Goal: Communication & Community: Participate in discussion

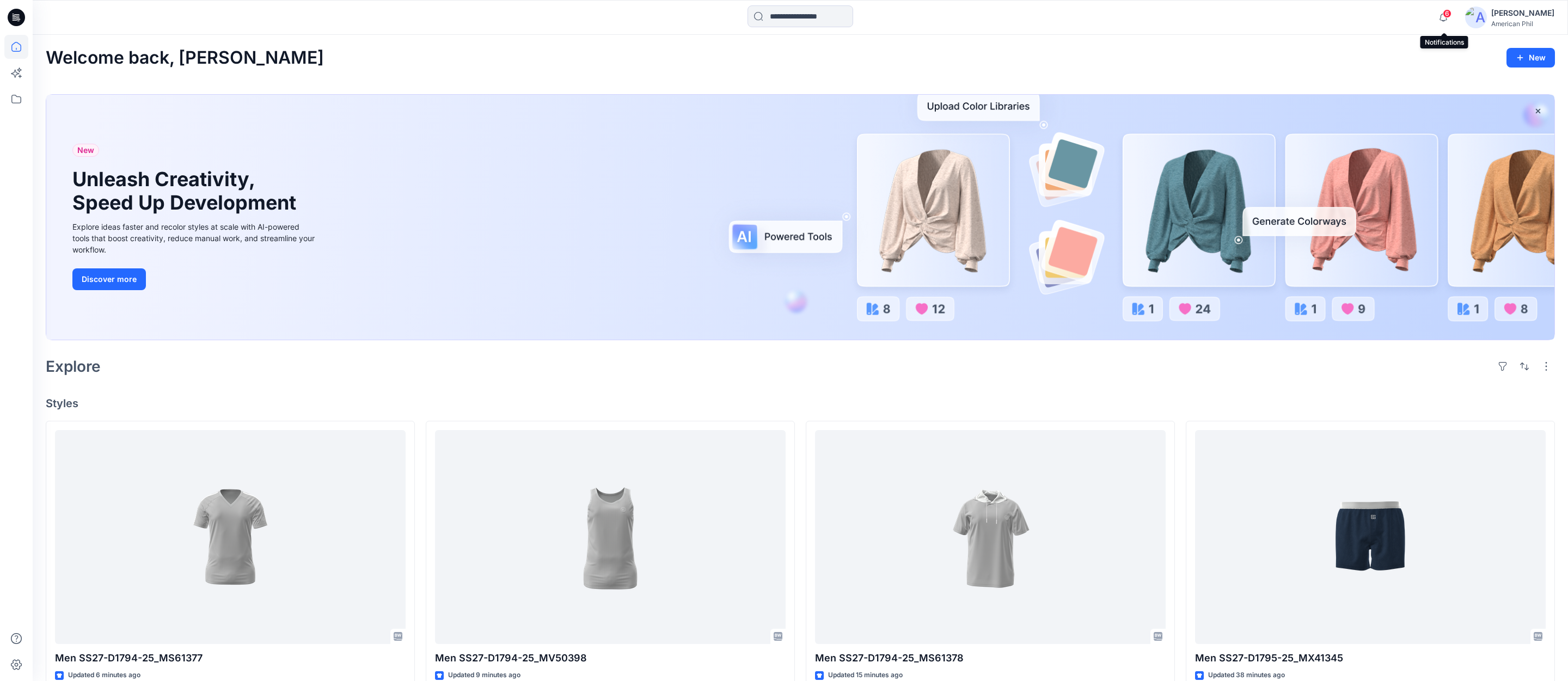
click at [1449, 12] on span "6" at bounding box center [1447, 14] width 9 height 9
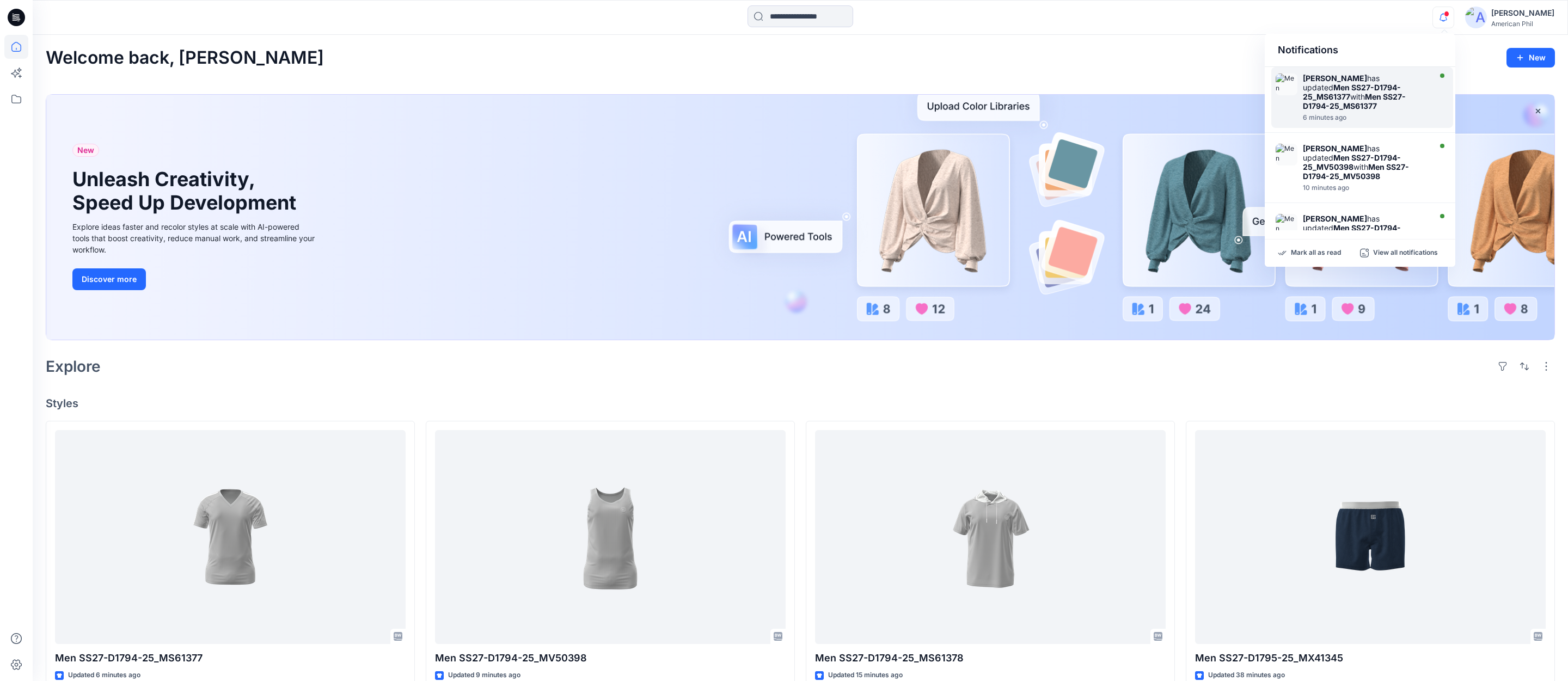
click at [1342, 97] on strong "Men SS27-D1794-25_MS61377" at bounding box center [1354, 101] width 103 height 19
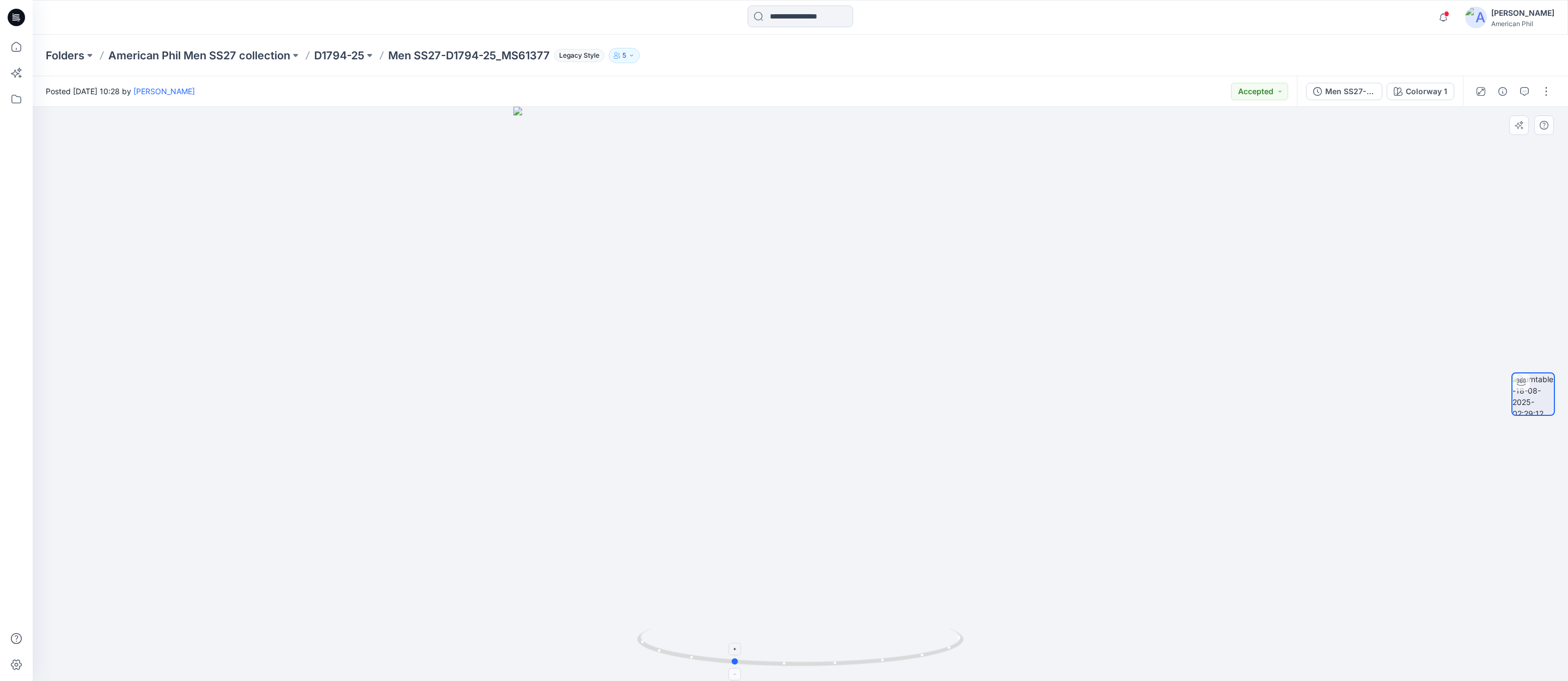
drag, startPoint x: 807, startPoint y: 662, endPoint x: 739, endPoint y: 661, distance: 68.0
click at [739, 661] on icon at bounding box center [802, 649] width 329 height 41
drag, startPoint x: 1032, startPoint y: 313, endPoint x: 889, endPoint y: 493, distance: 229.9
click at [888, 496] on img at bounding box center [800, 364] width 1061 height 633
drag, startPoint x: 928, startPoint y: 657, endPoint x: 740, endPoint y: 584, distance: 201.7
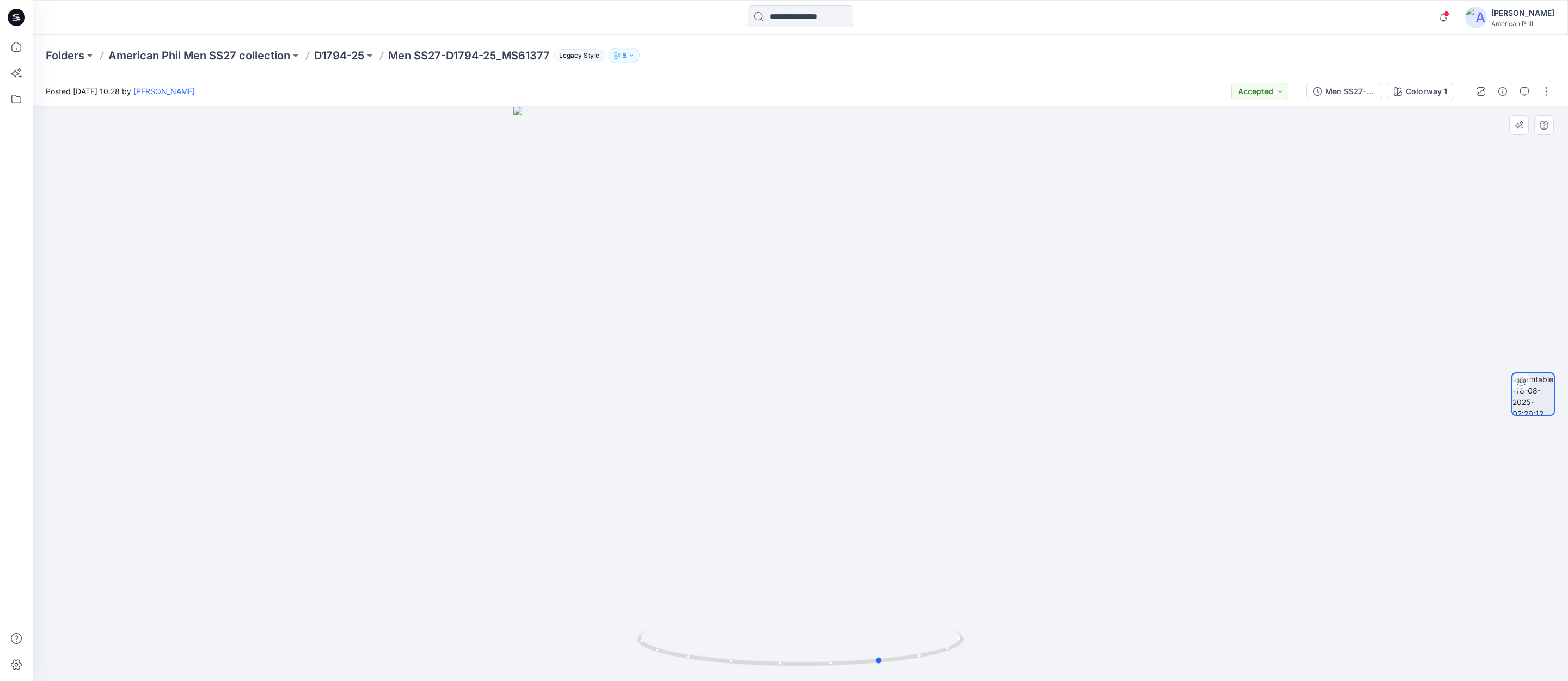
click at [740, 584] on div at bounding box center [800, 394] width 1535 height 574
click at [1447, 12] on span at bounding box center [1446, 14] width 6 height 6
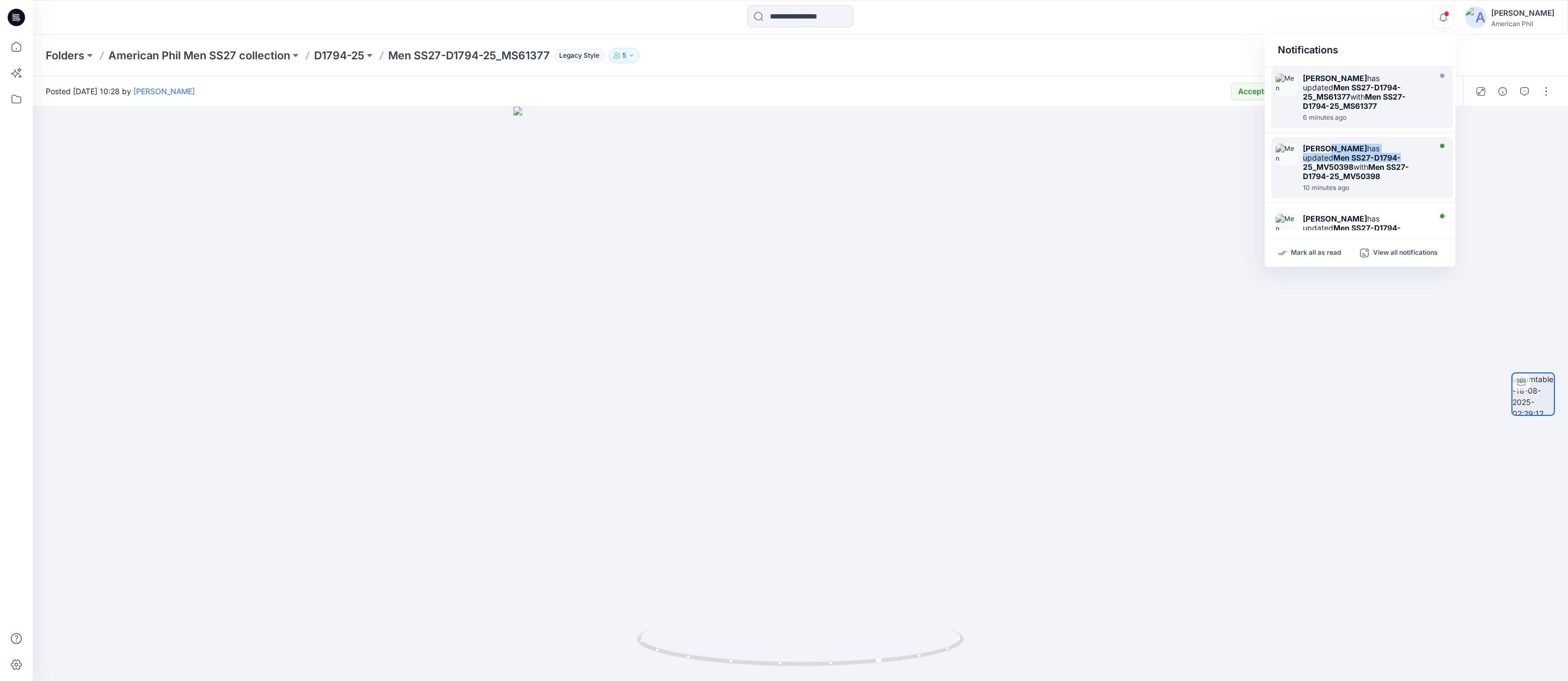
click at [1329, 150] on div "[PERSON_NAME] has updated Men SS27-D1794-25_MV50398 with Men SS27-D1794-25_MV50…" at bounding box center [1366, 162] width 125 height 37
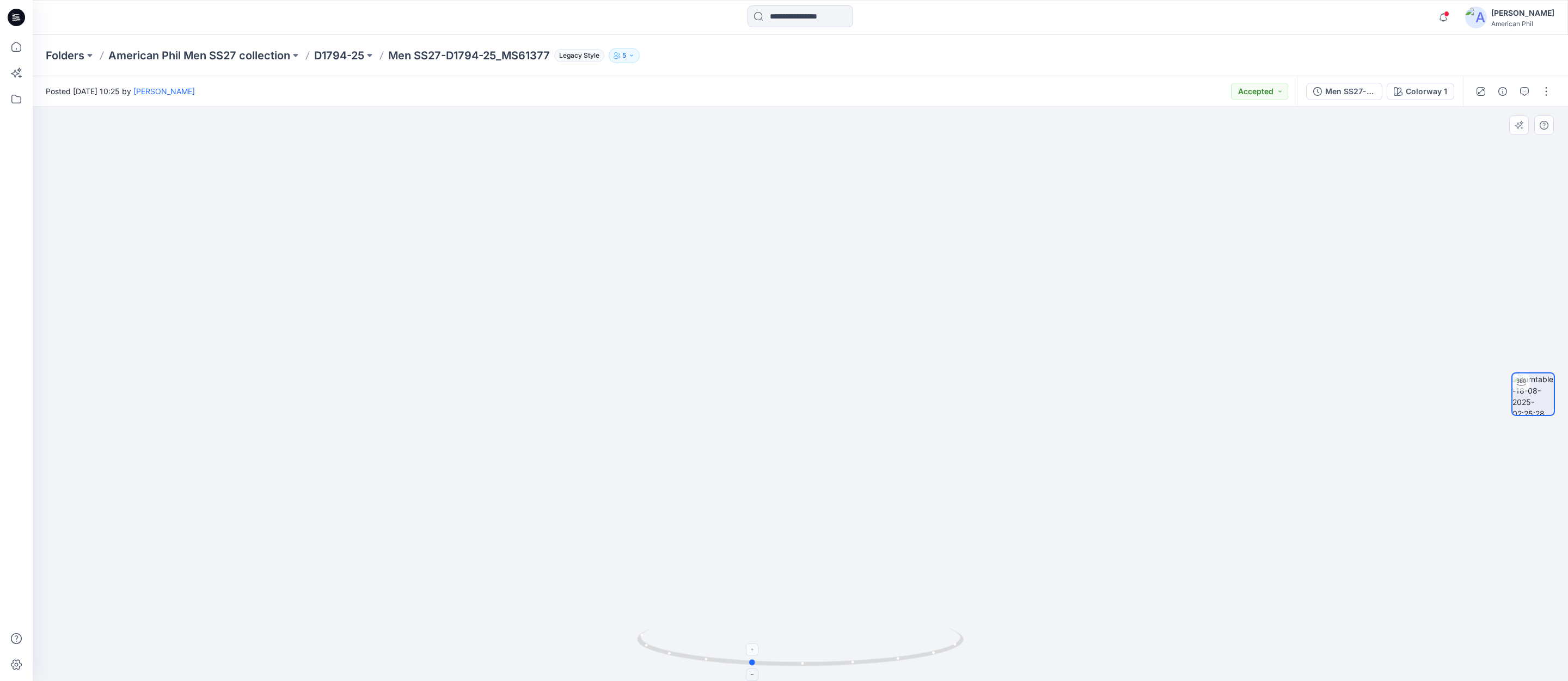
drag, startPoint x: 933, startPoint y: 654, endPoint x: 883, endPoint y: 647, distance: 50.5
click at [883, 648] on icon at bounding box center [802, 649] width 329 height 41
drag, startPoint x: 920, startPoint y: 656, endPoint x: 989, endPoint y: 649, distance: 69.4
click at [1027, 659] on div at bounding box center [800, 394] width 1535 height 574
click at [1448, 15] on span at bounding box center [1446, 14] width 6 height 6
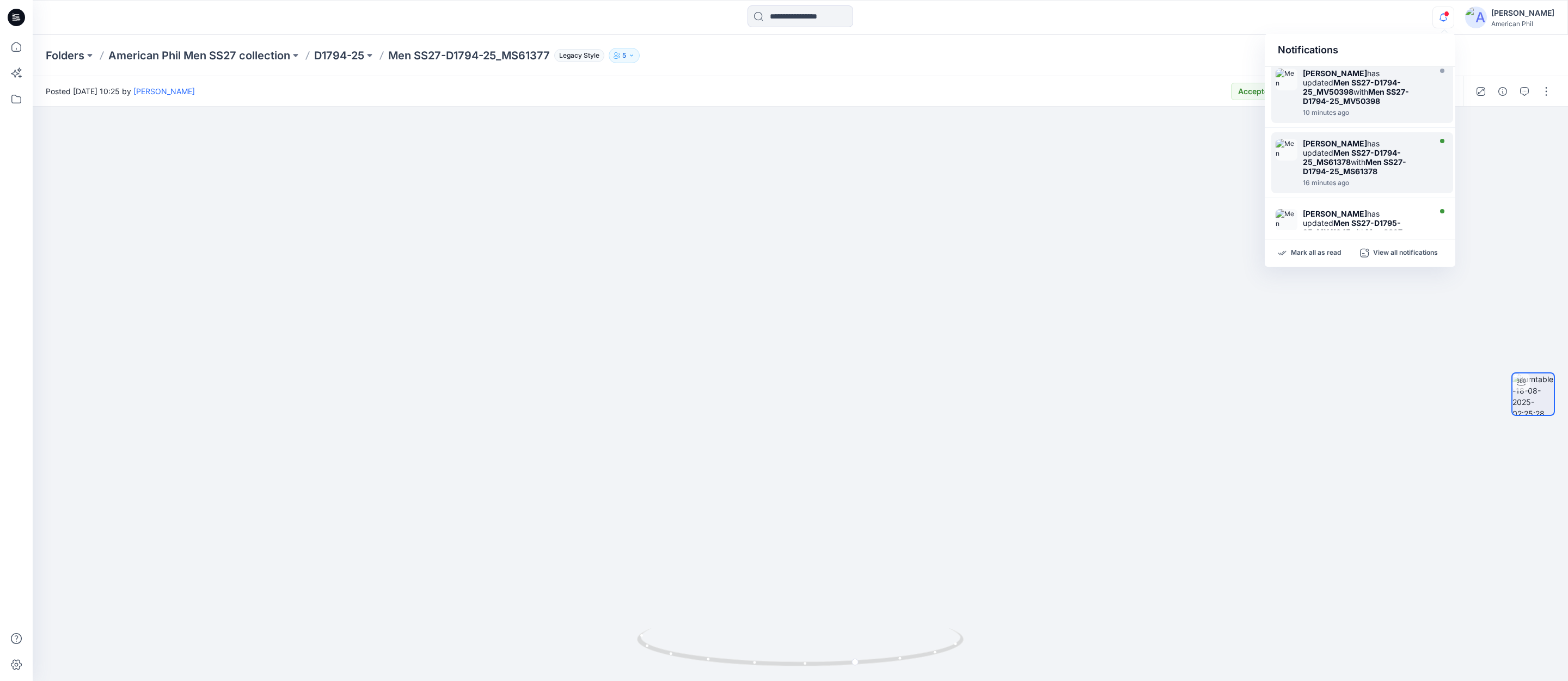
scroll to position [90, 0]
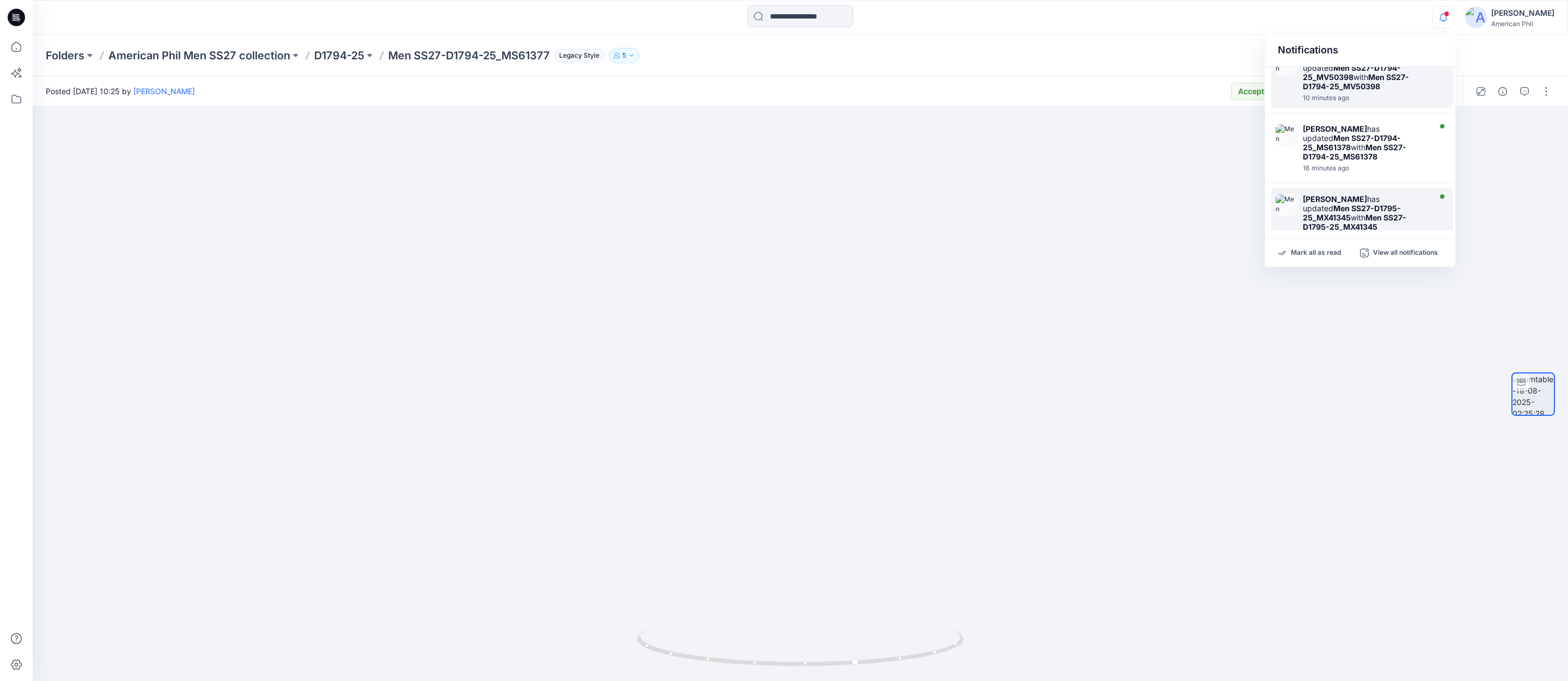
click at [1318, 204] on strong "Men SS27-D1795-25_MX41345" at bounding box center [1352, 213] width 98 height 19
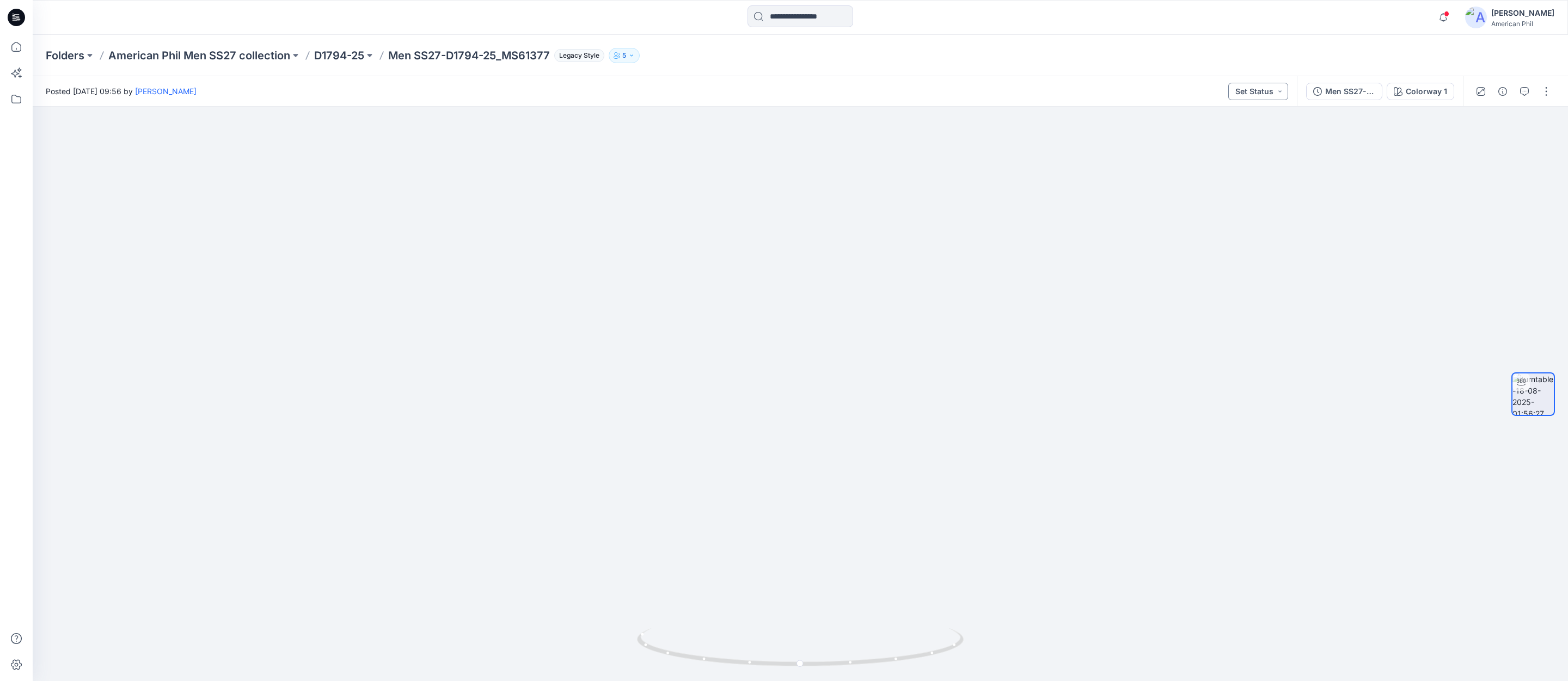
click at [1283, 91] on button "Set Status" at bounding box center [1258, 91] width 60 height 17
click at [1217, 143] on p "Accepted" at bounding box center [1228, 142] width 35 height 14
drag, startPoint x: 838, startPoint y: 668, endPoint x: 867, endPoint y: 646, distance: 36.4
click at [859, 661] on icon at bounding box center [802, 649] width 329 height 41
click at [1449, 13] on span at bounding box center [1446, 14] width 6 height 6
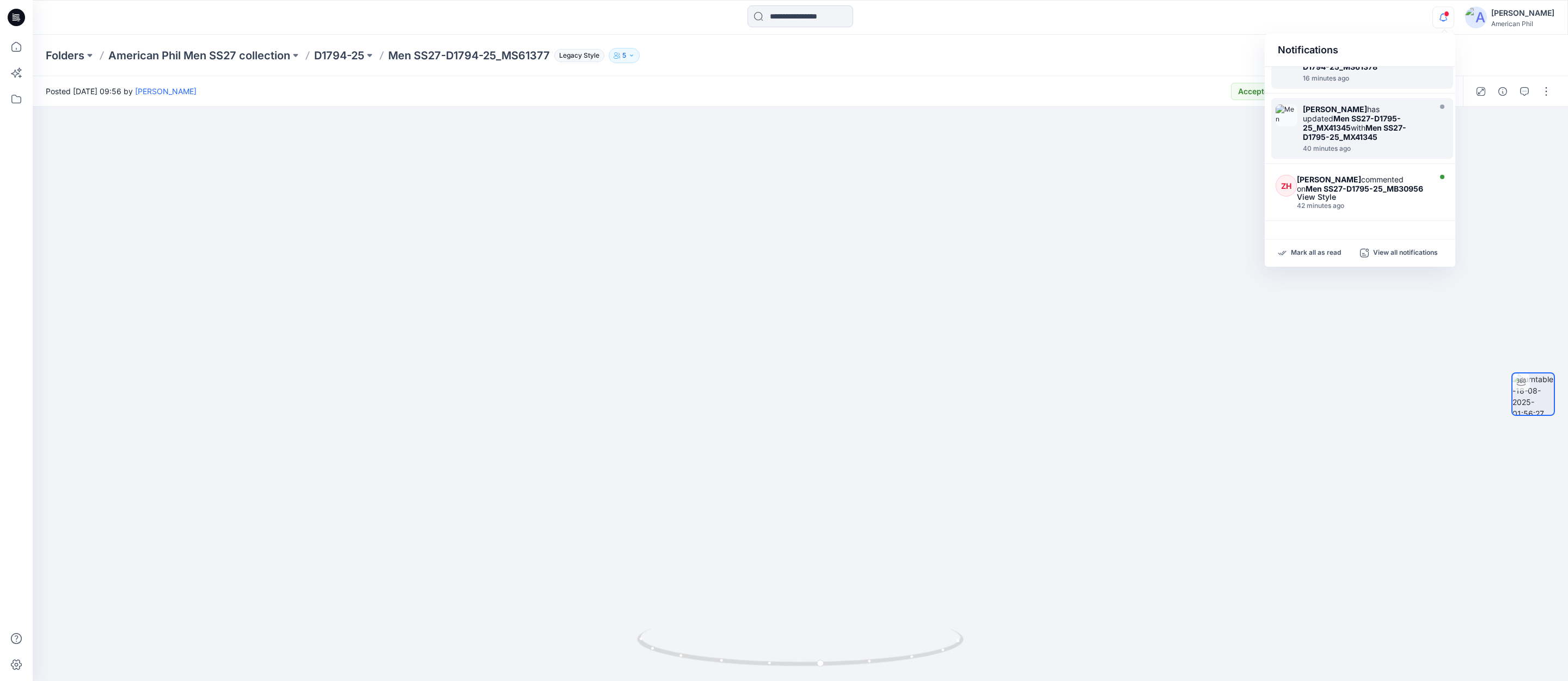
scroll to position [204, 0]
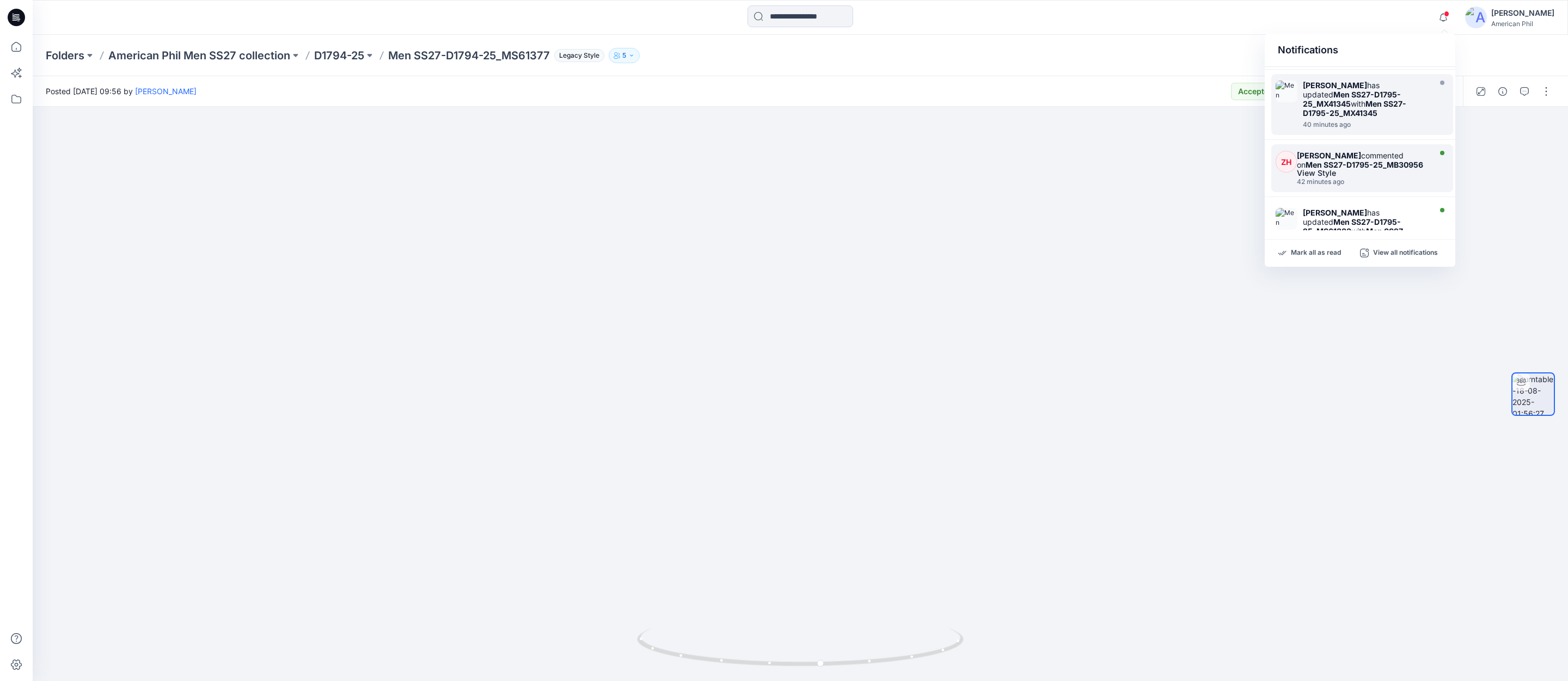
click at [1376, 151] on div "[PERSON_NAME] commented on Men SS27-D1795-25_MB30956" at bounding box center [1362, 160] width 130 height 19
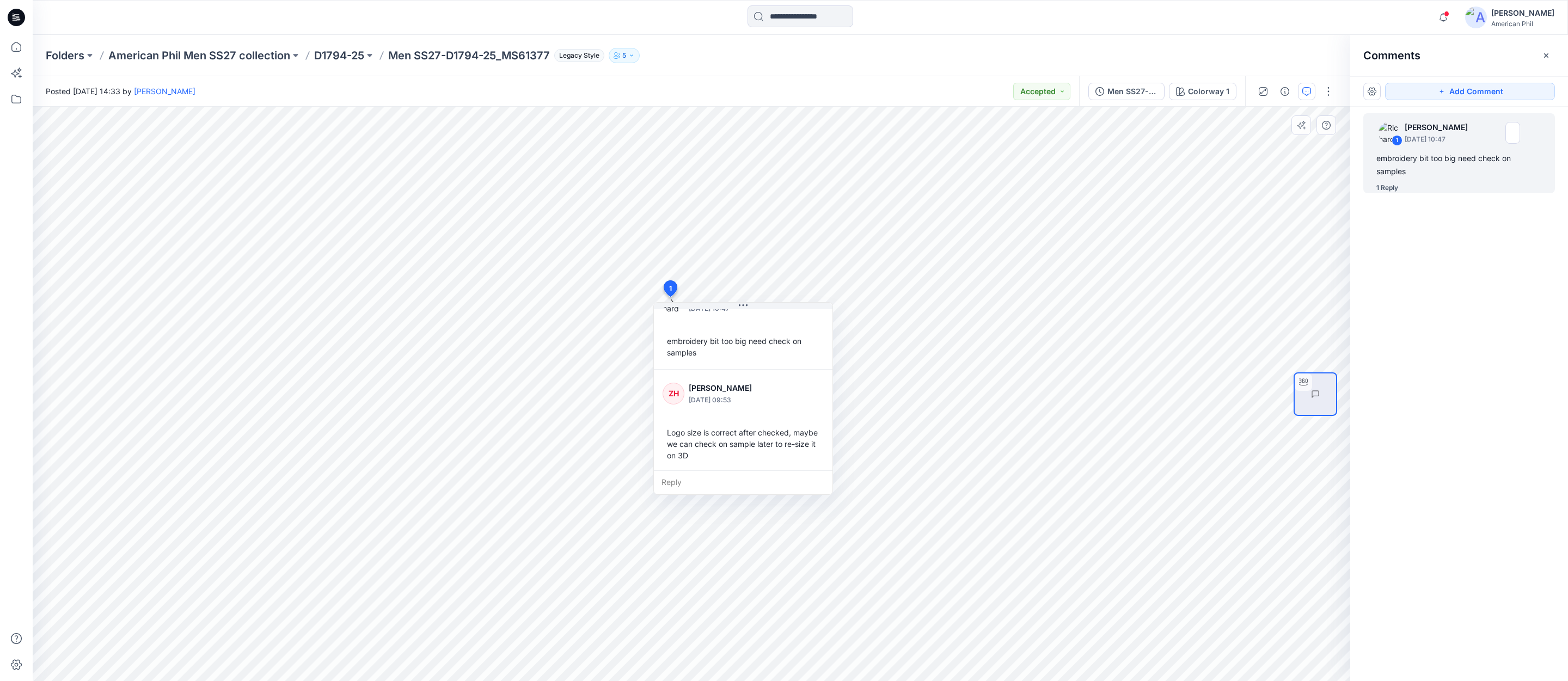
scroll to position [31, 0]
click at [682, 481] on div "Reply" at bounding box center [743, 482] width 179 height 24
type textarea "*****"
click at [809, 513] on button "Post" at bounding box center [809, 513] width 30 height 17
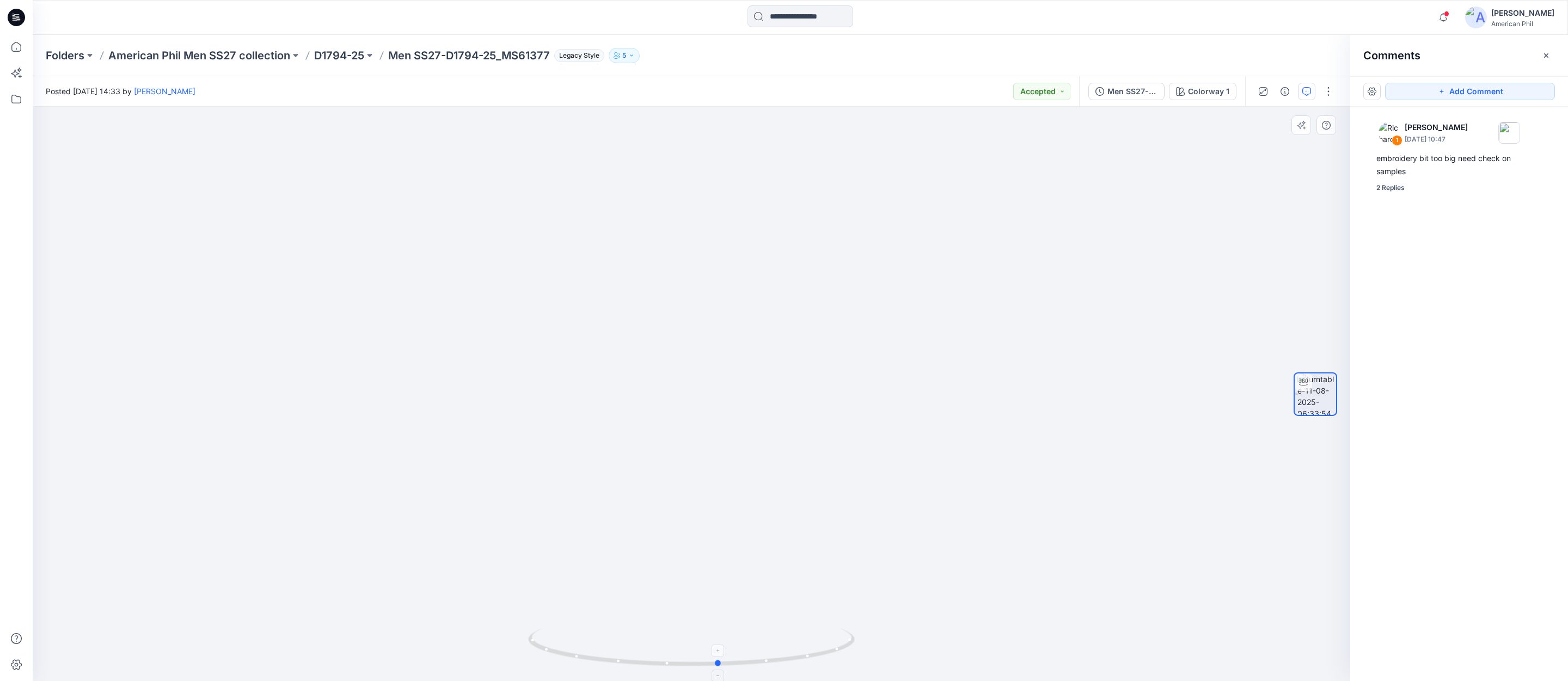
drag, startPoint x: 673, startPoint y: 658, endPoint x: 699, endPoint y: 659, distance: 26.0
click at [700, 659] on icon at bounding box center [692, 649] width 329 height 41
click at [1448, 16] on span at bounding box center [1446, 14] width 6 height 6
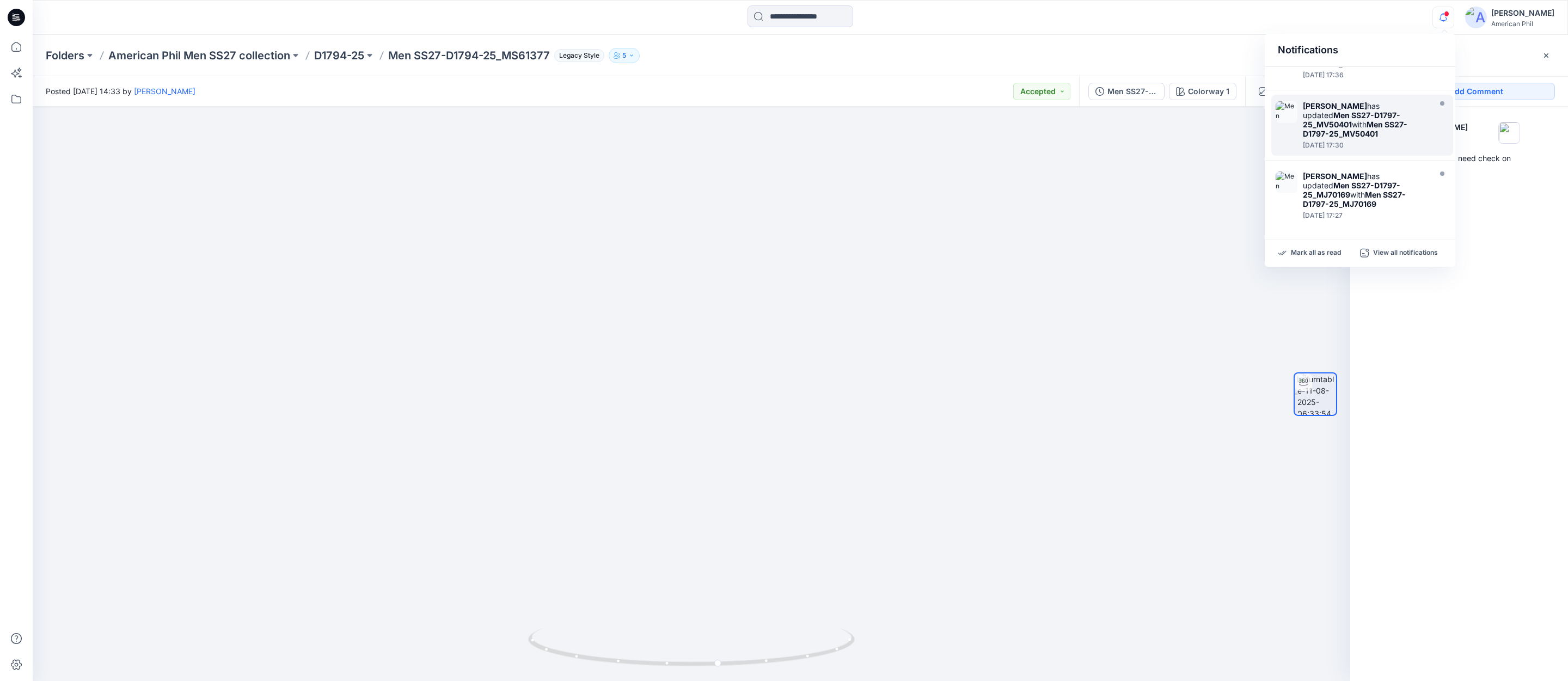
scroll to position [485, 0]
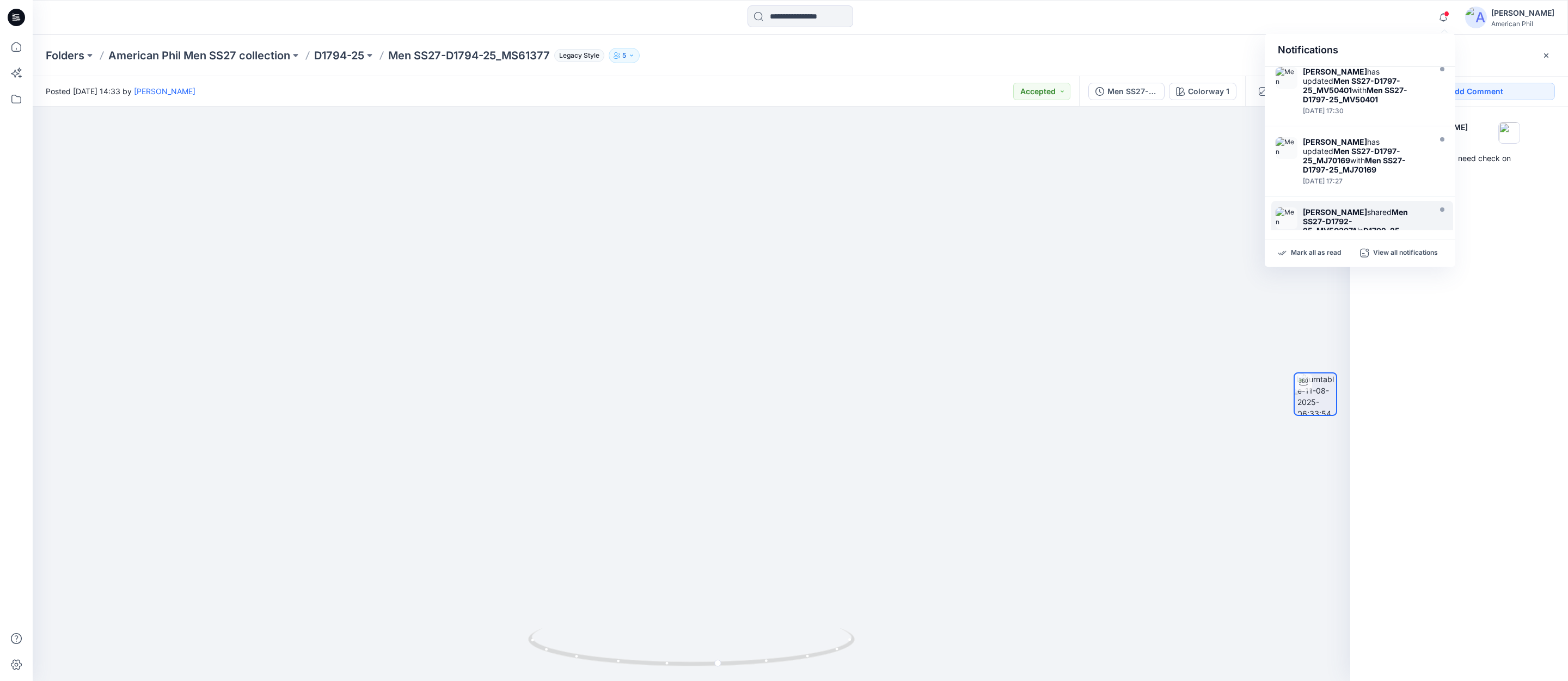
click at [1287, 207] on img at bounding box center [1286, 218] width 22 height 22
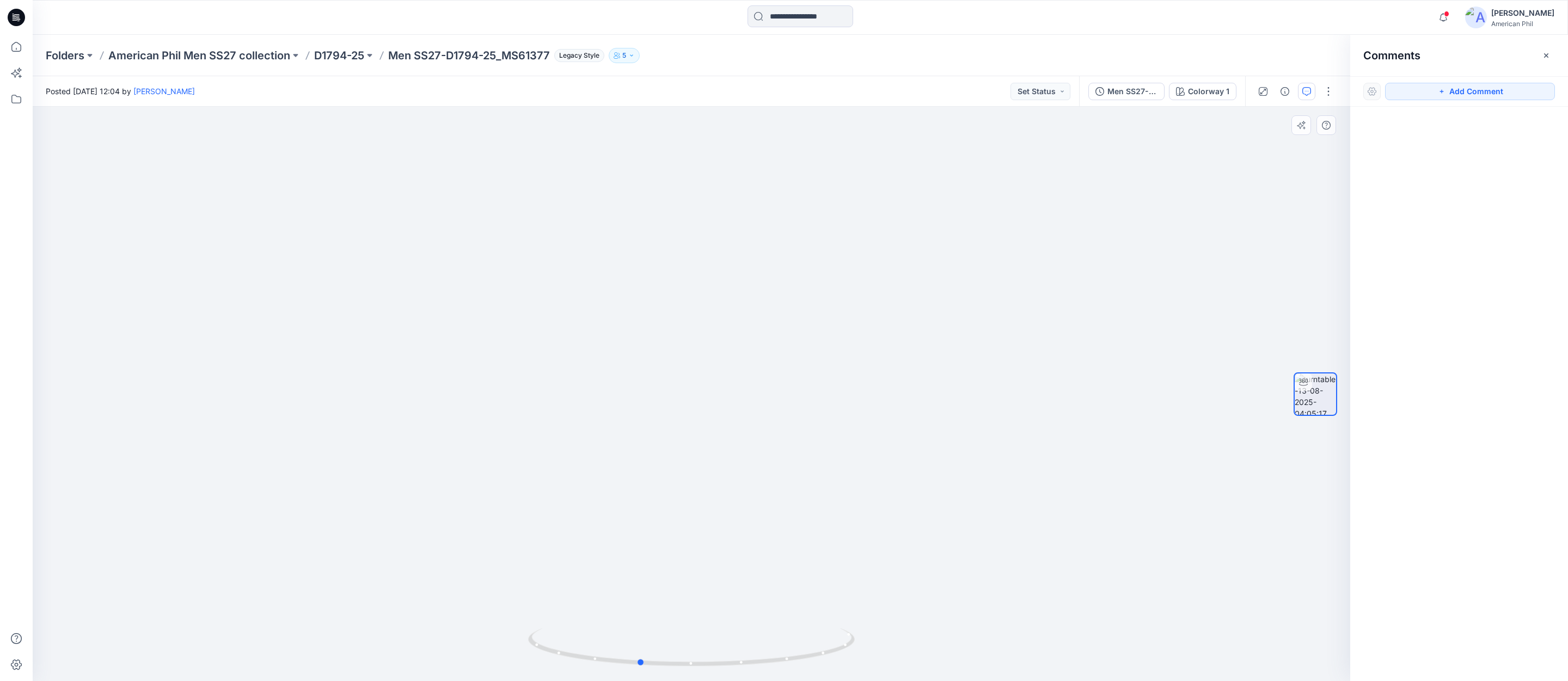
drag, startPoint x: 756, startPoint y: 654, endPoint x: 786, endPoint y: 572, distance: 87.3
click at [707, 654] on icon at bounding box center [692, 649] width 329 height 41
click at [1442, 14] on icon "button" at bounding box center [1443, 17] width 20 height 22
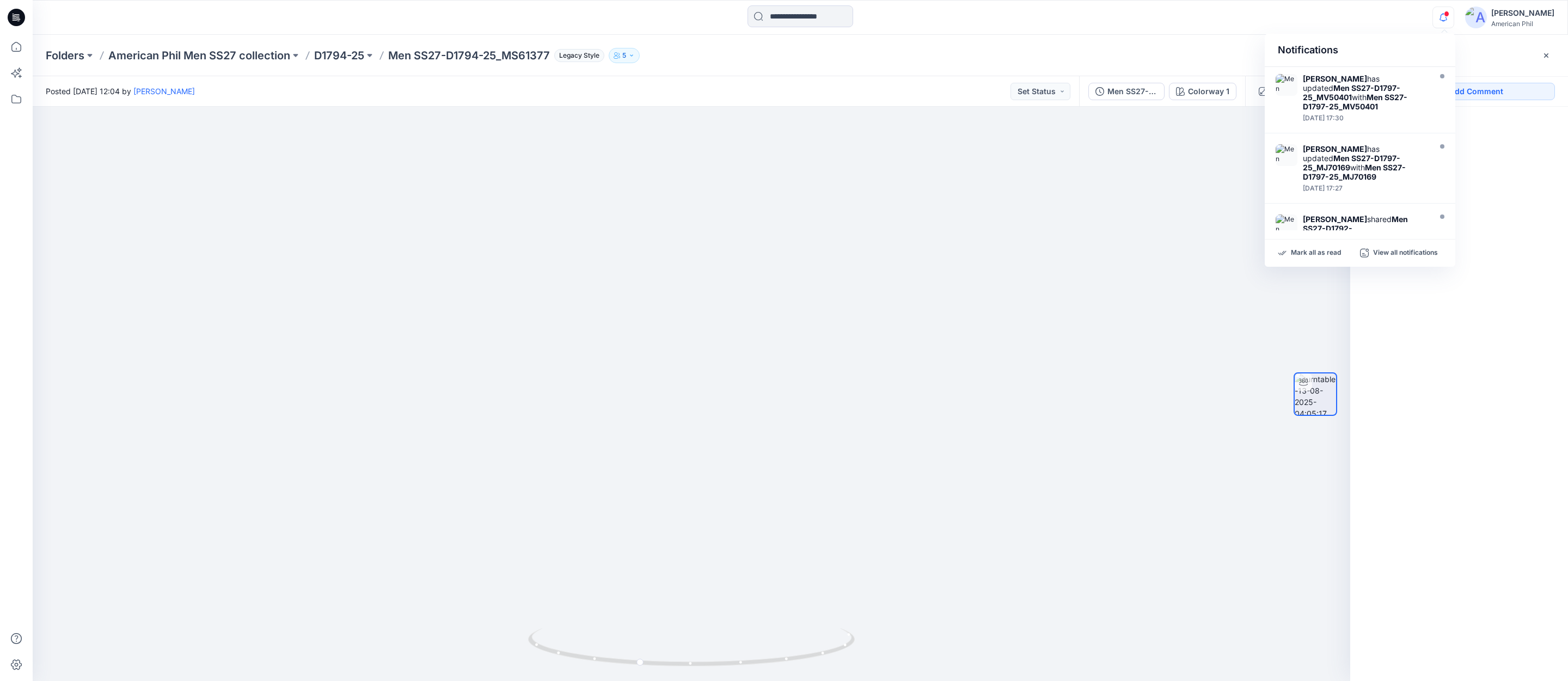
scroll to position [485, 0]
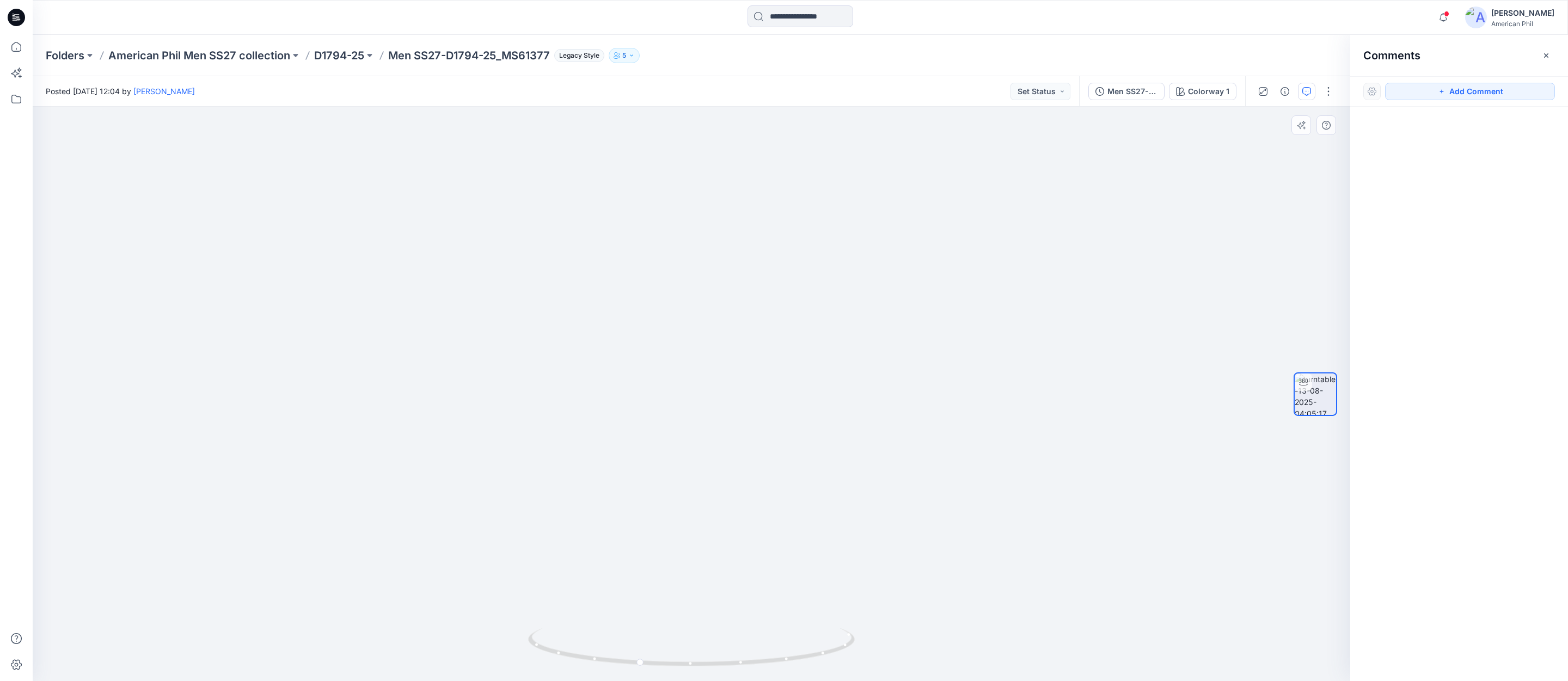
drag, startPoint x: 893, startPoint y: 342, endPoint x: 812, endPoint y: 523, distance: 198.3
click at [811, 524] on img at bounding box center [691, 350] width 1022 height 663
drag, startPoint x: 787, startPoint y: 664, endPoint x: 759, endPoint y: 650, distance: 31.3
click at [759, 650] on icon at bounding box center [692, 649] width 329 height 41
click at [1058, 90] on button "Set Status" at bounding box center [1040, 91] width 60 height 17
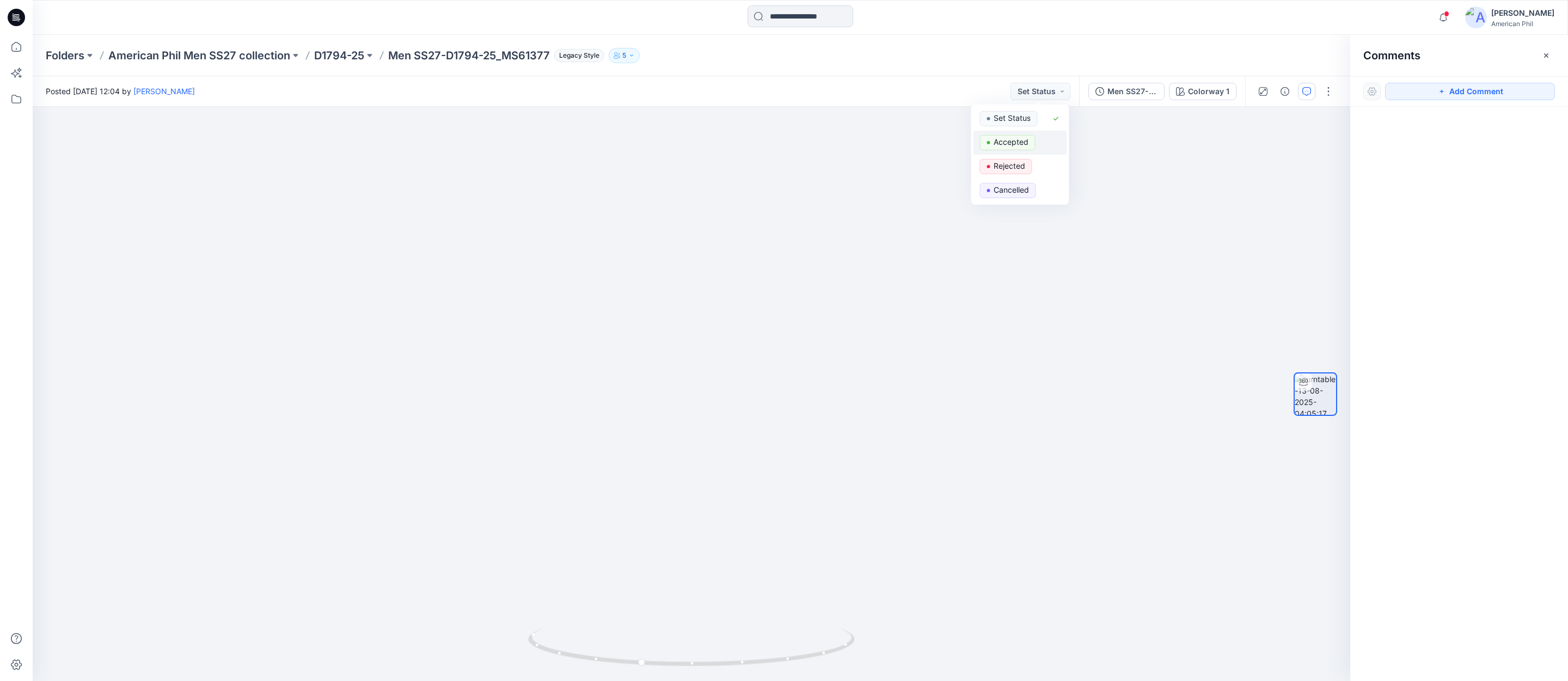
click at [1005, 142] on p "Accepted" at bounding box center [1011, 142] width 35 height 14
click at [1446, 13] on span at bounding box center [1446, 14] width 6 height 6
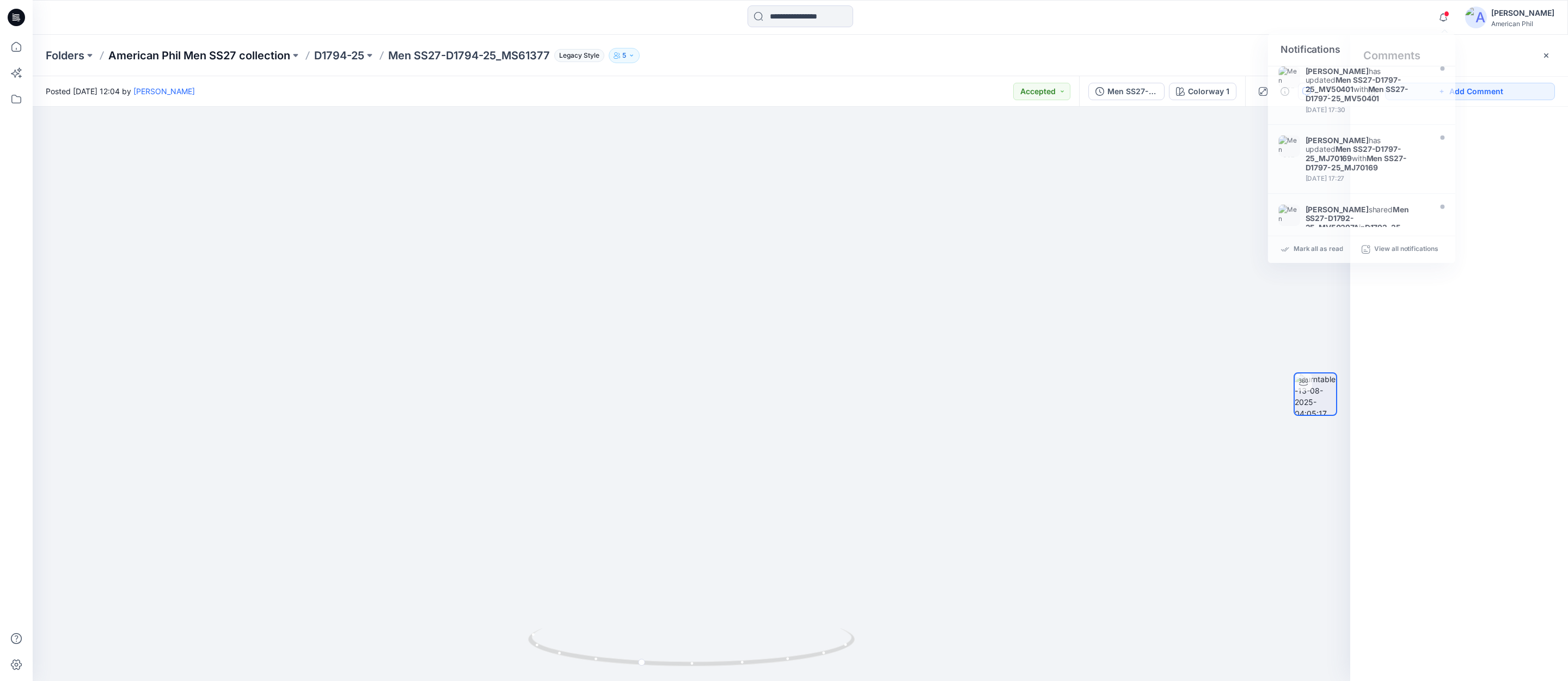
click at [184, 52] on p "American Phil Men SS27 collection" at bounding box center [199, 55] width 182 height 16
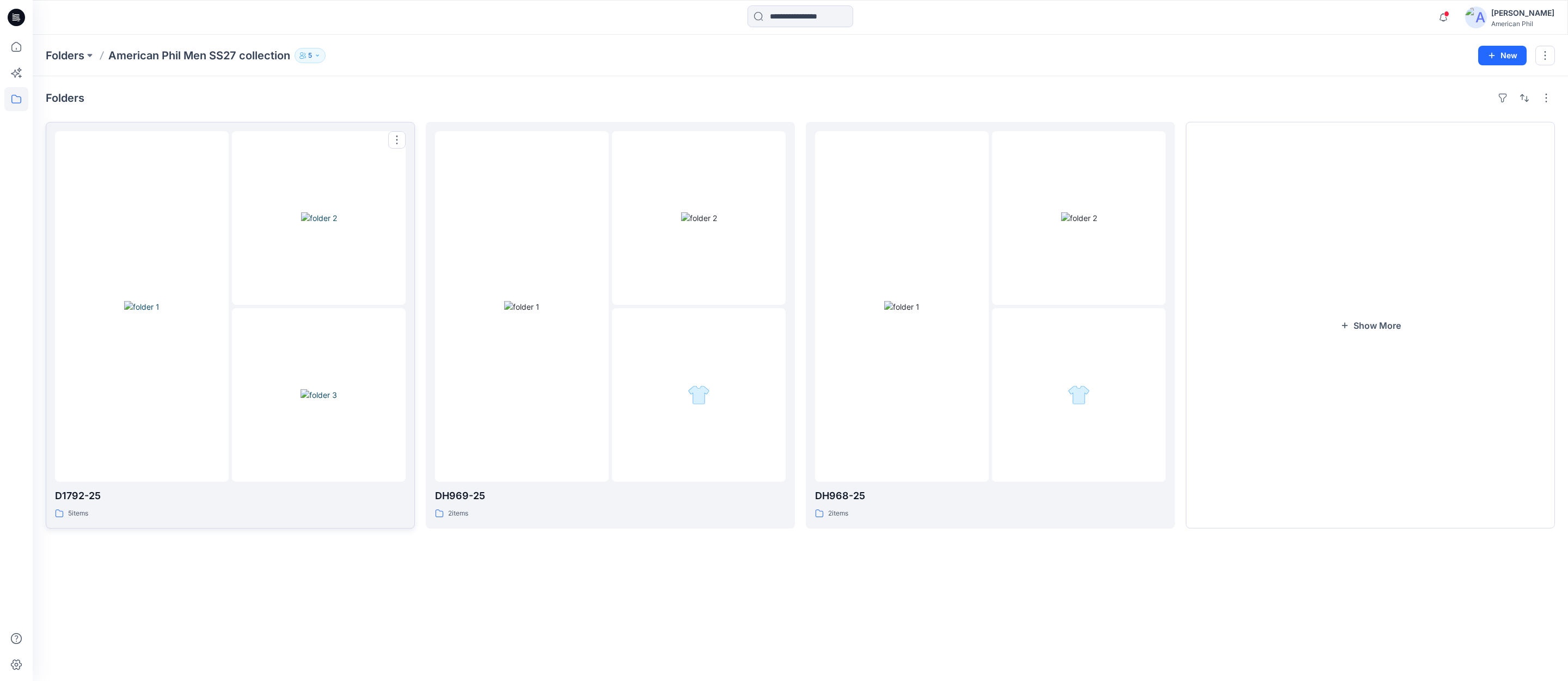
click at [143, 304] on img at bounding box center [142, 307] width 35 height 11
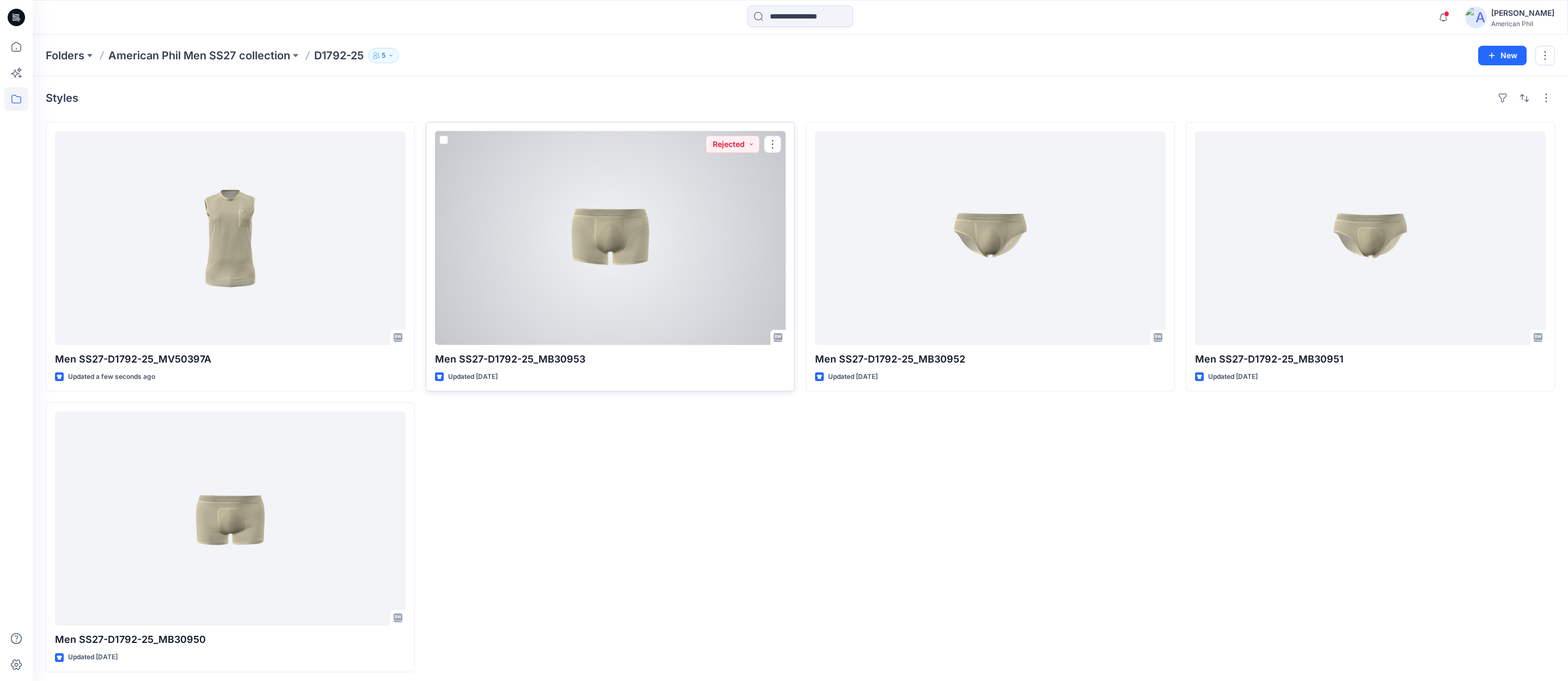
click at [609, 240] on div at bounding box center [610, 238] width 351 height 214
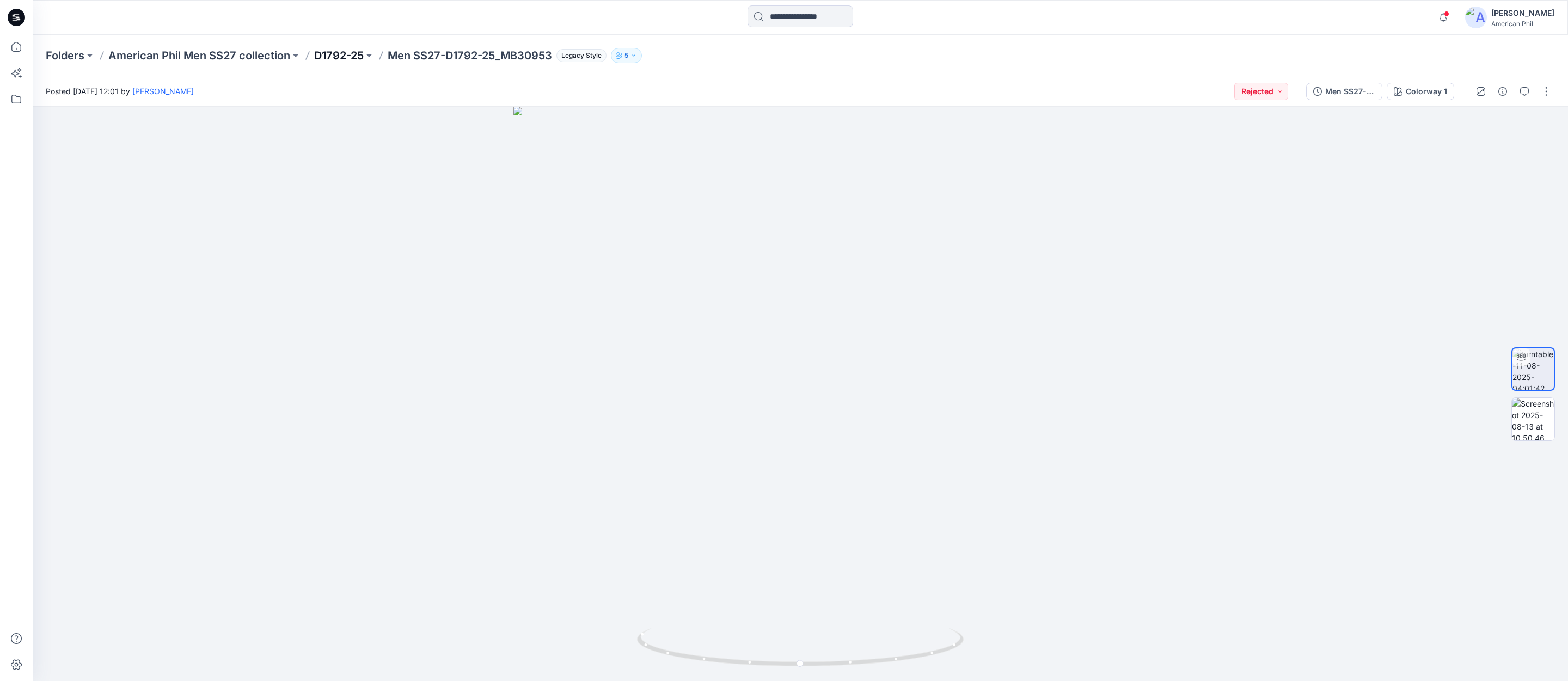
click at [344, 54] on p "D1792-25" at bounding box center [339, 55] width 50 height 16
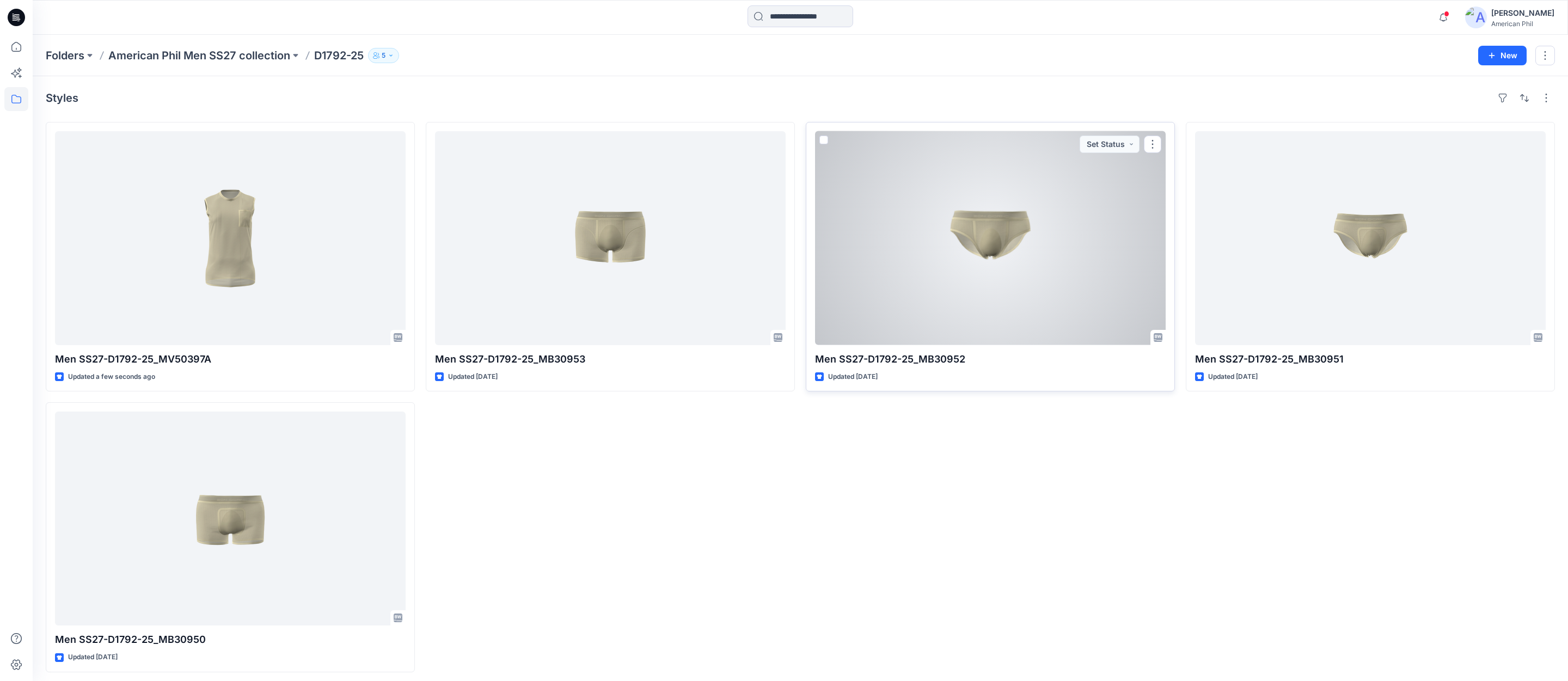
click at [998, 245] on div at bounding box center [990, 238] width 351 height 214
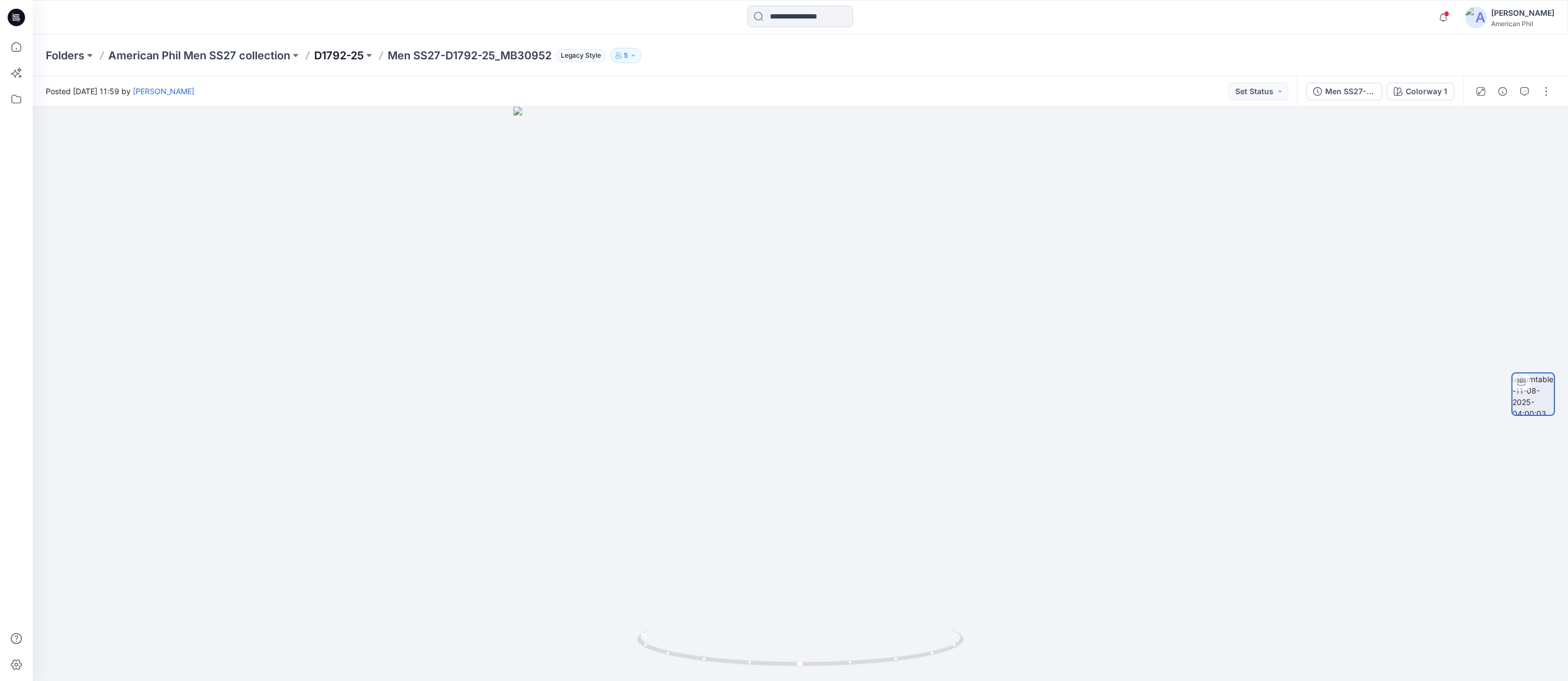
click at [351, 54] on p "D1792-25" at bounding box center [339, 55] width 50 height 16
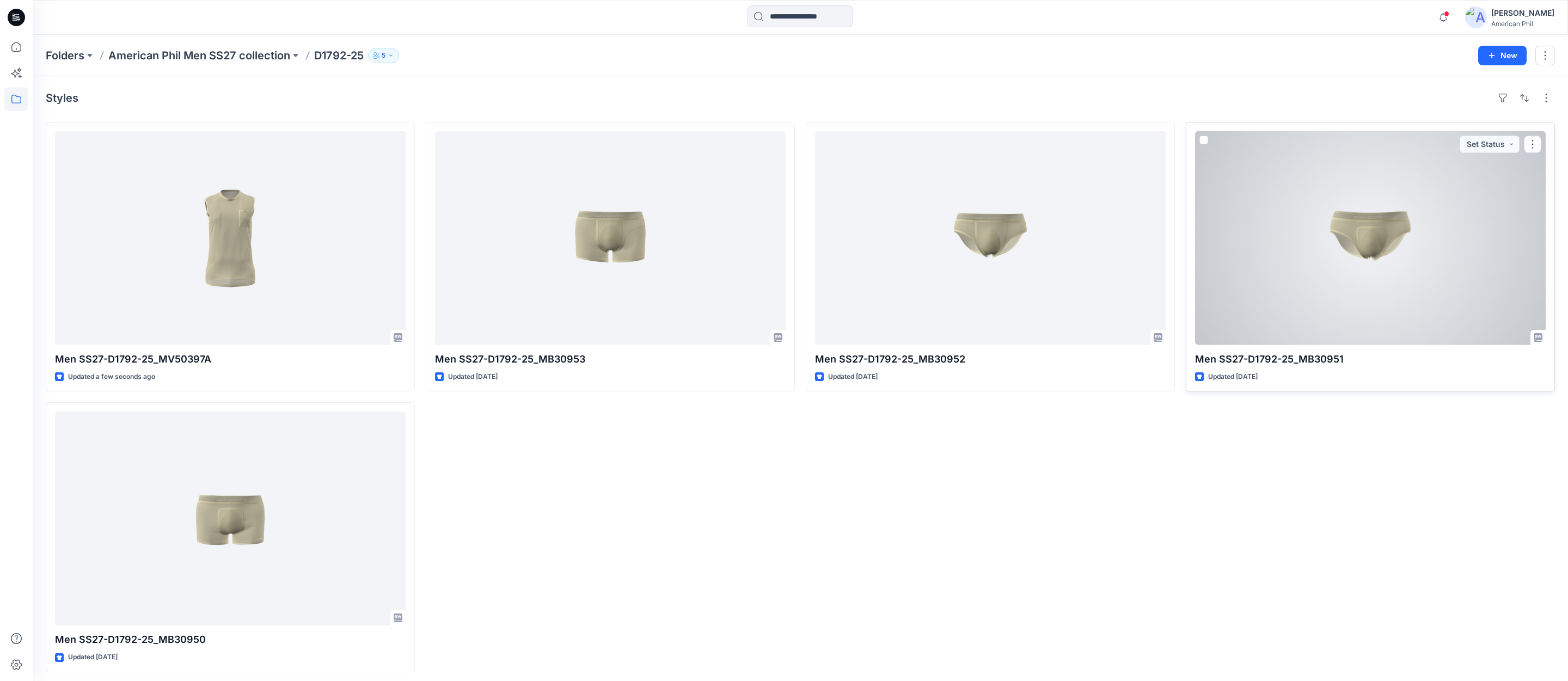
click at [1369, 241] on div at bounding box center [1370, 238] width 351 height 214
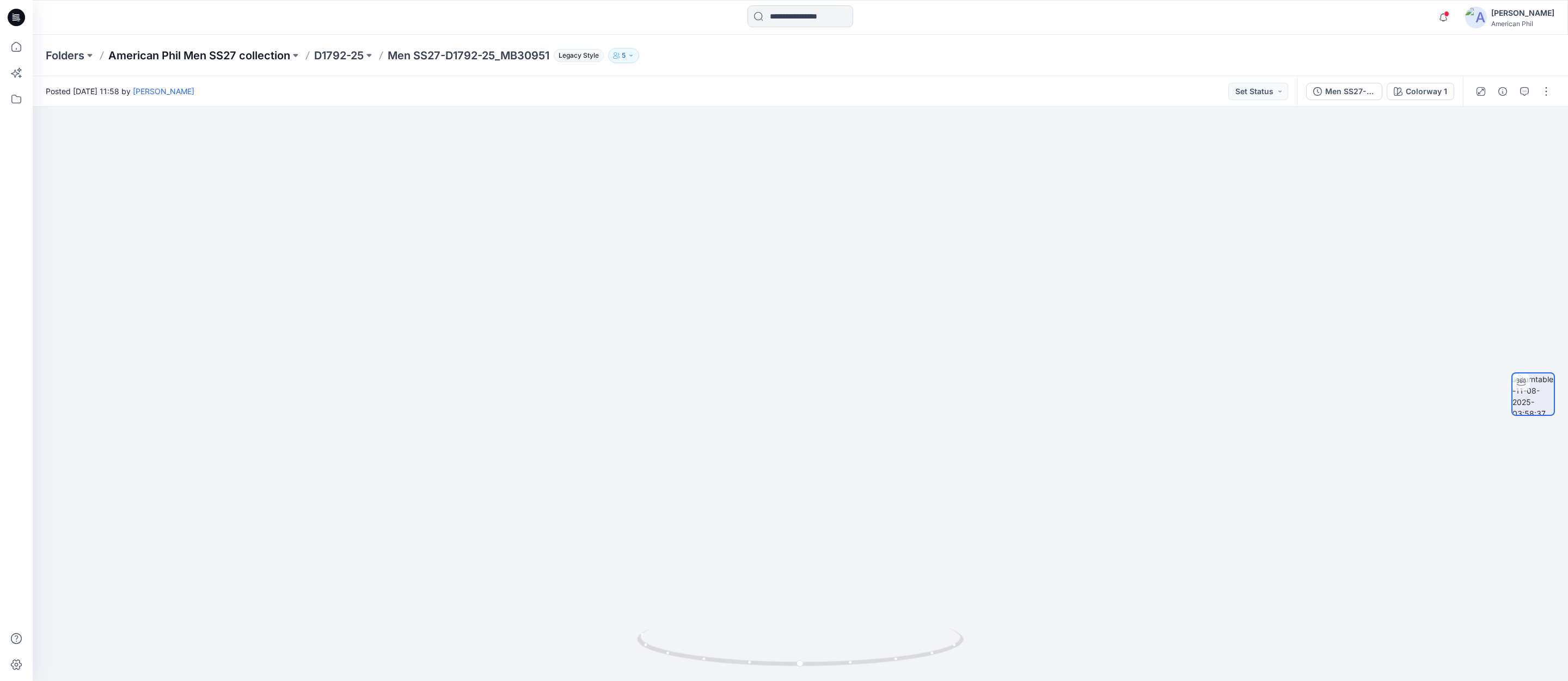
click at [240, 54] on p "American Phil Men SS27 collection" at bounding box center [199, 55] width 182 height 16
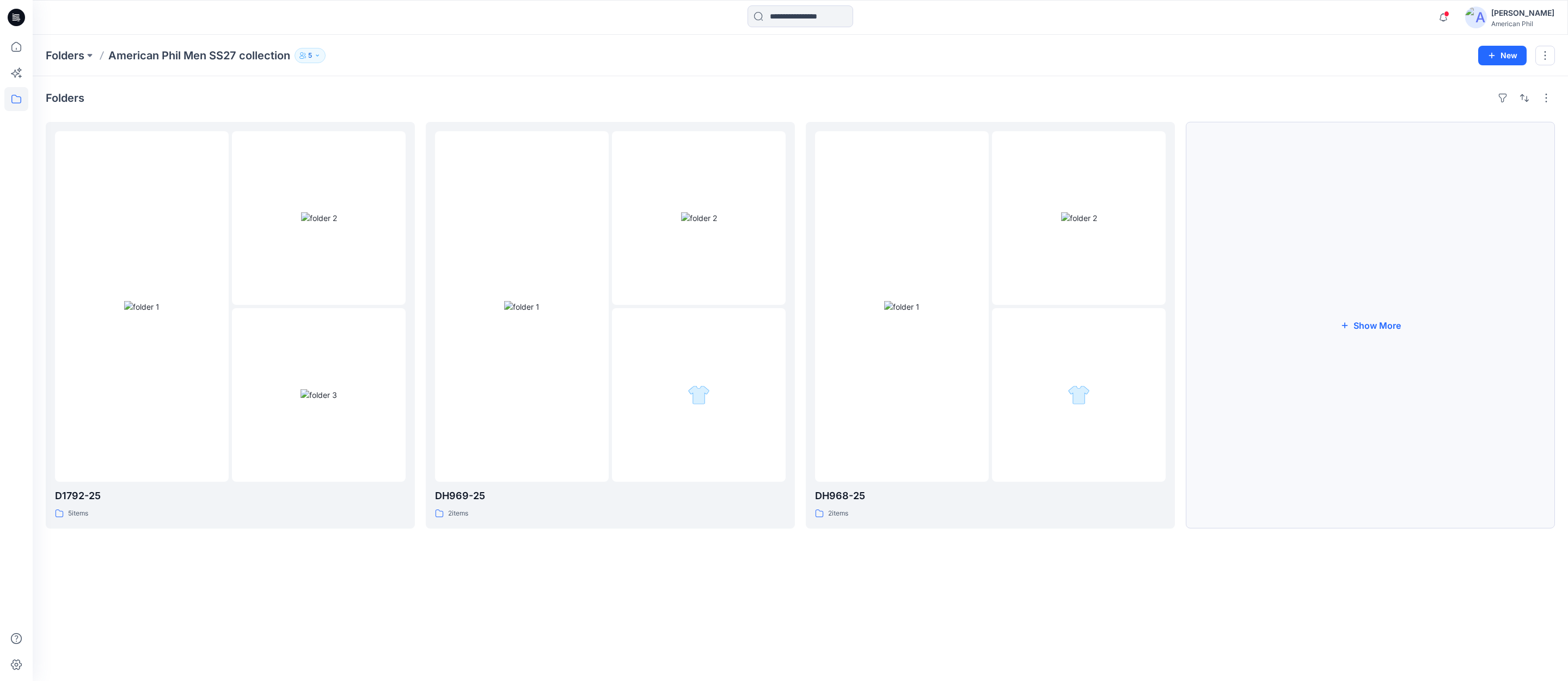
click at [1382, 328] on button "Show More" at bounding box center [1370, 325] width 369 height 407
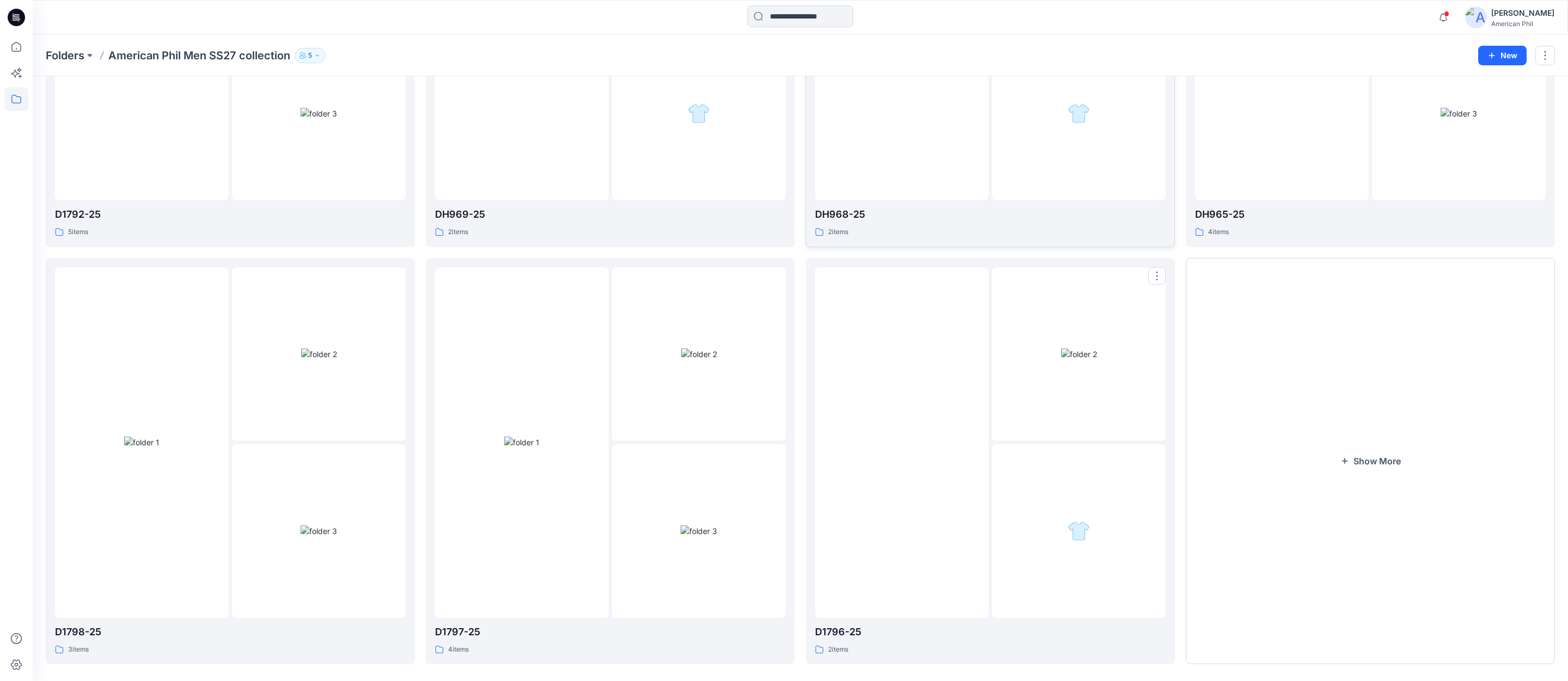
scroll to position [295, 0]
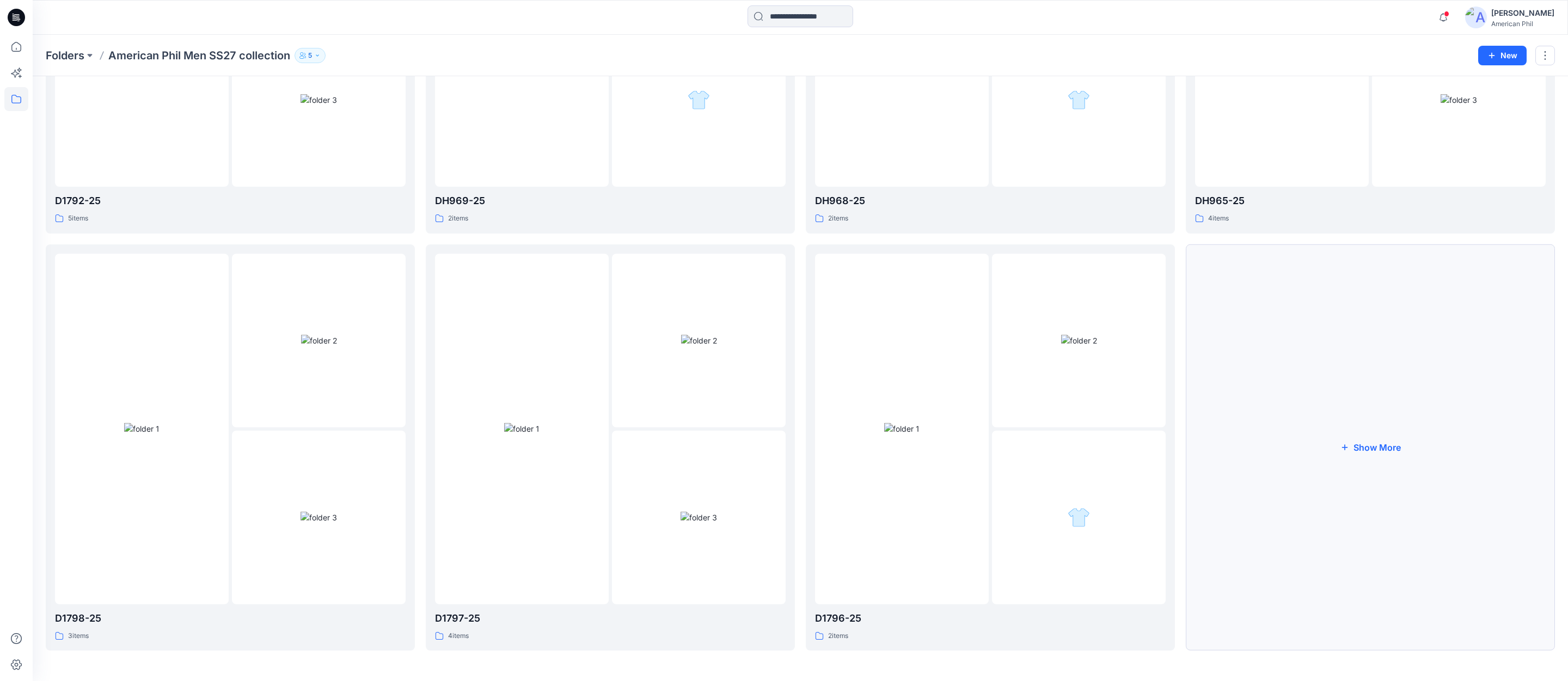
click at [1377, 444] on button "Show More" at bounding box center [1370, 448] width 369 height 407
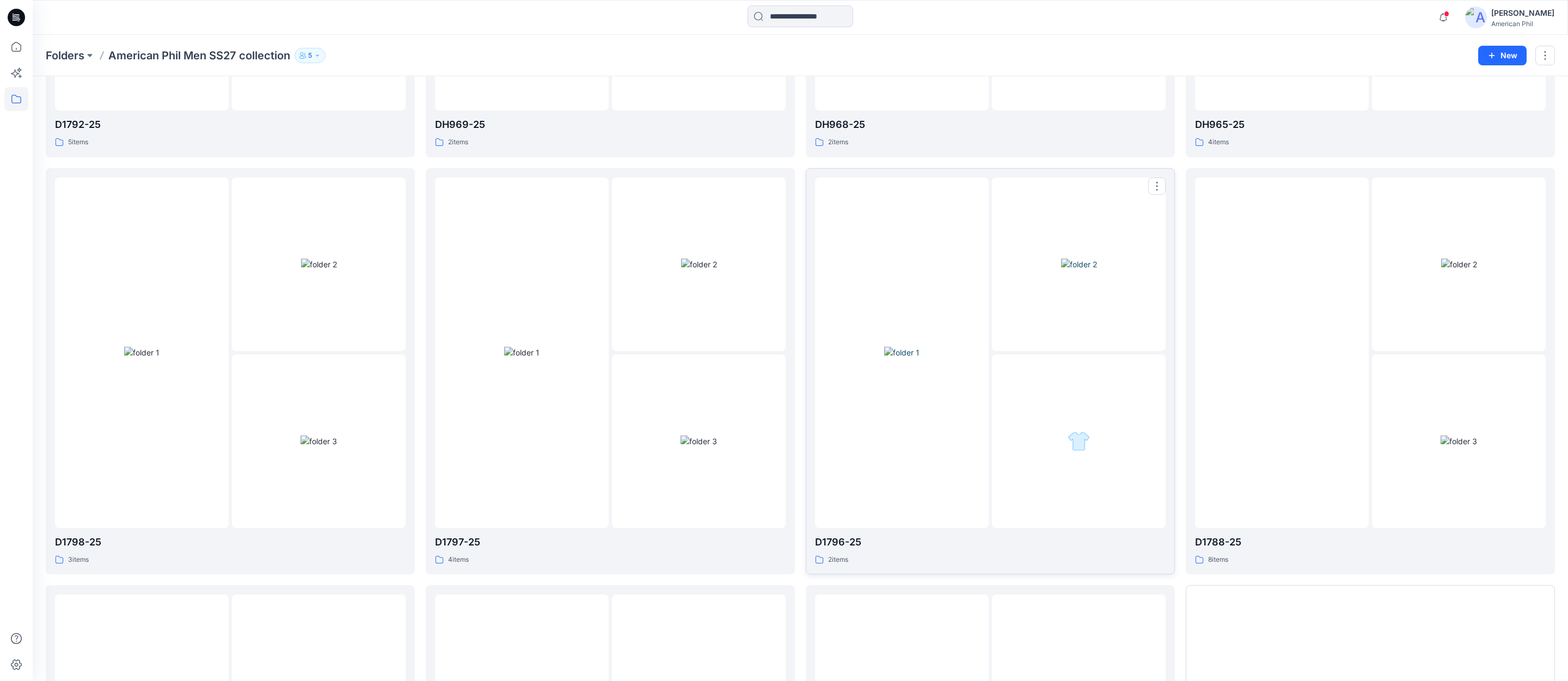
scroll to position [397, 0]
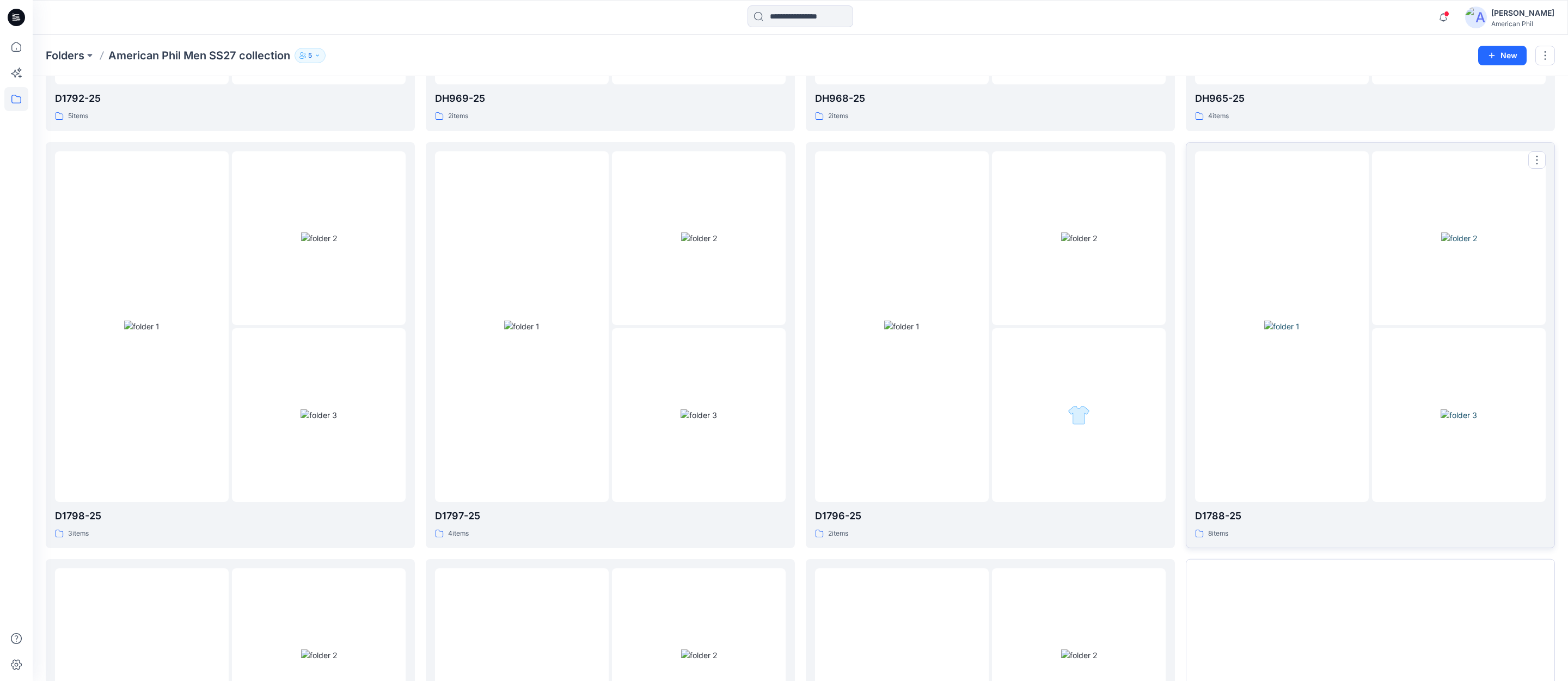
click at [1461, 410] on img at bounding box center [1458, 415] width 37 height 11
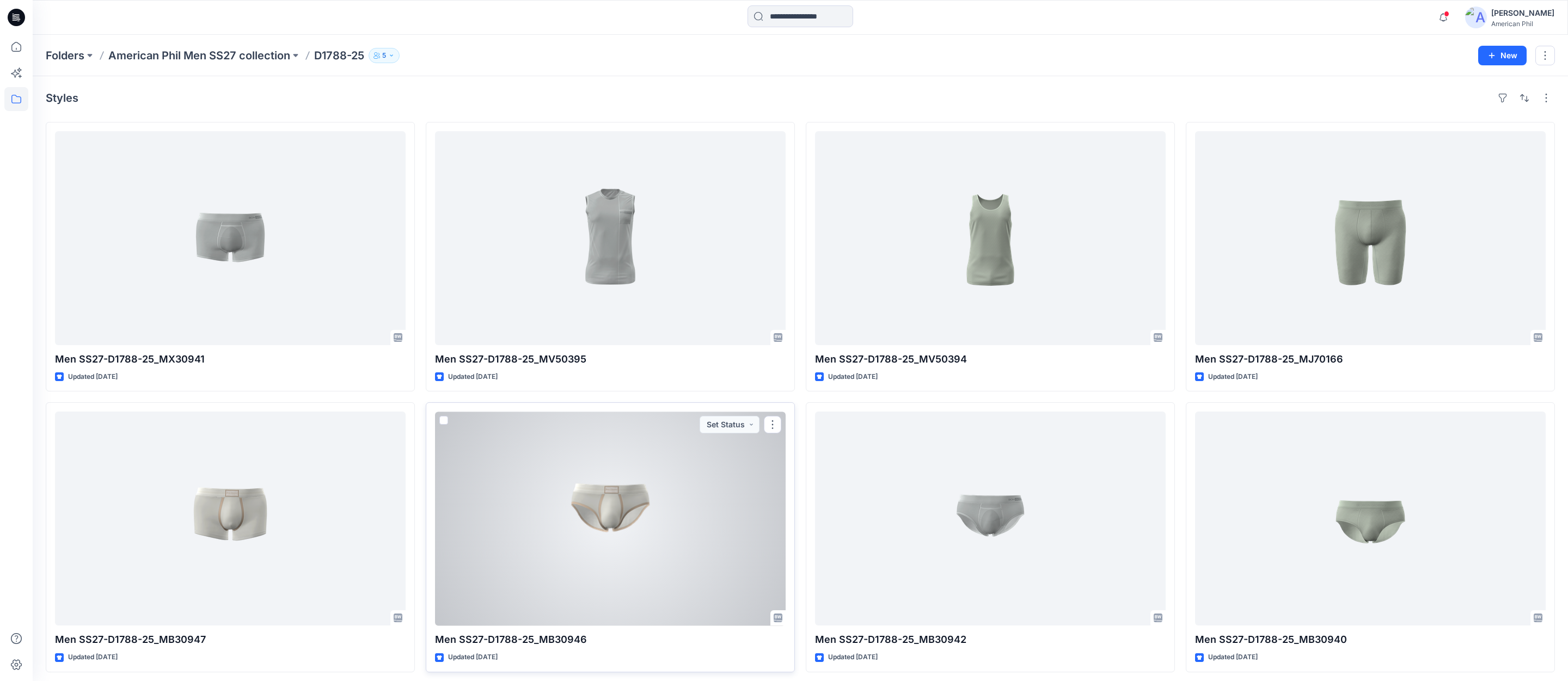
click at [606, 518] on div at bounding box center [610, 518] width 351 height 214
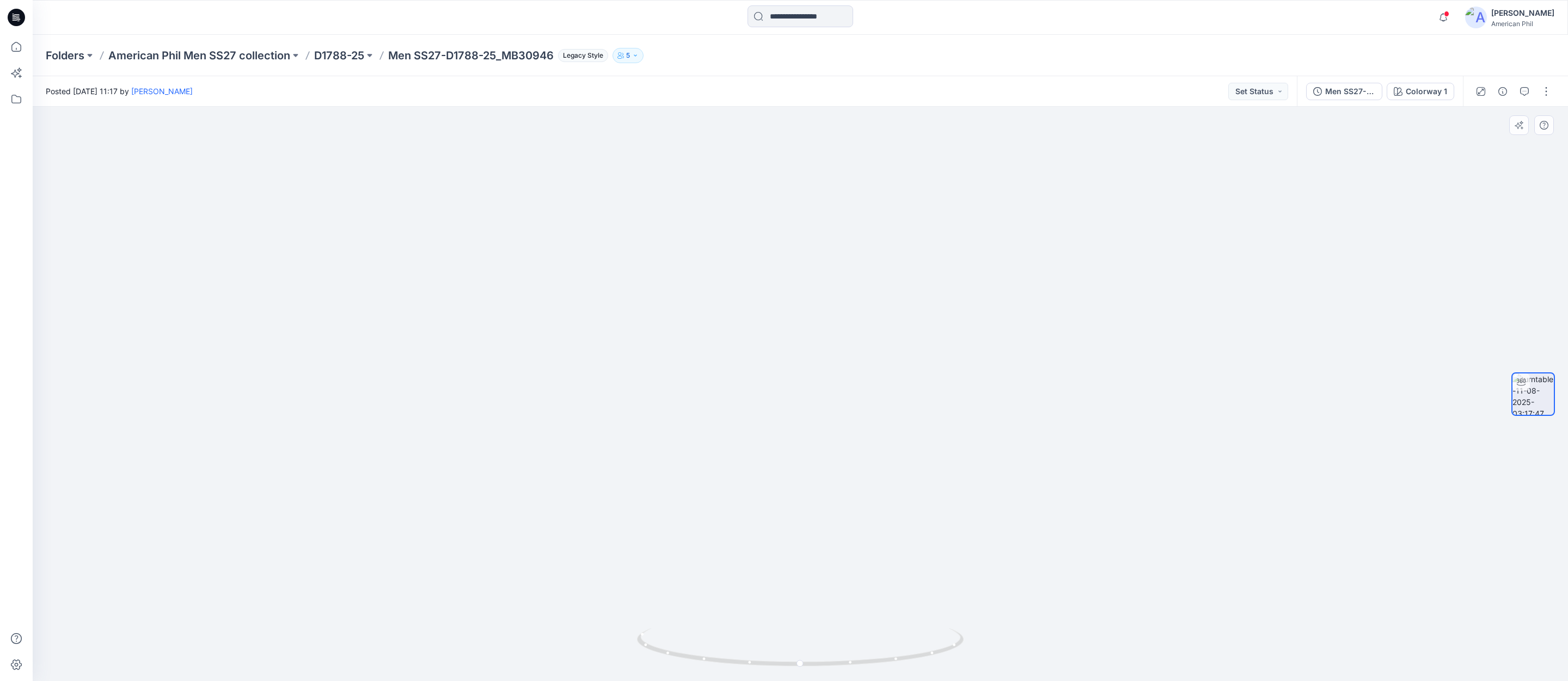
drag, startPoint x: 813, startPoint y: 491, endPoint x: 806, endPoint y: 584, distance: 93.3
click at [803, 591] on img at bounding box center [800, 363] width 902 height 636
drag, startPoint x: 860, startPoint y: 564, endPoint x: 860, endPoint y: 476, distance: 88.0
click at [860, 476] on img at bounding box center [800, 305] width 1061 height 751
click at [1526, 90] on icon "button" at bounding box center [1524, 91] width 9 height 9
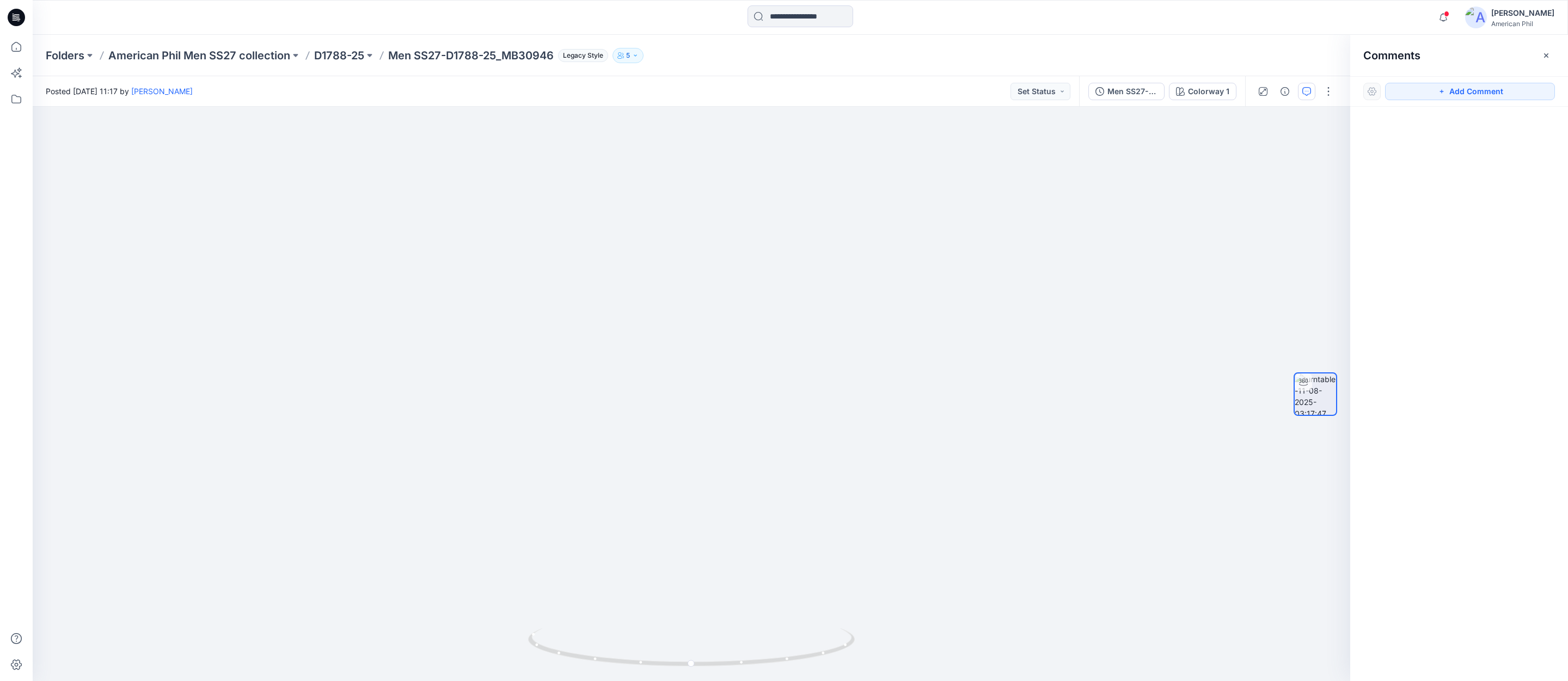
drag, startPoint x: 1485, startPoint y: 91, endPoint x: 1370, endPoint y: 140, distance: 125.0
click at [1485, 91] on button "Add Comment" at bounding box center [1469, 91] width 170 height 17
click at [781, 307] on div "1" at bounding box center [691, 394] width 1317 height 574
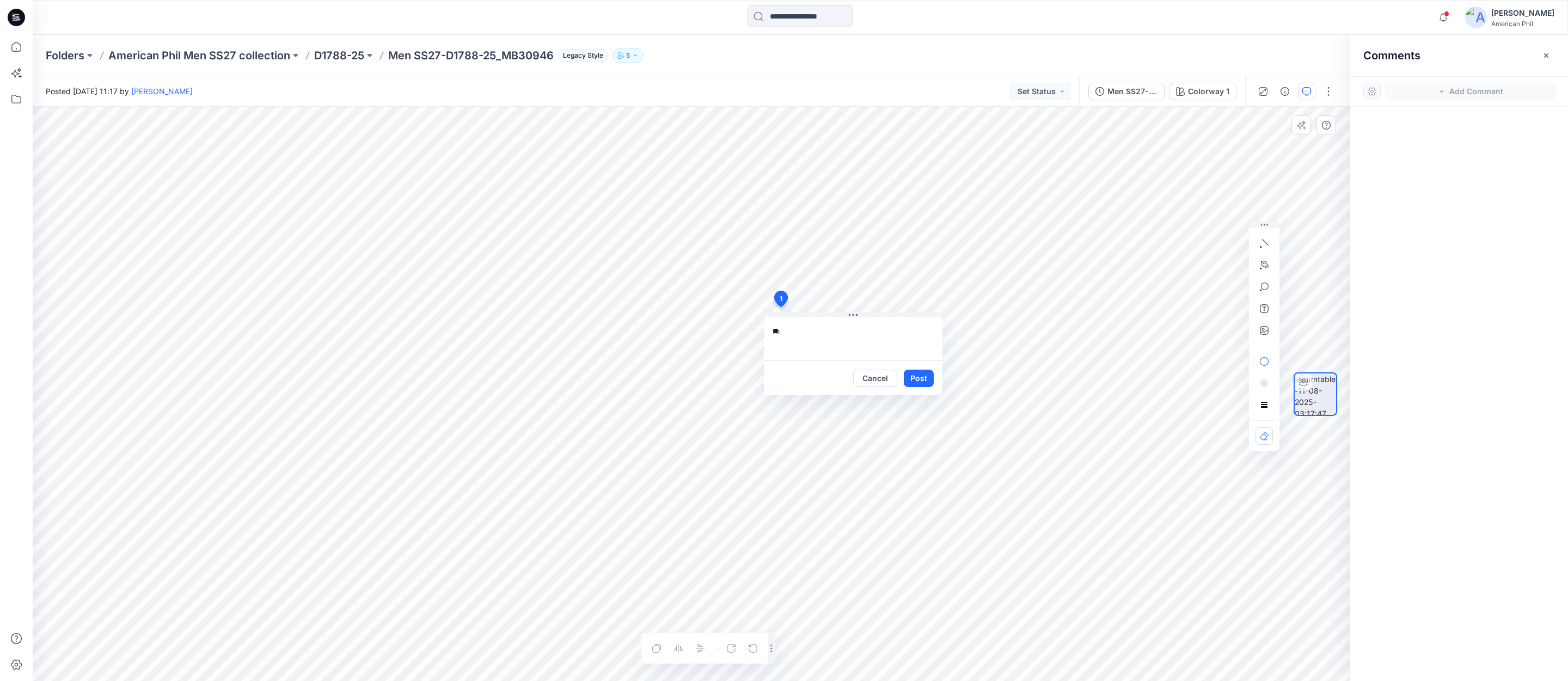
type textarea "*"
type textarea "**********"
click at [920, 378] on button "Post" at bounding box center [918, 378] width 30 height 17
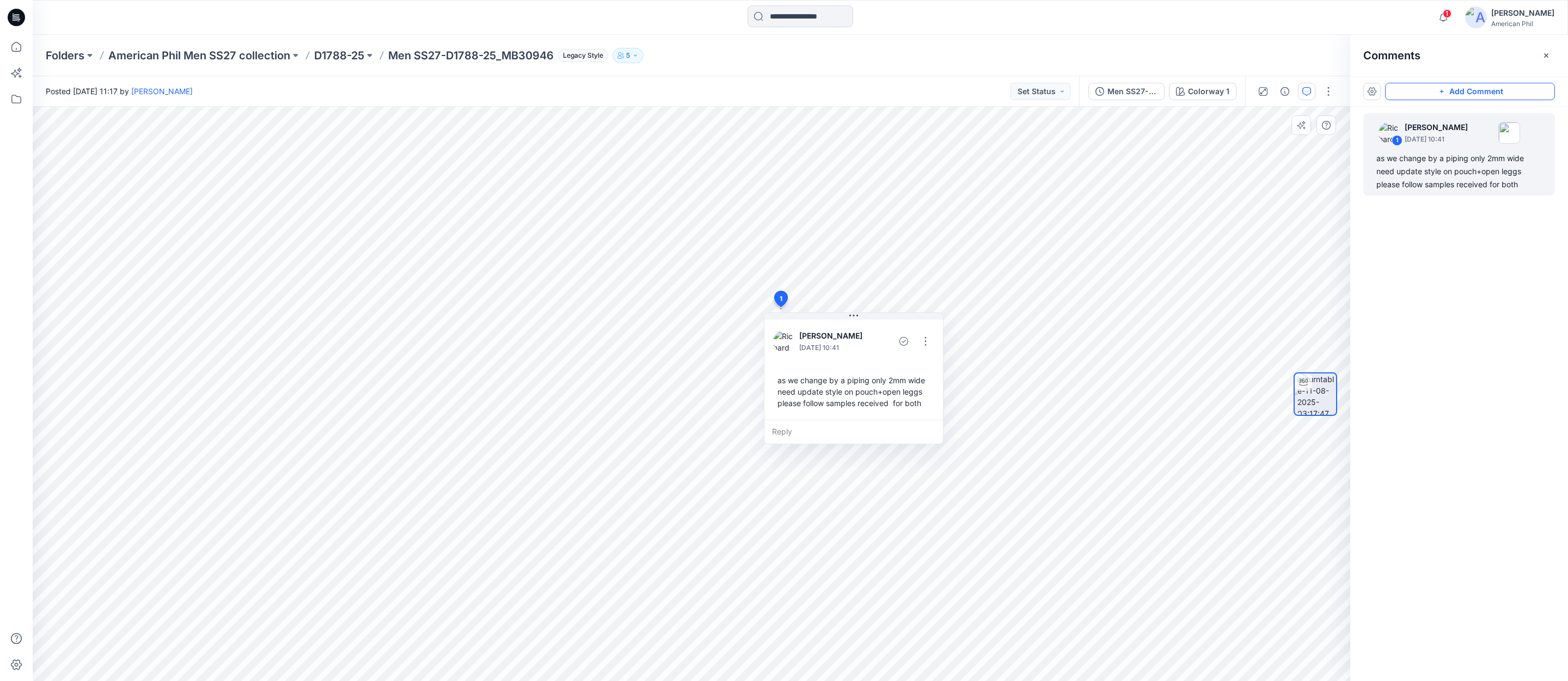
drag, startPoint x: 1446, startPoint y: 89, endPoint x: 1436, endPoint y: 91, distance: 10.2
click at [1444, 88] on button "Add Comment" at bounding box center [1469, 91] width 170 height 17
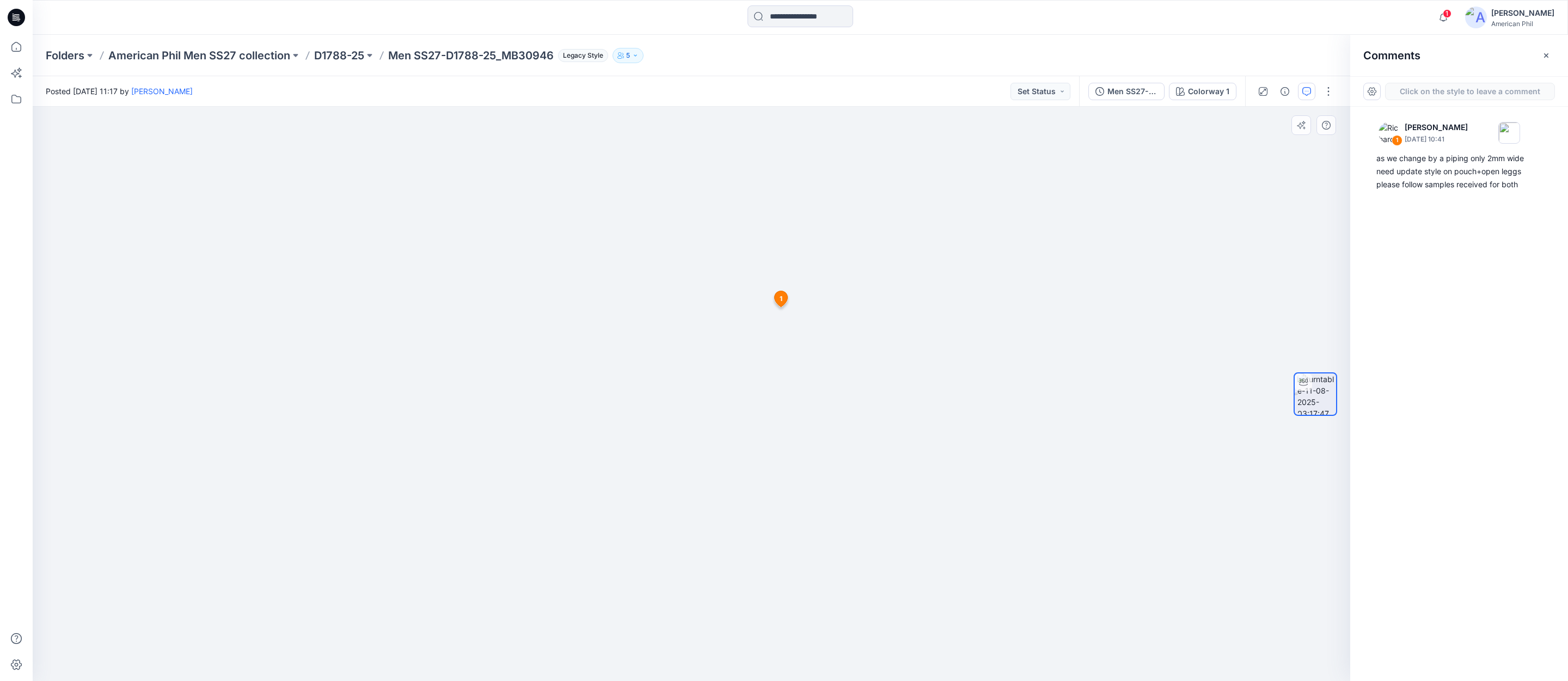
click at [531, 214] on div "2 1 [PERSON_NAME] [DATE] 10:41 as we change by a piping only 2mm wide need upda…" at bounding box center [691, 394] width 1317 height 574
type textarea "**********"
click at [669, 284] on button "Post" at bounding box center [669, 284] width 30 height 17
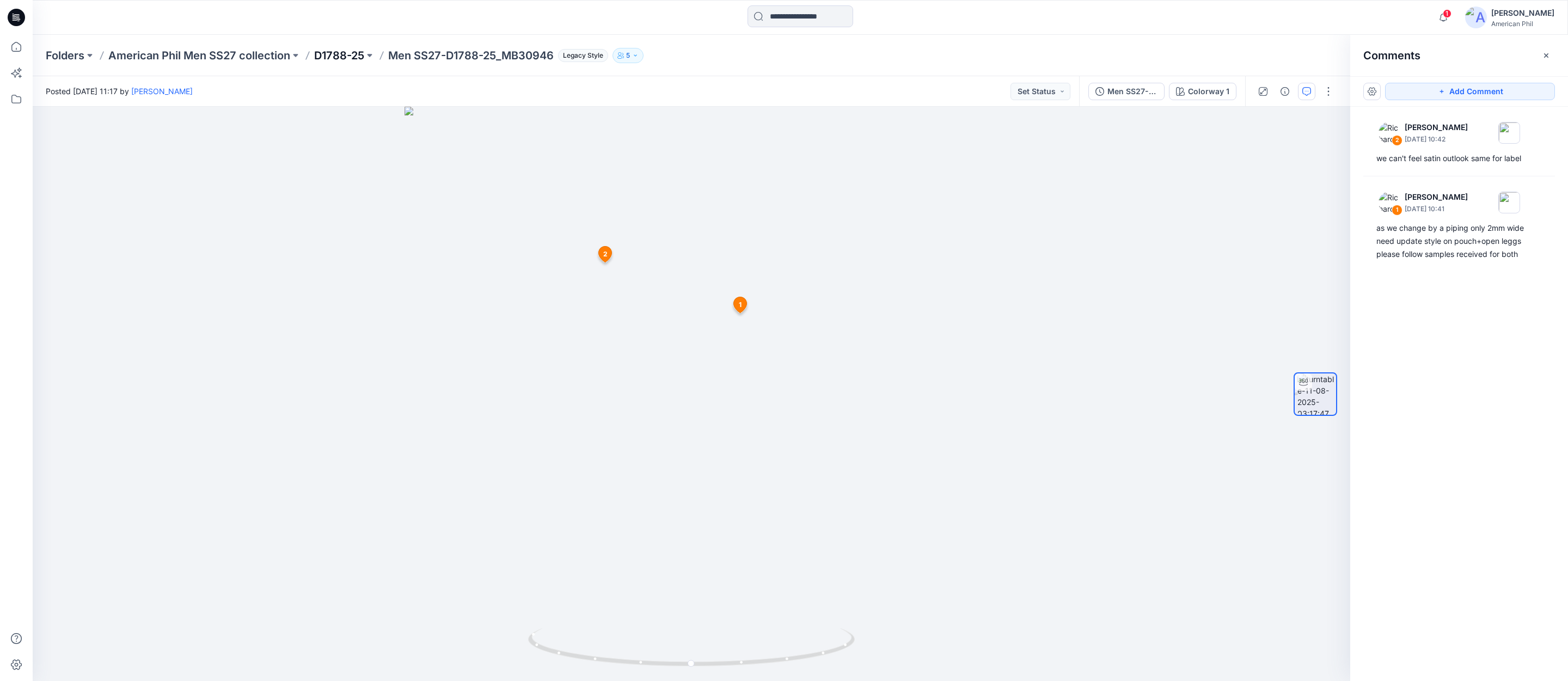
click at [331, 52] on p "D1788-25" at bounding box center [339, 55] width 50 height 16
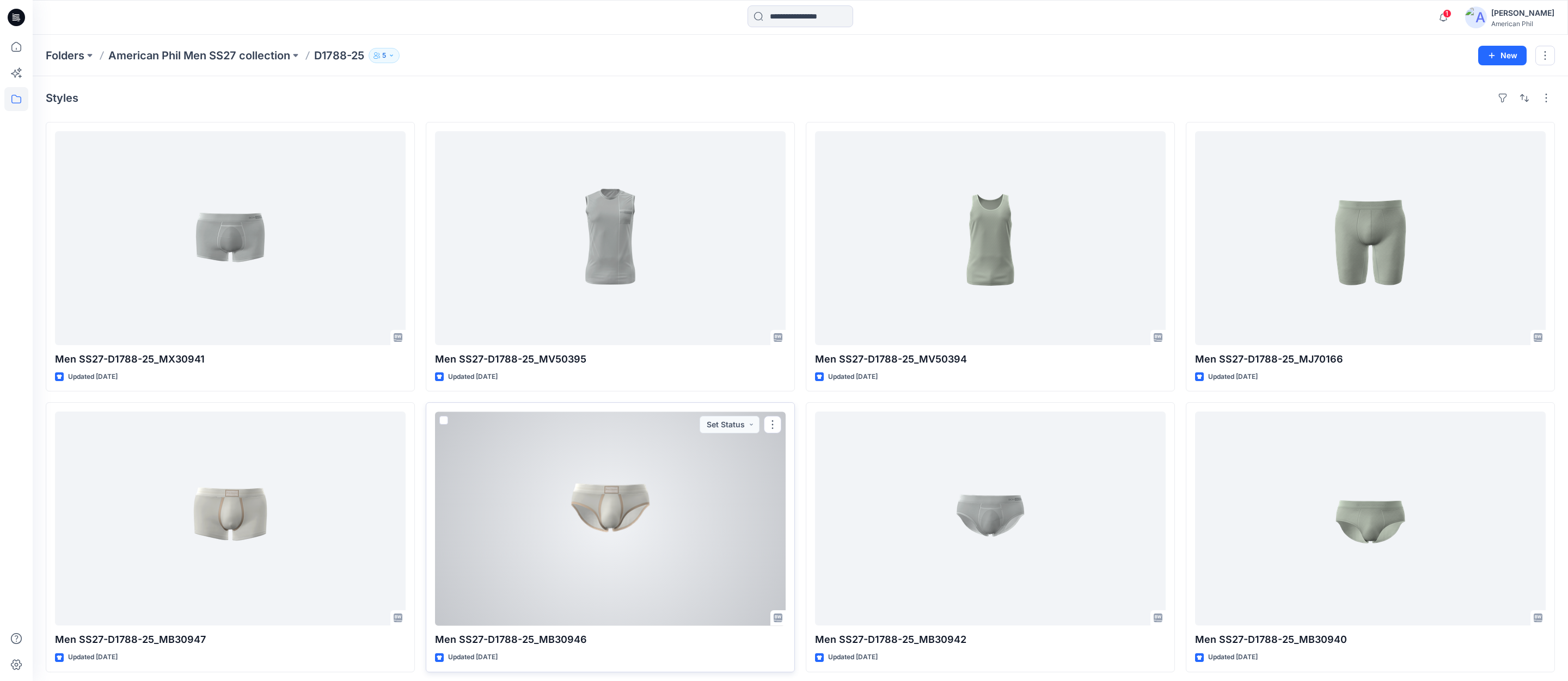
scroll to position [6, 0]
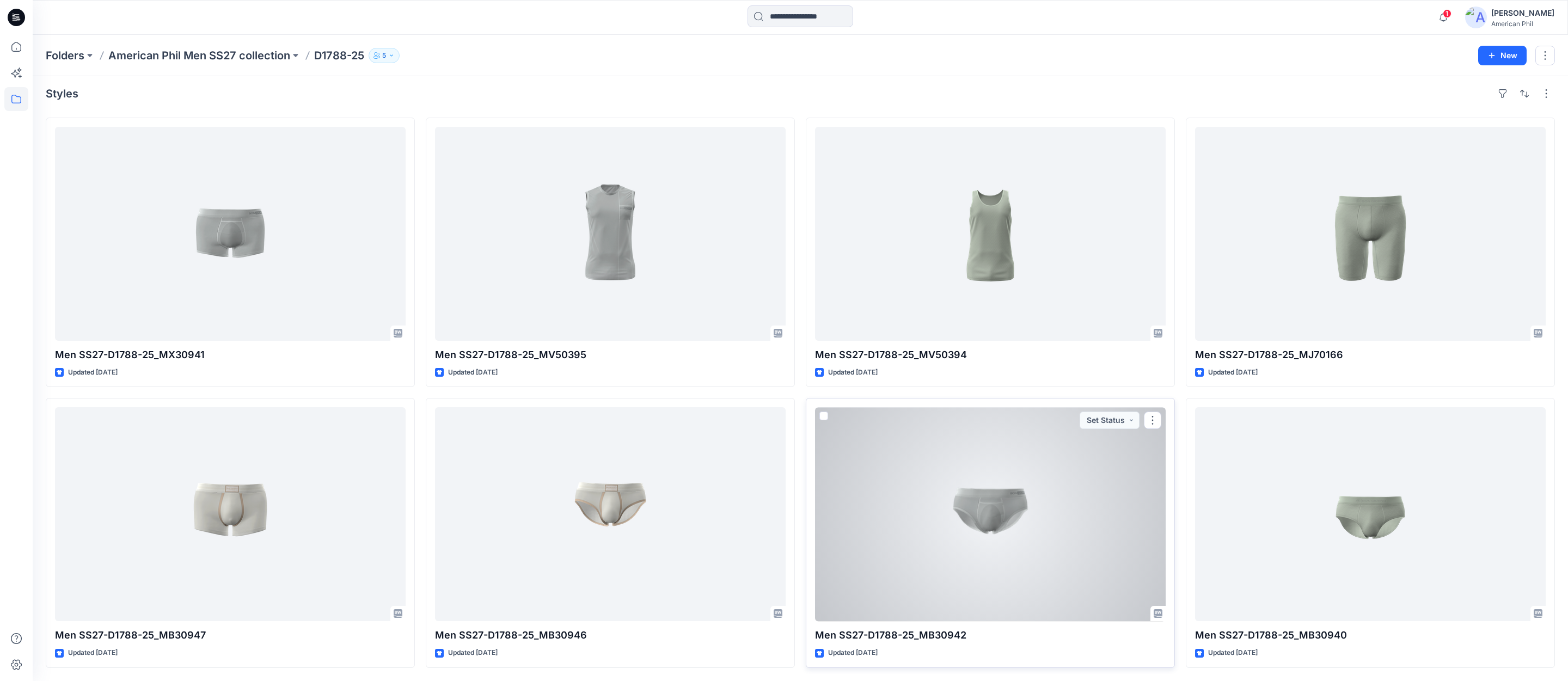
click at [997, 511] on div at bounding box center [990, 514] width 351 height 214
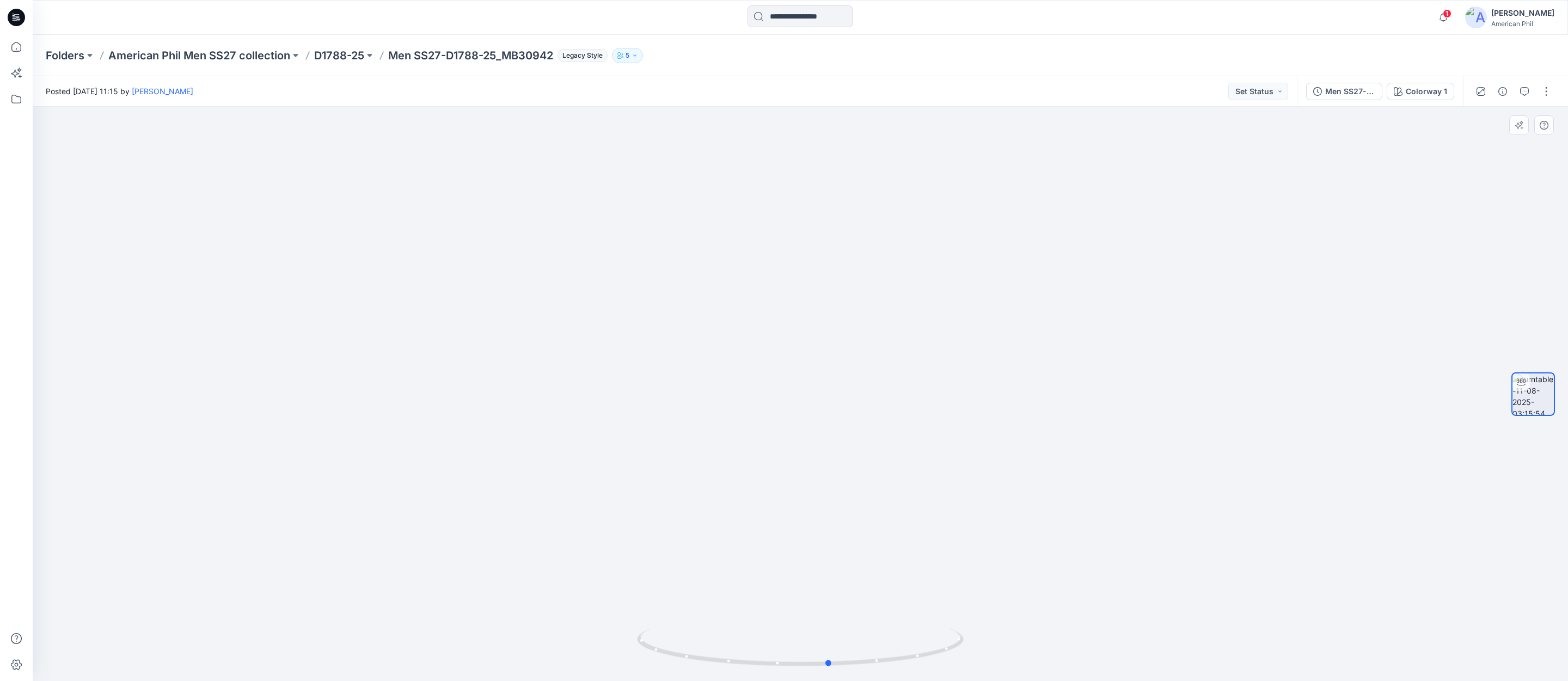
drag, startPoint x: 812, startPoint y: 663, endPoint x: 514, endPoint y: 633, distance: 299.5
click at [514, 633] on div at bounding box center [800, 394] width 1535 height 574
click at [1525, 90] on icon "button" at bounding box center [1524, 91] width 9 height 9
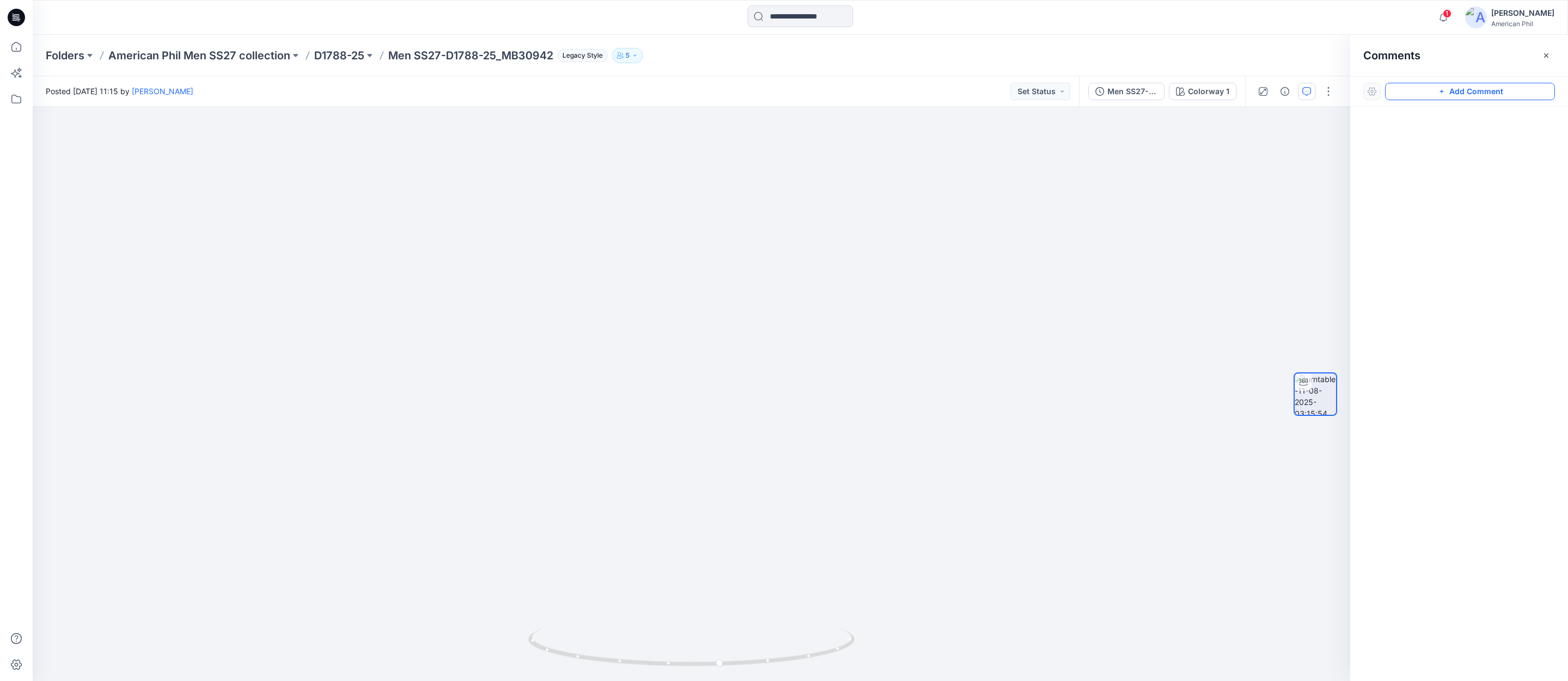
drag, startPoint x: 1483, startPoint y: 91, endPoint x: 1477, endPoint y: 95, distance: 7.2
click at [1483, 91] on button "Add Comment" at bounding box center [1469, 91] width 170 height 17
click at [800, 341] on div "1" at bounding box center [691, 394] width 1317 height 574
type textarea "**********"
click at [936, 413] on button "Post" at bounding box center [938, 412] width 30 height 17
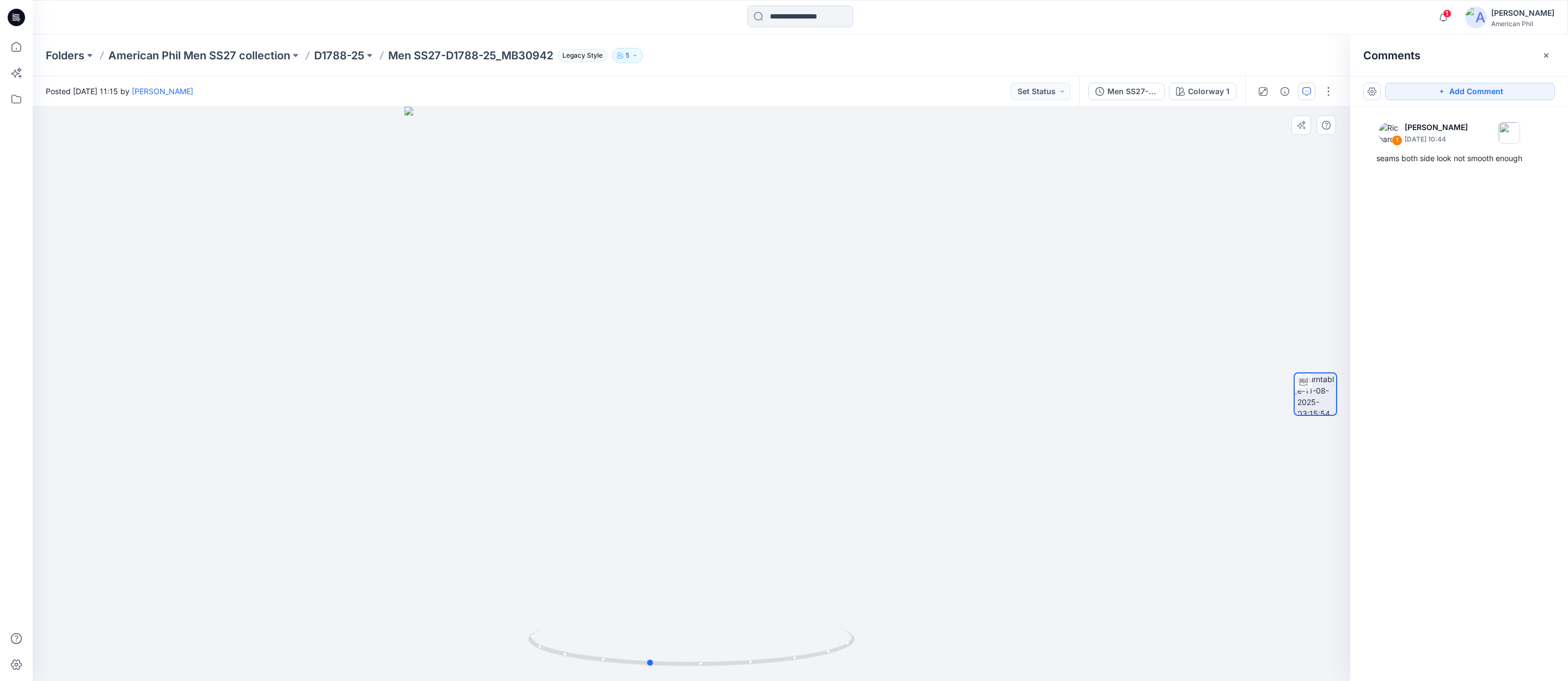
drag, startPoint x: 720, startPoint y: 629, endPoint x: 699, endPoint y: 577, distance: 56.1
click at [641, 616] on div at bounding box center [691, 394] width 1317 height 574
drag, startPoint x: 756, startPoint y: 630, endPoint x: 788, endPoint y: 620, distance: 33.5
click at [795, 624] on div at bounding box center [691, 394] width 1317 height 574
click at [335, 55] on p "D1788-25" at bounding box center [339, 55] width 50 height 16
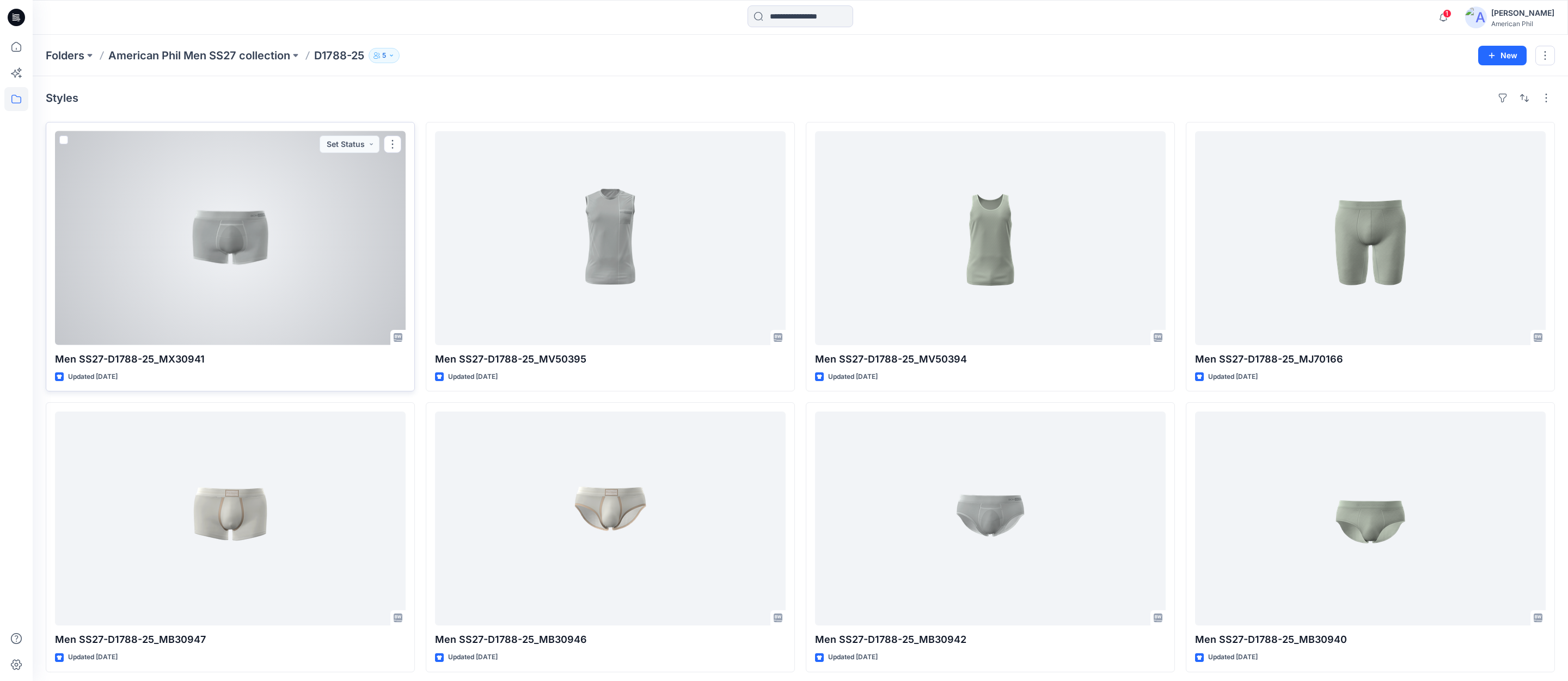
click at [237, 241] on div at bounding box center [230, 238] width 351 height 214
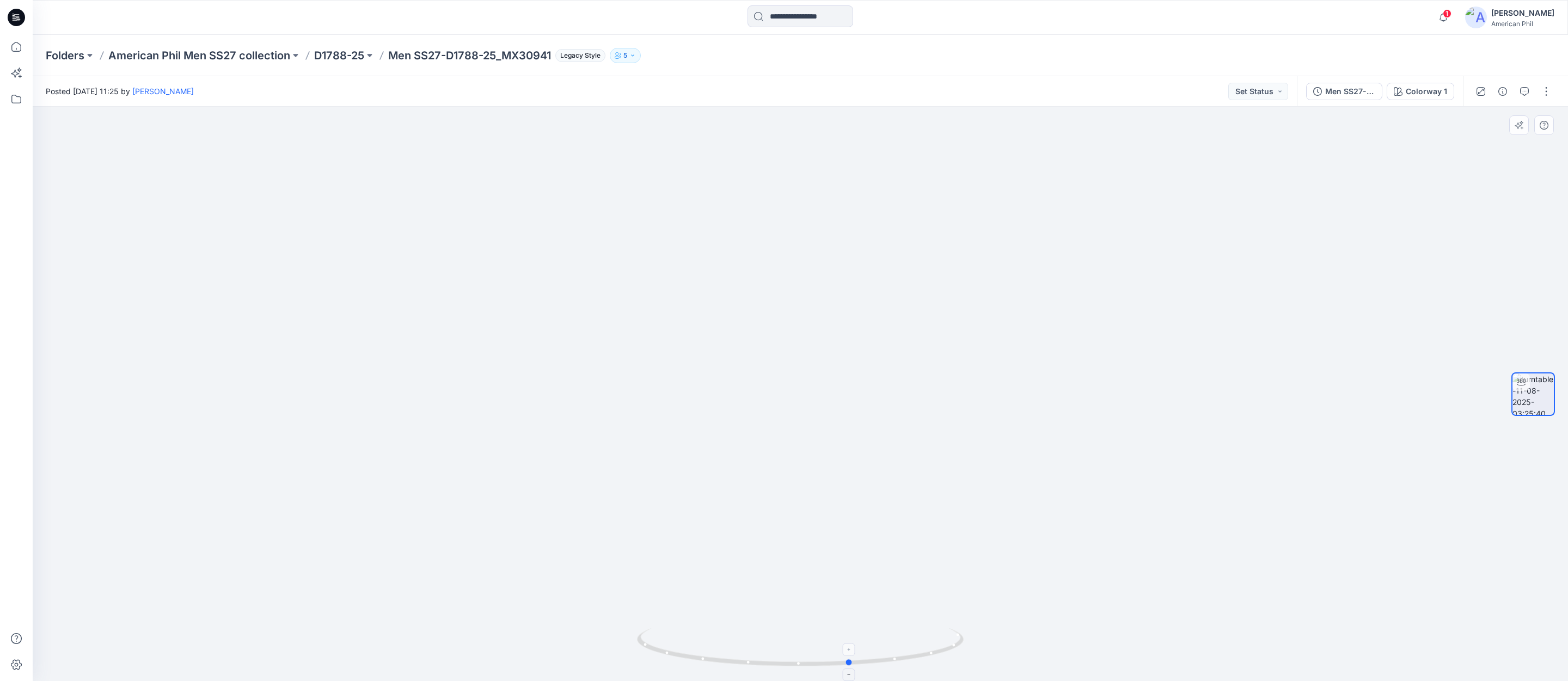
drag, startPoint x: 805, startPoint y: 662, endPoint x: 855, endPoint y: 658, distance: 50.2
click at [855, 658] on icon at bounding box center [802, 649] width 329 height 41
drag, startPoint x: 1525, startPoint y: 91, endPoint x: 1343, endPoint y: 163, distance: 195.7
click at [1525, 91] on icon "button" at bounding box center [1525, 91] width 4 height 1
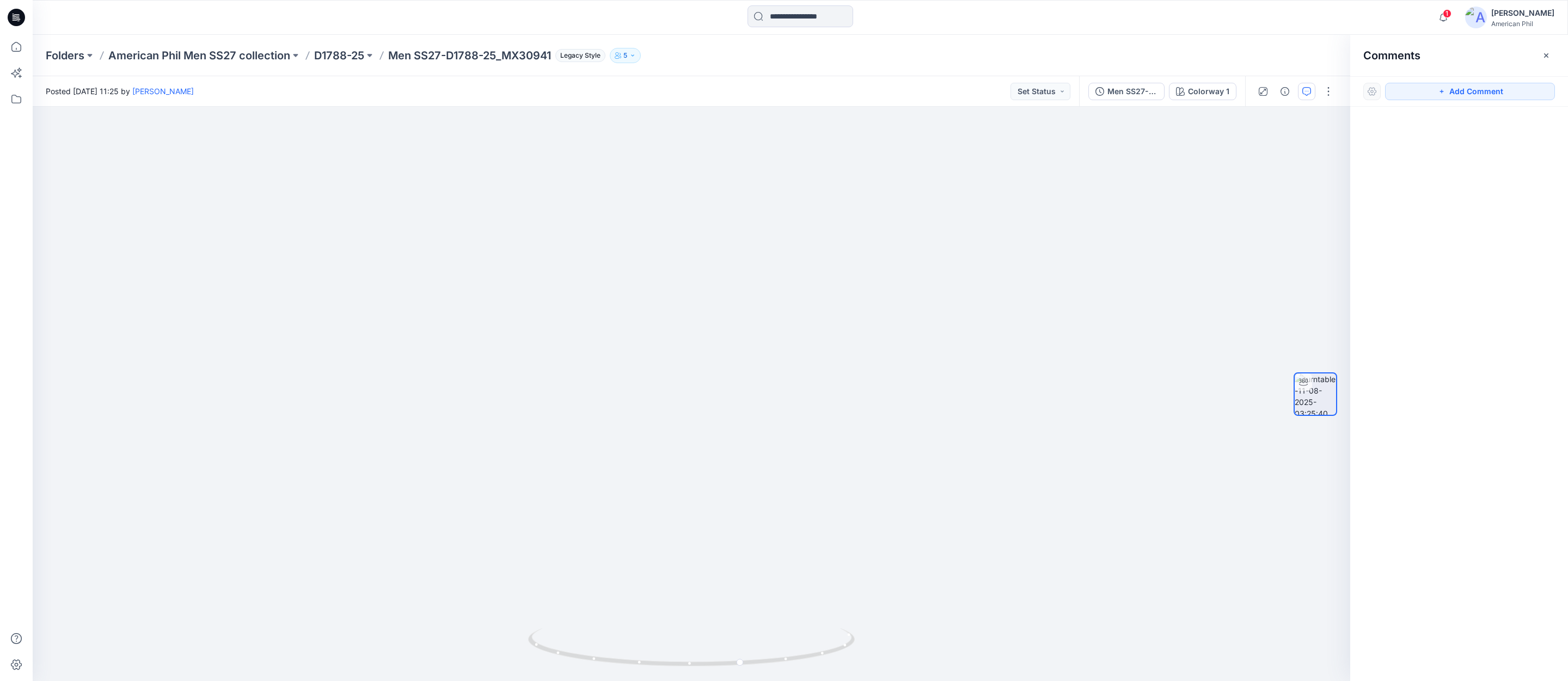
drag, startPoint x: 1484, startPoint y: 88, endPoint x: 1466, endPoint y: 102, distance: 22.8
click at [1484, 88] on button "Add Comment" at bounding box center [1469, 91] width 170 height 17
click at [710, 287] on div "1" at bounding box center [691, 394] width 1317 height 574
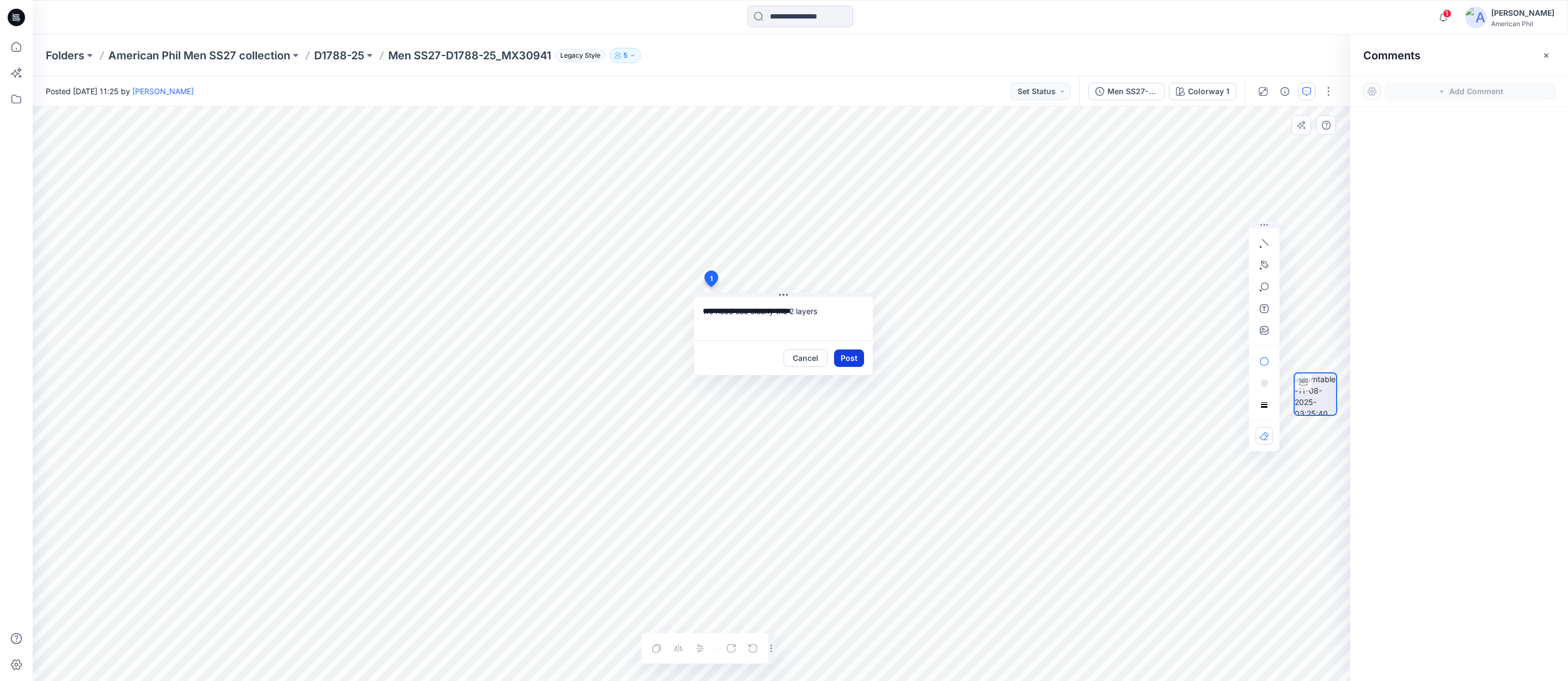
type textarea "**********"
click at [848, 360] on button "Post" at bounding box center [849, 358] width 30 height 17
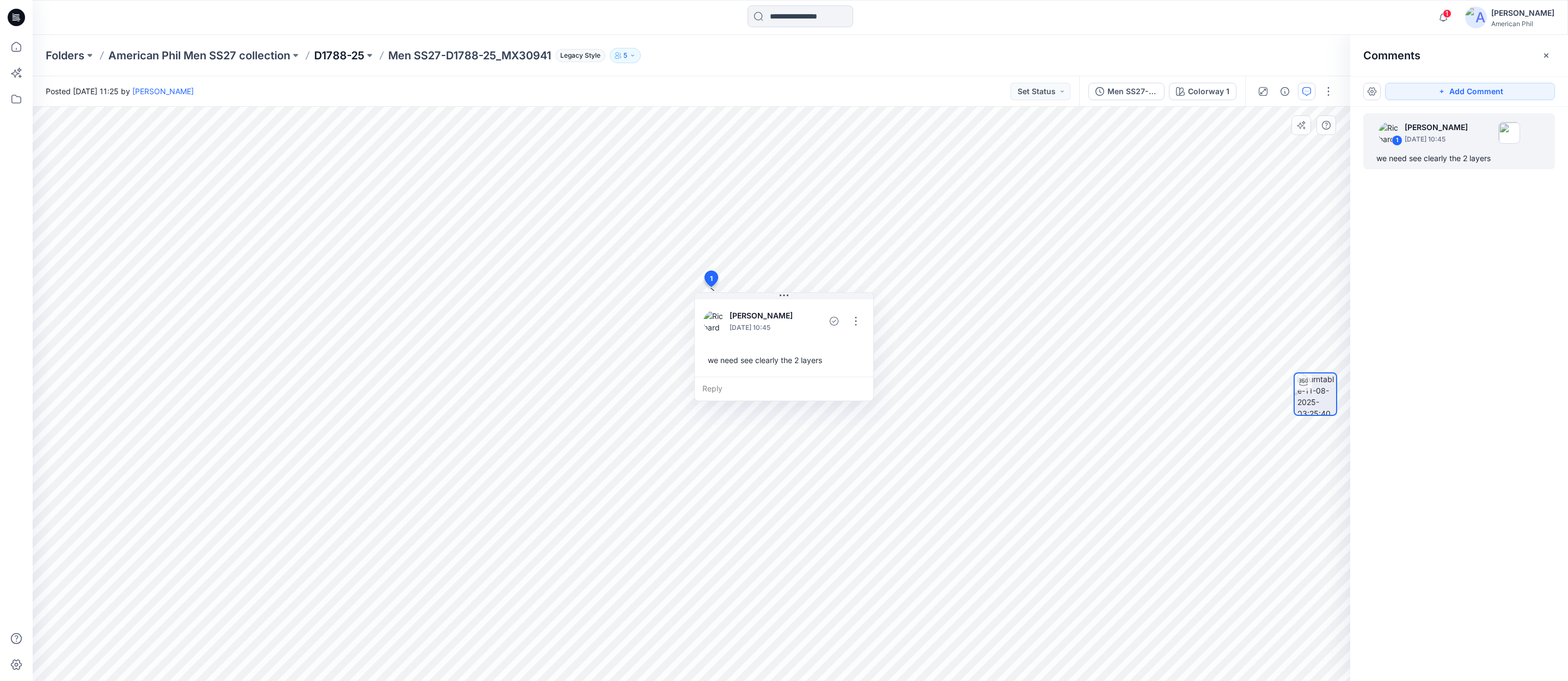
click at [330, 54] on p "D1788-25" at bounding box center [339, 55] width 50 height 16
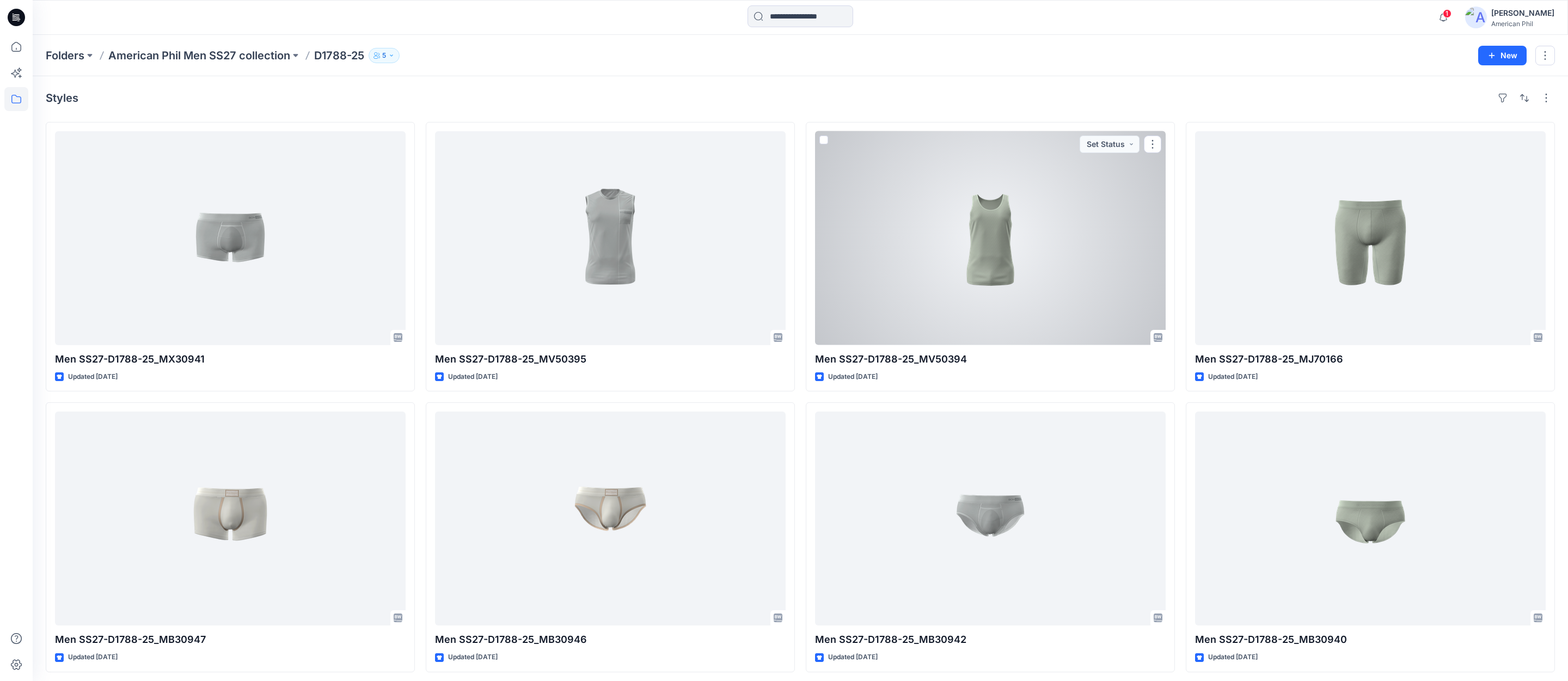
click at [991, 251] on div at bounding box center [990, 238] width 351 height 214
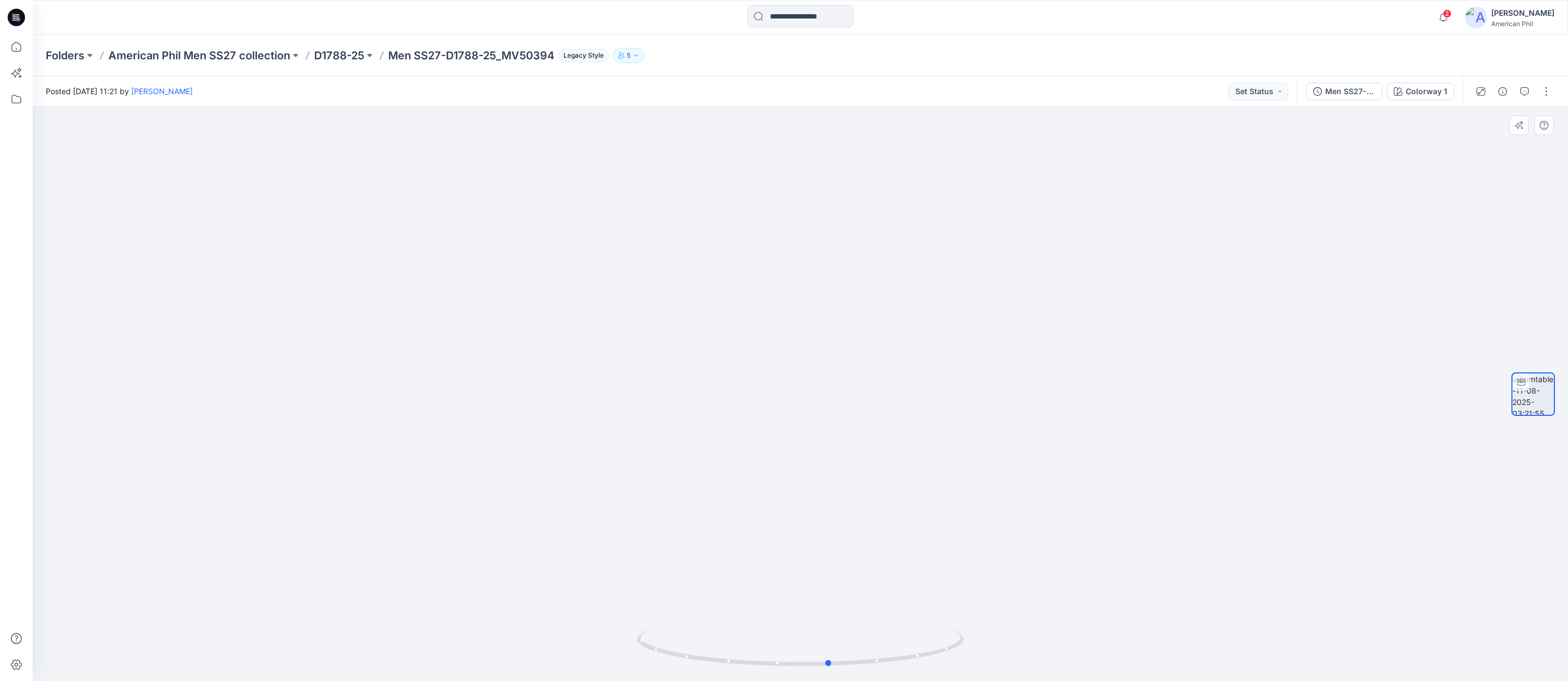
drag, startPoint x: 816, startPoint y: 661, endPoint x: 555, endPoint y: 649, distance: 261.3
click at [555, 649] on div at bounding box center [800, 394] width 1535 height 574
click at [1269, 90] on button "Set Status" at bounding box center [1258, 91] width 60 height 17
click at [1220, 143] on p "Accepted" at bounding box center [1228, 142] width 35 height 14
click at [339, 56] on p "D1788-25" at bounding box center [339, 55] width 50 height 16
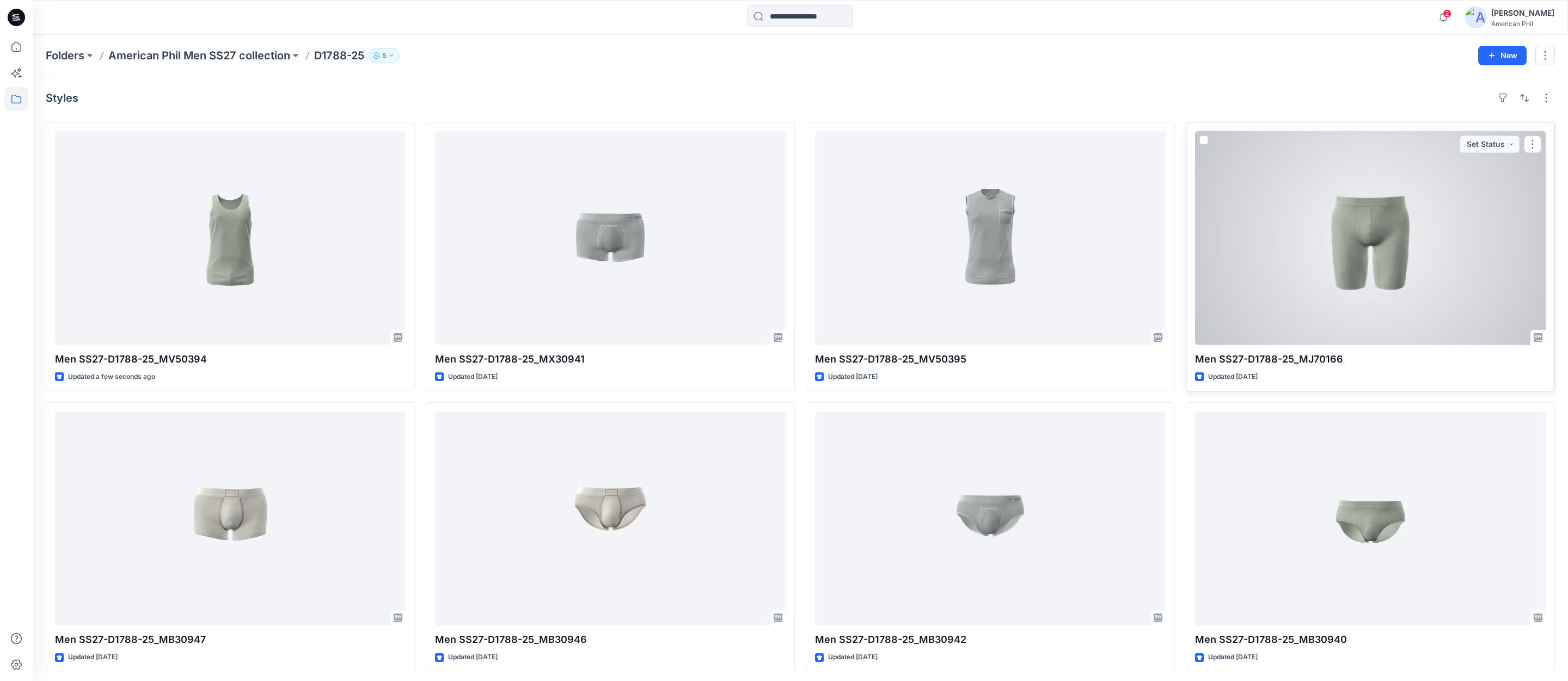
click at [1365, 243] on div at bounding box center [1370, 238] width 351 height 214
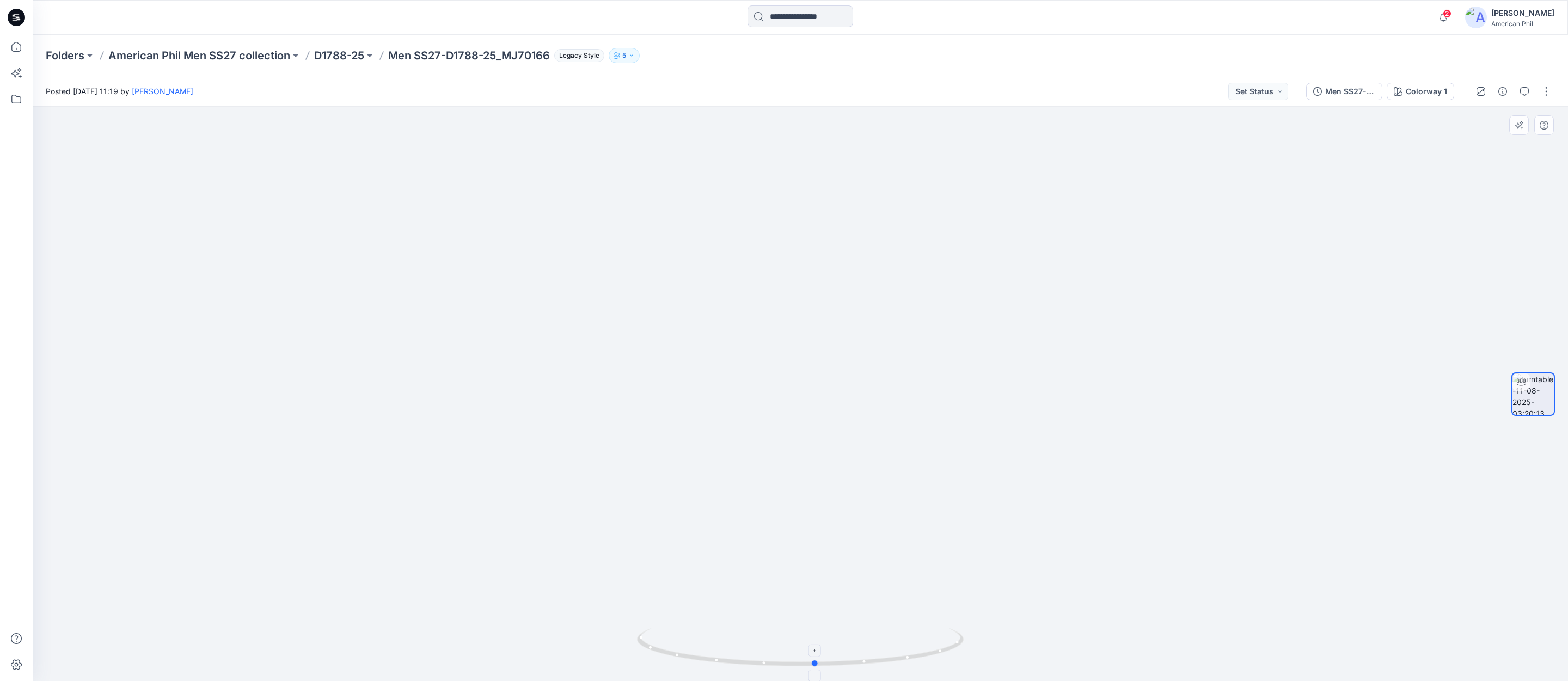
drag, startPoint x: 862, startPoint y: 664, endPoint x: 877, endPoint y: 632, distance: 35.3
click at [877, 632] on icon at bounding box center [802, 649] width 329 height 41
click at [1277, 91] on button "Set Status" at bounding box center [1258, 91] width 60 height 17
click at [1226, 138] on p "Accepted" at bounding box center [1228, 142] width 35 height 14
click at [336, 56] on p "D1788-25" at bounding box center [339, 55] width 50 height 16
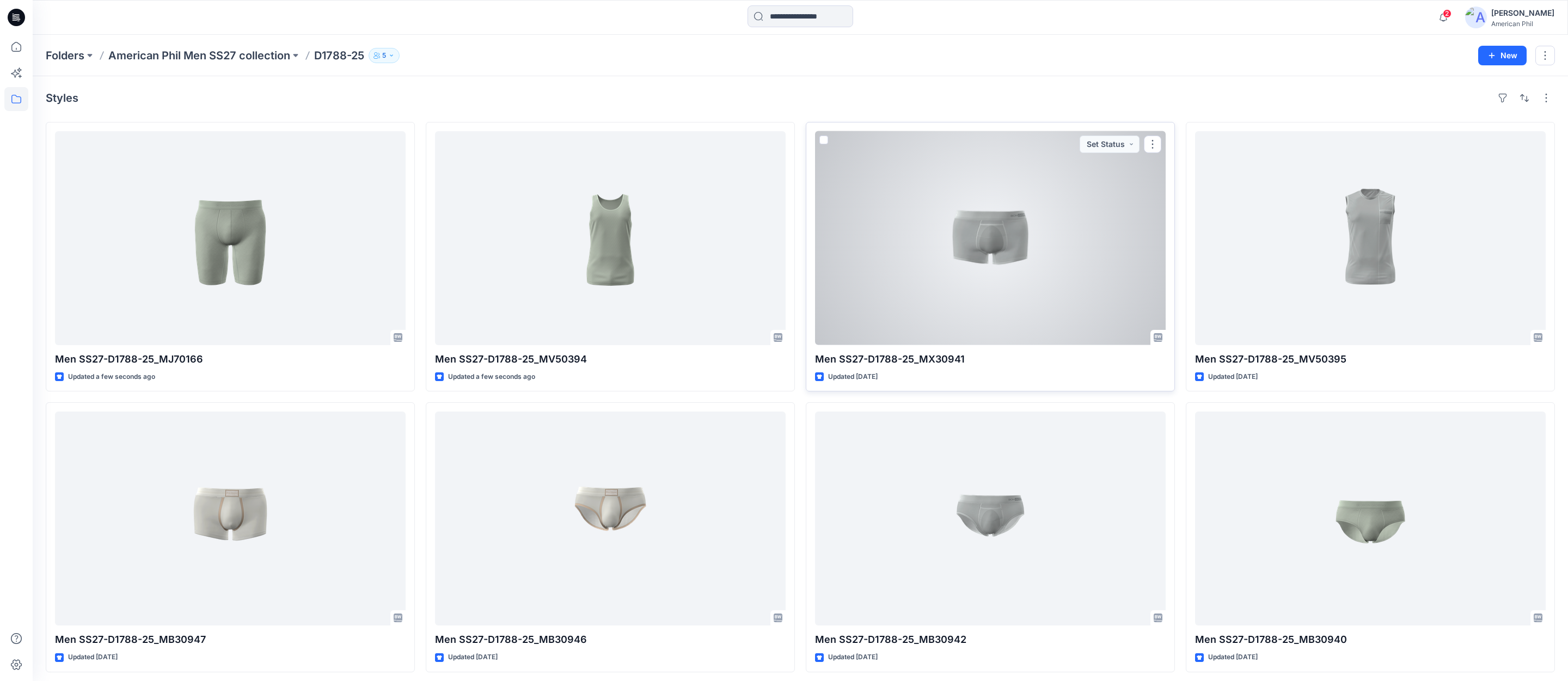
scroll to position [6, 0]
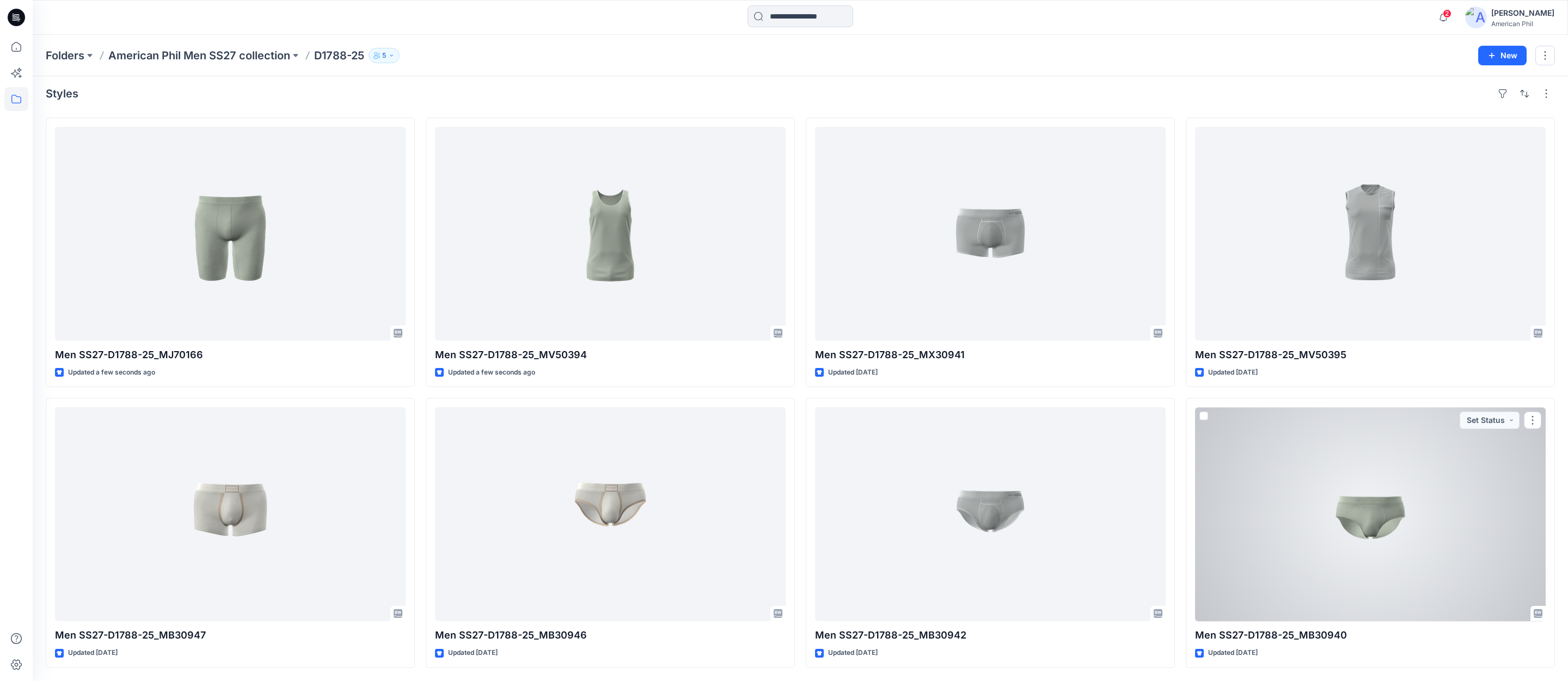
drag, startPoint x: 1372, startPoint y: 511, endPoint x: 1345, endPoint y: 518, distance: 27.9
click at [1370, 511] on div at bounding box center [1370, 514] width 351 height 214
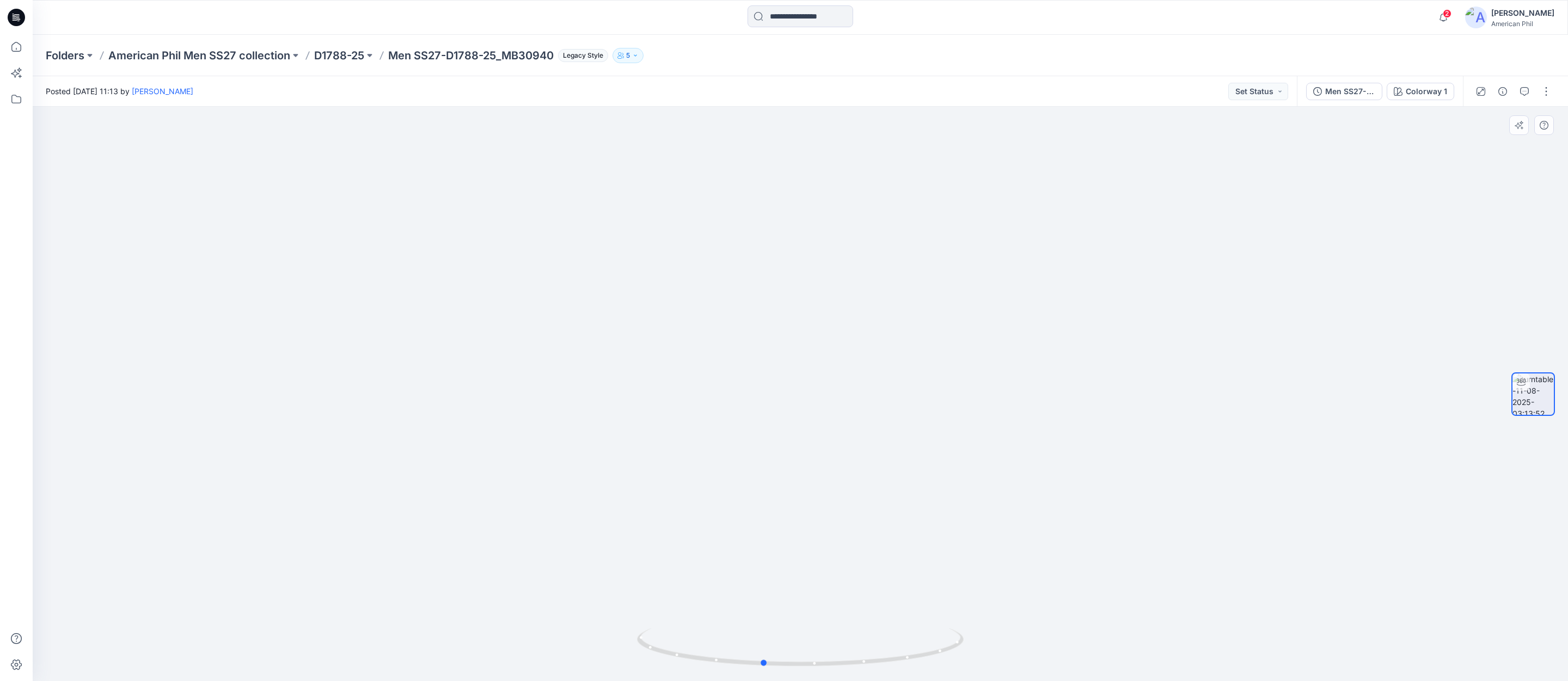
drag, startPoint x: 840, startPoint y: 661, endPoint x: 802, endPoint y: 628, distance: 50.3
click at [803, 628] on div at bounding box center [800, 654] width 327 height 55
click at [1281, 91] on button "Set Status" at bounding box center [1258, 91] width 60 height 17
click at [1225, 137] on p "Accepted" at bounding box center [1228, 142] width 35 height 14
click at [339, 57] on p "D1788-25" at bounding box center [339, 55] width 50 height 16
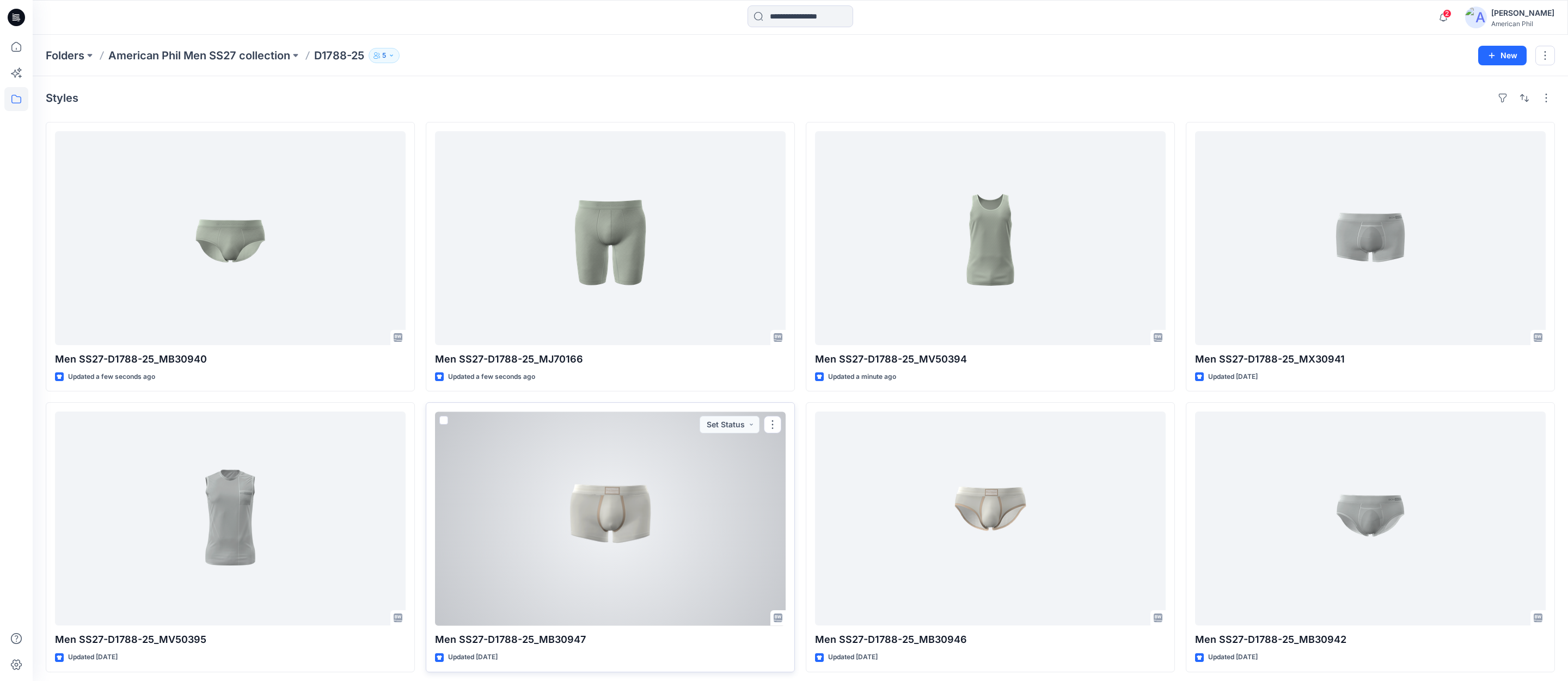
scroll to position [6, 0]
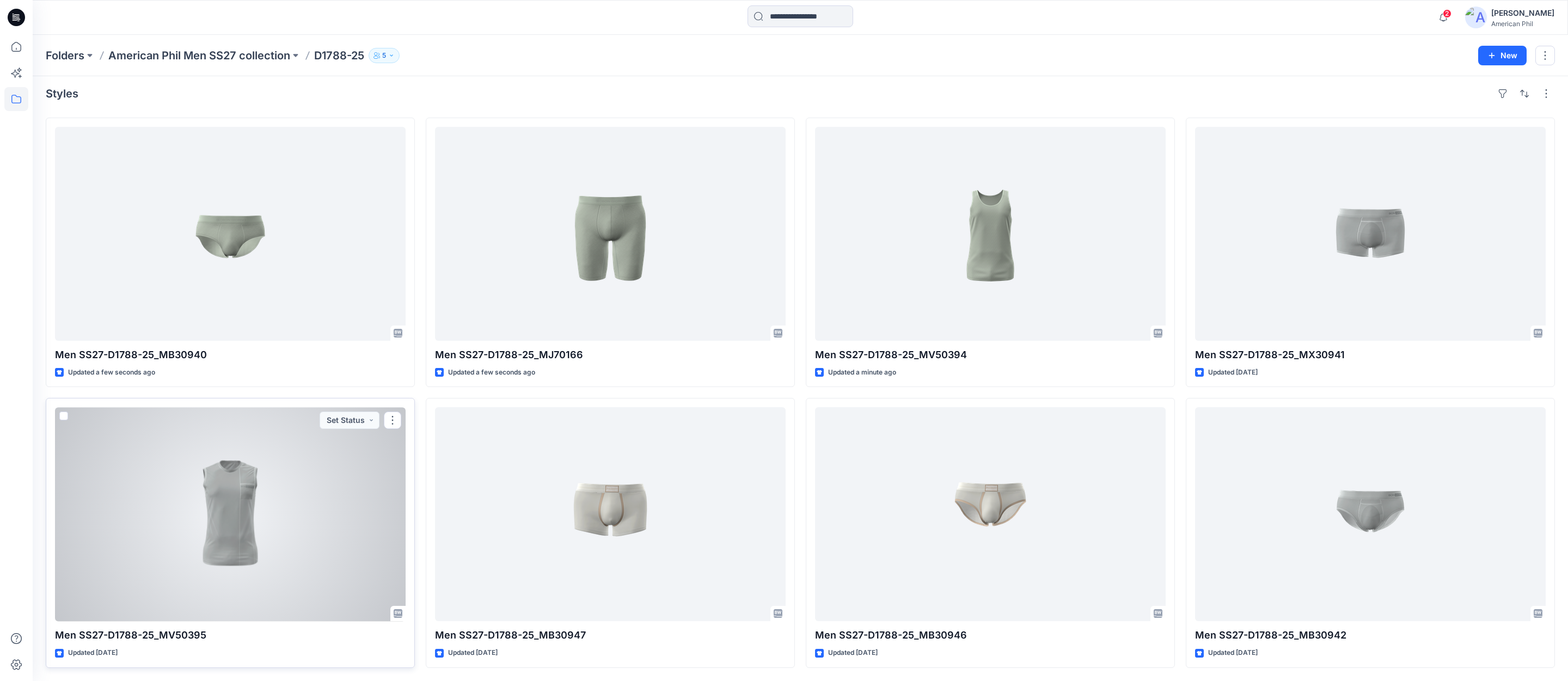
click at [230, 520] on div at bounding box center [230, 514] width 351 height 214
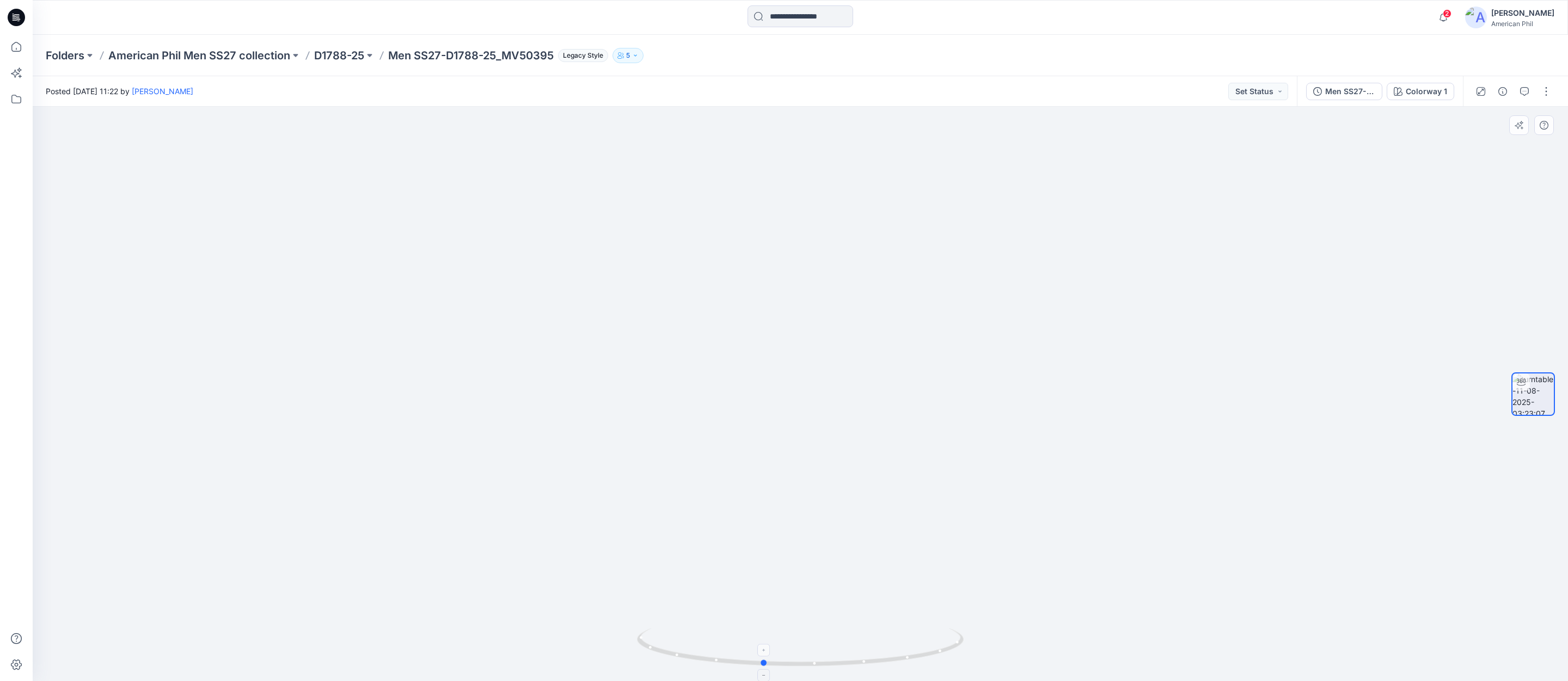
drag, startPoint x: 862, startPoint y: 659, endPoint x: 836, endPoint y: 637, distance: 34.1
click at [824, 661] on icon at bounding box center [802, 649] width 329 height 41
drag, startPoint x: 828, startPoint y: 662, endPoint x: 850, endPoint y: 650, distance: 25.1
click at [850, 650] on icon at bounding box center [802, 649] width 329 height 41
click at [1269, 92] on button "Set Status" at bounding box center [1258, 91] width 60 height 17
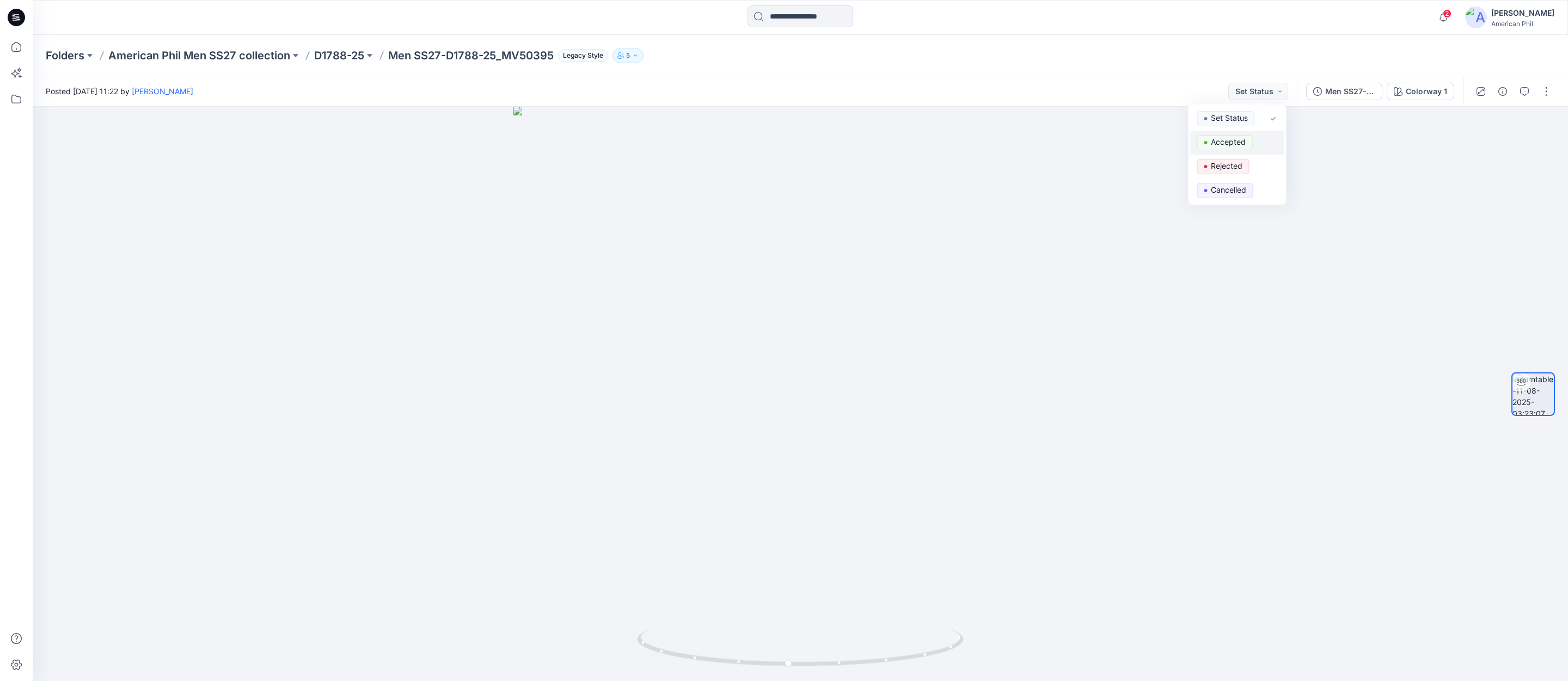
click at [1218, 140] on p "Accepted" at bounding box center [1228, 142] width 35 height 14
click at [212, 54] on p "American Phil Men SS27 collection" at bounding box center [199, 55] width 182 height 16
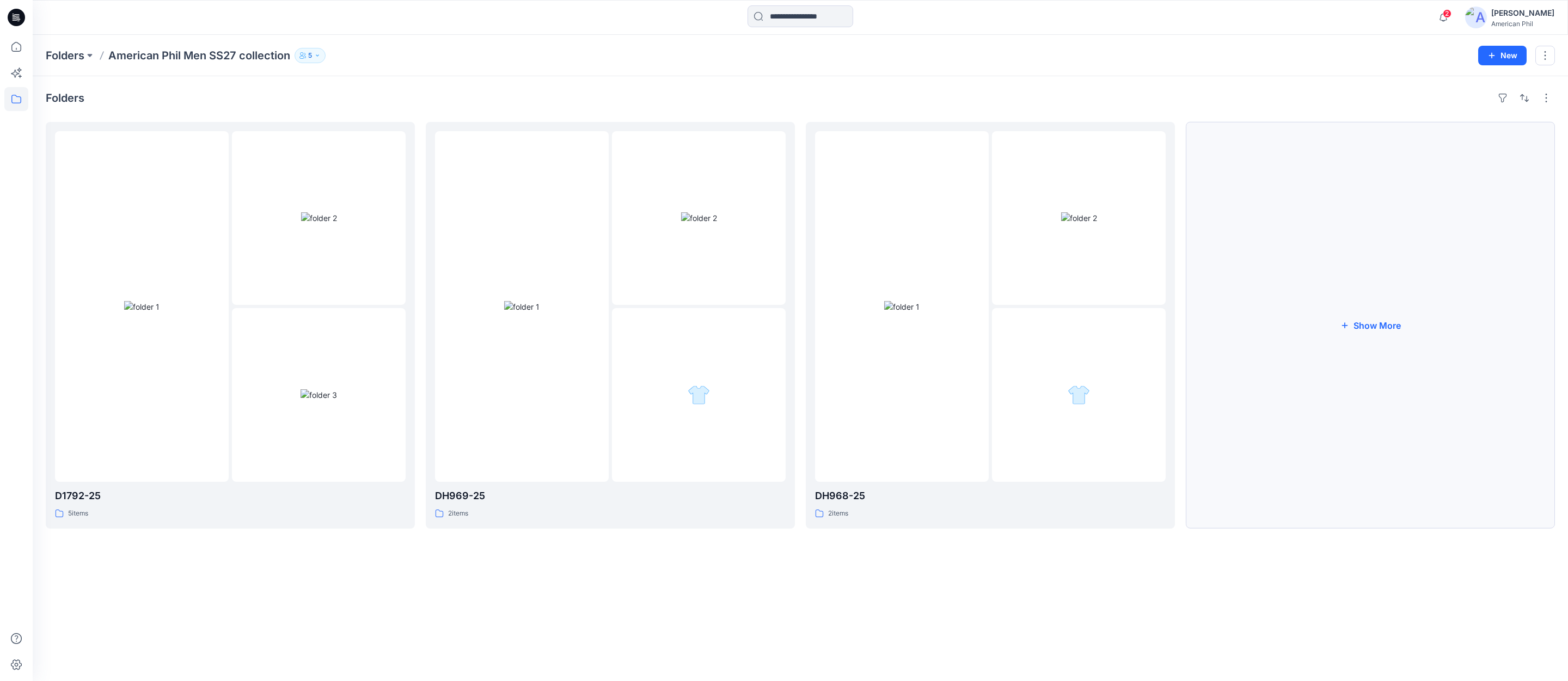
click at [1375, 327] on button "Show More" at bounding box center [1370, 325] width 369 height 407
click at [1291, 307] on img at bounding box center [1281, 307] width 35 height 11
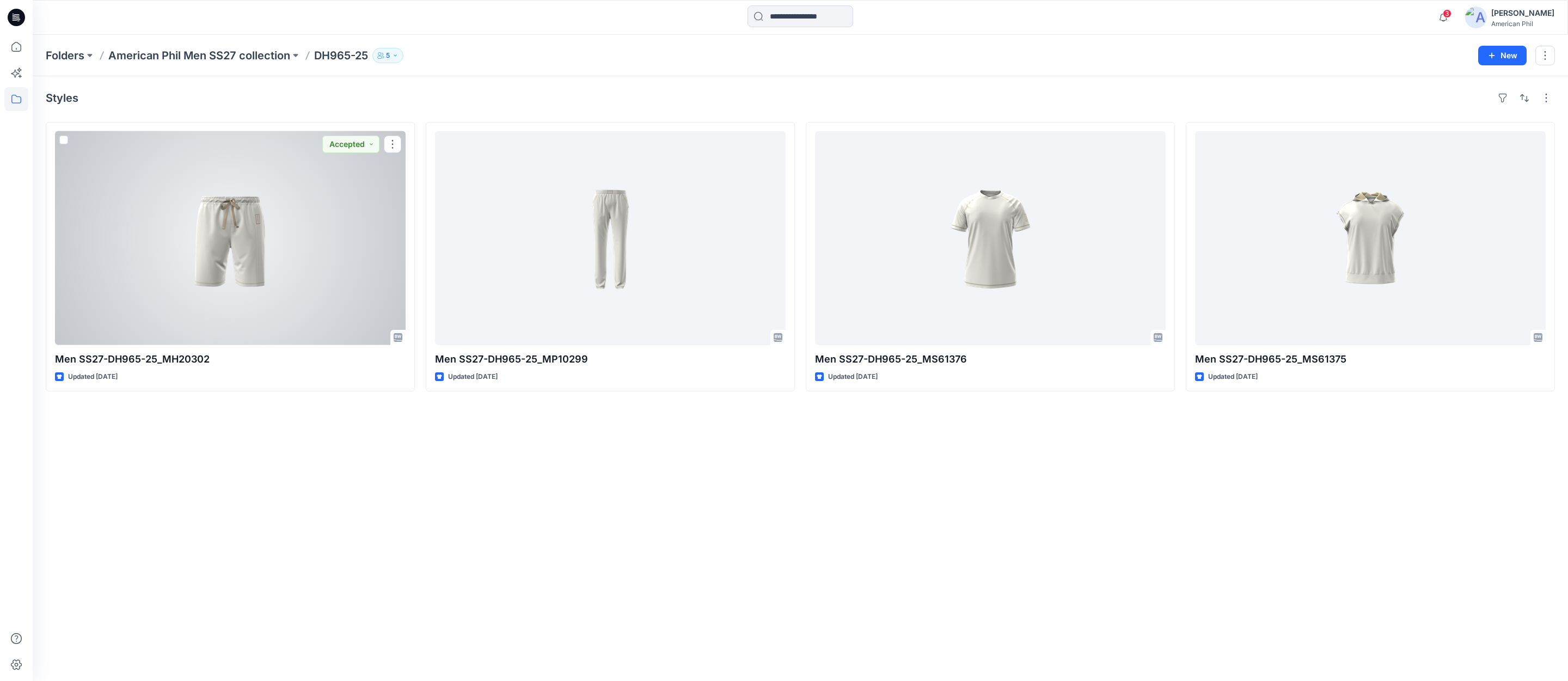
click at [230, 233] on div at bounding box center [230, 238] width 351 height 214
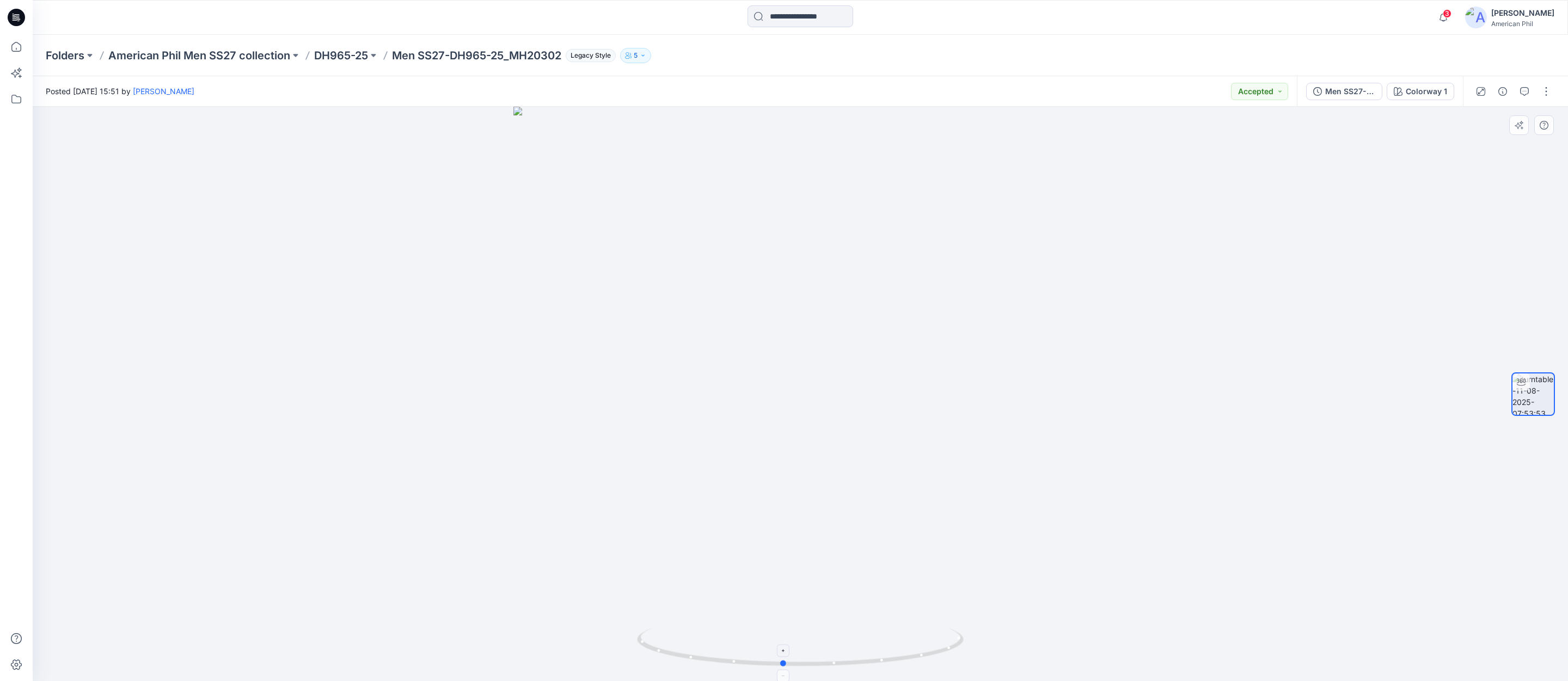
drag, startPoint x: 736, startPoint y: 664, endPoint x: 697, endPoint y: 658, distance: 39.5
click at [720, 664] on icon at bounding box center [802, 649] width 329 height 41
click at [341, 53] on p "DH965-25" at bounding box center [341, 55] width 54 height 16
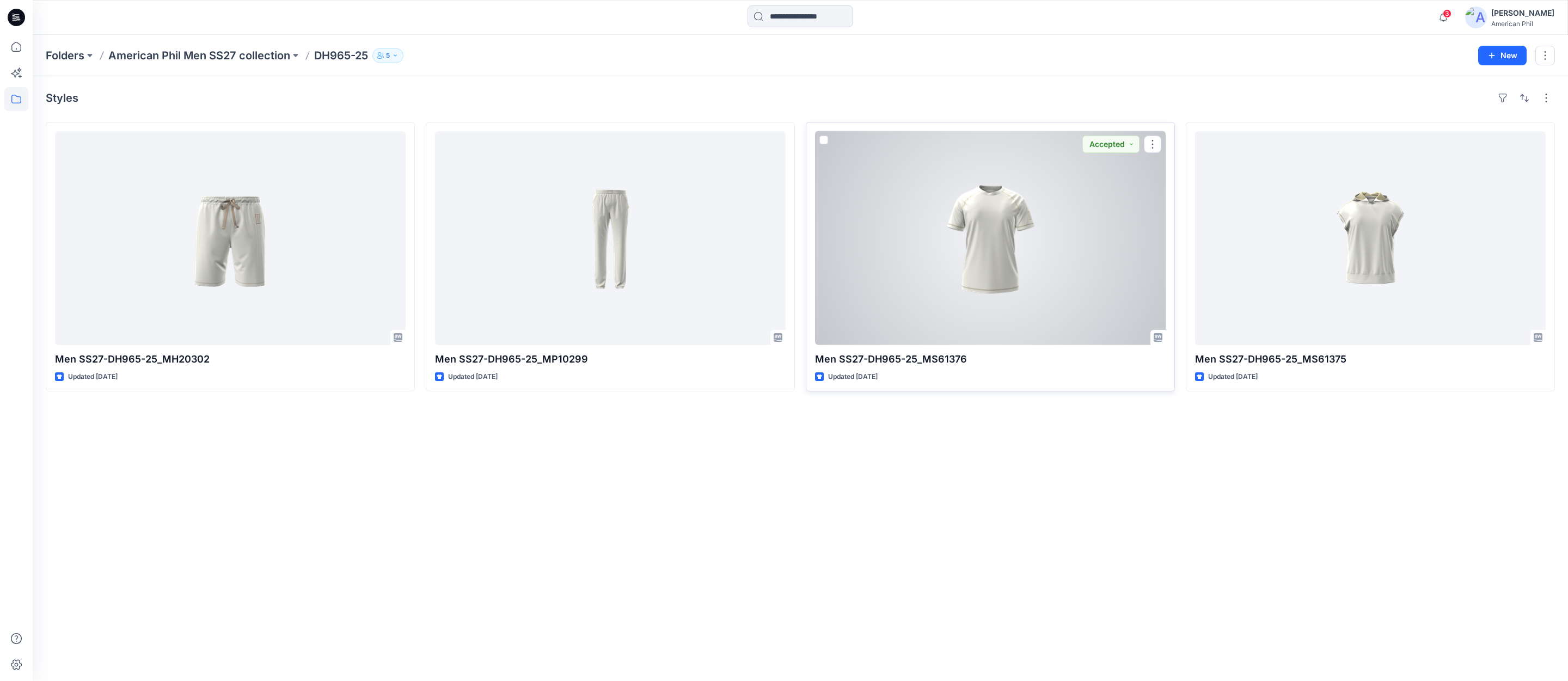
click at [1002, 246] on div at bounding box center [990, 238] width 351 height 214
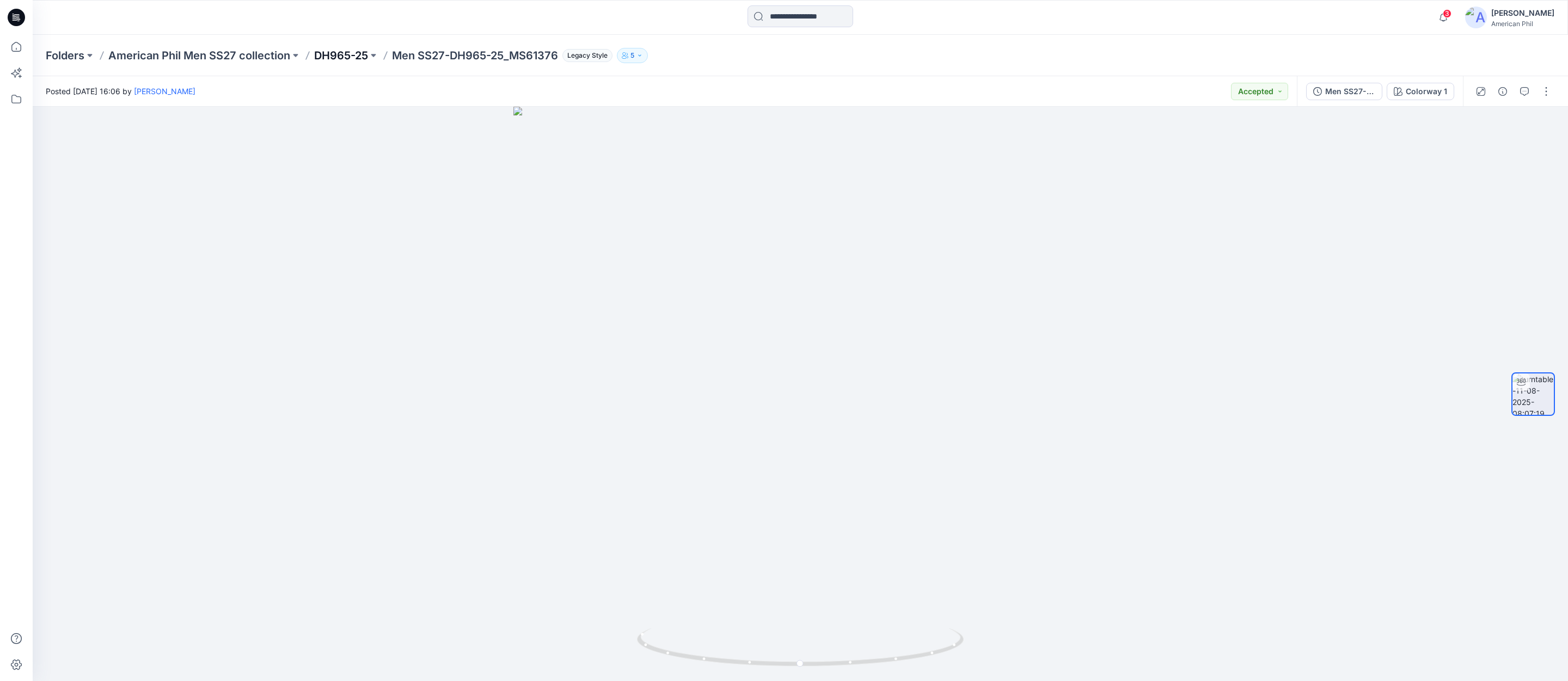
click at [340, 55] on p "DH965-25" at bounding box center [341, 55] width 54 height 16
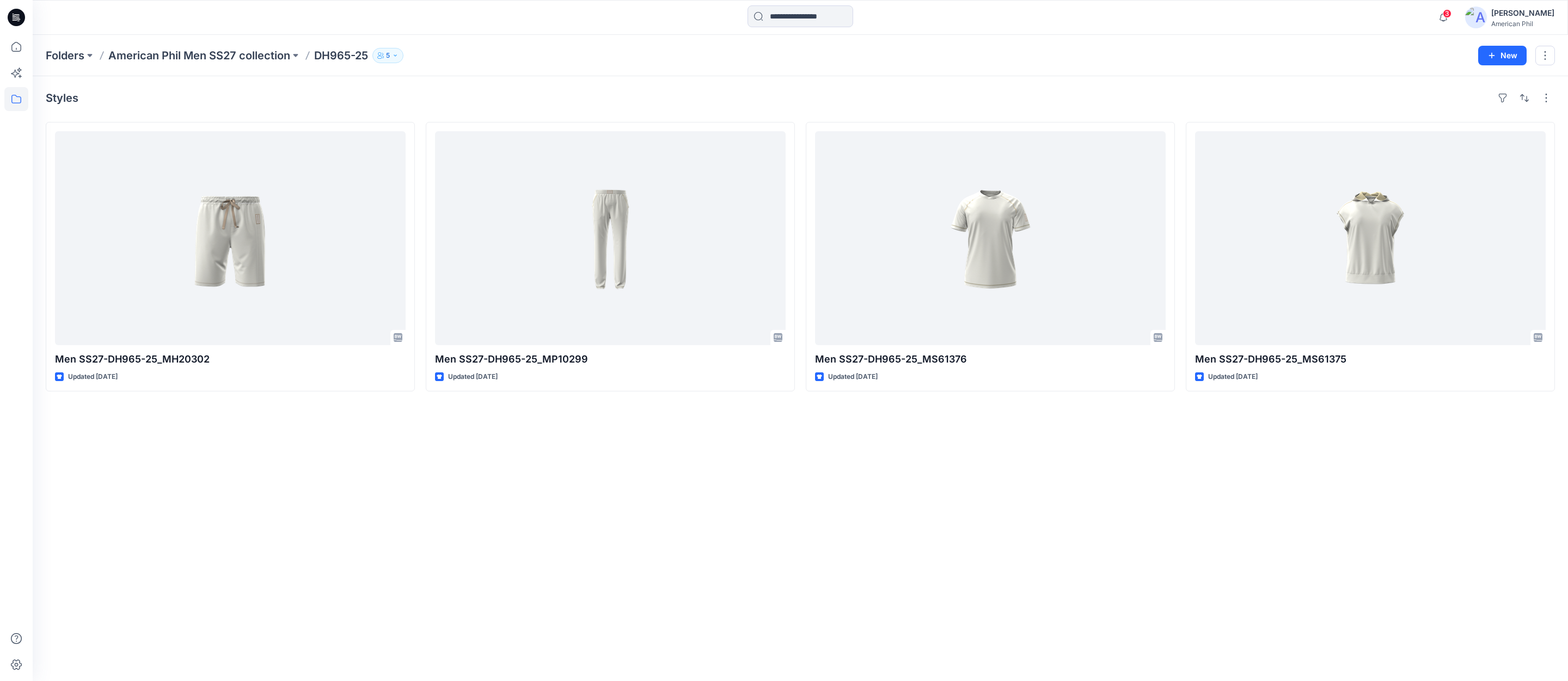
click at [233, 52] on p "American Phil Men SS27 collection" at bounding box center [199, 55] width 182 height 16
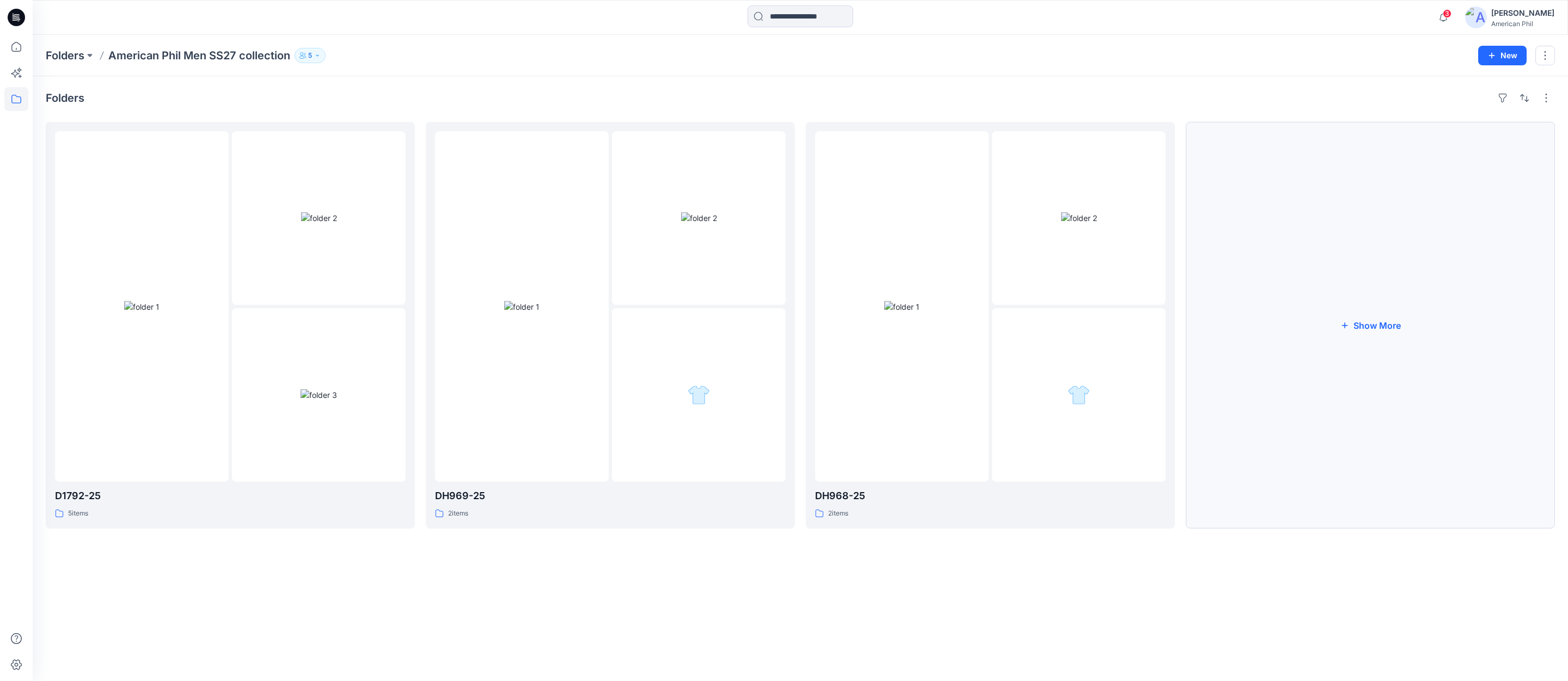
click at [1381, 330] on button "Show More" at bounding box center [1370, 325] width 369 height 407
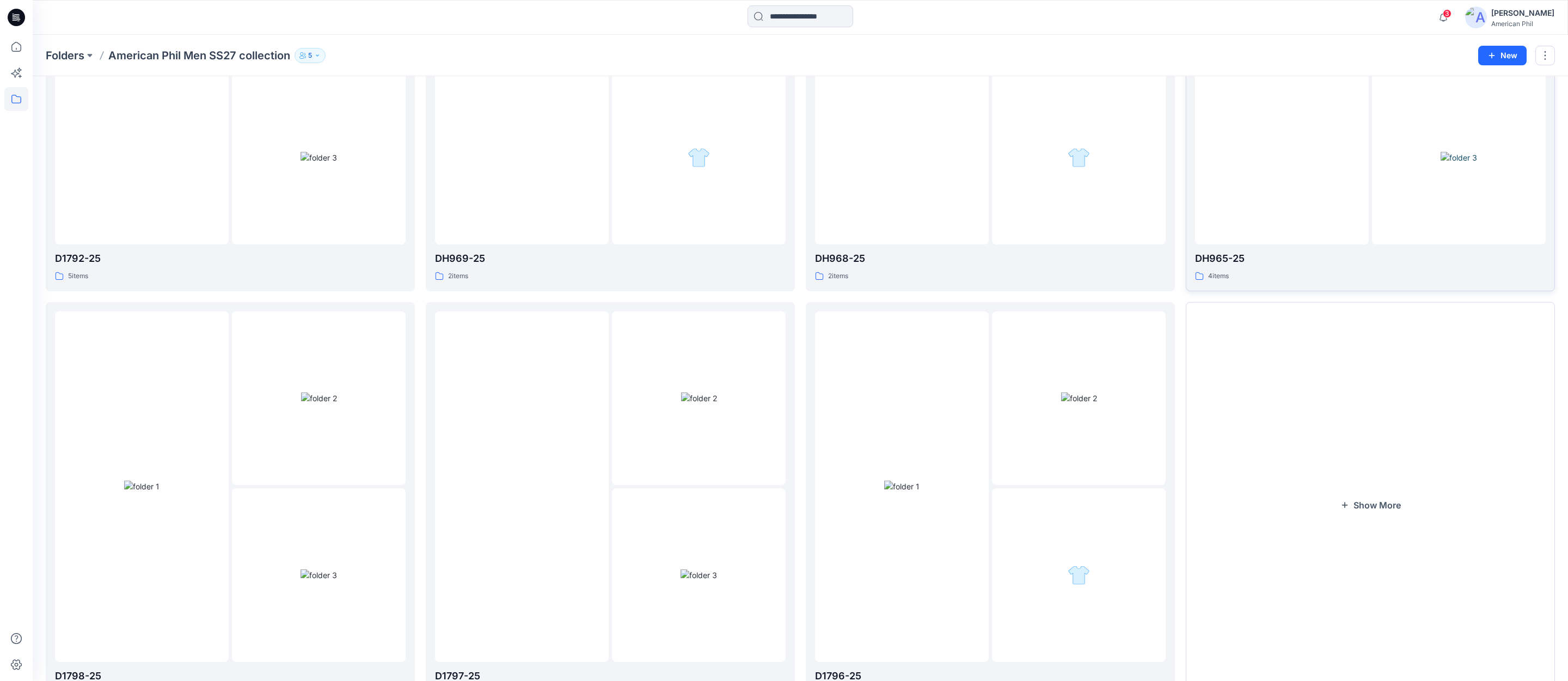
scroll to position [295, 0]
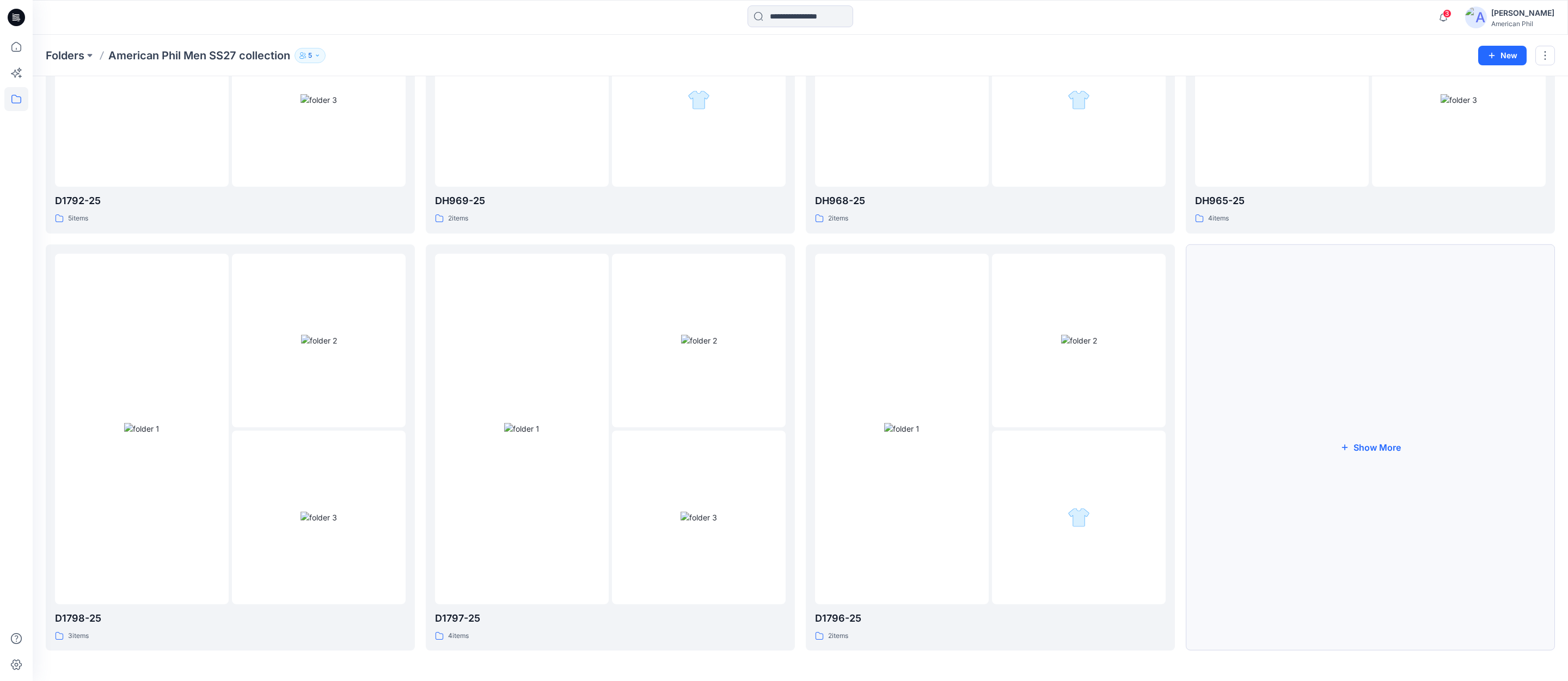
click at [1388, 445] on button "Show More" at bounding box center [1370, 448] width 369 height 407
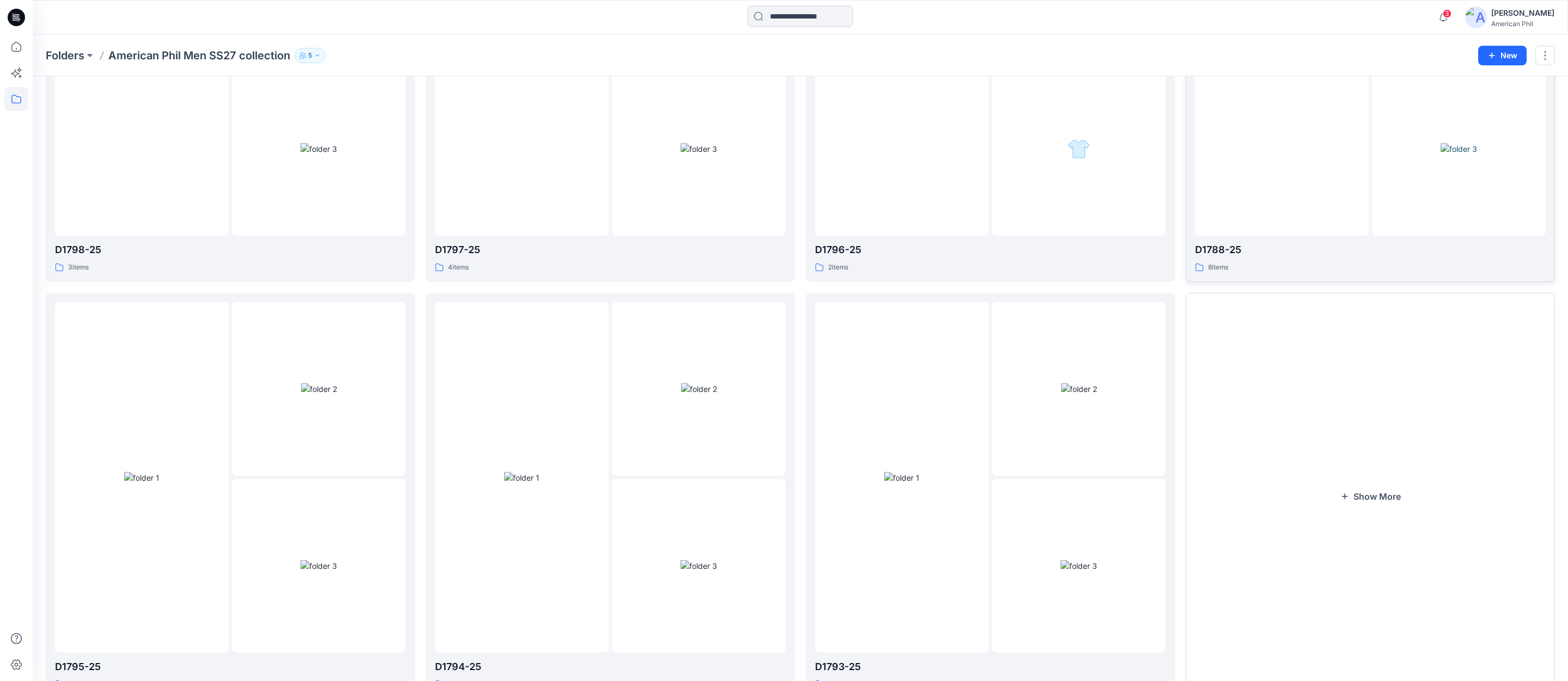
scroll to position [712, 0]
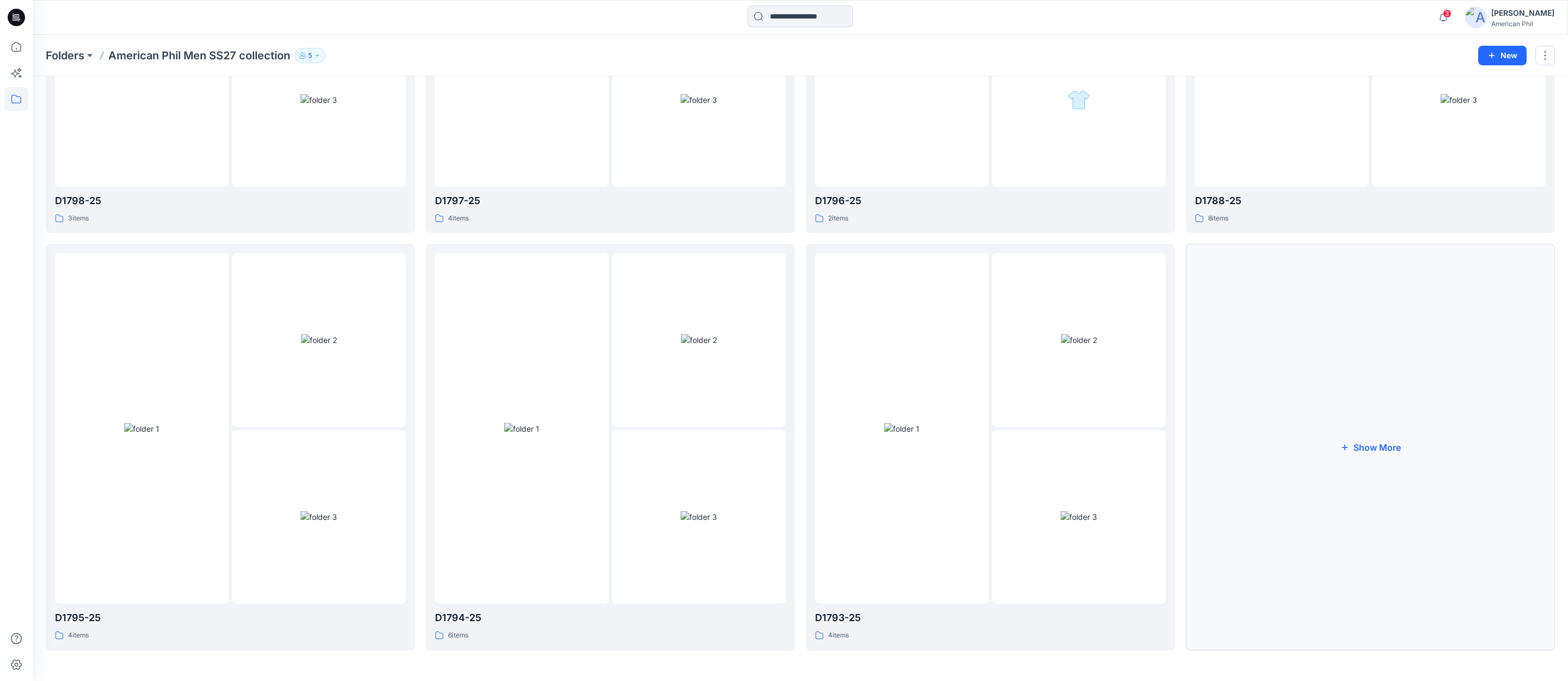
click at [1383, 449] on button "Show More" at bounding box center [1370, 447] width 369 height 407
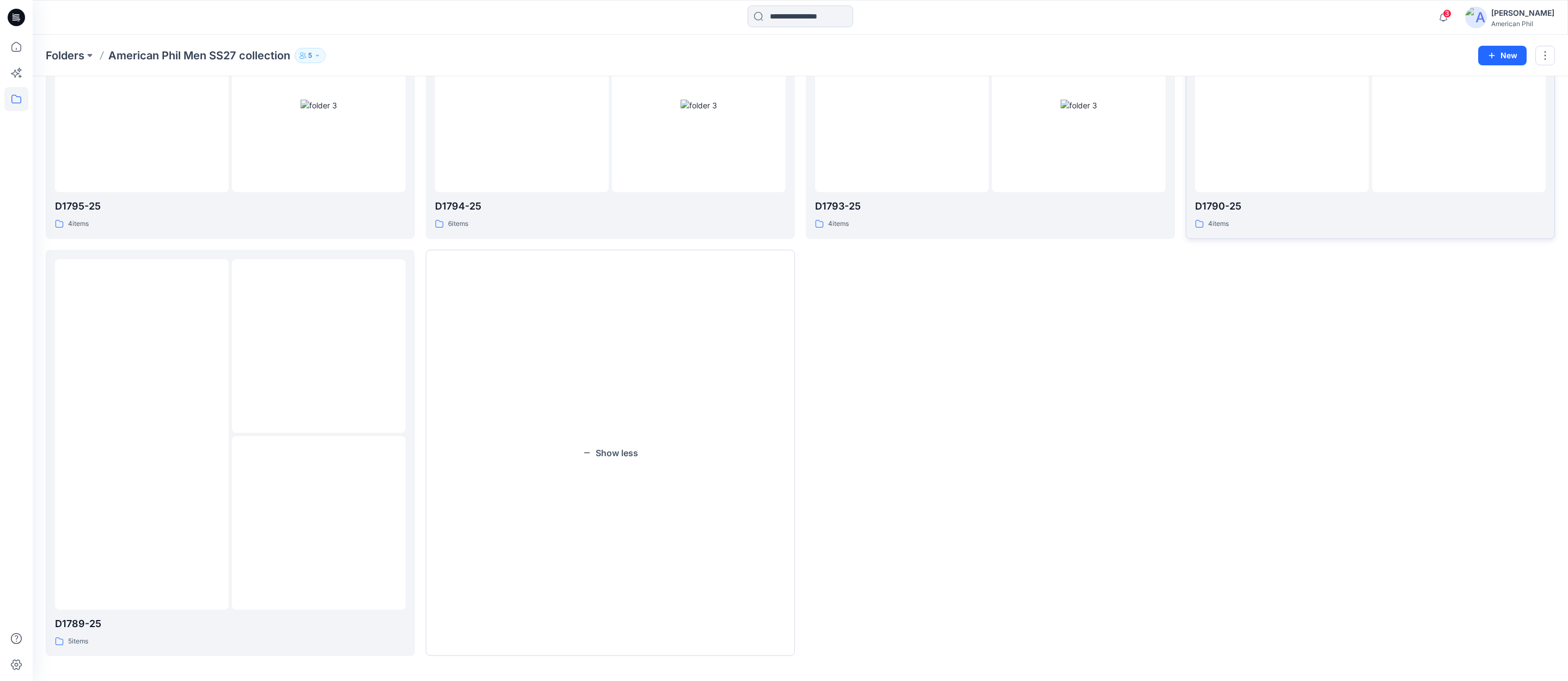
scroll to position [1130, 0]
click at [318, 337] on img at bounding box center [319, 340] width 36 height 11
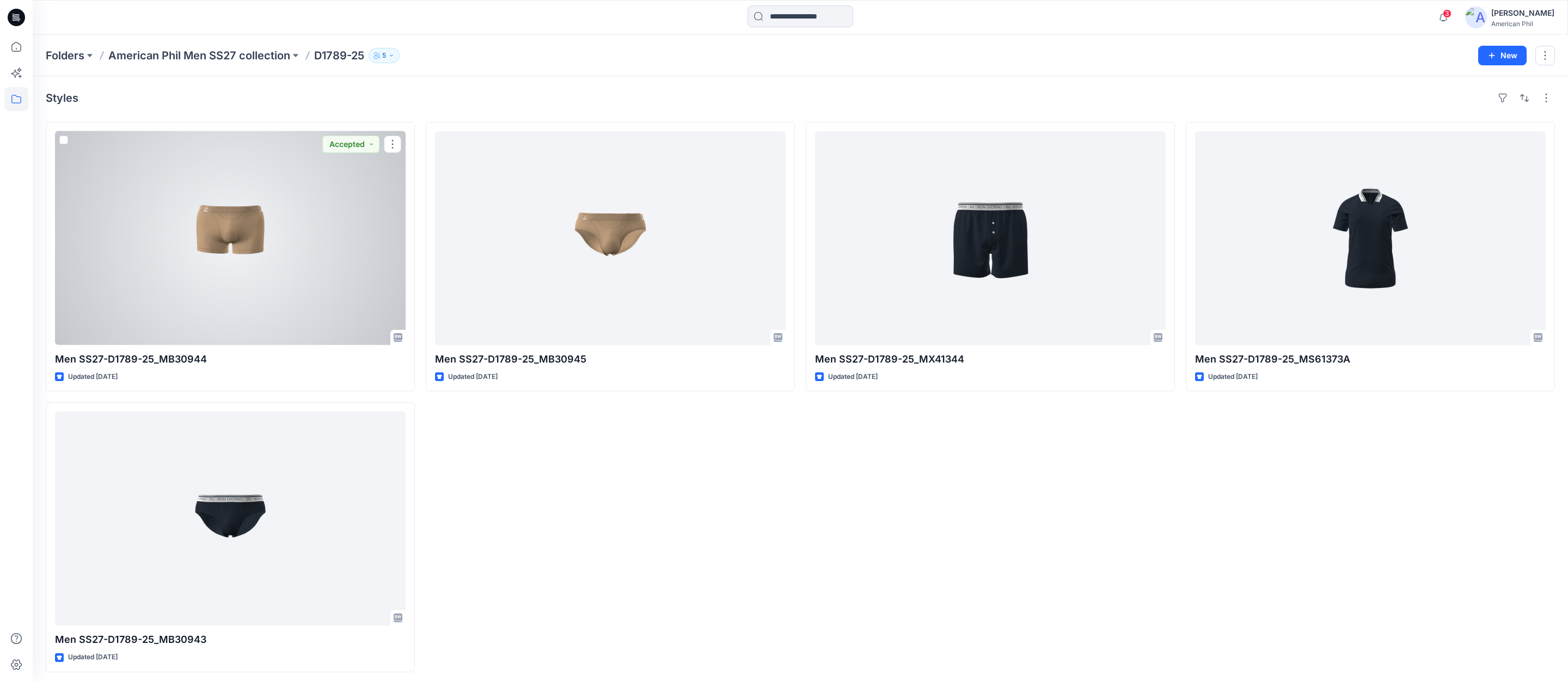
click at [236, 228] on div at bounding box center [230, 238] width 351 height 214
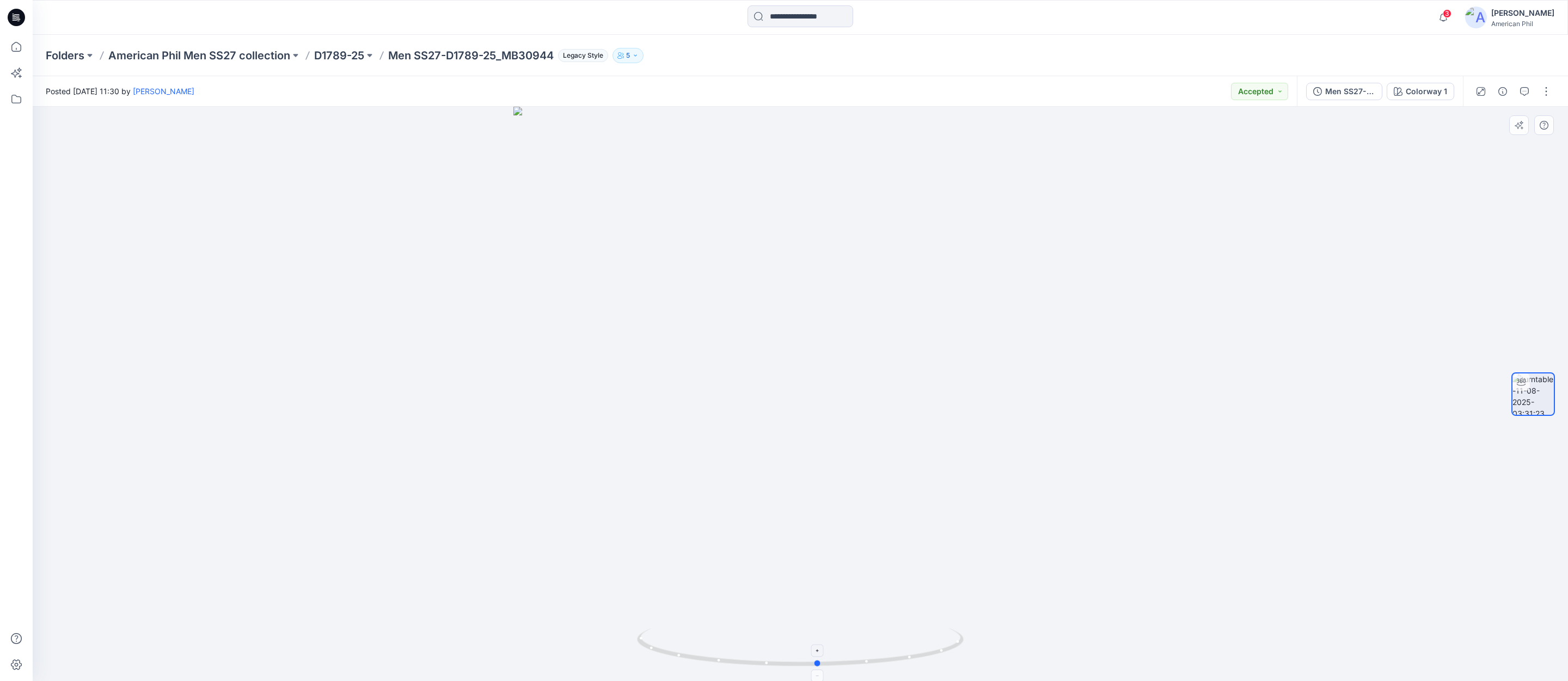
drag, startPoint x: 800, startPoint y: 659, endPoint x: 814, endPoint y: 650, distance: 16.6
click at [818, 651] on icon at bounding box center [802, 649] width 329 height 41
click at [1523, 89] on icon "button" at bounding box center [1524, 91] width 9 height 9
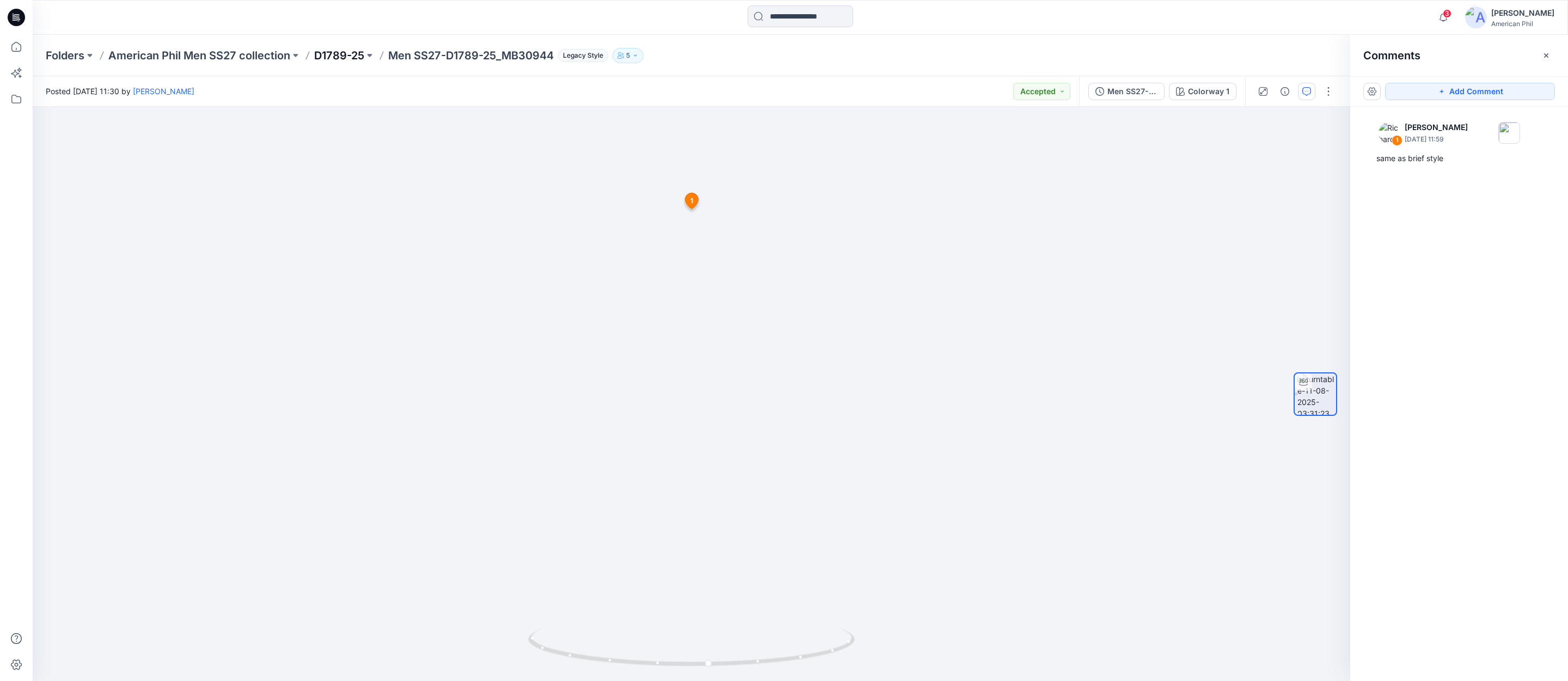
click at [342, 55] on p "D1789-25" at bounding box center [339, 55] width 50 height 16
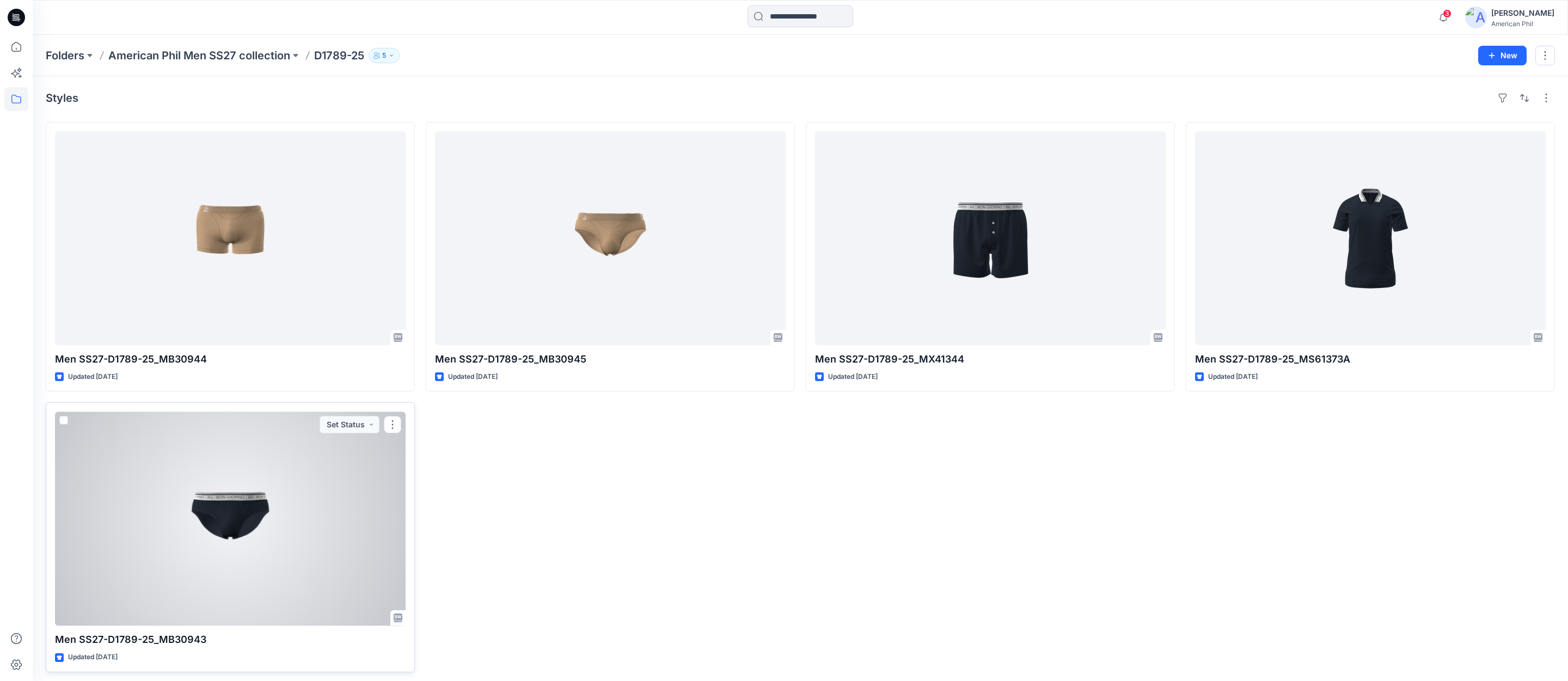
click at [235, 518] on div at bounding box center [230, 518] width 351 height 214
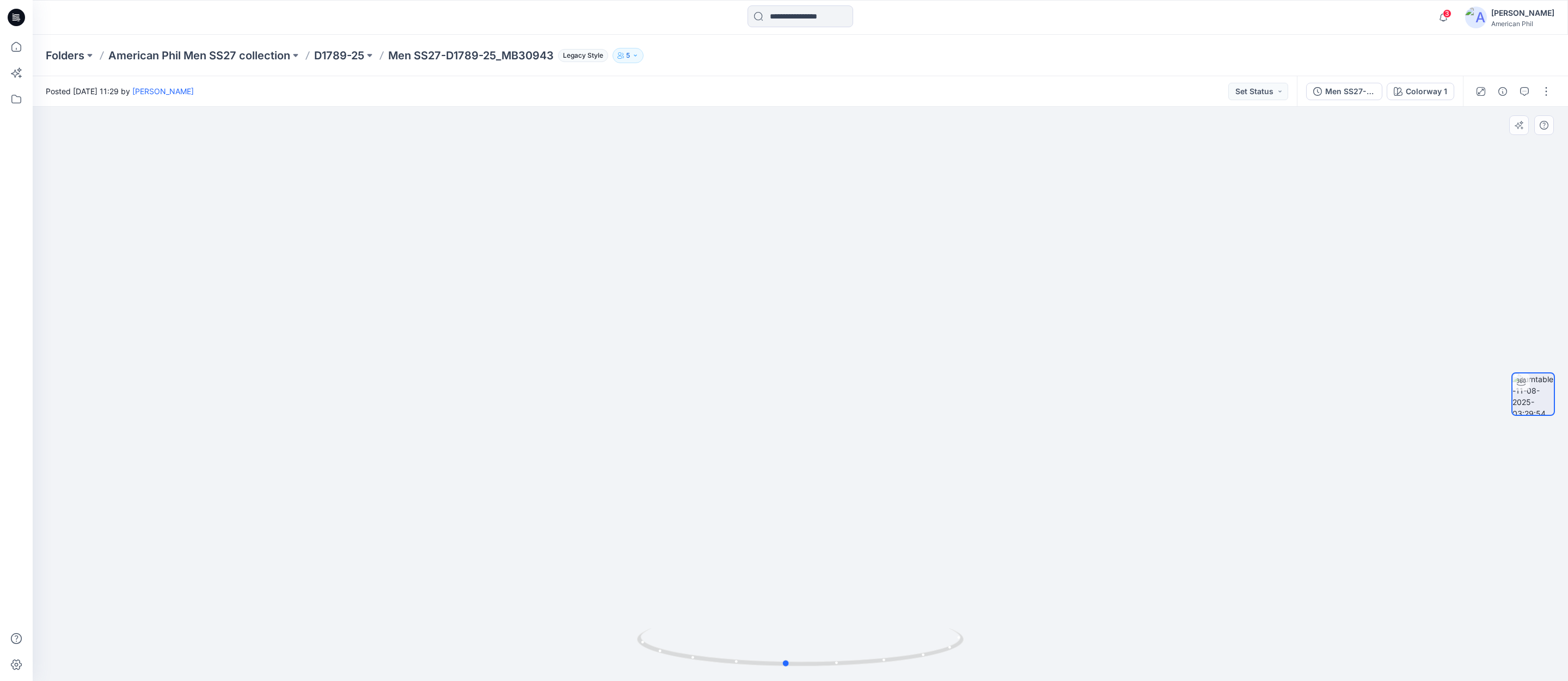
drag, startPoint x: 853, startPoint y: 661, endPoint x: 1164, endPoint y: 631, distance: 312.4
click at [1164, 631] on div at bounding box center [800, 394] width 1535 height 574
click at [1283, 92] on button "Set Status" at bounding box center [1258, 91] width 60 height 17
click at [1231, 139] on p "Accepted" at bounding box center [1228, 142] width 35 height 14
click at [330, 52] on p "D1789-25" at bounding box center [339, 55] width 50 height 16
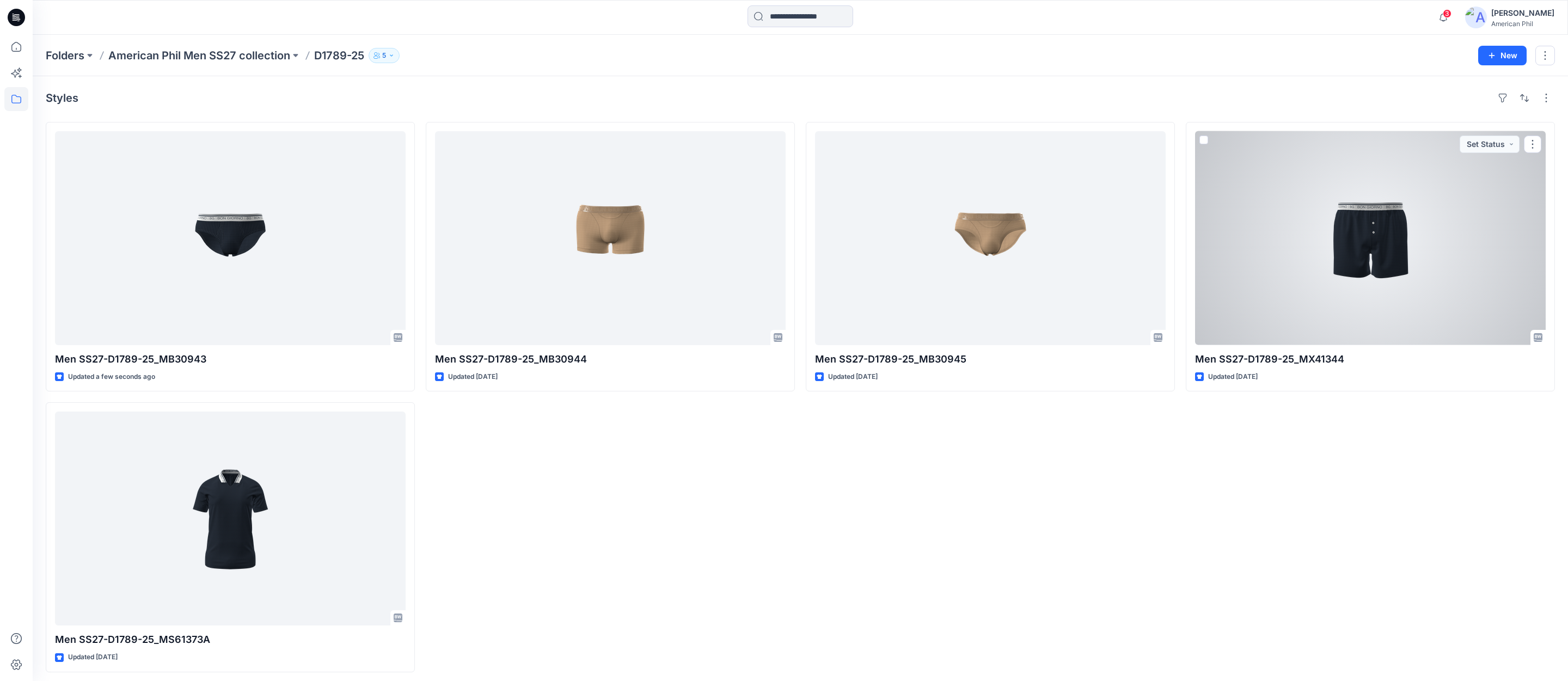
click at [1377, 236] on div at bounding box center [1370, 238] width 351 height 214
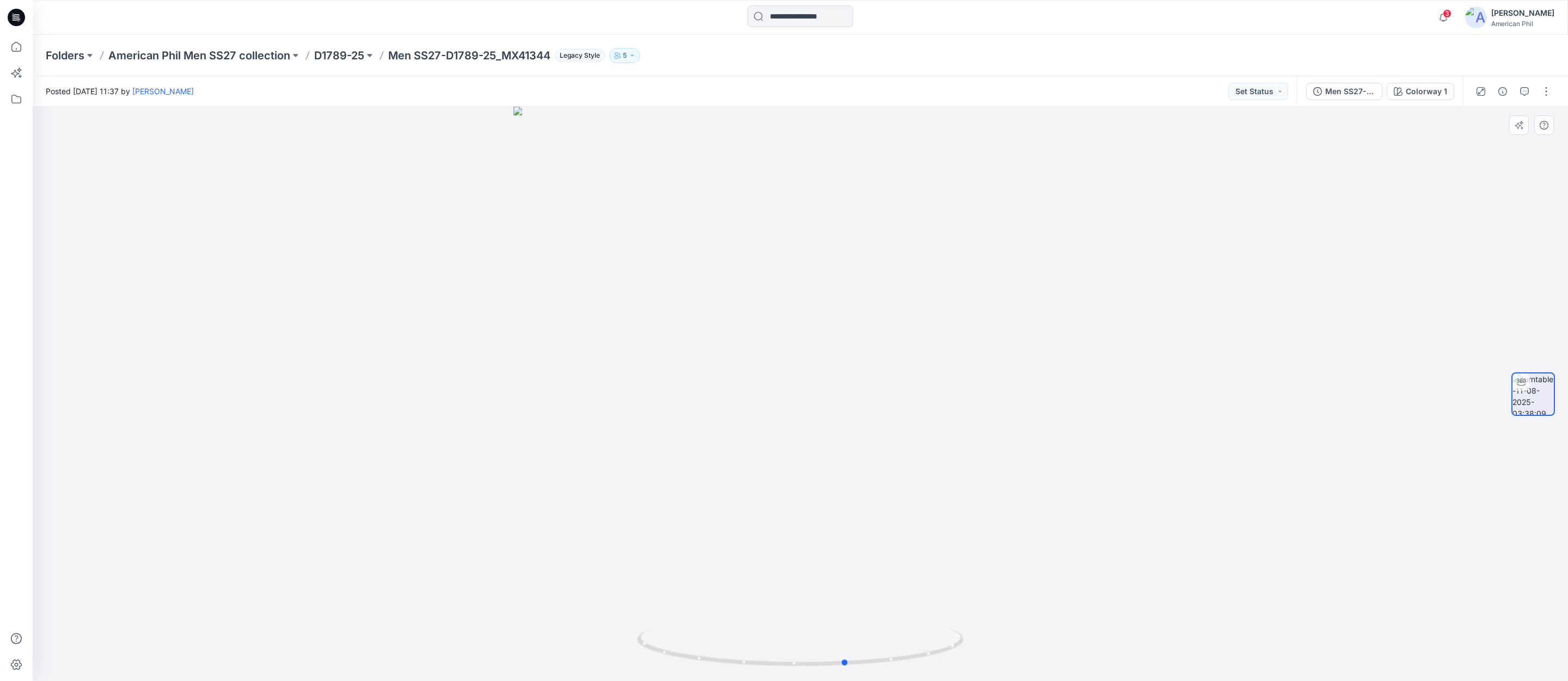
drag, startPoint x: 847, startPoint y: 663, endPoint x: 606, endPoint y: 611, distance: 246.5
click at [567, 625] on div at bounding box center [800, 394] width 1535 height 574
click at [1277, 89] on button "Set Status" at bounding box center [1258, 91] width 60 height 17
click at [1228, 140] on p "Accepted" at bounding box center [1228, 142] width 35 height 14
click at [338, 55] on p "D1789-25" at bounding box center [339, 55] width 50 height 16
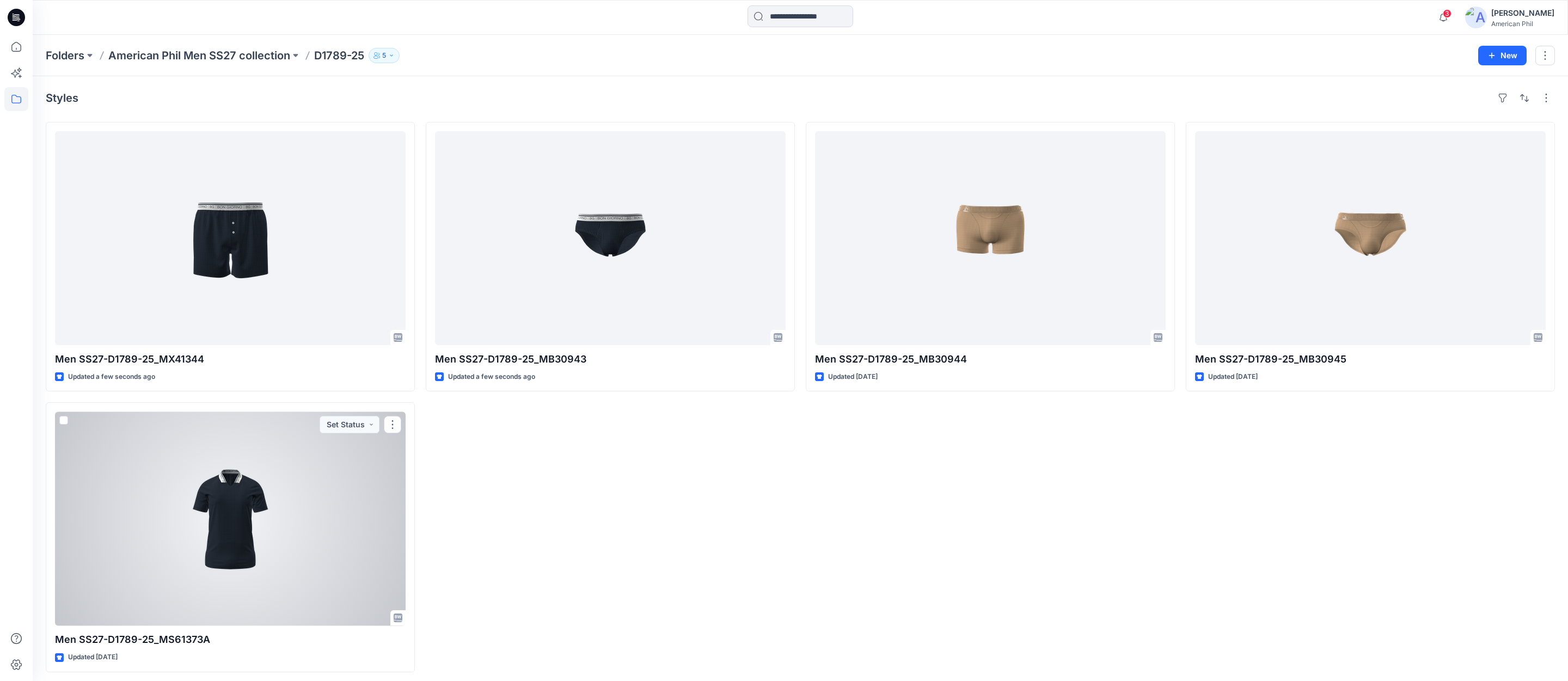
click at [222, 504] on div at bounding box center [230, 518] width 351 height 214
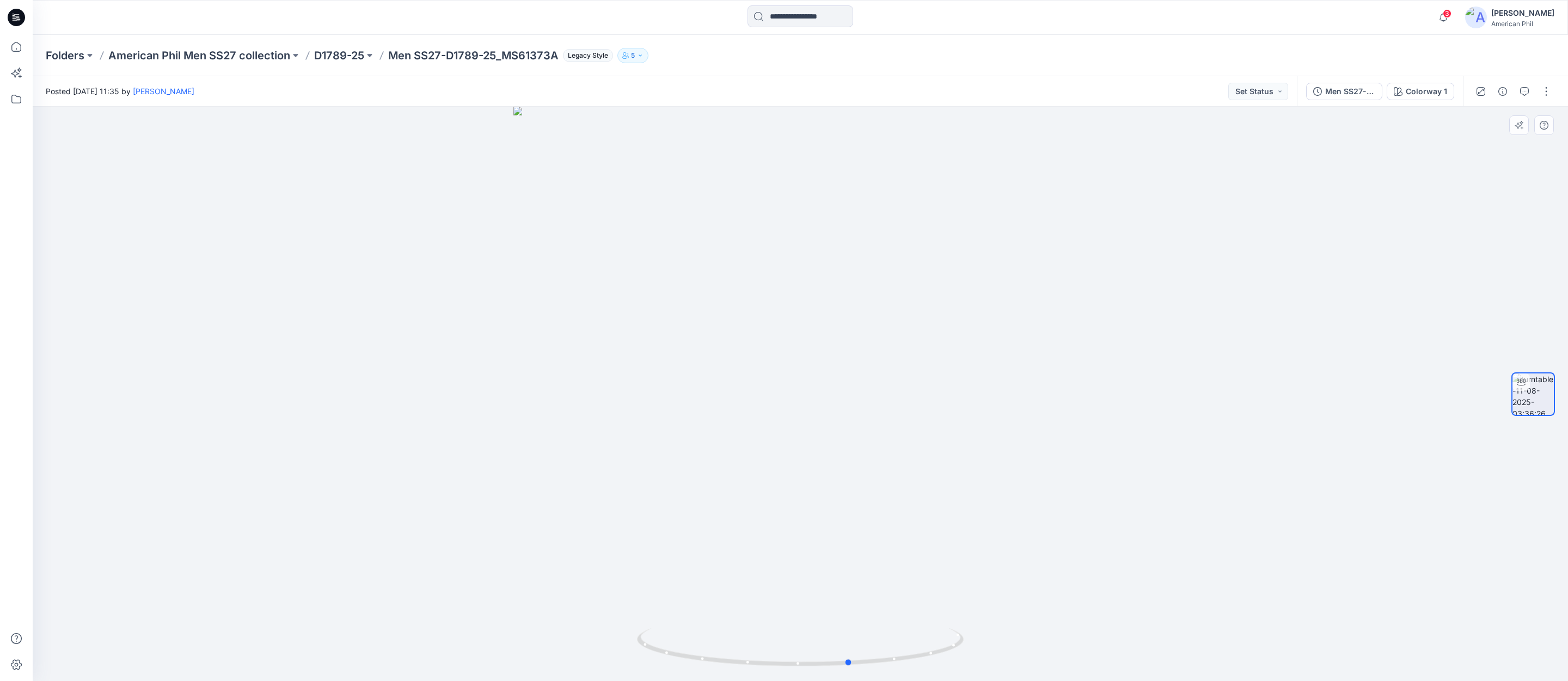
drag, startPoint x: 815, startPoint y: 665, endPoint x: 538, endPoint y: 650, distance: 277.4
click at [538, 650] on div at bounding box center [800, 394] width 1535 height 574
drag, startPoint x: 820, startPoint y: 365, endPoint x: 744, endPoint y: 620, distance: 266.1
click at [744, 620] on img at bounding box center [800, 394] width 1061 height 574
drag, startPoint x: 832, startPoint y: 667, endPoint x: 1125, endPoint y: 664, distance: 293.0
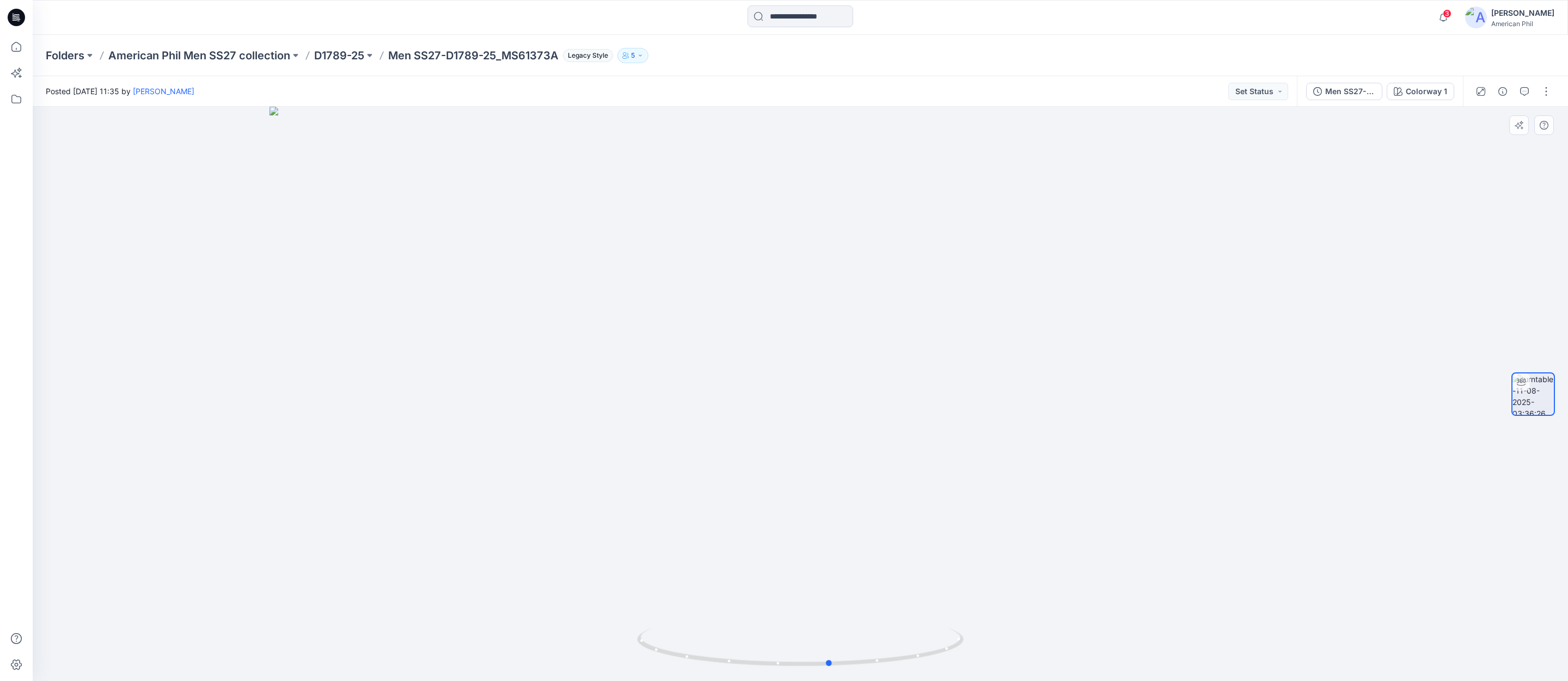
click at [1146, 668] on div at bounding box center [800, 394] width 1535 height 574
click at [1276, 91] on button "Set Status" at bounding box center [1258, 91] width 60 height 17
click at [1215, 139] on p "Accepted" at bounding box center [1228, 142] width 35 height 14
click at [212, 54] on p "American Phil Men SS27 collection" at bounding box center [199, 55] width 182 height 16
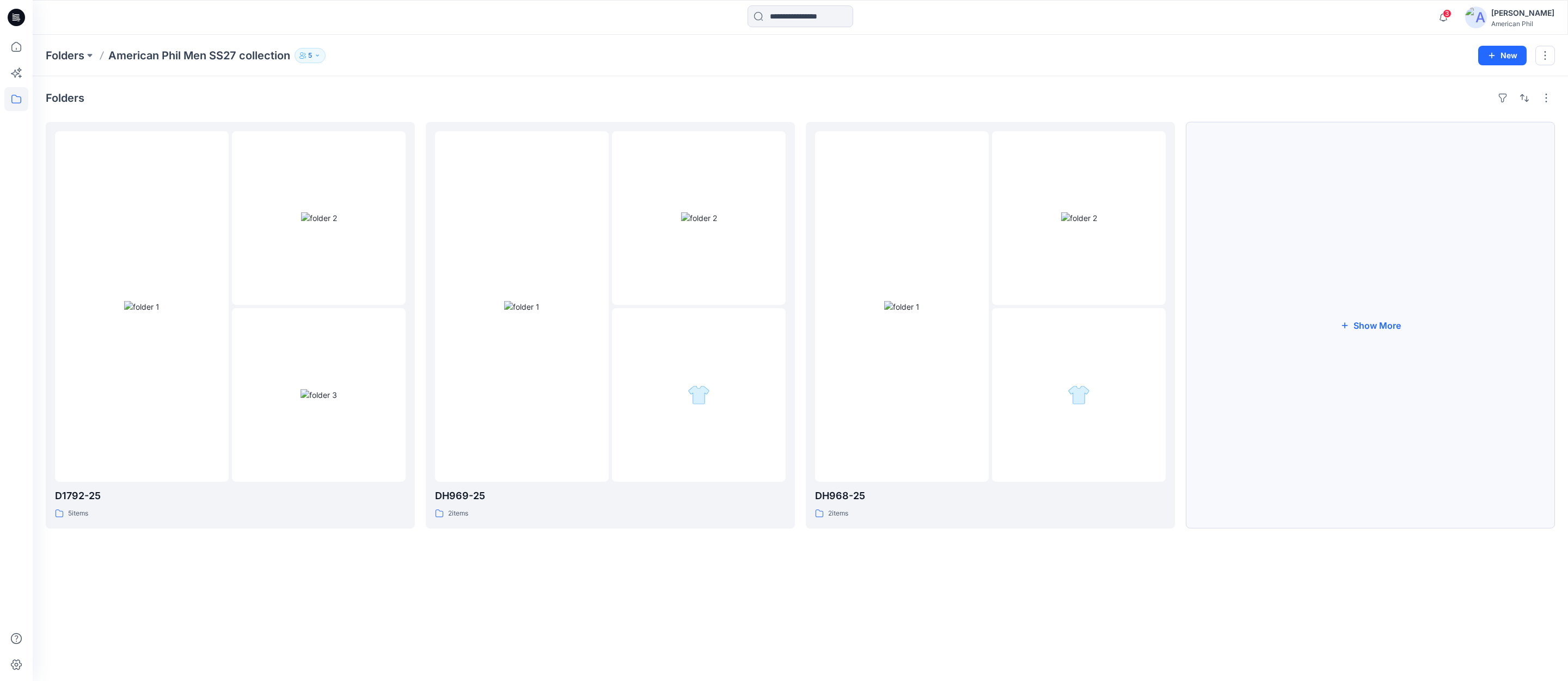
click at [1386, 327] on button "Show More" at bounding box center [1370, 325] width 369 height 407
click at [1449, 12] on span "3" at bounding box center [1447, 14] width 9 height 9
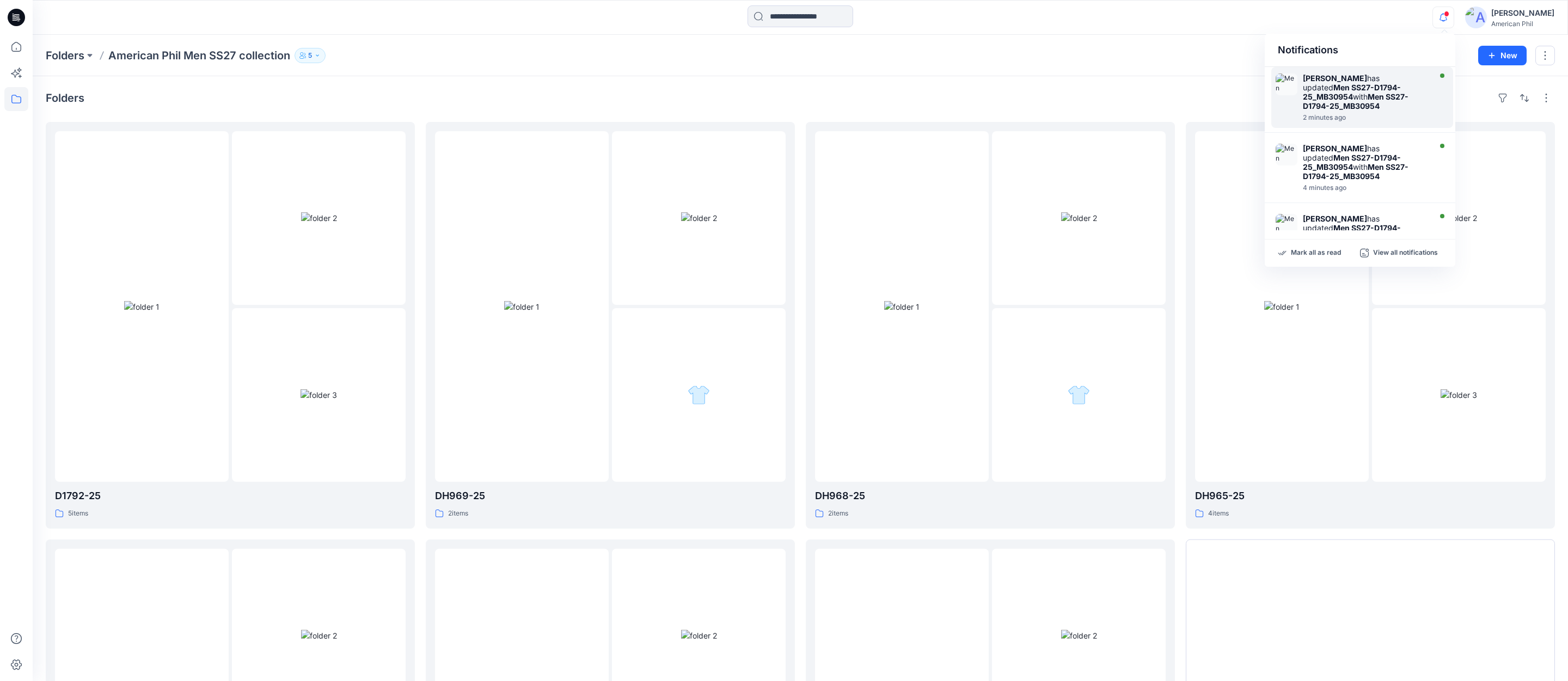
click at [1357, 86] on strong "Men SS27-D1794-25_MB30954" at bounding box center [1352, 92] width 98 height 19
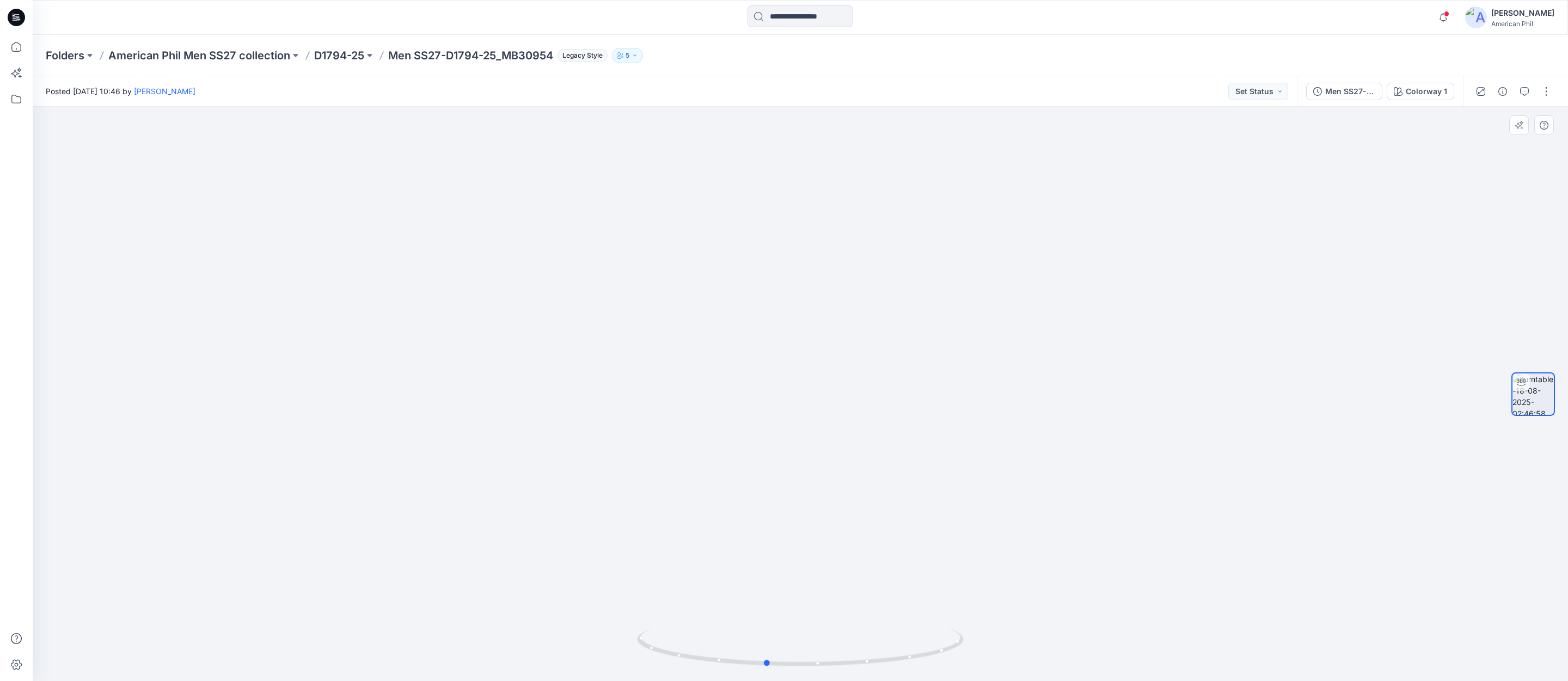
drag, startPoint x: 928, startPoint y: 653, endPoint x: 873, endPoint y: 500, distance: 162.6
click at [893, 651] on icon at bounding box center [802, 649] width 329 height 41
drag, startPoint x: 945, startPoint y: 647, endPoint x: 1020, endPoint y: 598, distance: 89.6
click at [943, 638] on icon at bounding box center [802, 649] width 329 height 41
drag, startPoint x: 943, startPoint y: 656, endPoint x: 946, endPoint y: 638, distance: 18.2
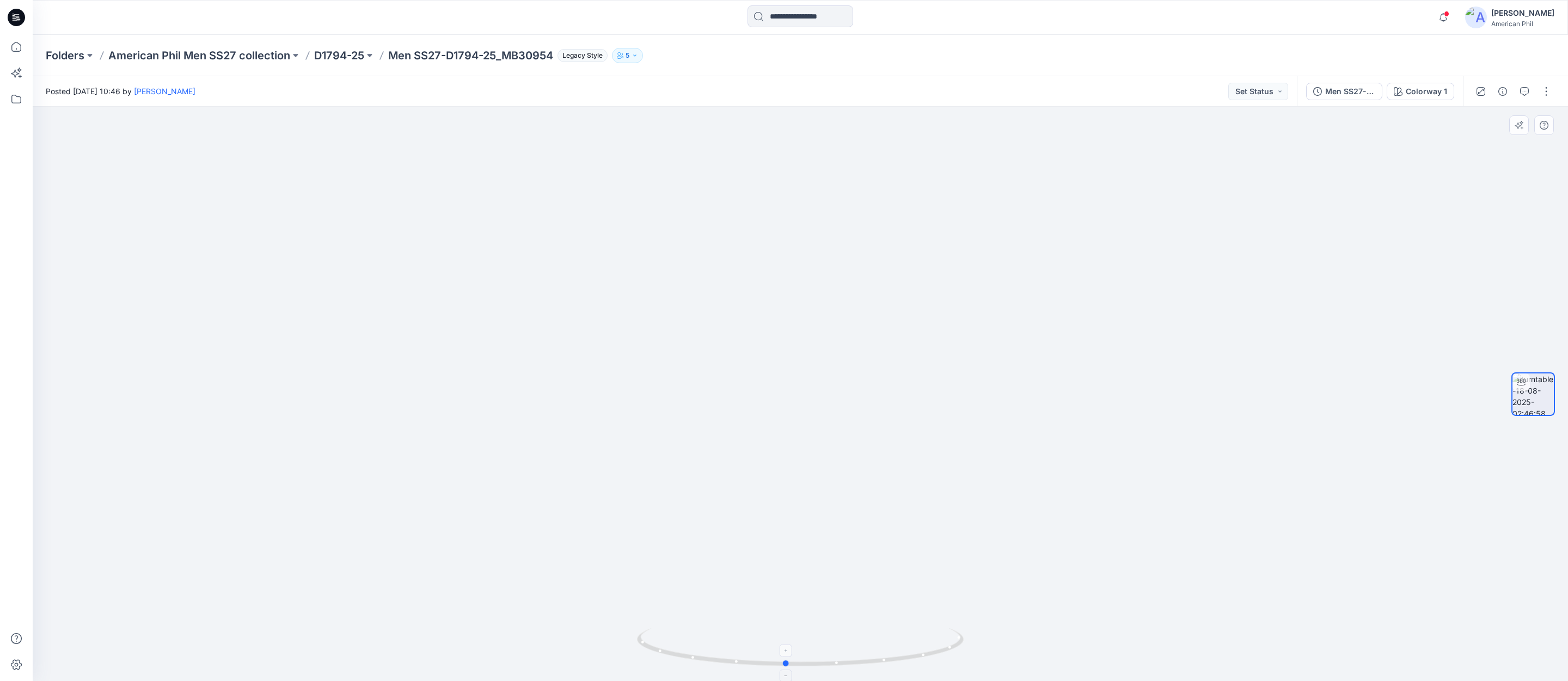
click at [964, 649] on icon at bounding box center [802, 649] width 329 height 41
click at [1280, 91] on button "Set Status" at bounding box center [1258, 91] width 60 height 17
click at [1221, 140] on p "Accepted" at bounding box center [1228, 142] width 35 height 14
click at [336, 54] on p "D1794-25" at bounding box center [339, 55] width 50 height 16
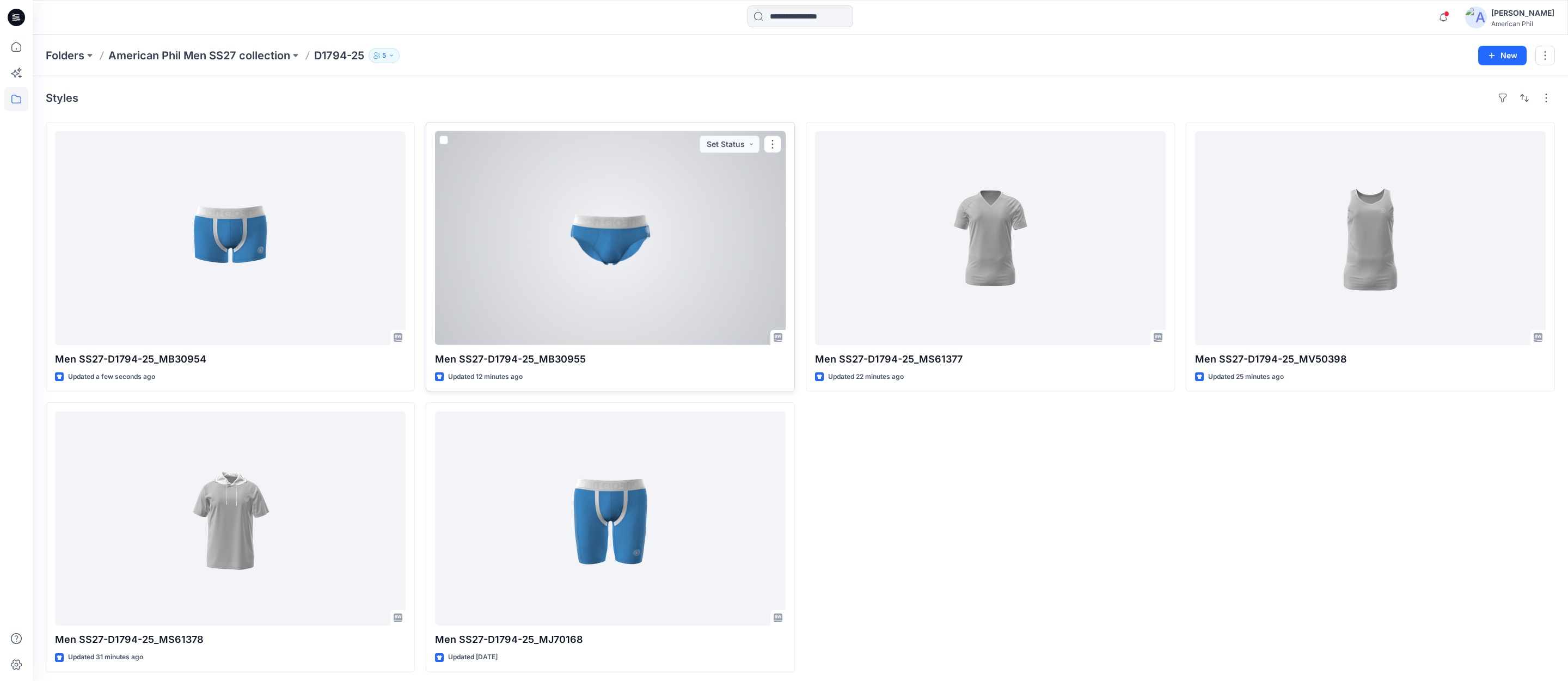
click at [607, 245] on div at bounding box center [610, 238] width 351 height 214
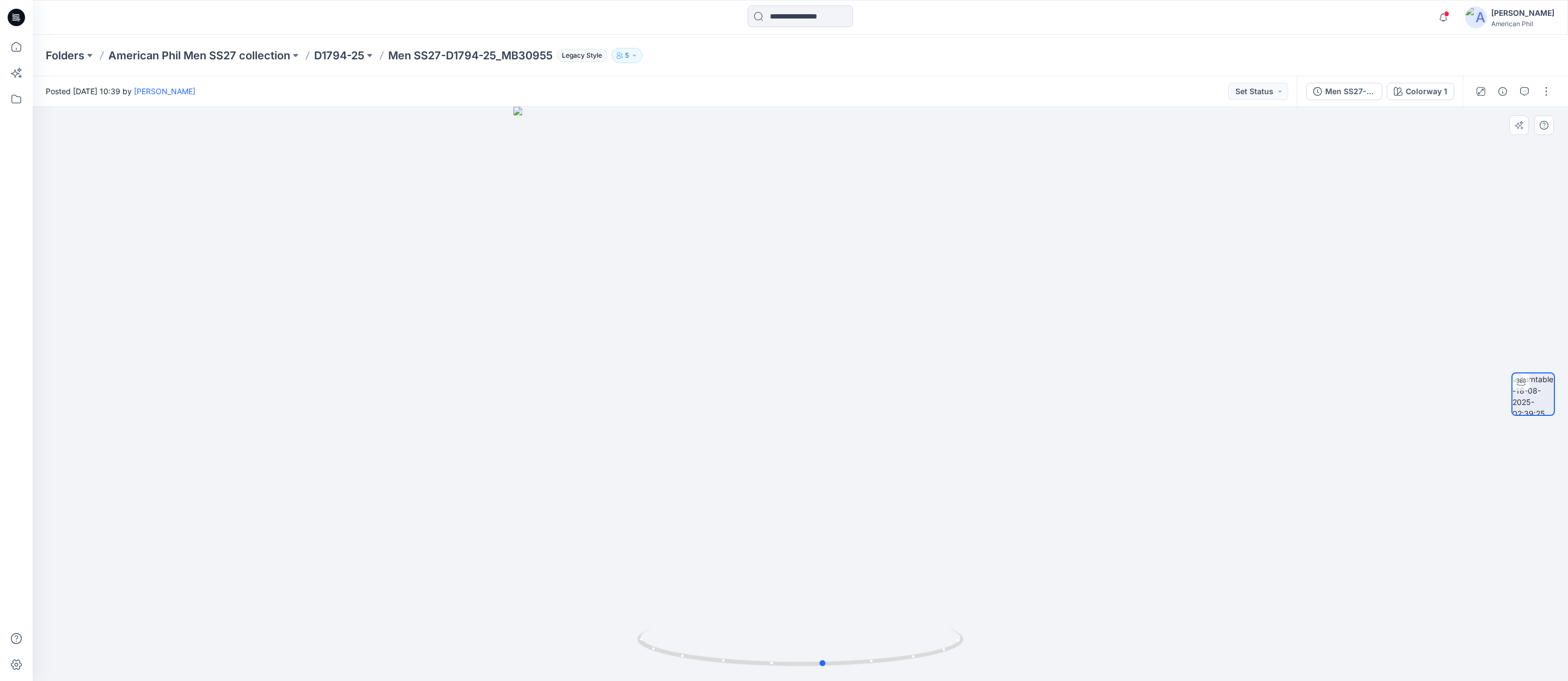
drag, startPoint x: 850, startPoint y: 664, endPoint x: 549, endPoint y: 611, distance: 305.6
click at [548, 611] on div at bounding box center [800, 394] width 1535 height 574
click at [1279, 93] on button "Set Status" at bounding box center [1258, 91] width 60 height 17
click at [1221, 143] on p "Accepted" at bounding box center [1228, 142] width 35 height 14
click at [343, 55] on p "D1794-25" at bounding box center [339, 55] width 50 height 16
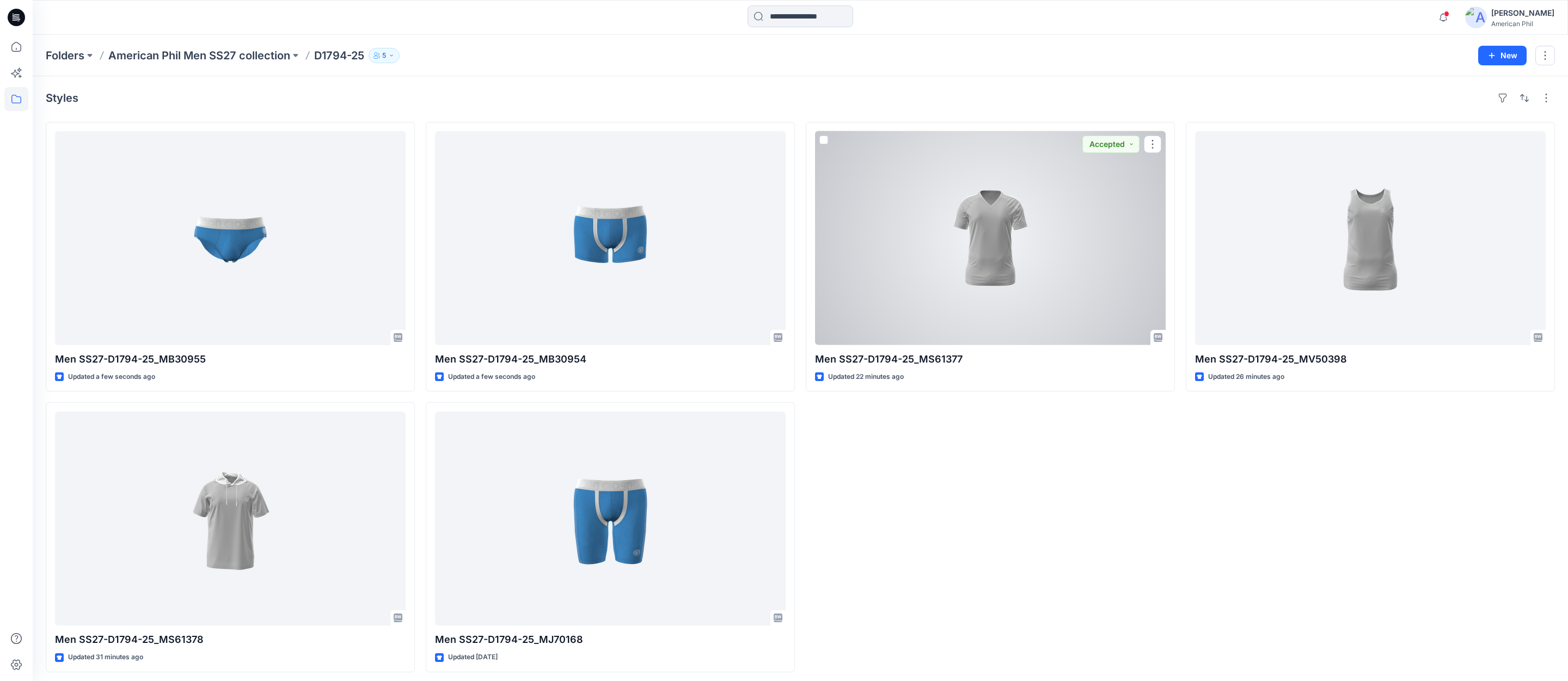
click at [1000, 259] on div at bounding box center [990, 238] width 351 height 214
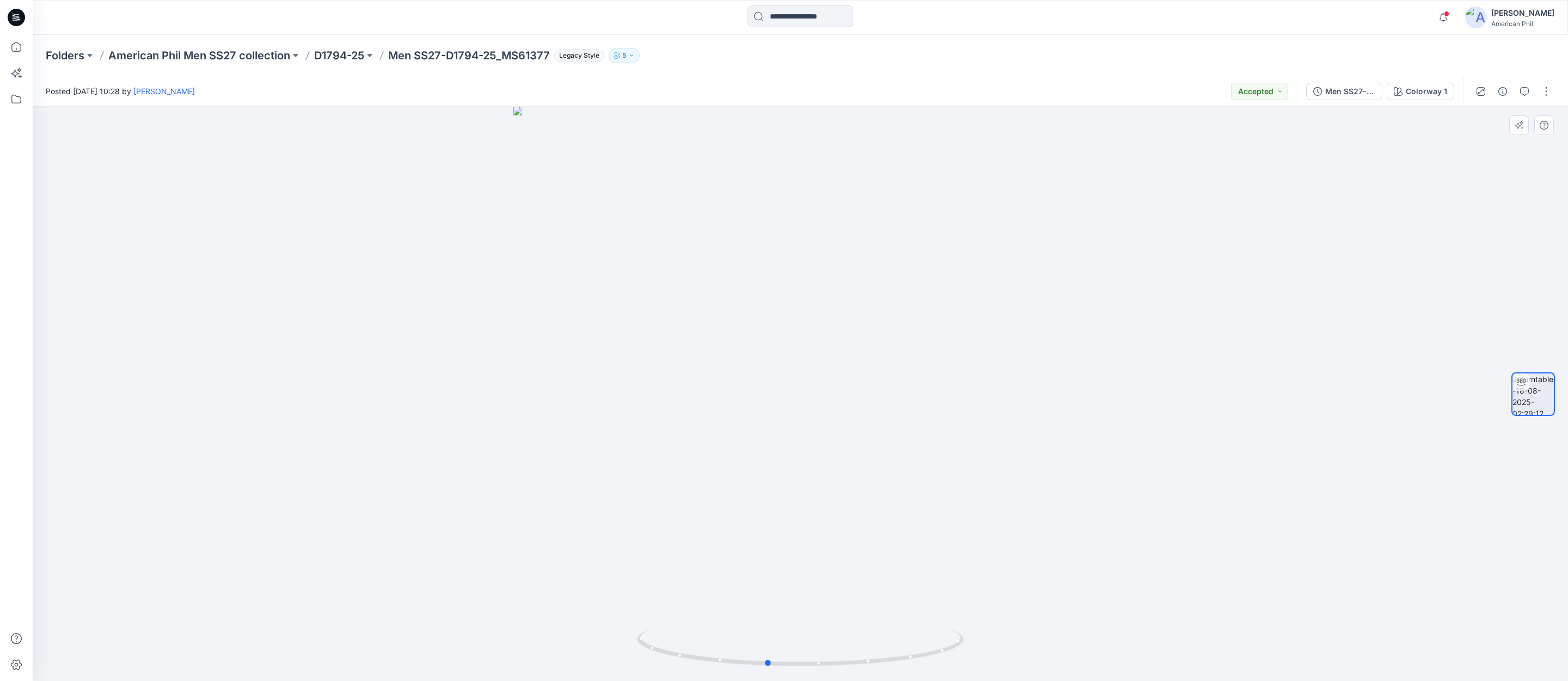
drag, startPoint x: 869, startPoint y: 657, endPoint x: 769, endPoint y: 562, distance: 137.9
click at [836, 562] on div at bounding box center [800, 394] width 1535 height 574
click at [346, 53] on p "D1794-25" at bounding box center [339, 55] width 50 height 16
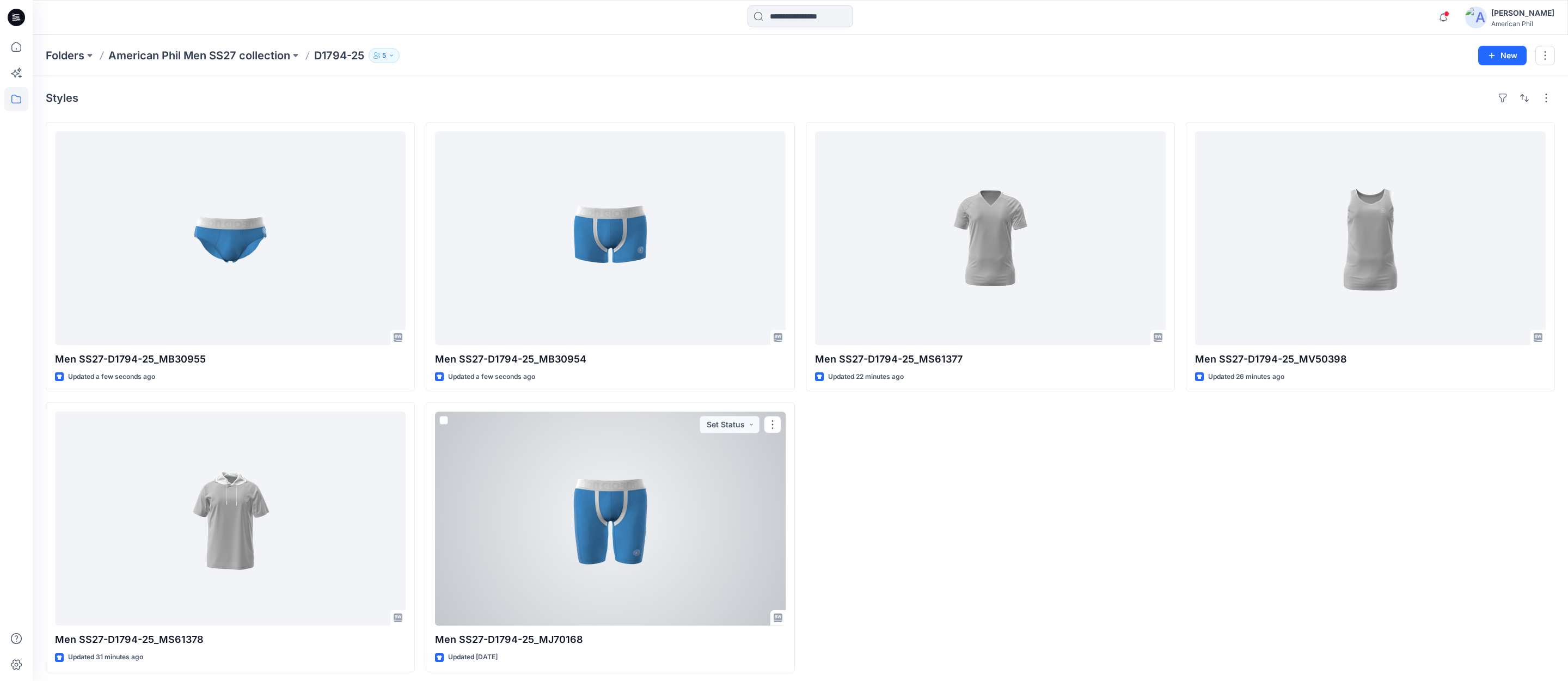
click at [615, 519] on div at bounding box center [610, 518] width 351 height 214
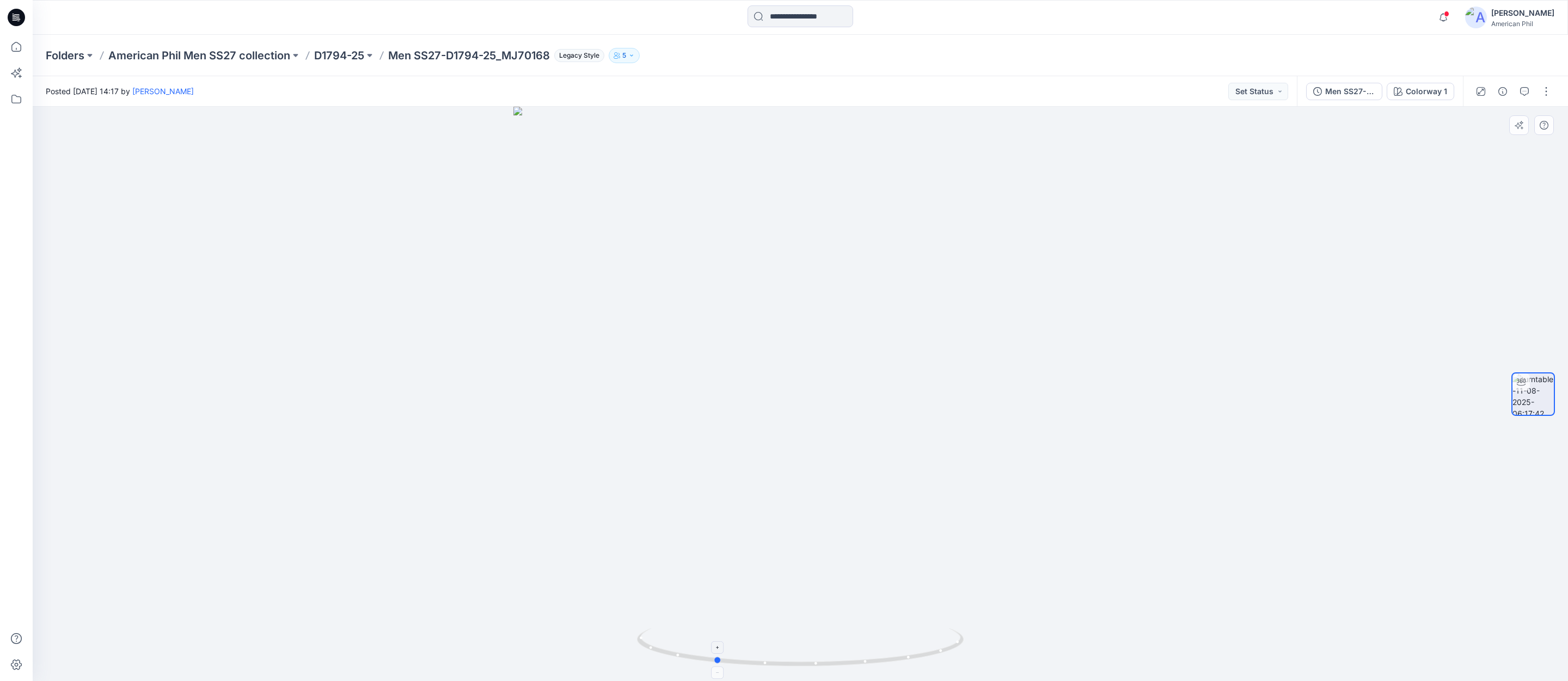
drag, startPoint x: 821, startPoint y: 664, endPoint x: 767, endPoint y: 659, distance: 54.2
click at [767, 659] on icon at bounding box center [802, 649] width 329 height 41
click at [1525, 91] on icon "button" at bounding box center [1525, 91] width 4 height 1
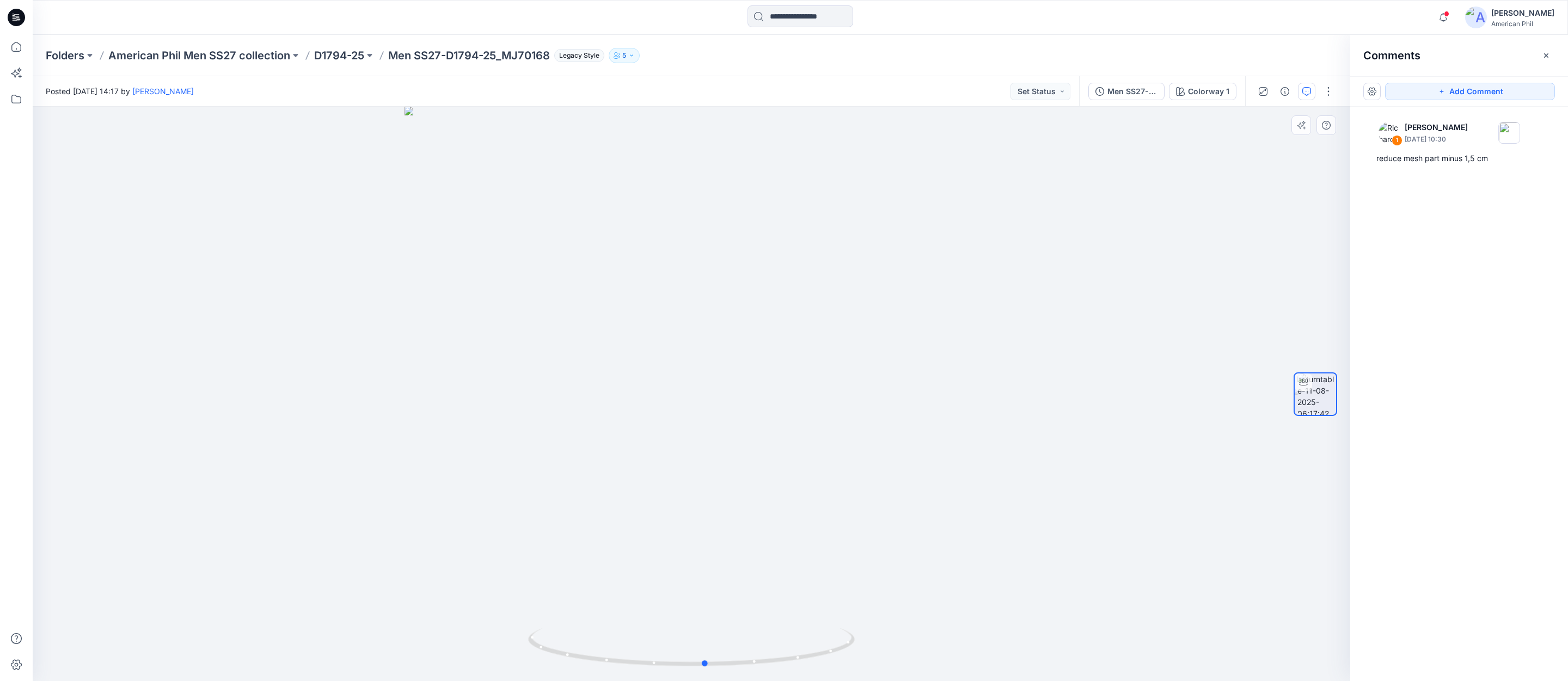
drag, startPoint x: 810, startPoint y: 659, endPoint x: 899, endPoint y: 658, distance: 89.0
click at [899, 658] on div at bounding box center [691, 394] width 1317 height 574
click at [222, 53] on p "American Phil Men SS27 collection" at bounding box center [199, 55] width 182 height 16
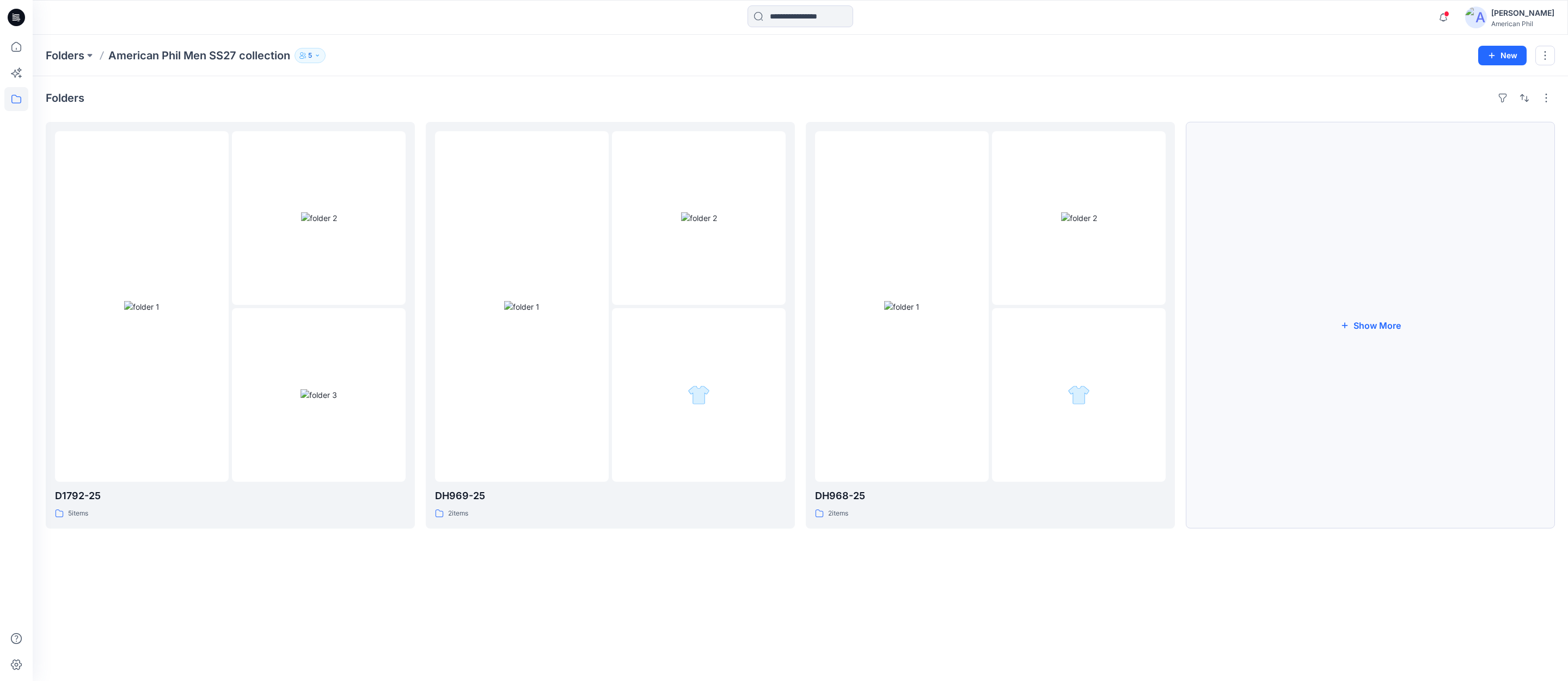
click at [1368, 324] on button "Show More" at bounding box center [1370, 325] width 369 height 407
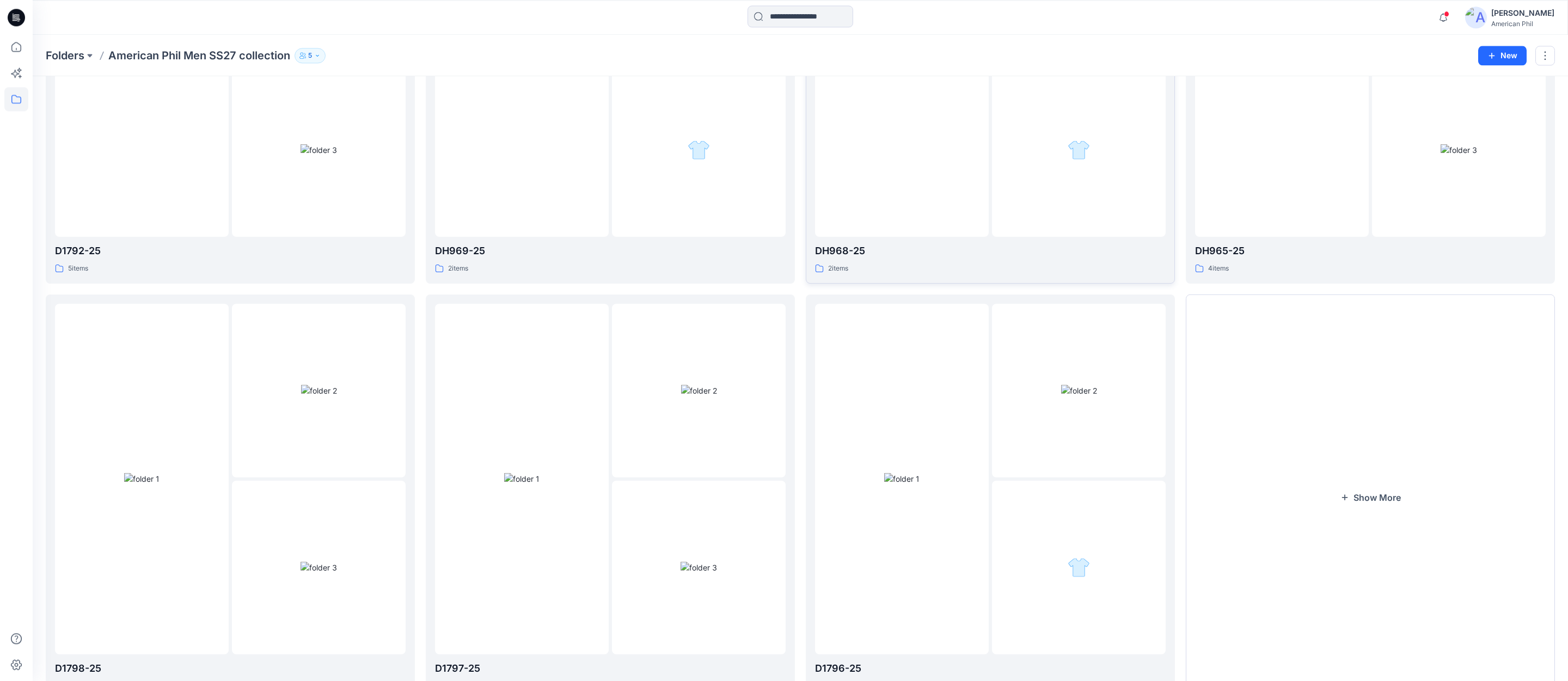
scroll to position [295, 0]
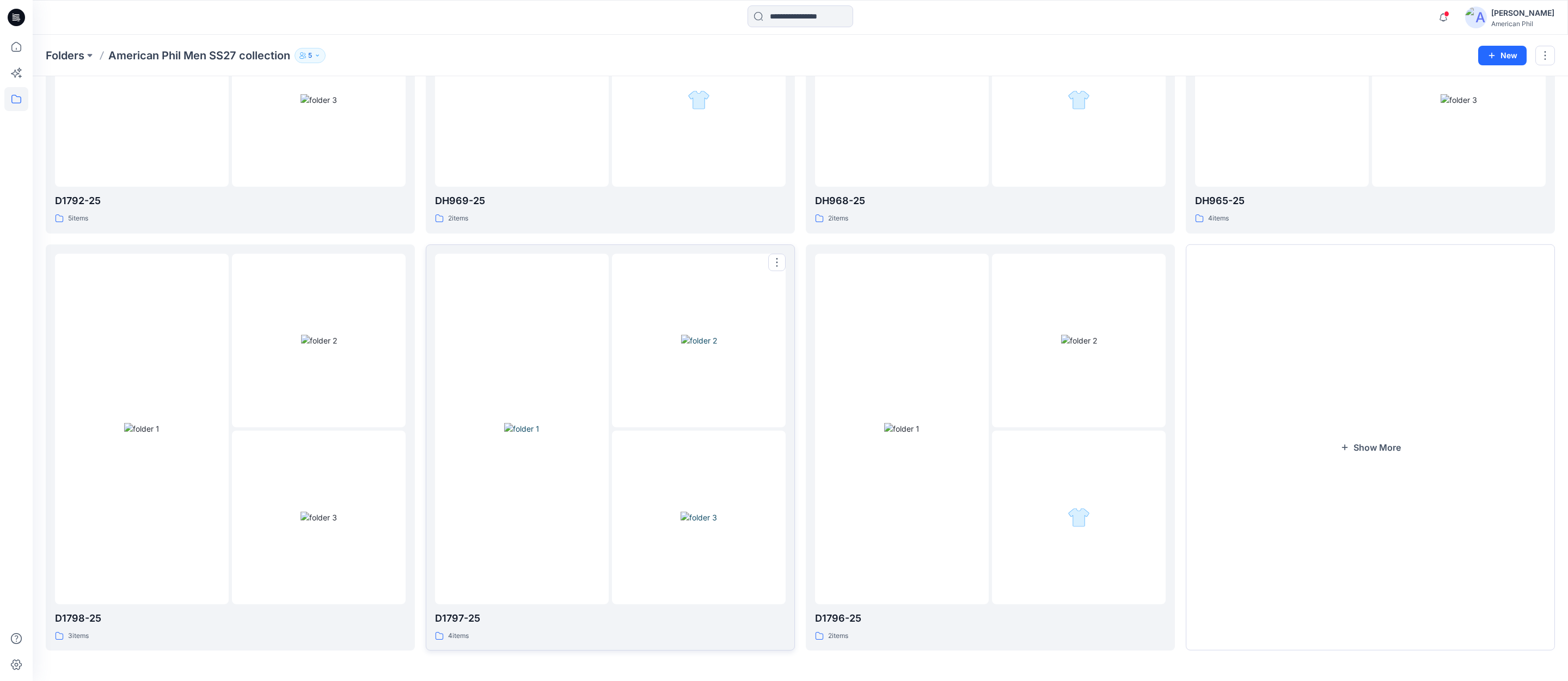
click at [523, 430] on img at bounding box center [522, 428] width 35 height 11
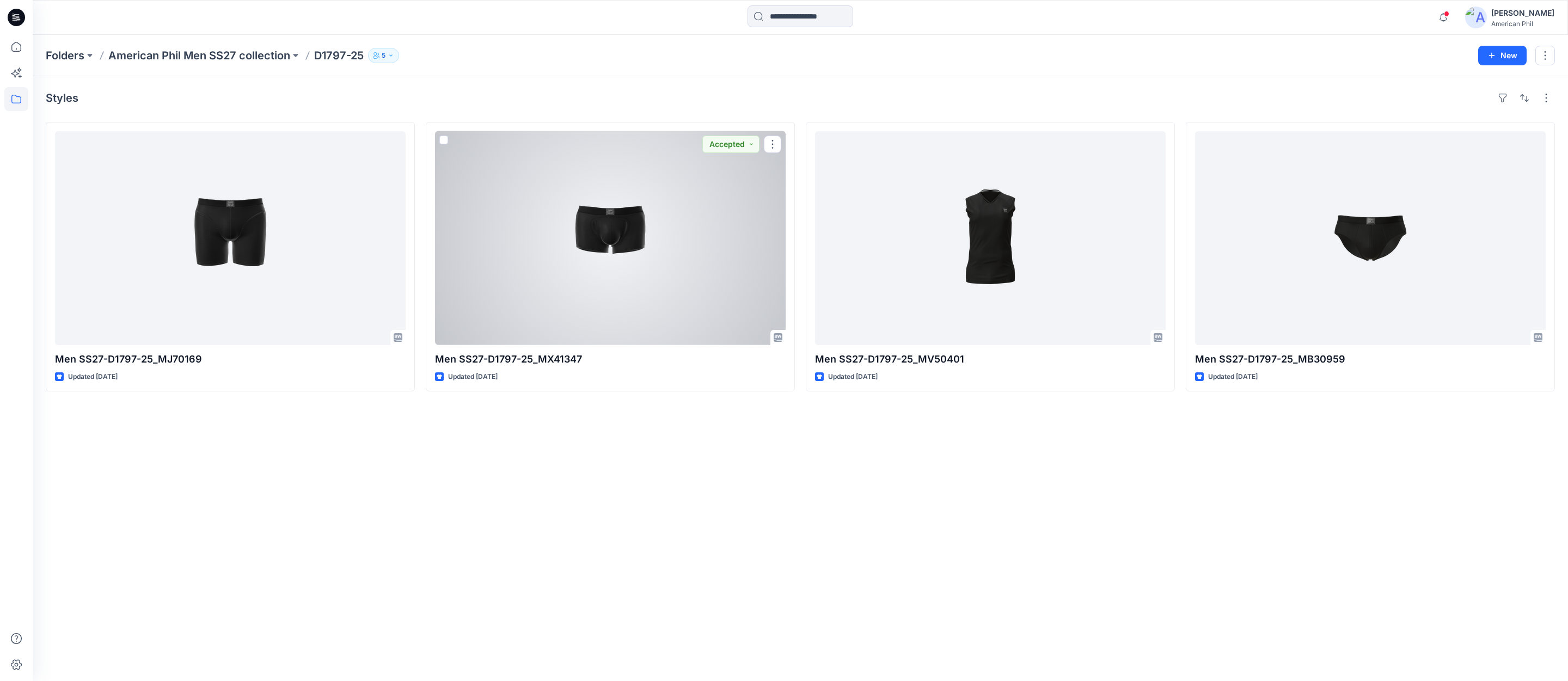
click at [617, 236] on div at bounding box center [610, 238] width 351 height 214
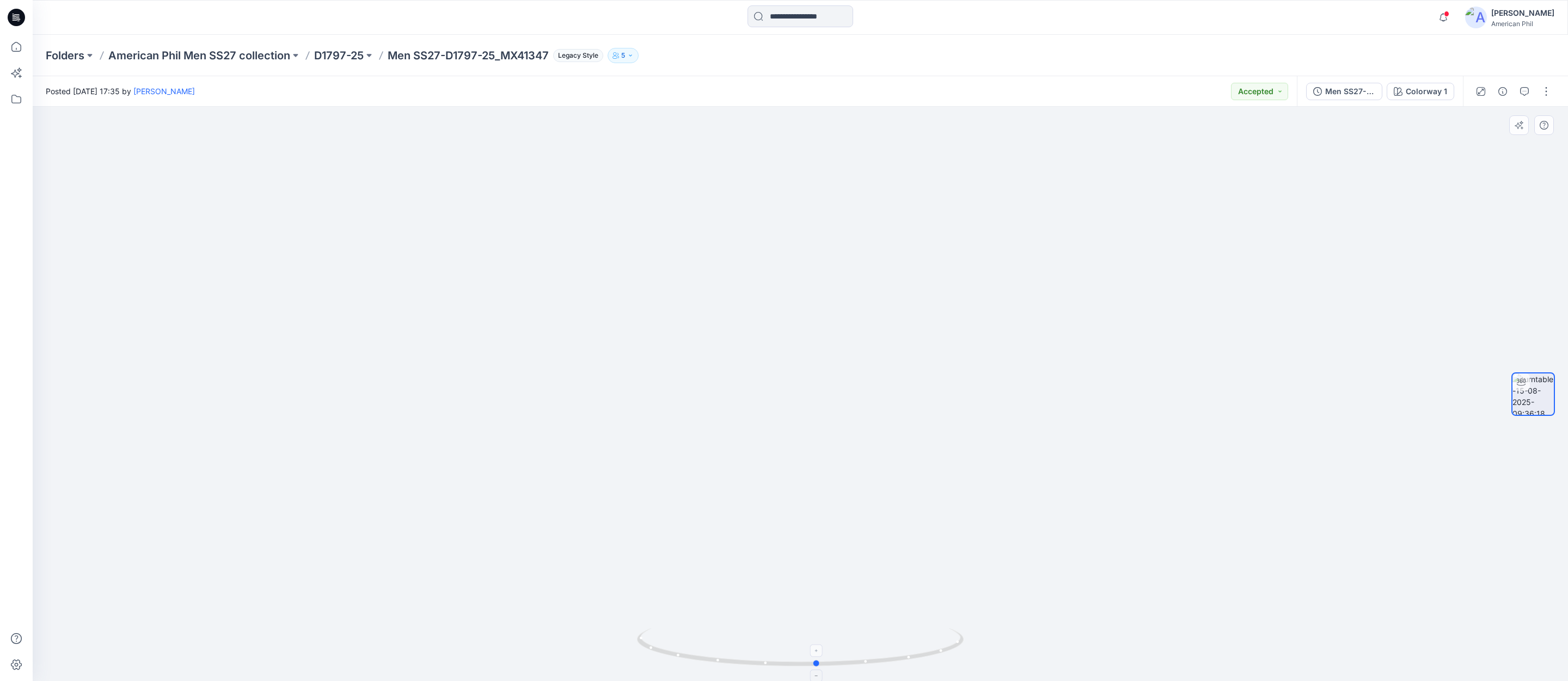
drag, startPoint x: 838, startPoint y: 658, endPoint x: 854, endPoint y: 640, distance: 24.1
click at [854, 640] on icon at bounding box center [802, 649] width 329 height 41
click at [342, 50] on p "D1797-25" at bounding box center [339, 55] width 50 height 16
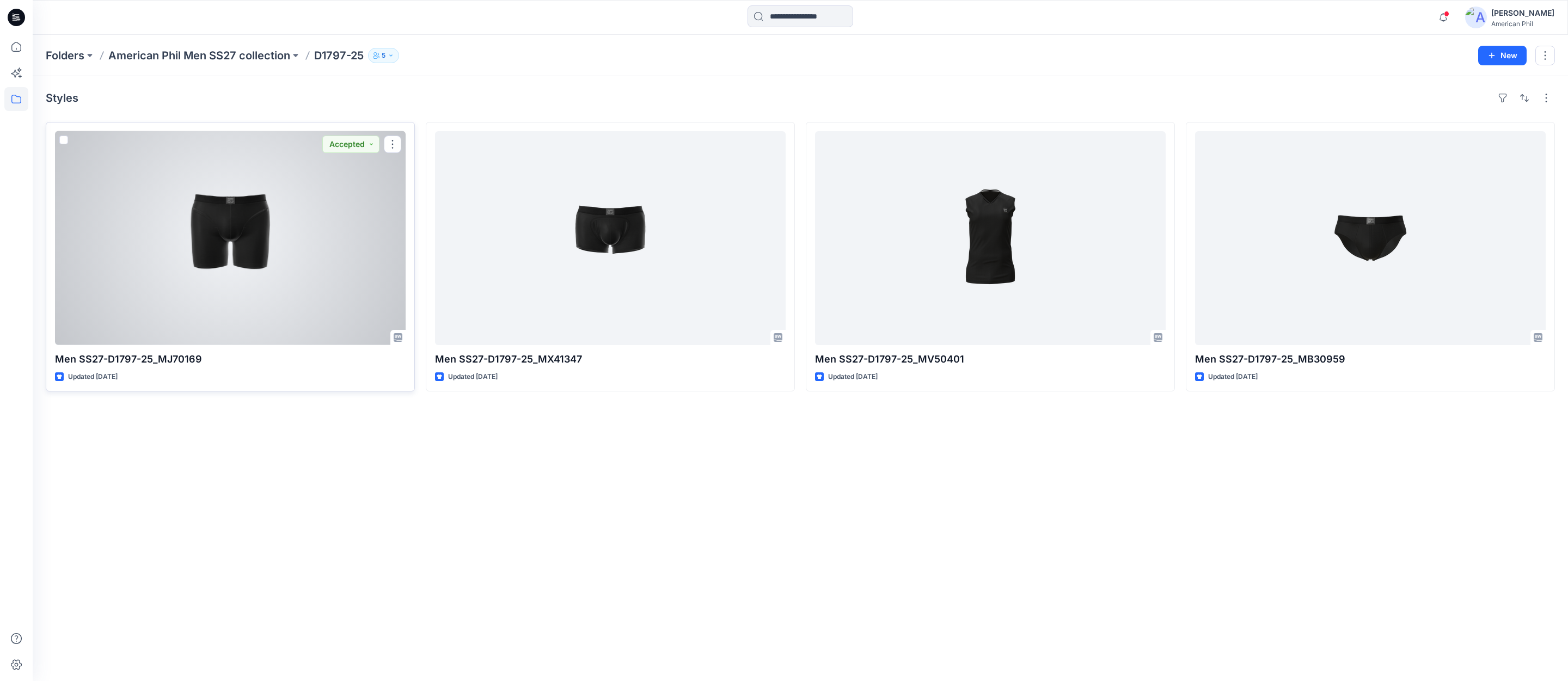
click at [252, 223] on div at bounding box center [230, 238] width 351 height 214
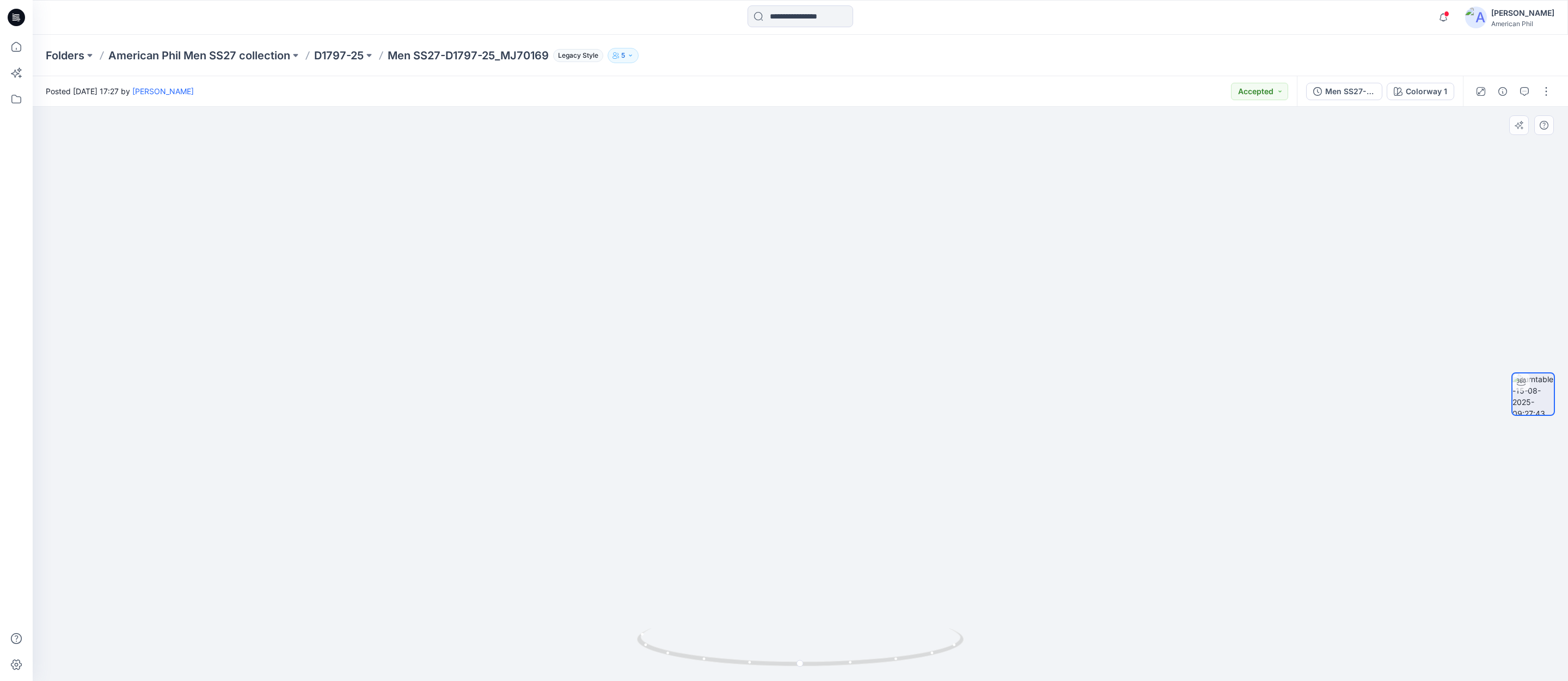
drag, startPoint x: 990, startPoint y: 497, endPoint x: 974, endPoint y: 566, distance: 70.8
click at [974, 566] on img at bounding box center [800, 333] width 1061 height 698
click at [832, 665] on icon at bounding box center [802, 649] width 329 height 41
click at [1524, 90] on icon "button" at bounding box center [1524, 91] width 9 height 9
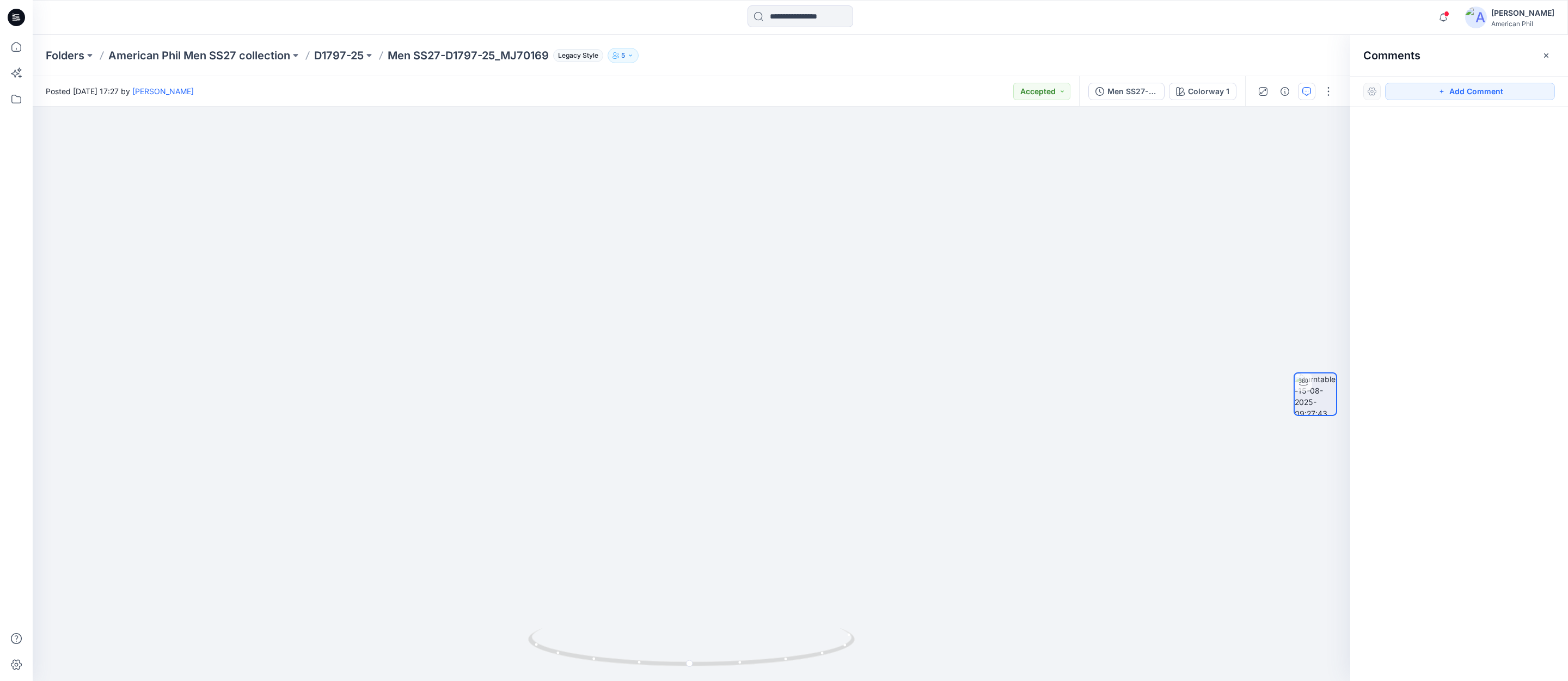
drag, startPoint x: 1444, startPoint y: 88, endPoint x: 1402, endPoint y: 124, distance: 55.3
click at [1442, 89] on button "Add Comment" at bounding box center [1469, 91] width 170 height 17
click at [690, 241] on div "1" at bounding box center [691, 394] width 1317 height 574
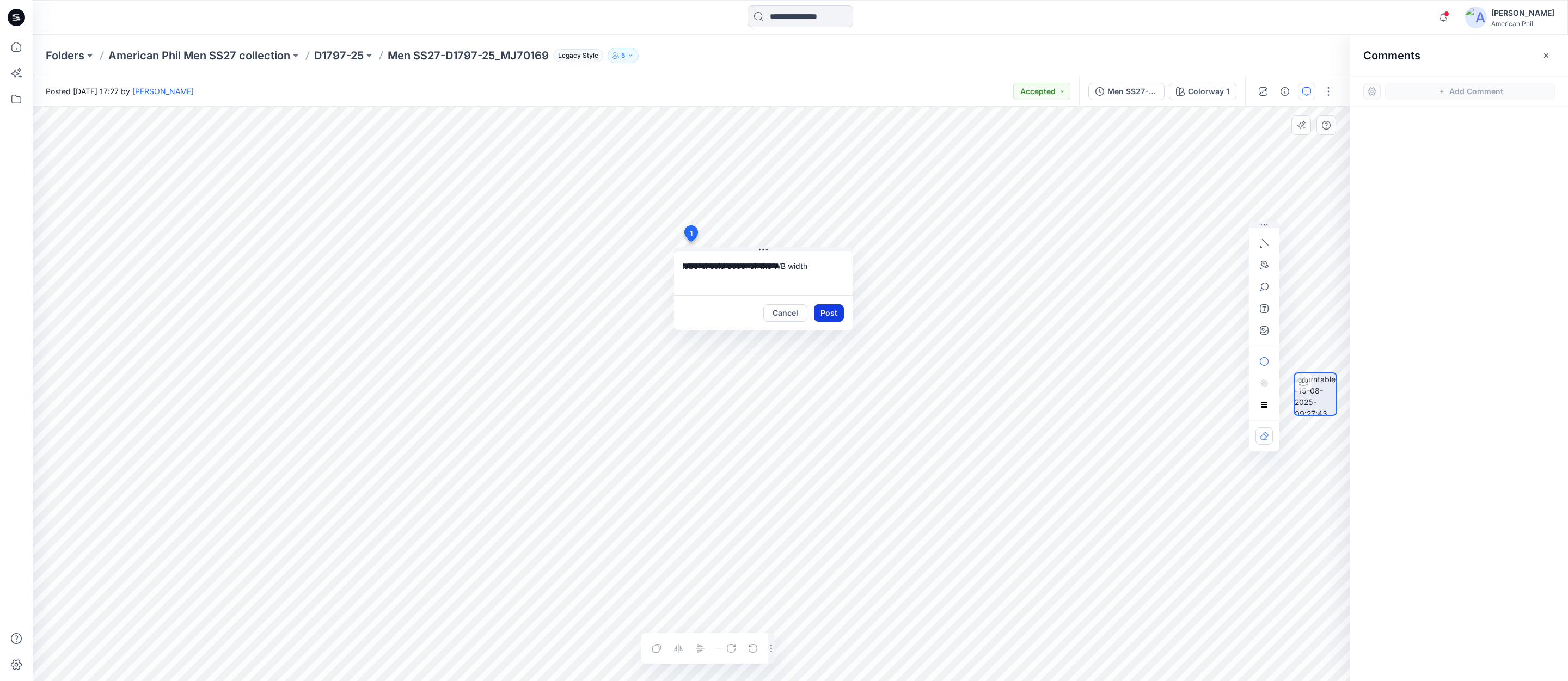
type textarea "**********"
click at [823, 315] on button "Post" at bounding box center [828, 313] width 30 height 17
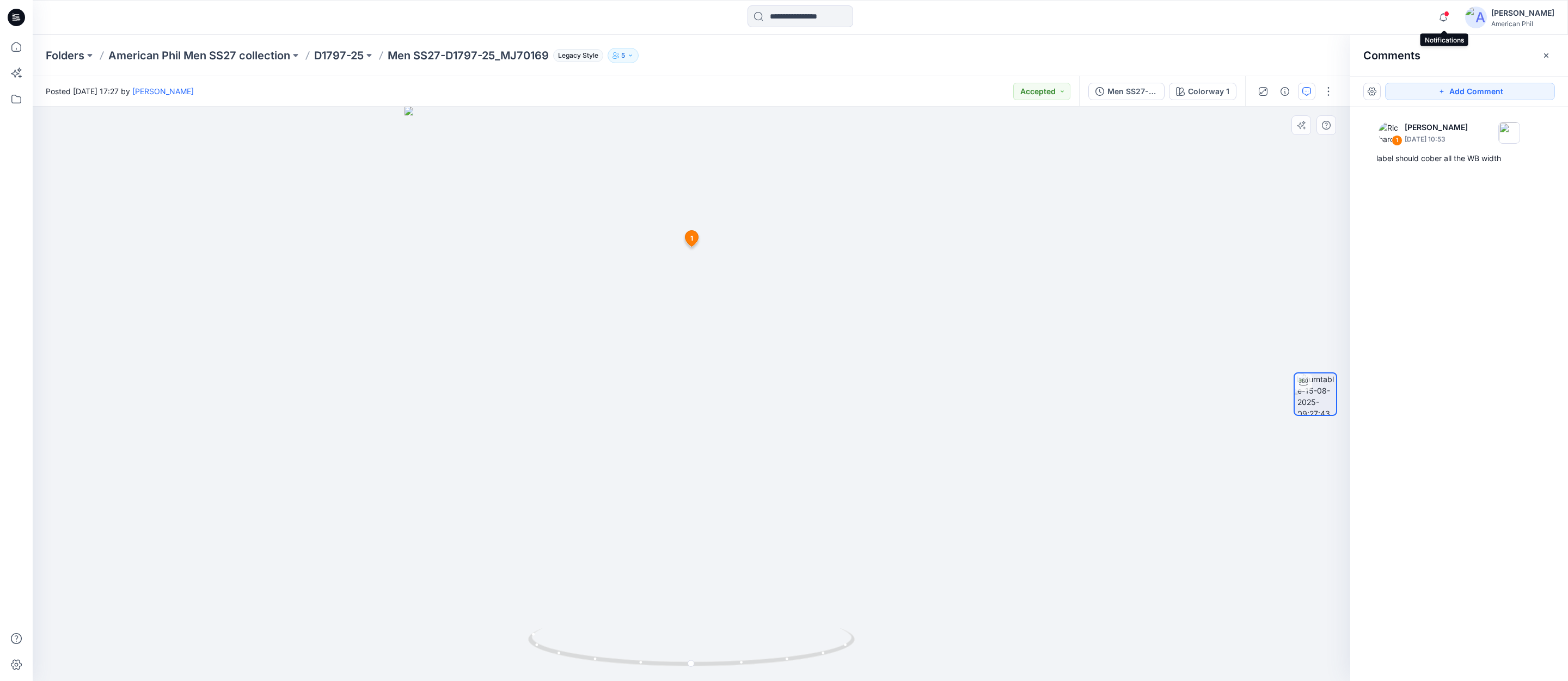
click at [1447, 12] on span at bounding box center [1446, 14] width 6 height 6
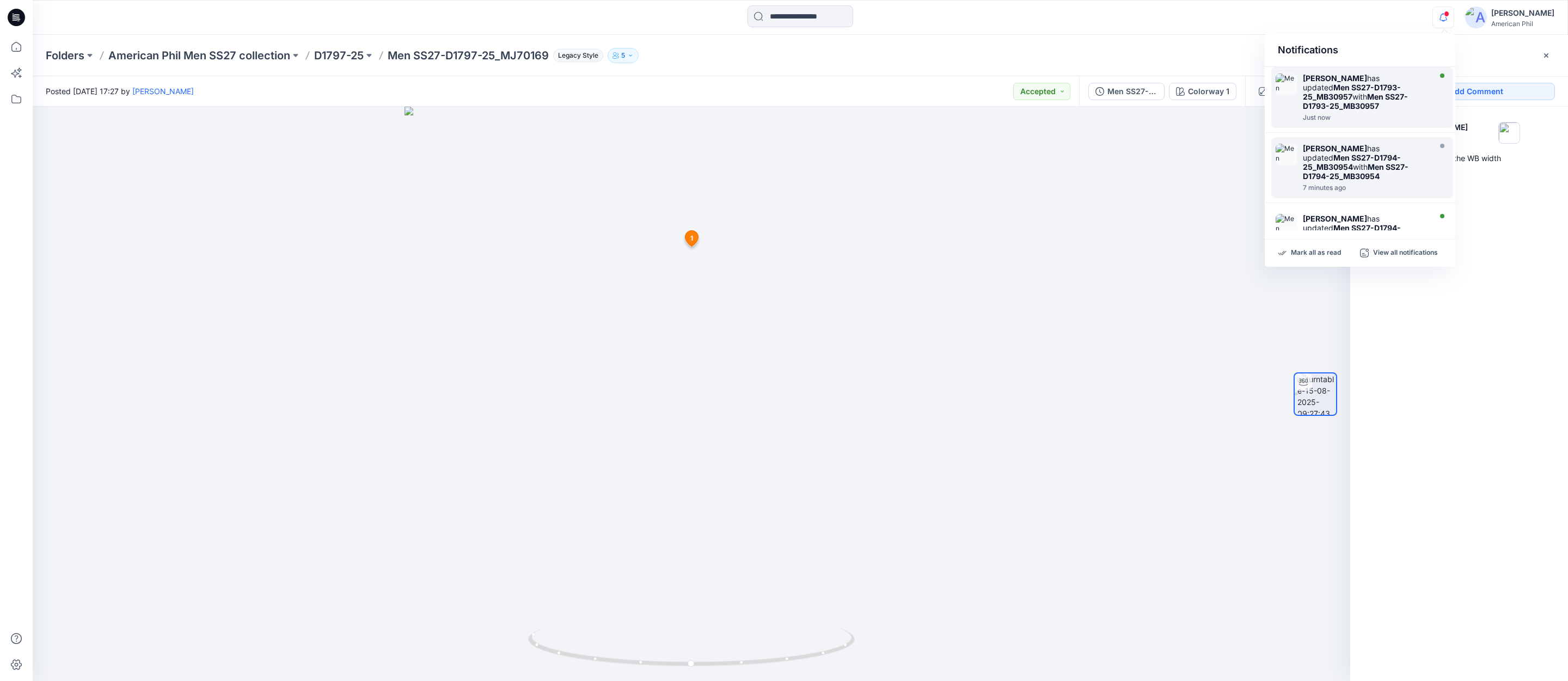
click at [1348, 101] on strong "Men SS27-D1793-25_MB30957" at bounding box center [1355, 101] width 105 height 19
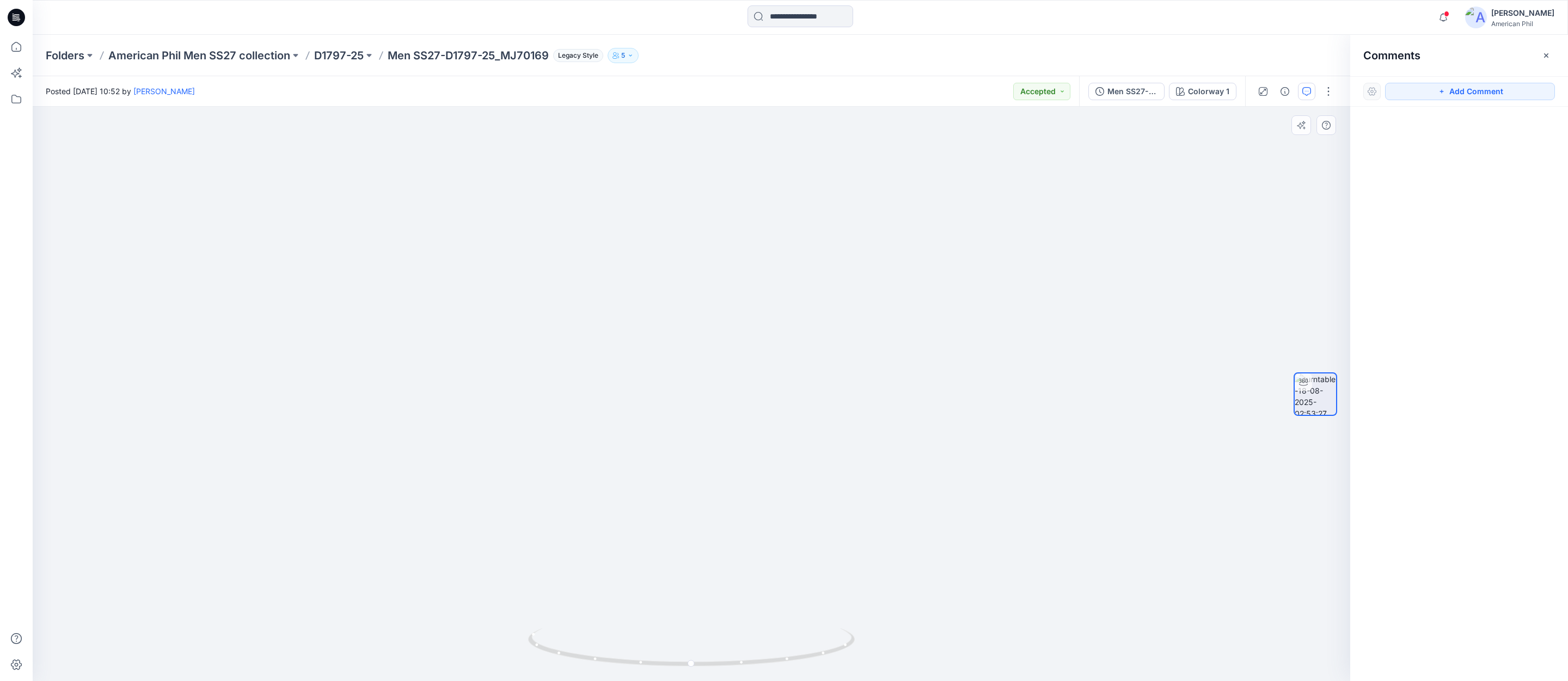
drag, startPoint x: 687, startPoint y: 324, endPoint x: 664, endPoint y: 442, distance: 120.2
click at [663, 445] on img at bounding box center [691, 346] width 1061 height 669
click at [695, 658] on icon at bounding box center [692, 649] width 329 height 41
drag, startPoint x: 695, startPoint y: 658, endPoint x: 738, endPoint y: 640, distance: 46.6
click at [738, 641] on icon at bounding box center [692, 649] width 329 height 41
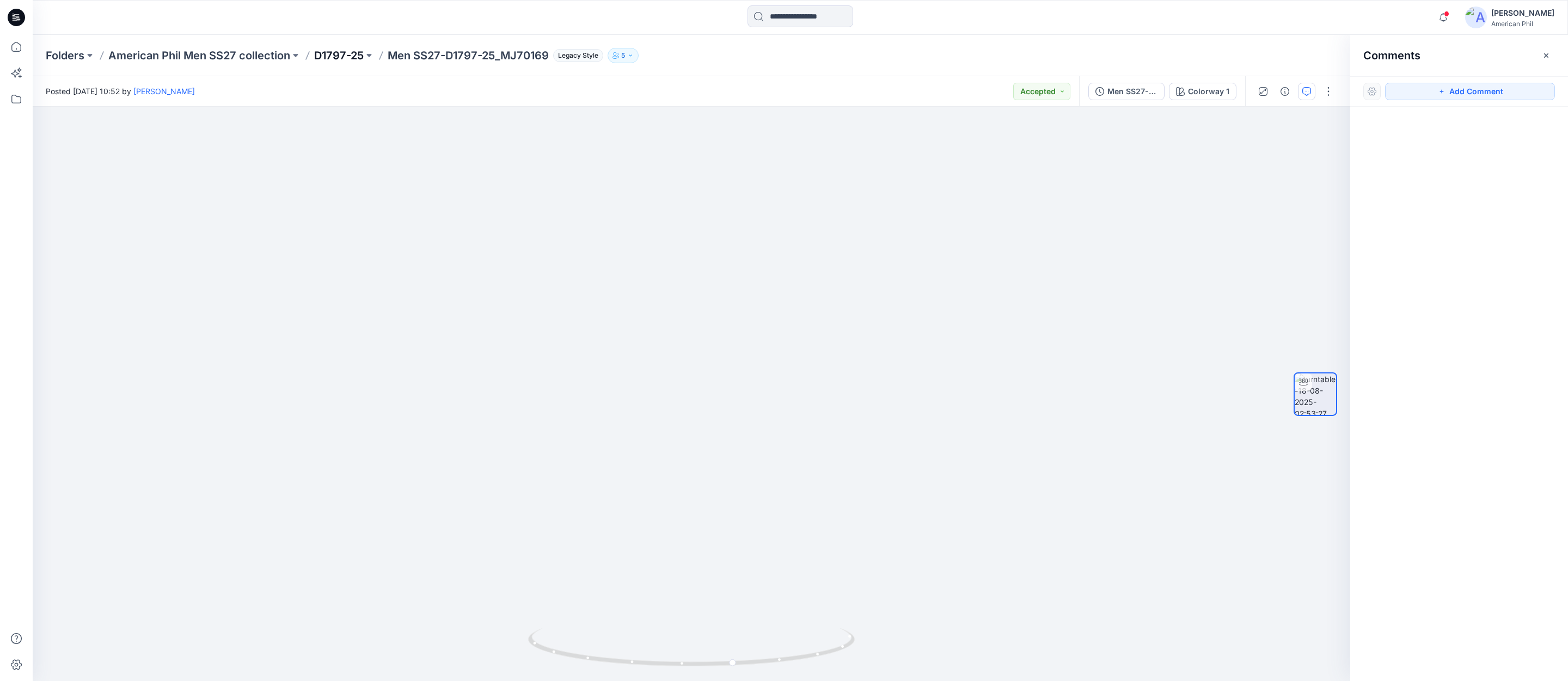
click at [338, 56] on p "D1797-25" at bounding box center [339, 55] width 50 height 16
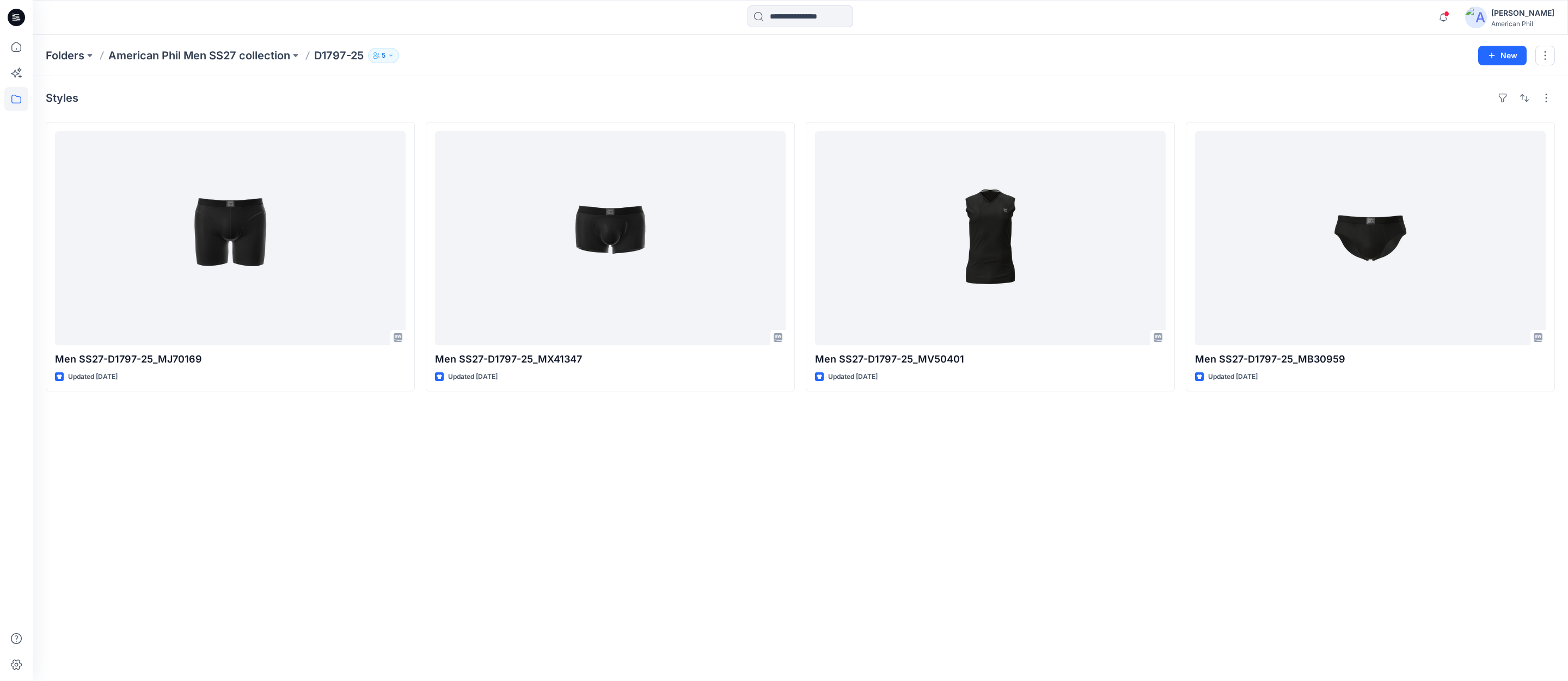
click at [222, 55] on p "American Phil Men SS27 collection" at bounding box center [199, 55] width 182 height 16
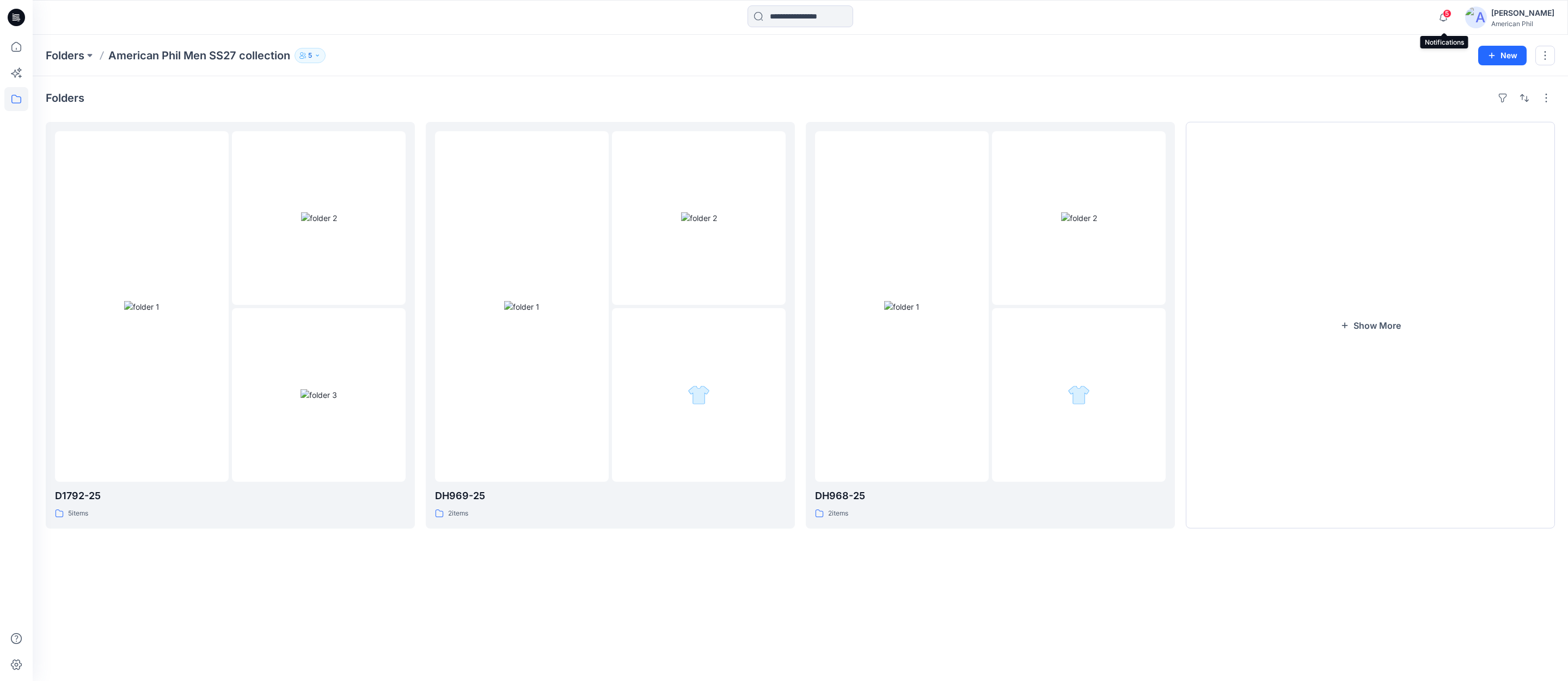
click at [1449, 14] on span "5" at bounding box center [1447, 14] width 9 height 9
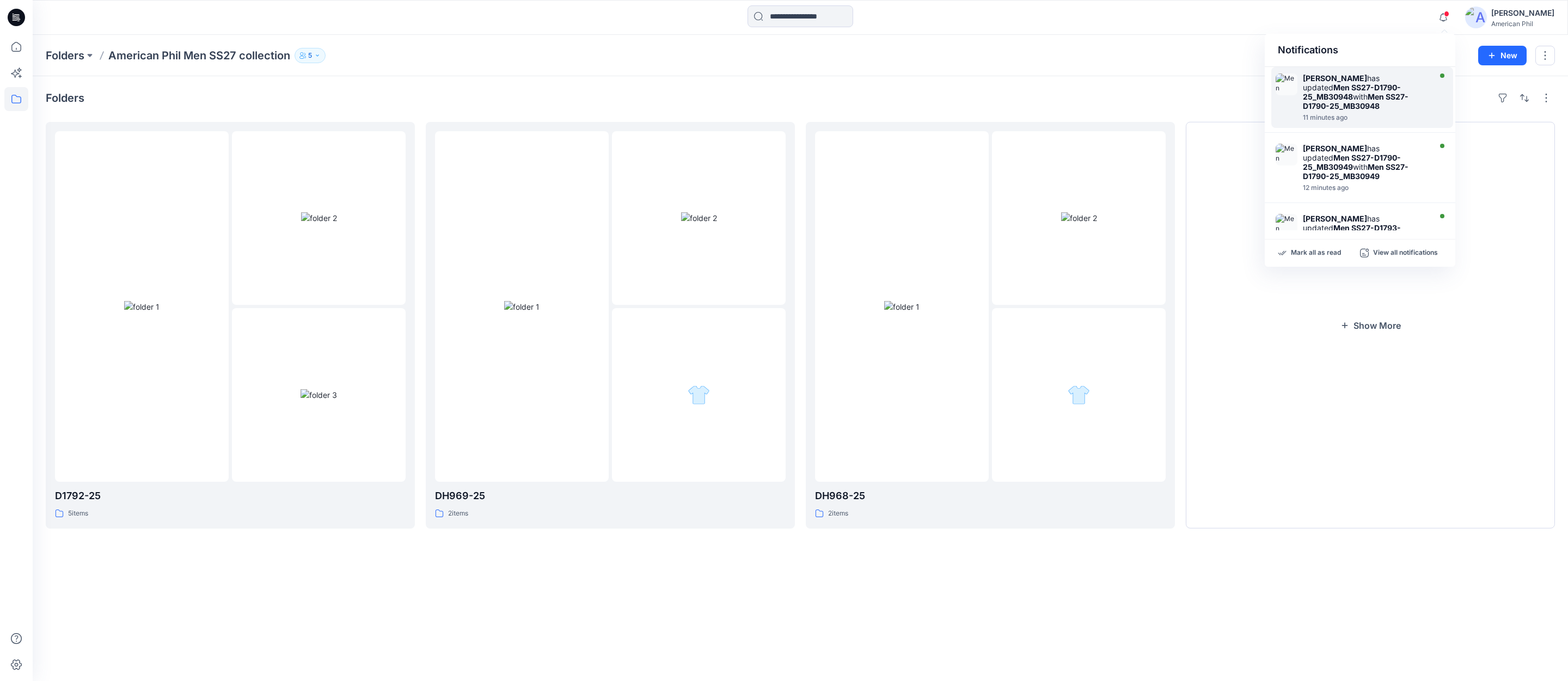
click at [1369, 92] on strong "Men SS27-D1790-25_MB30948" at bounding box center [1352, 92] width 98 height 19
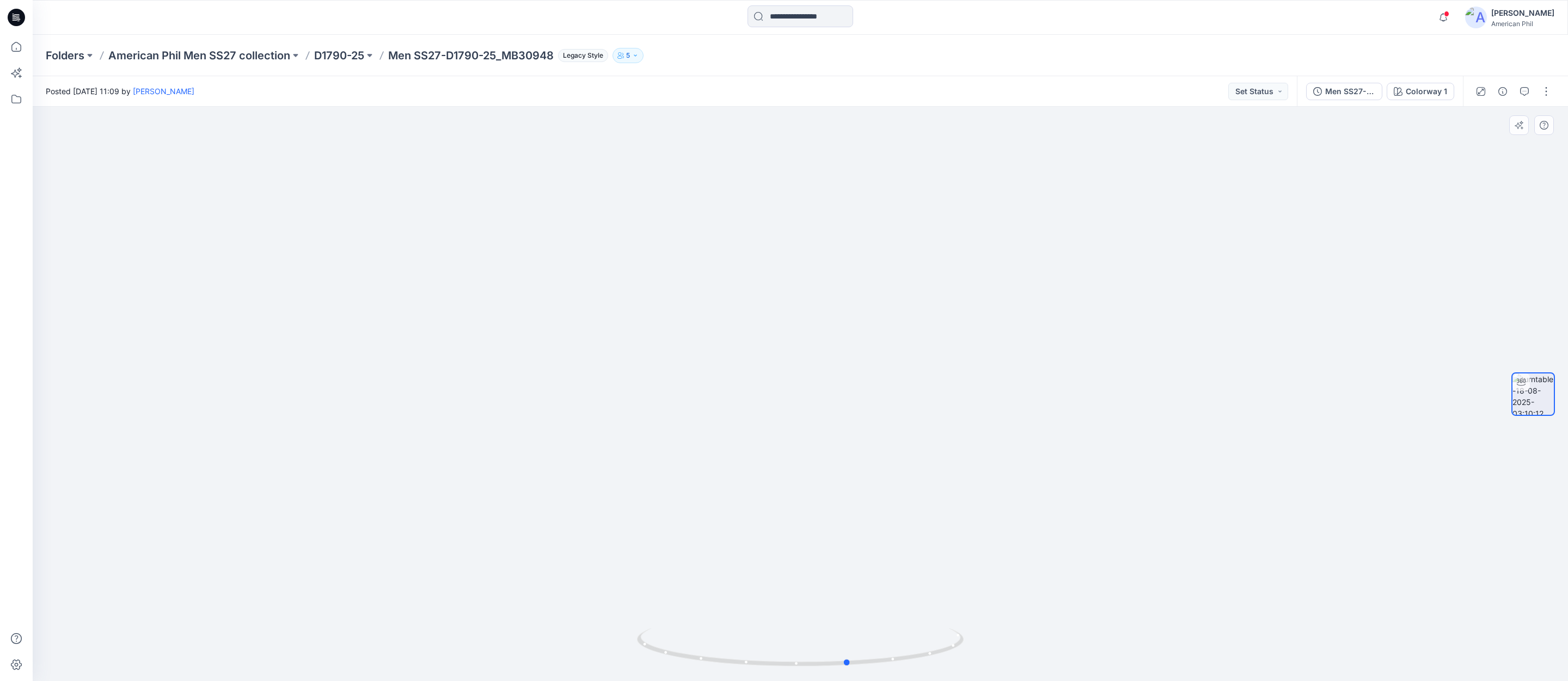
drag, startPoint x: 804, startPoint y: 663, endPoint x: 525, endPoint y: 650, distance: 279.3
click at [525, 650] on div at bounding box center [800, 394] width 1535 height 574
click at [1275, 91] on button "Set Status" at bounding box center [1258, 91] width 60 height 17
click at [1218, 142] on p "Accepted" at bounding box center [1228, 142] width 35 height 14
click at [1444, 15] on icon "button" at bounding box center [1443, 17] width 20 height 22
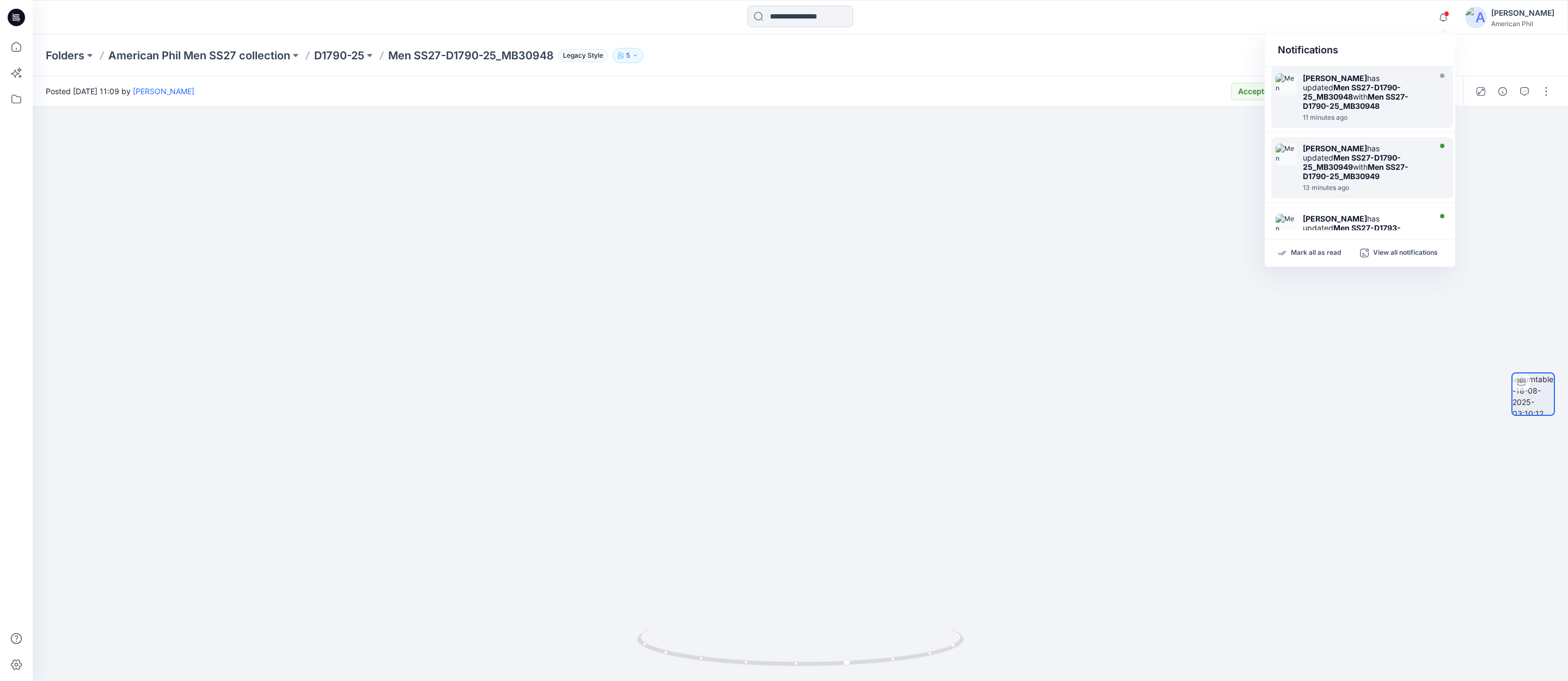
click at [1327, 155] on strong "Men SS27-D1790-25_MB30949" at bounding box center [1352, 162] width 98 height 19
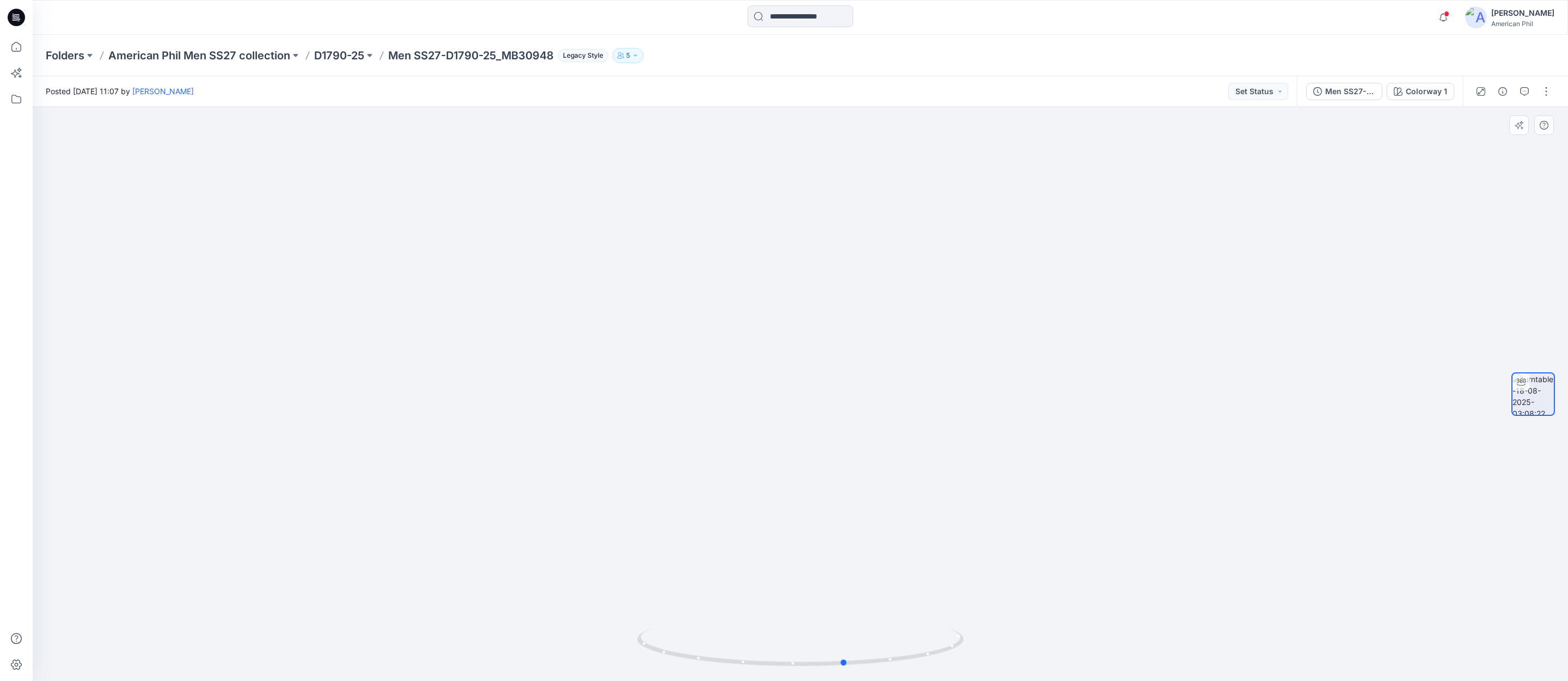
drag, startPoint x: 834, startPoint y: 665, endPoint x: 563, endPoint y: 644, distance: 271.8
click at [563, 644] on div at bounding box center [800, 394] width 1535 height 574
click at [1281, 92] on button "Set Status" at bounding box center [1258, 91] width 60 height 17
click at [1235, 143] on p "Accepted" at bounding box center [1228, 142] width 35 height 14
click at [1448, 15] on span at bounding box center [1446, 14] width 6 height 6
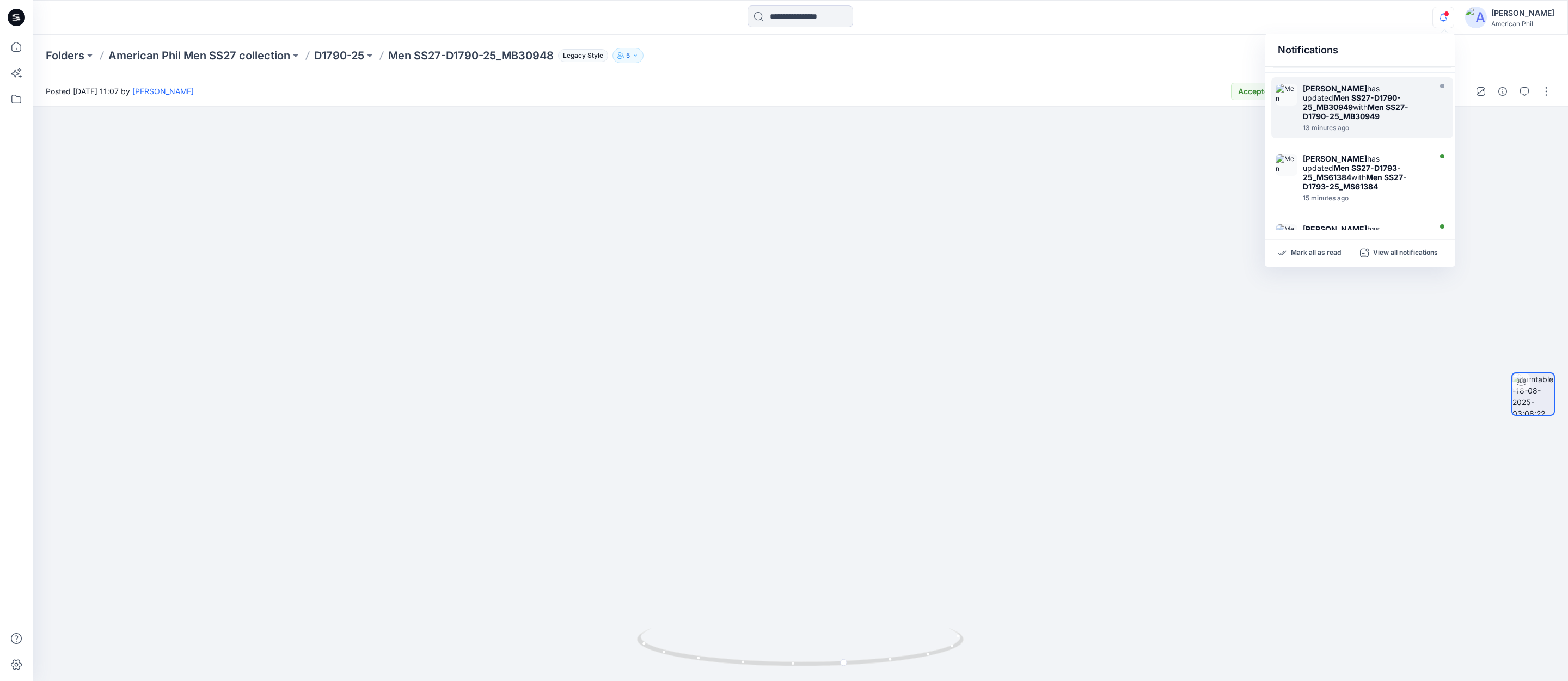
scroll to position [66, 0]
click at [1312, 156] on strong "Men SS27-D1793-25_MS61384" at bounding box center [1352, 166] width 98 height 19
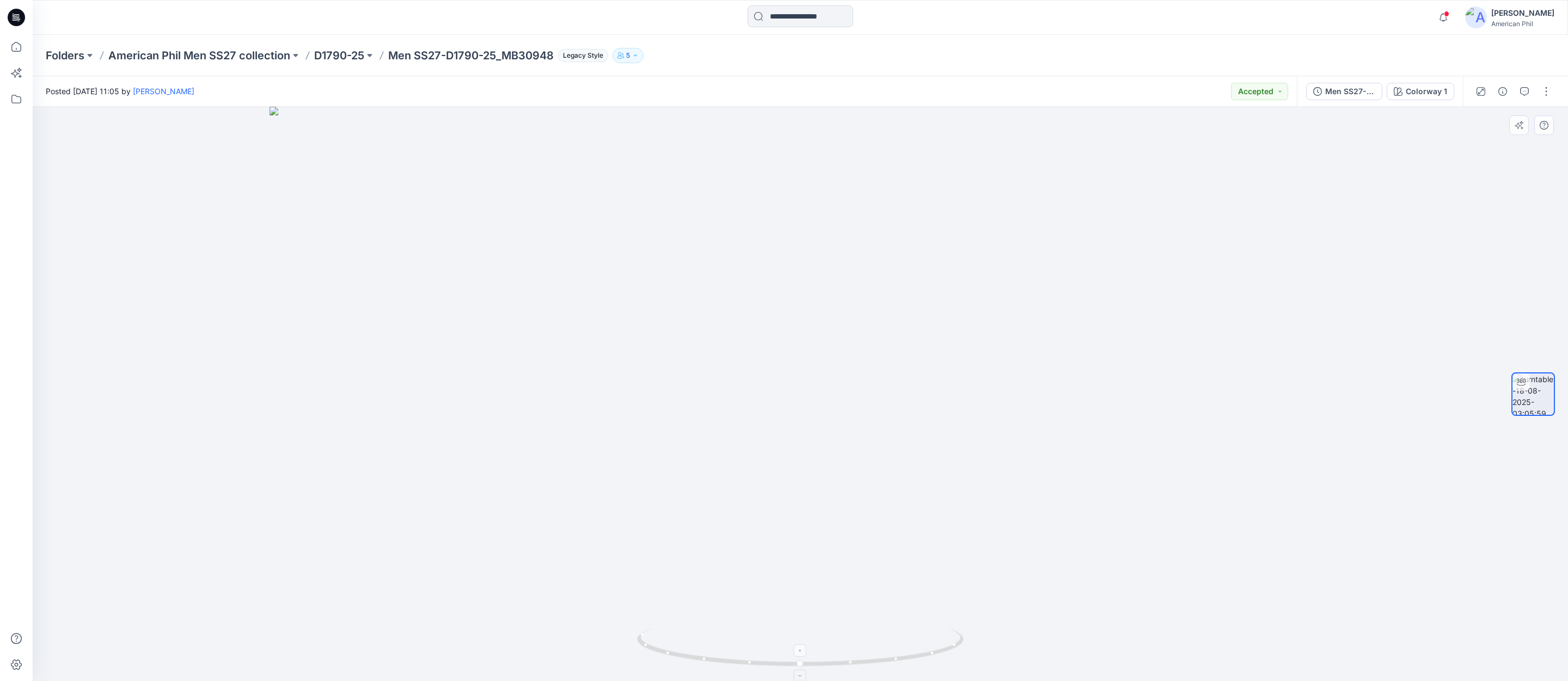
drag, startPoint x: 808, startPoint y: 519, endPoint x: 790, endPoint y: 645, distance: 127.3
click at [790, 646] on div at bounding box center [800, 394] width 1535 height 574
drag, startPoint x: 830, startPoint y: 665, endPoint x: 1176, endPoint y: 579, distance: 356.5
click at [1176, 579] on div at bounding box center [800, 394] width 1535 height 574
click at [1449, 14] on span at bounding box center [1446, 14] width 6 height 6
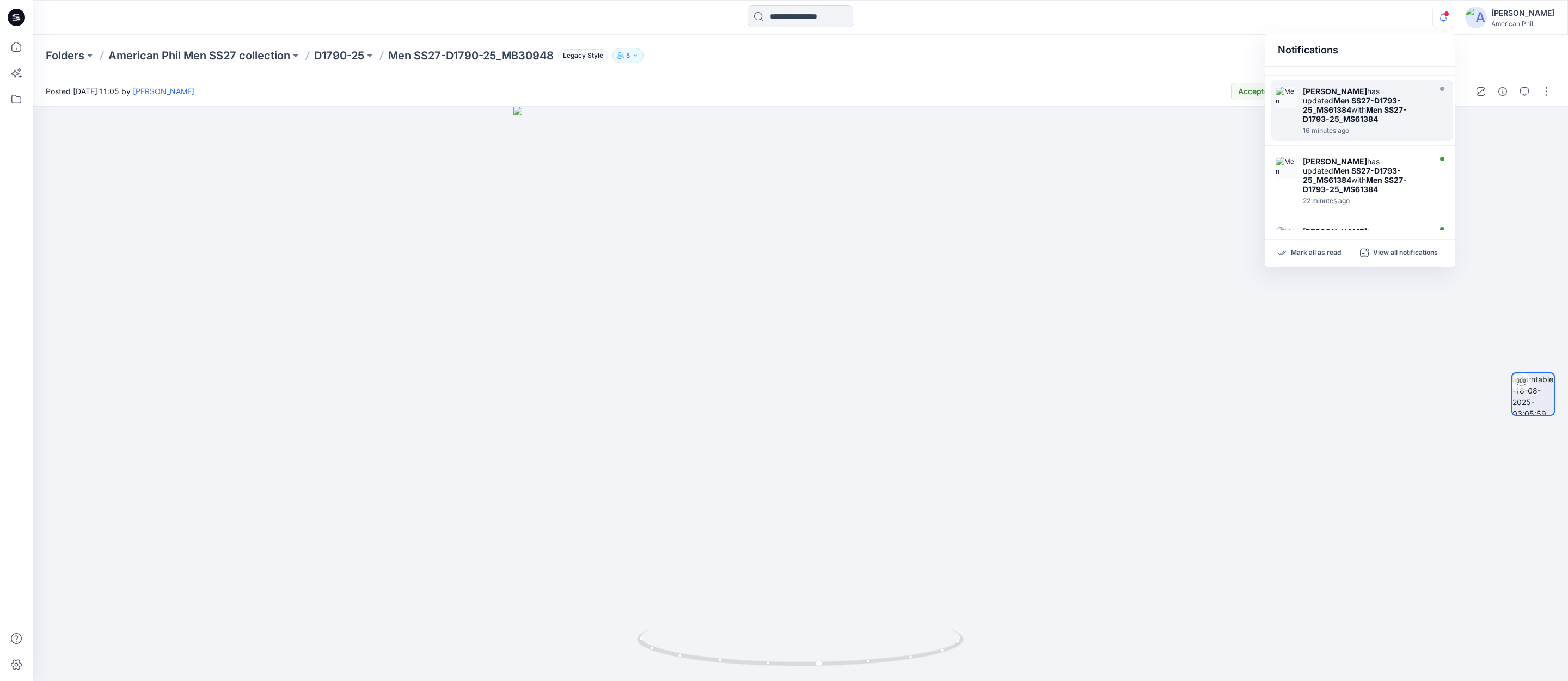
scroll to position [142, 0]
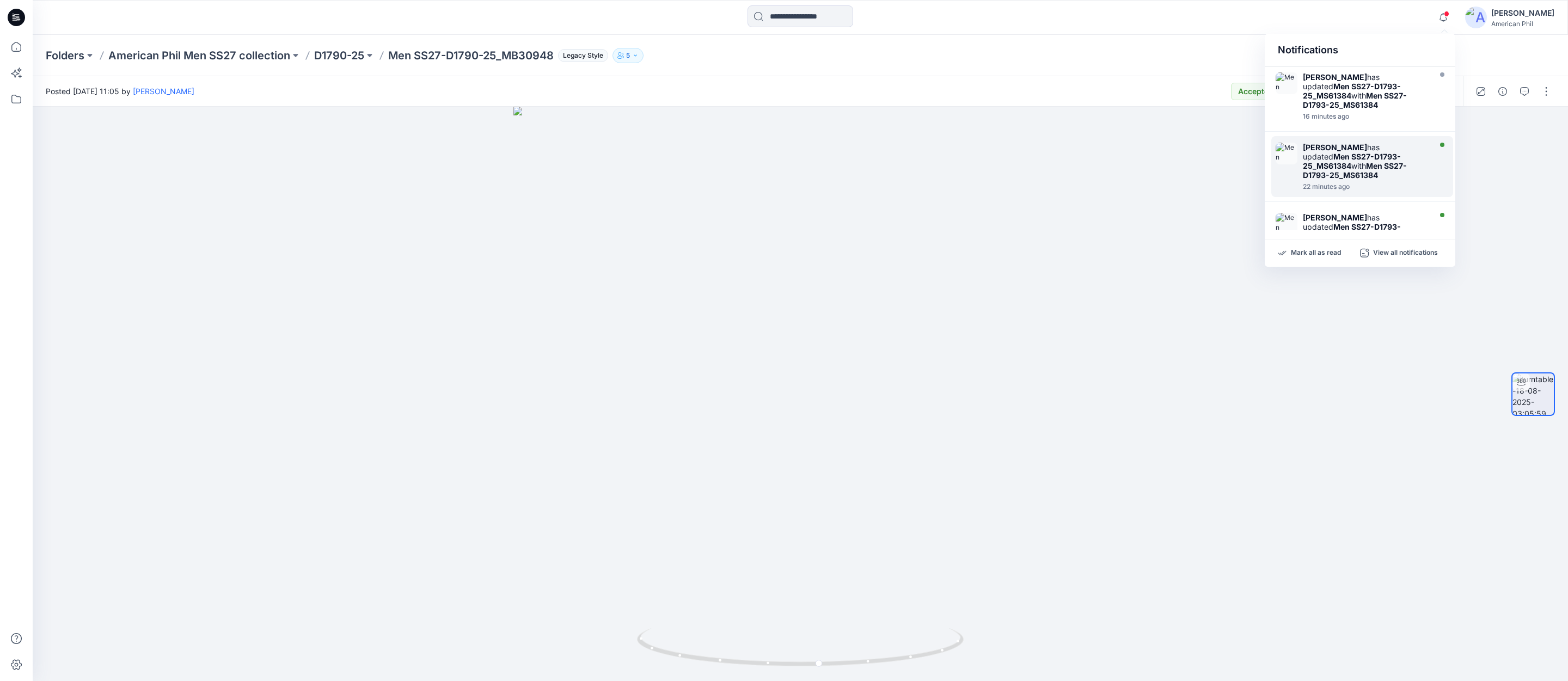
click at [1346, 150] on div "[PERSON_NAME] has updated Men SS27-D1793-25_MS61384 with Men SS27-D1793-25_MS61…" at bounding box center [1366, 161] width 125 height 37
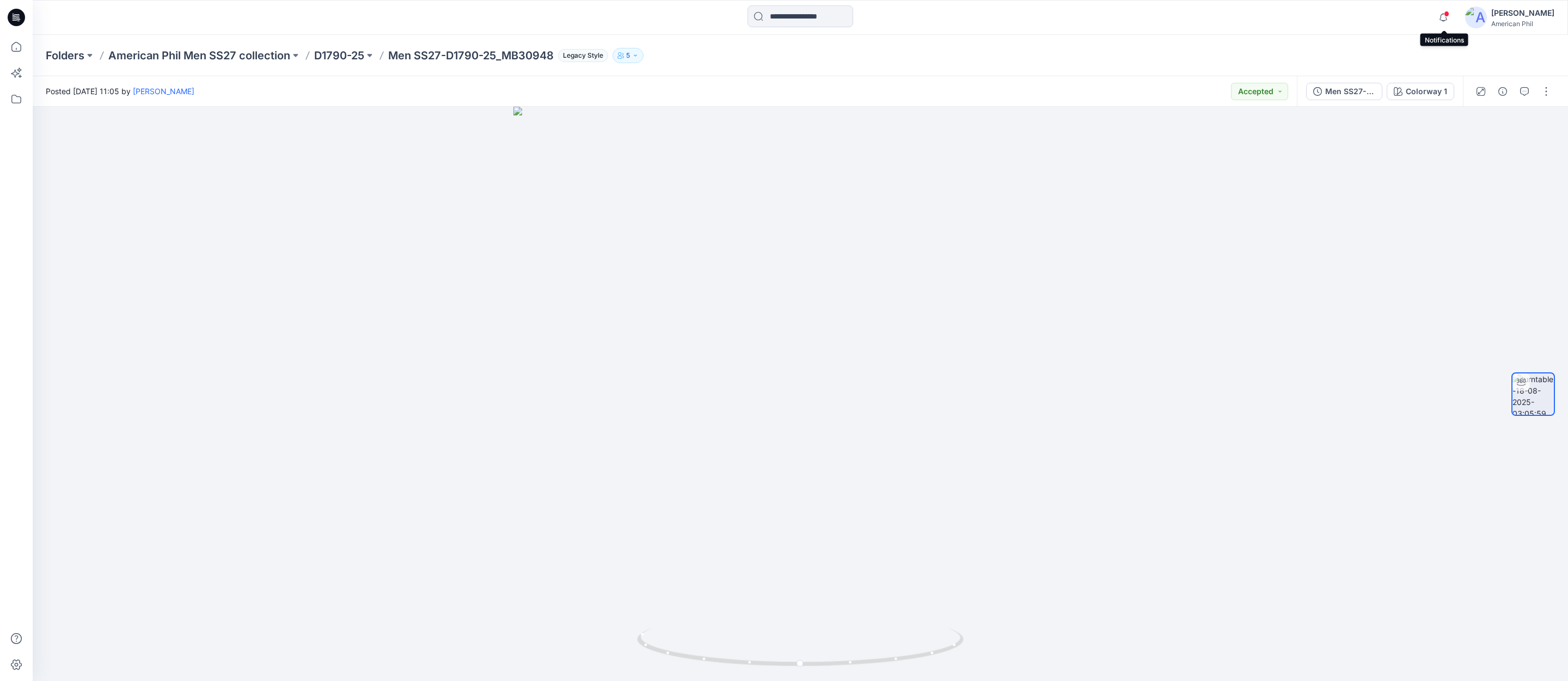
click at [1446, 15] on span at bounding box center [1446, 14] width 6 height 6
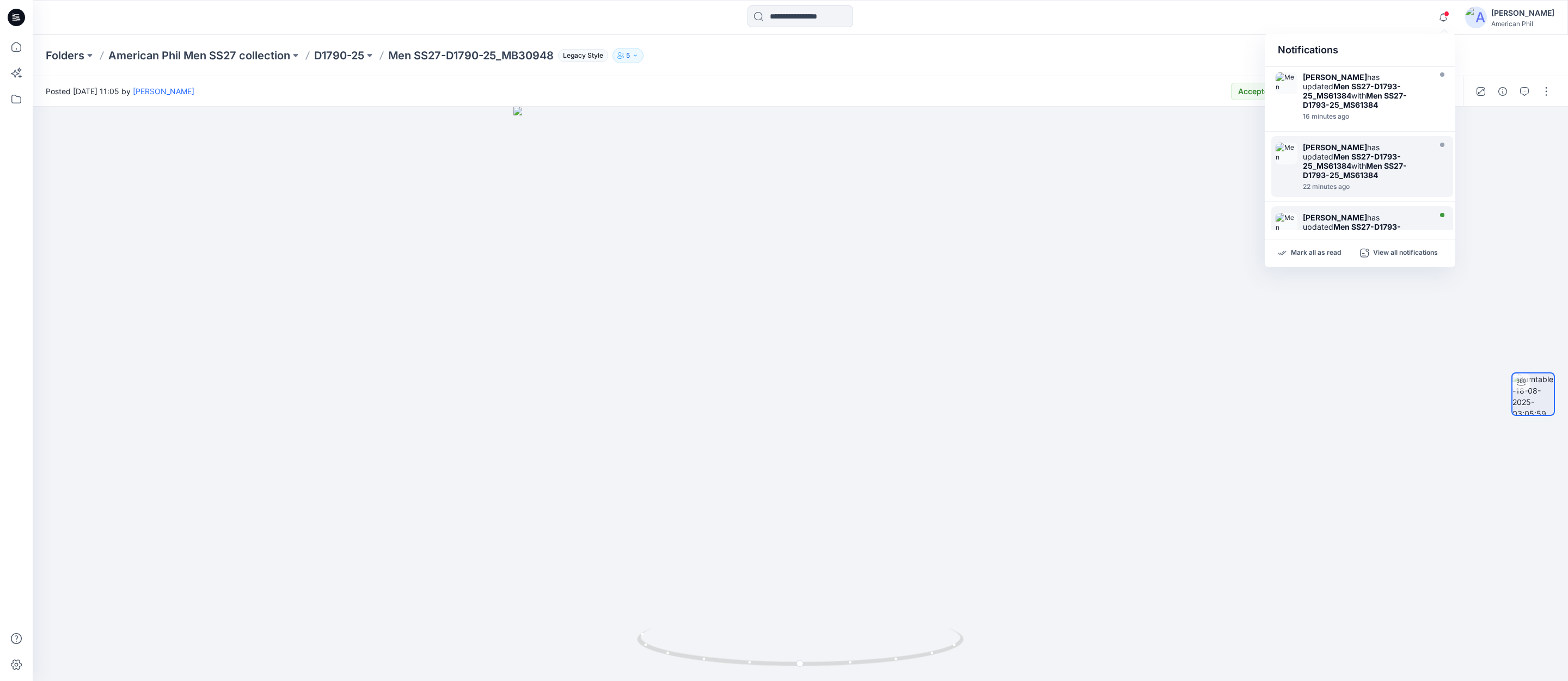
click at [1327, 222] on strong "Men SS27-D1793-25_MJ70167" at bounding box center [1352, 232] width 98 height 19
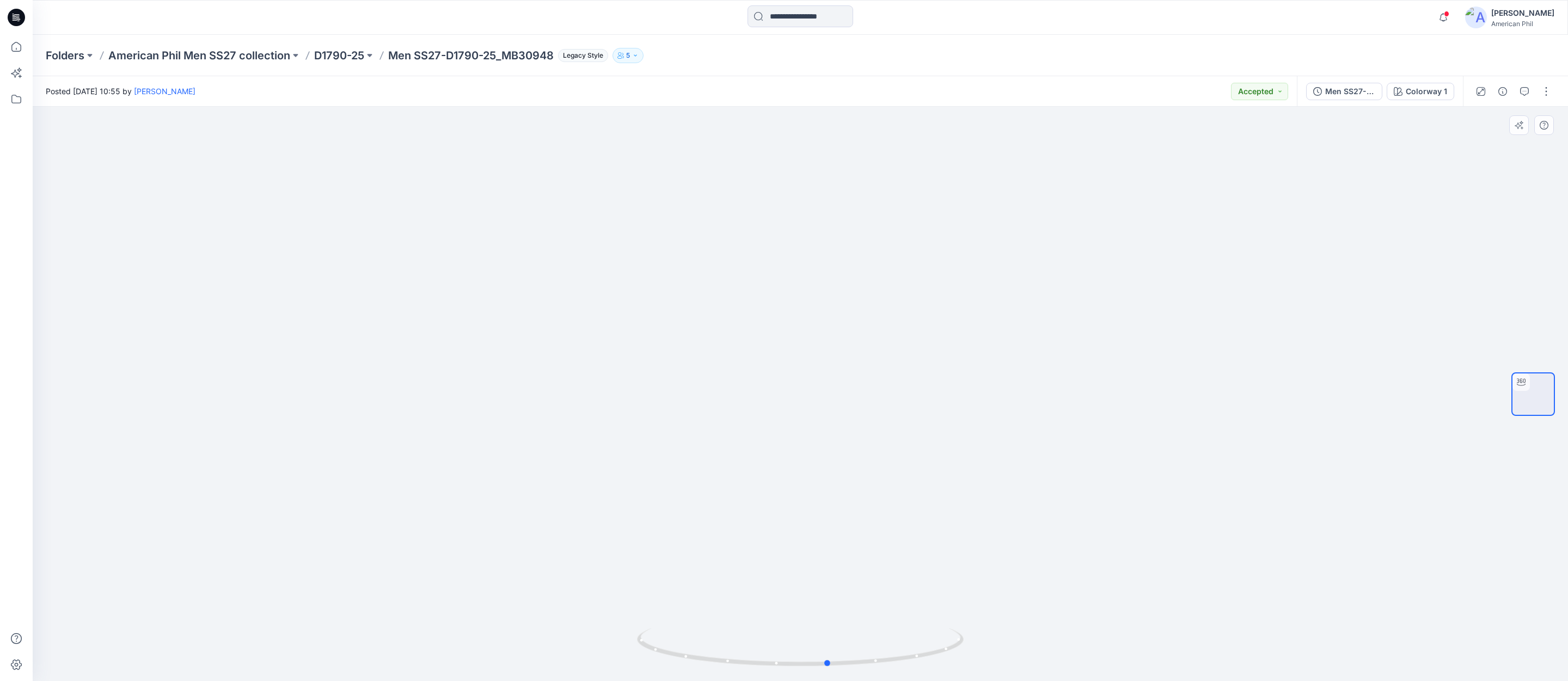
drag, startPoint x: 853, startPoint y: 662, endPoint x: 1208, endPoint y: 626, distance: 356.8
click at [1208, 626] on div at bounding box center [800, 394] width 1535 height 574
drag, startPoint x: 832, startPoint y: 658, endPoint x: 783, endPoint y: 656, distance: 49.0
click at [783, 656] on icon at bounding box center [802, 649] width 329 height 41
drag, startPoint x: 1118, startPoint y: 428, endPoint x: 950, endPoint y: 461, distance: 171.2
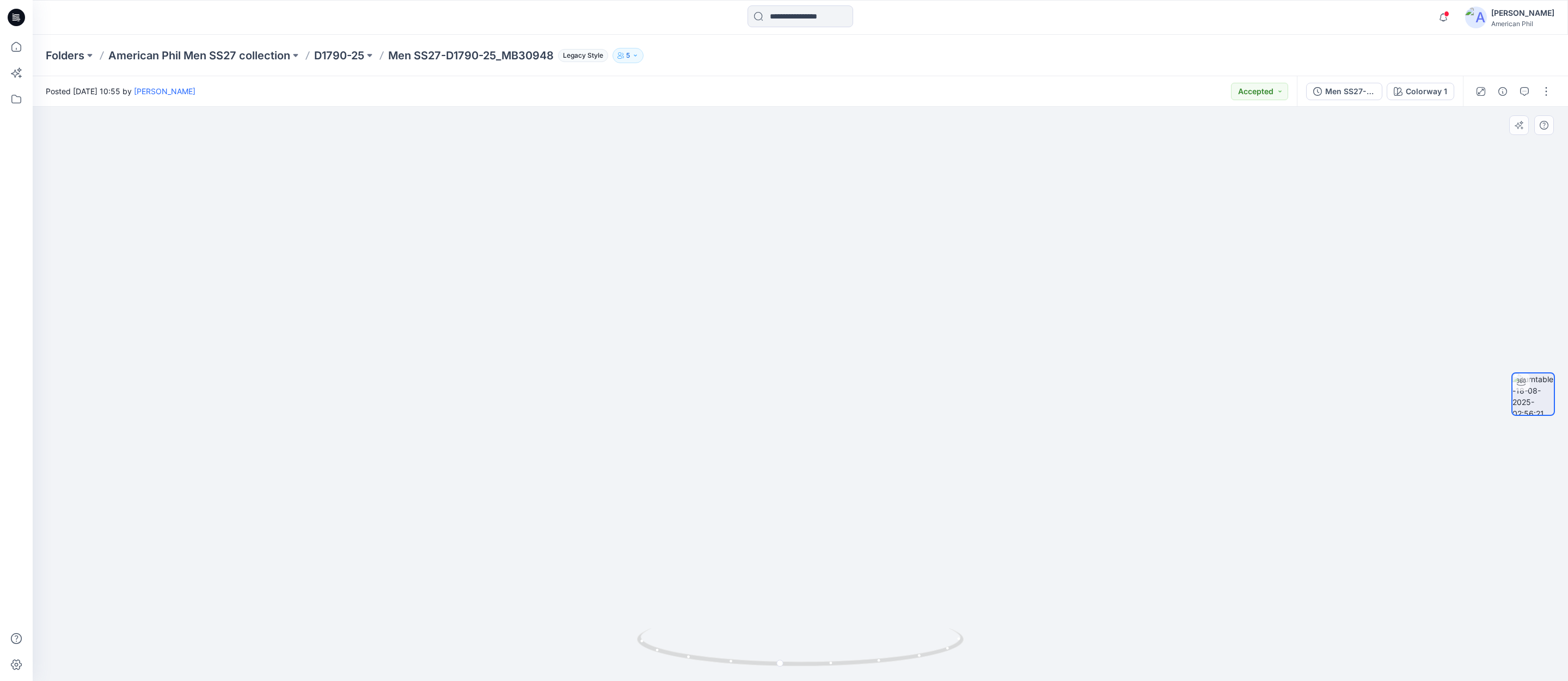
click at [950, 461] on img at bounding box center [800, 289] width 1061 height 784
drag, startPoint x: 811, startPoint y: 663, endPoint x: 1113, endPoint y: 643, distance: 302.7
click at [1113, 643] on div at bounding box center [800, 394] width 1535 height 574
click at [1448, 14] on span at bounding box center [1446, 14] width 6 height 6
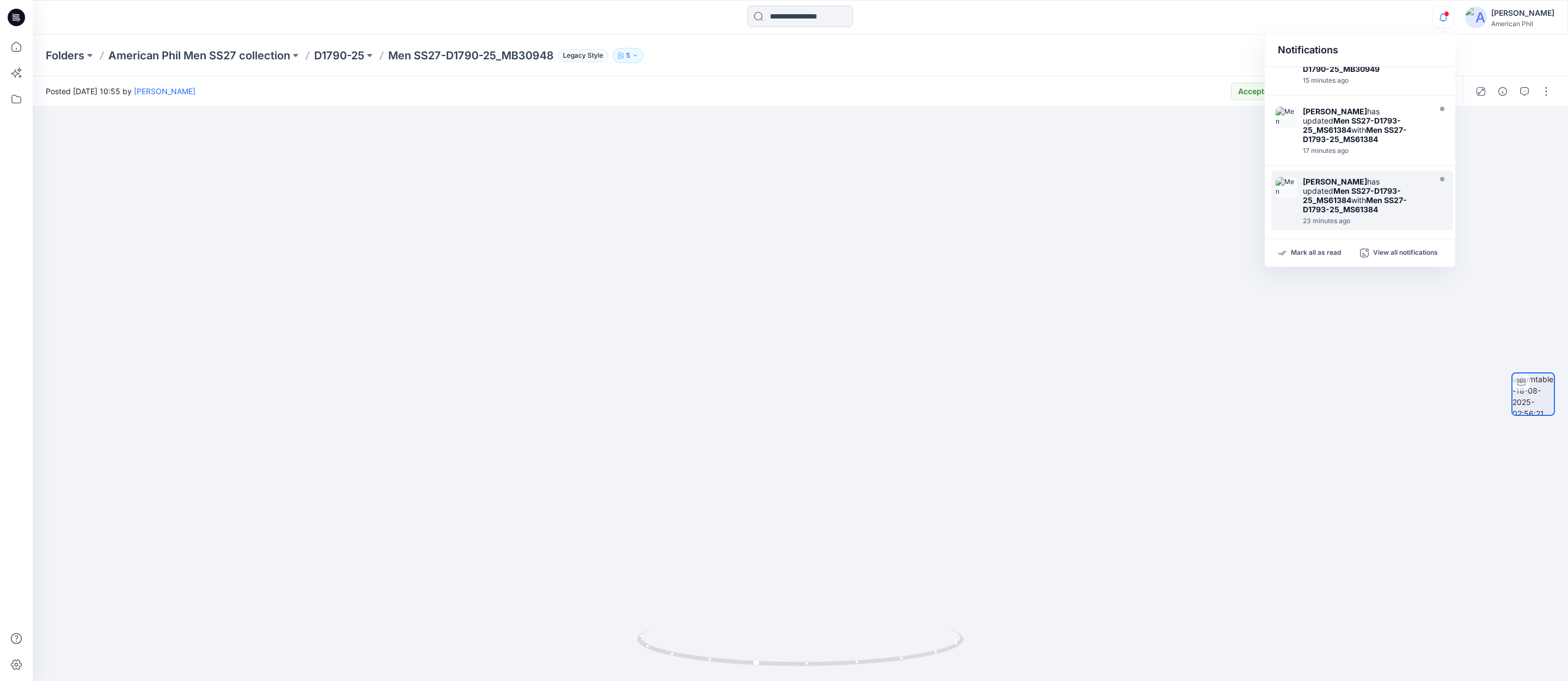
scroll to position [0, 0]
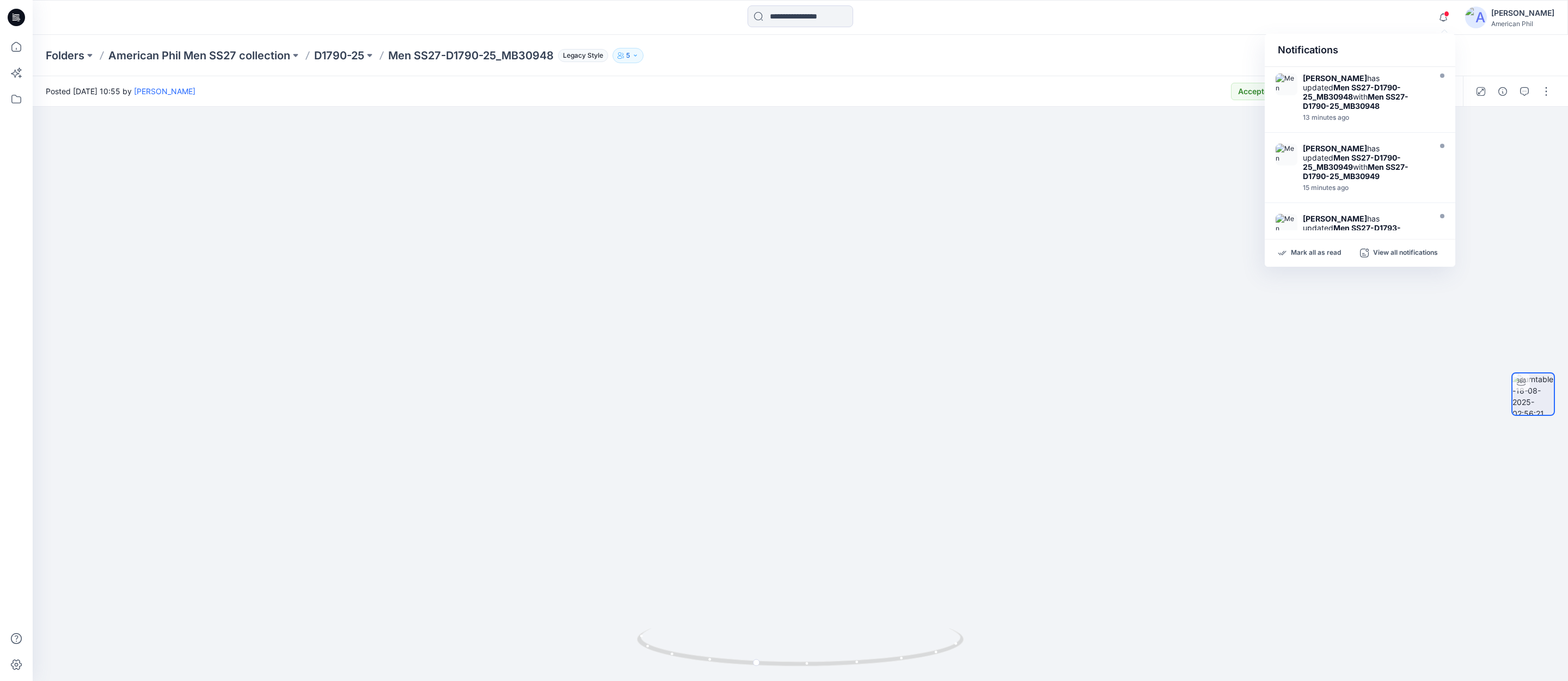
click at [1344, 89] on strong "Men SS27-D1790-25_MB30948" at bounding box center [1352, 92] width 98 height 19
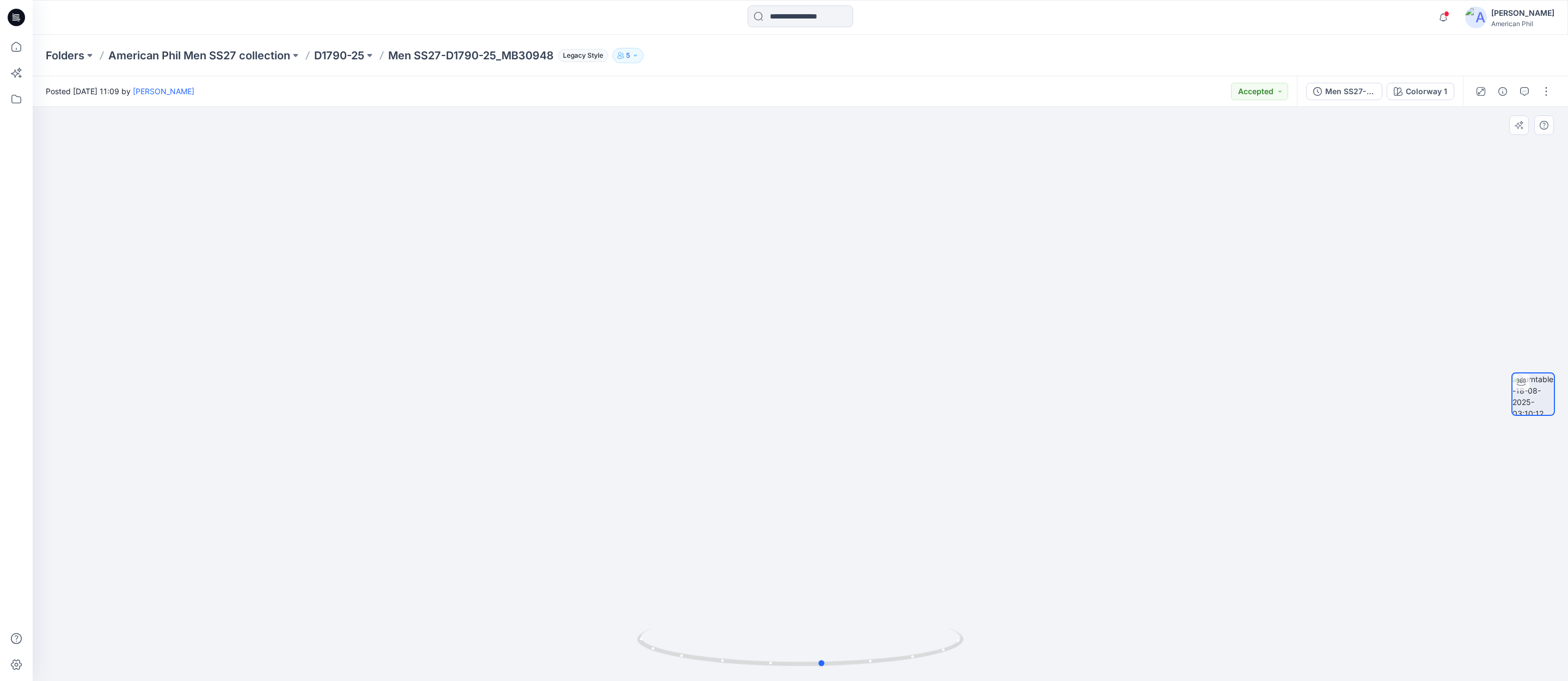
drag, startPoint x: 812, startPoint y: 643, endPoint x: 525, endPoint y: 606, distance: 289.4
click at [507, 607] on div at bounding box center [800, 394] width 1535 height 574
click at [1447, 13] on span "1" at bounding box center [1447, 14] width 9 height 9
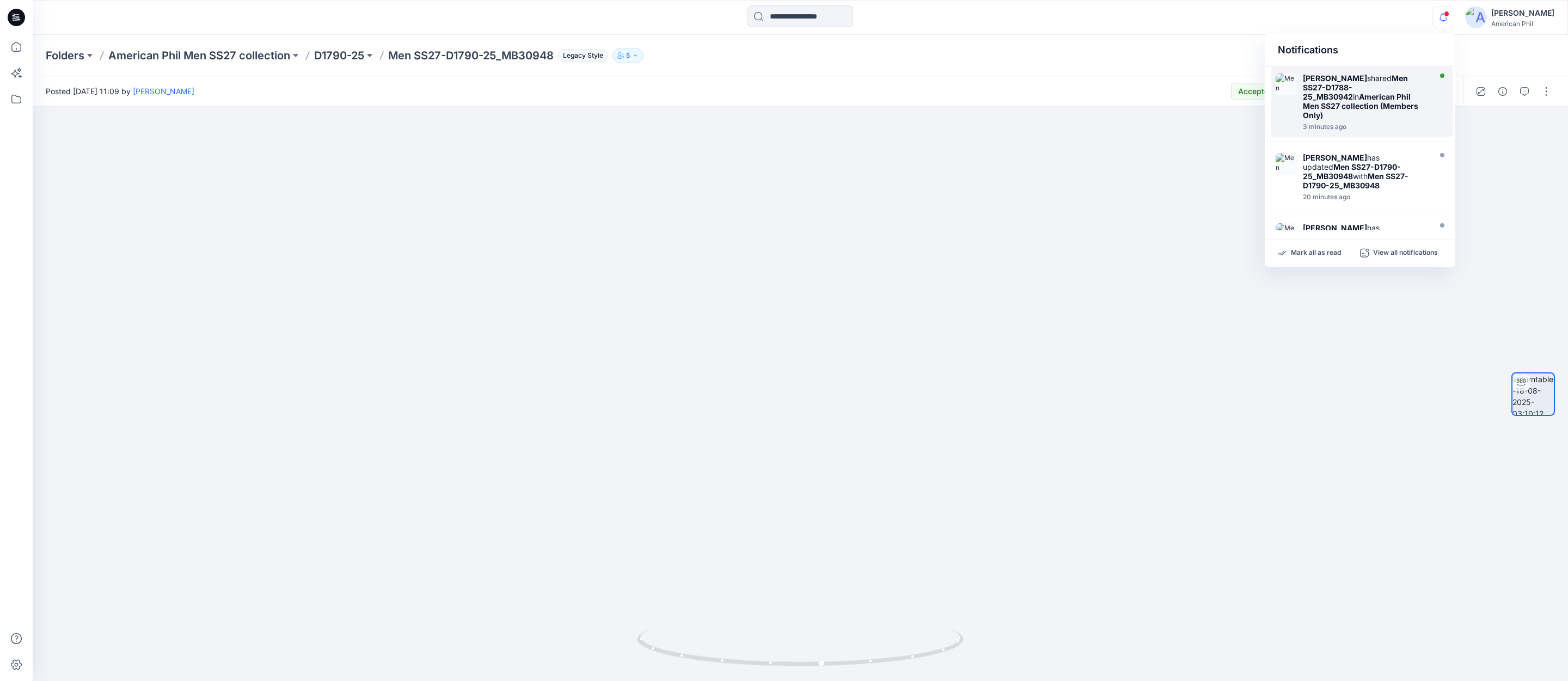
click at [1364, 81] on strong "Men SS27-D1788-25_MB30942" at bounding box center [1355, 87] width 105 height 28
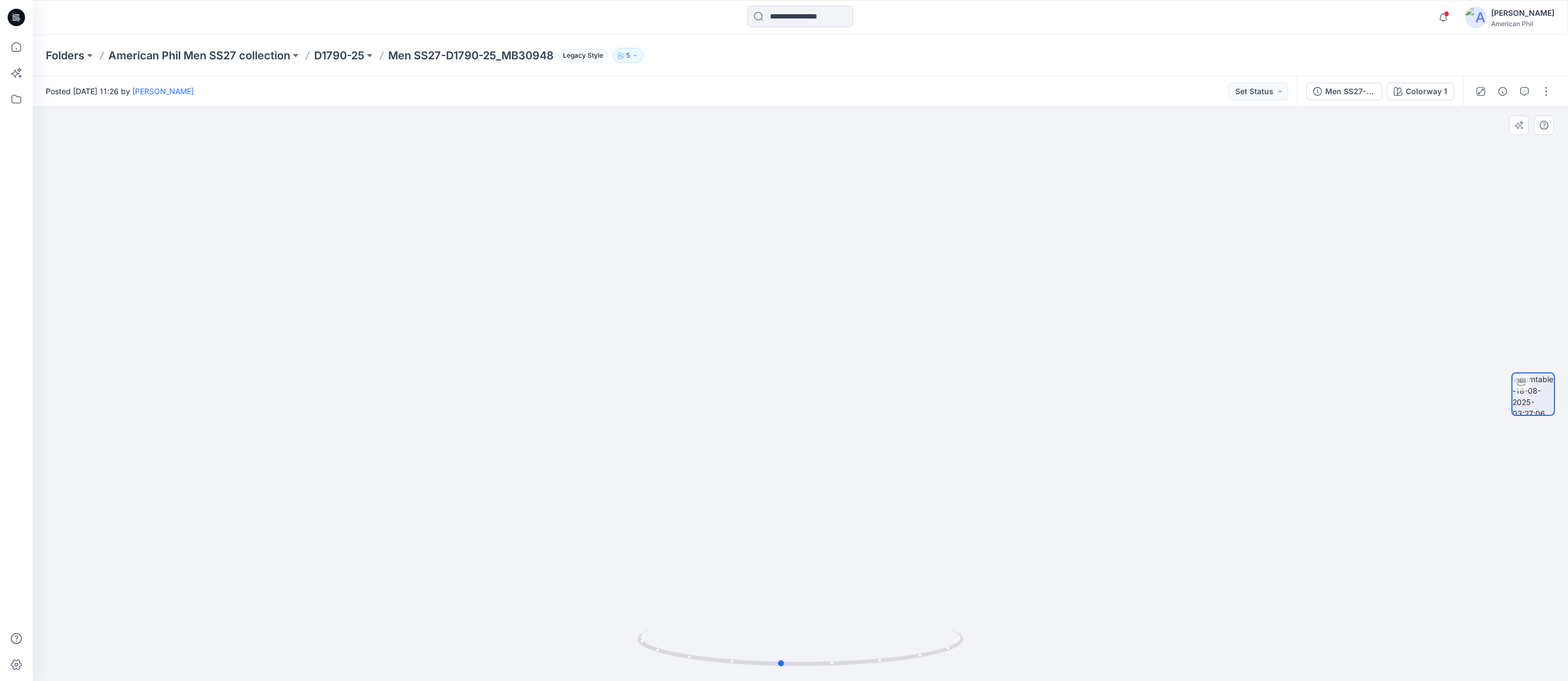
drag, startPoint x: 862, startPoint y: 654, endPoint x: 515, endPoint y: 602, distance: 350.9
click at [515, 603] on div at bounding box center [800, 394] width 1535 height 574
drag, startPoint x: 787, startPoint y: 664, endPoint x: 761, endPoint y: 651, distance: 29.1
click at [762, 655] on icon at bounding box center [802, 649] width 329 height 41
click at [1447, 11] on span "1" at bounding box center [1447, 14] width 9 height 9
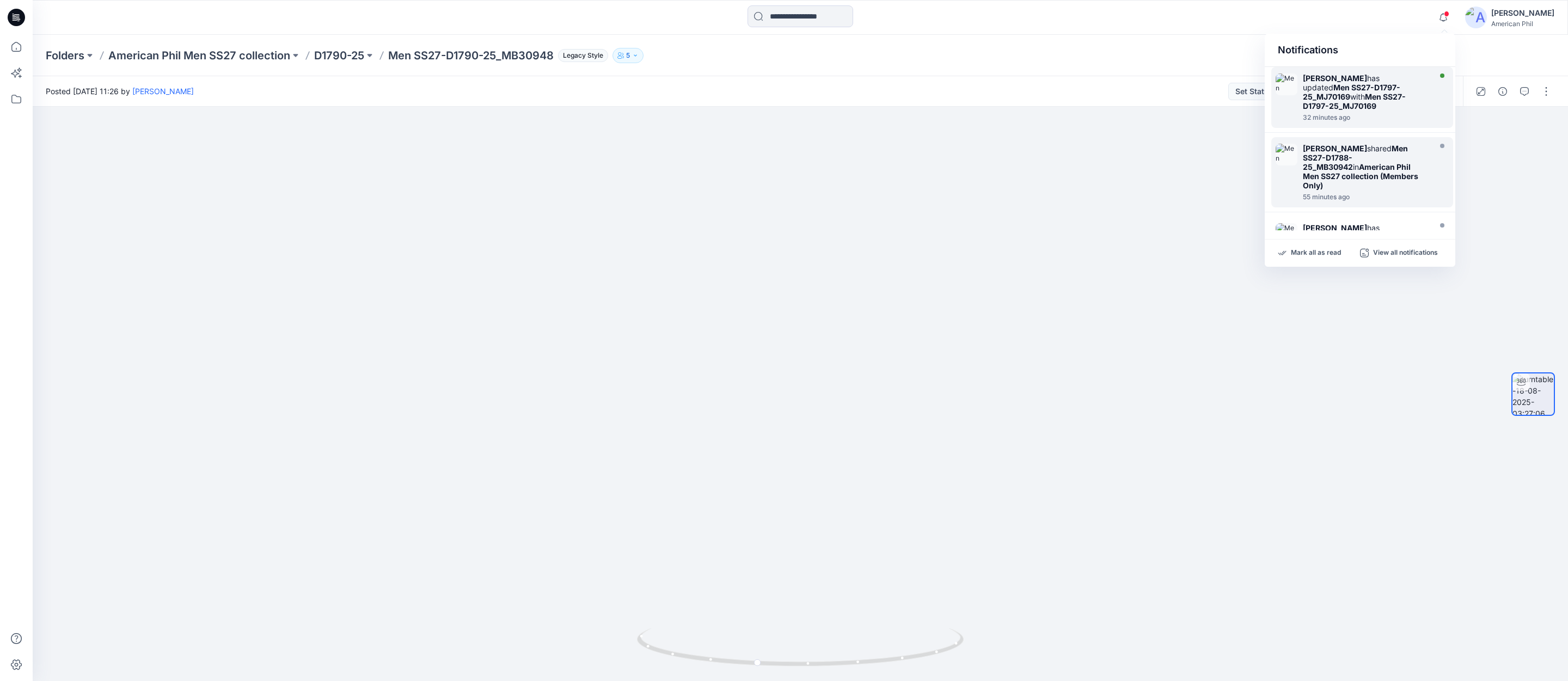
click at [1343, 85] on strong "Men SS27-D1797-25_MJ70169" at bounding box center [1351, 92] width 97 height 19
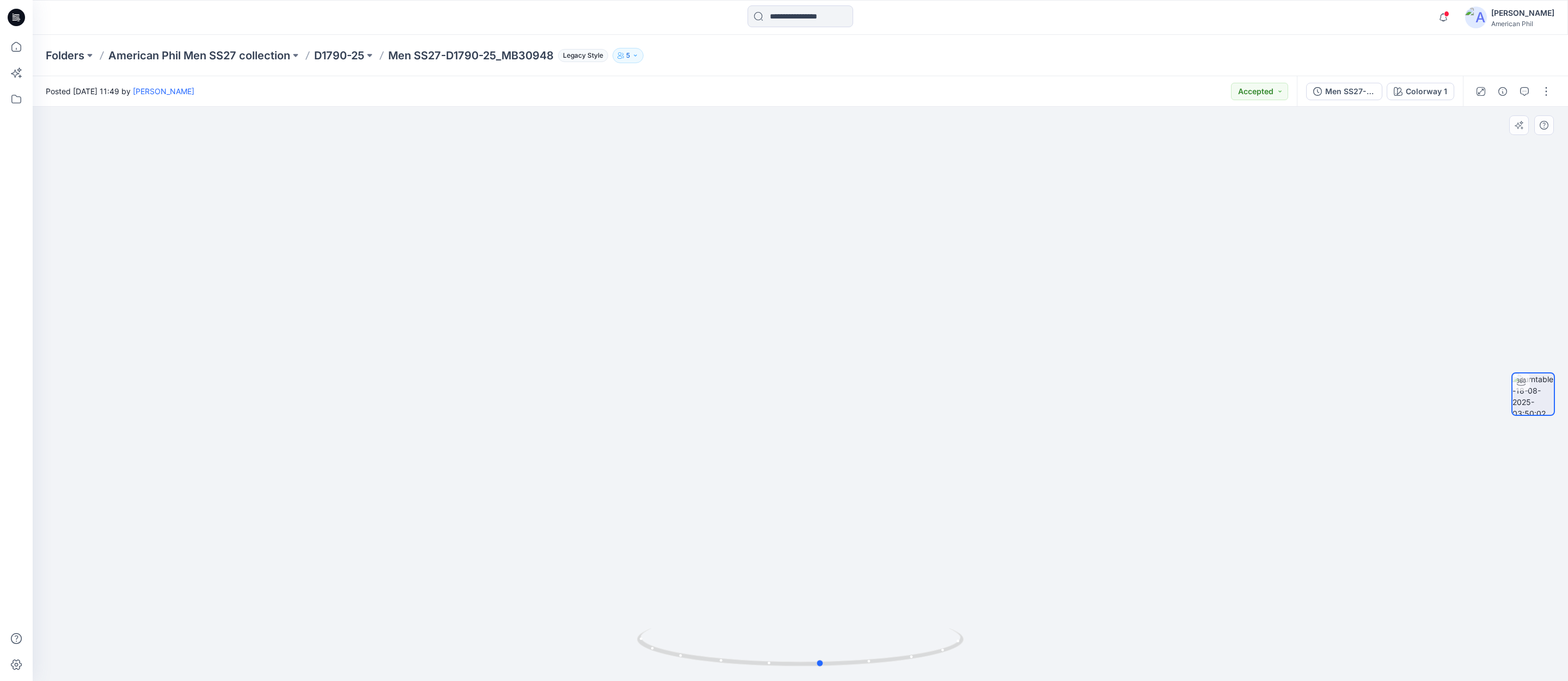
drag, startPoint x: 781, startPoint y: 659, endPoint x: 1072, endPoint y: 648, distance: 291.2
click at [1127, 643] on div at bounding box center [800, 394] width 1535 height 574
